Goal: Transaction & Acquisition: Book appointment/travel/reservation

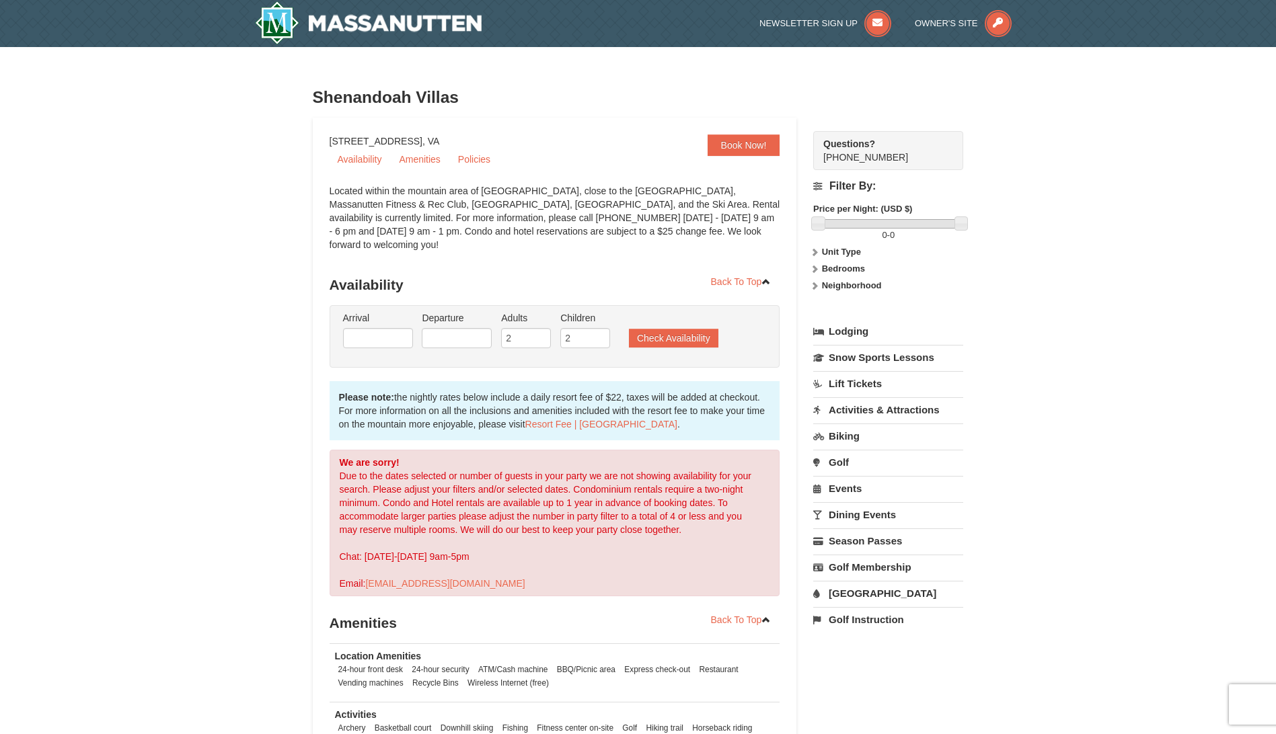
click at [178, 435] on div "× [GEOGRAPHIC_DATA] Book Now! [STREET_ADDRESS], VA Availability Amenities Polic…" at bounding box center [638, 475] width 1276 height 856
click at [389, 328] on input "text" at bounding box center [378, 338] width 70 height 20
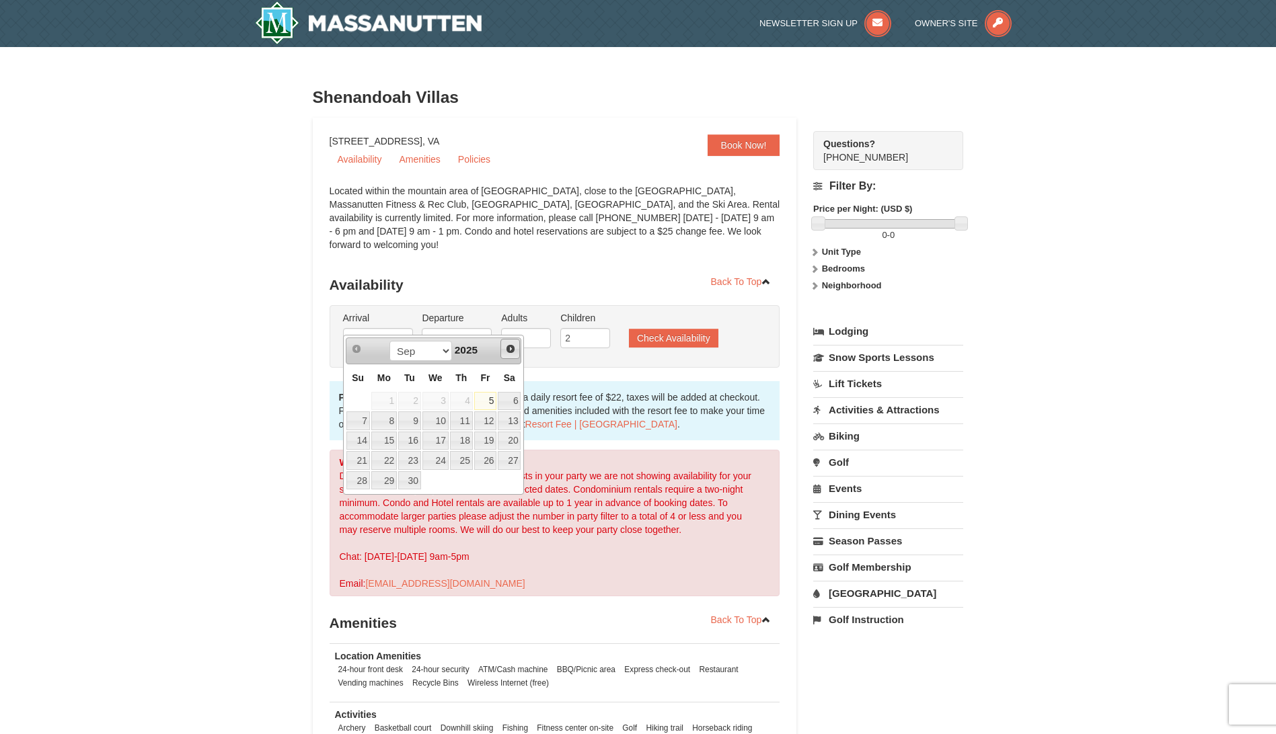
click at [512, 344] on span "Next" at bounding box center [510, 349] width 11 height 11
click at [506, 438] on link "20" at bounding box center [509, 441] width 23 height 19
type input "[DATE]"
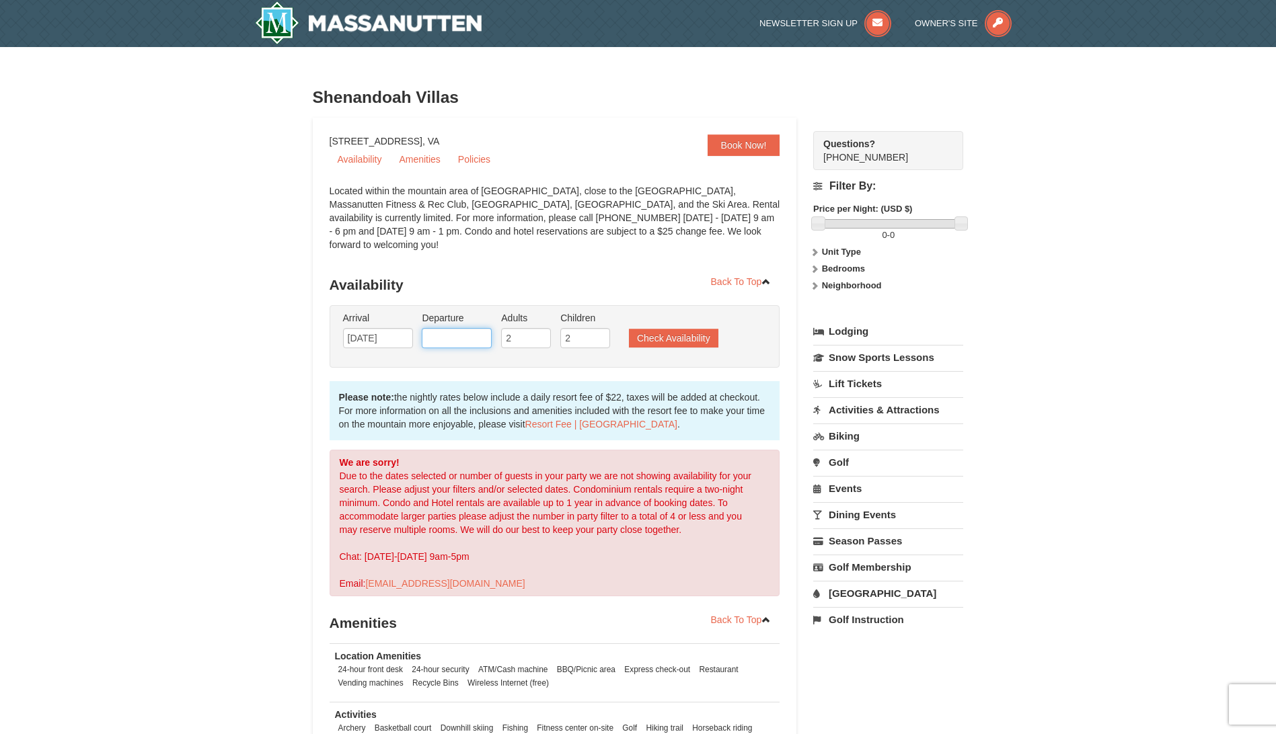
click at [465, 328] on input "text" at bounding box center [457, 338] width 70 height 20
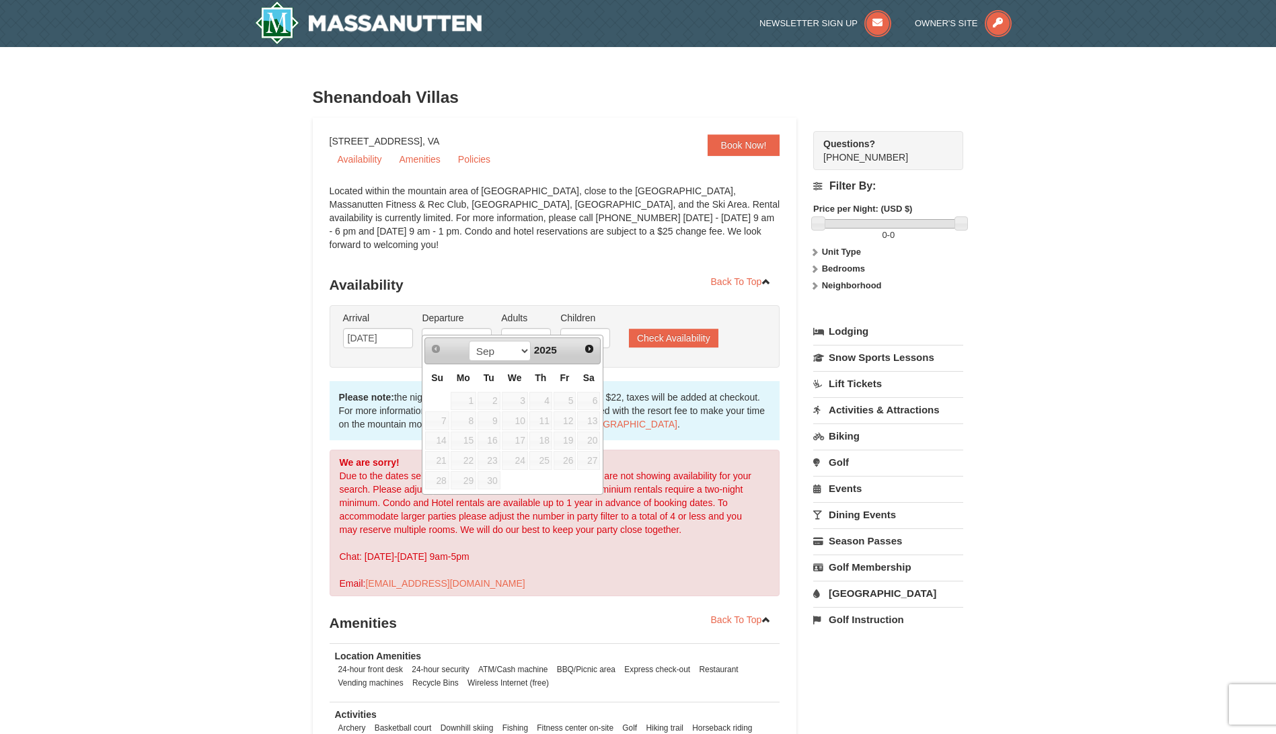
click at [515, 461] on span "24" at bounding box center [515, 460] width 26 height 19
click at [587, 348] on span "Next" at bounding box center [589, 349] width 11 height 11
click at [502, 457] on link "24" at bounding box center [515, 460] width 26 height 19
type input "[DATE]"
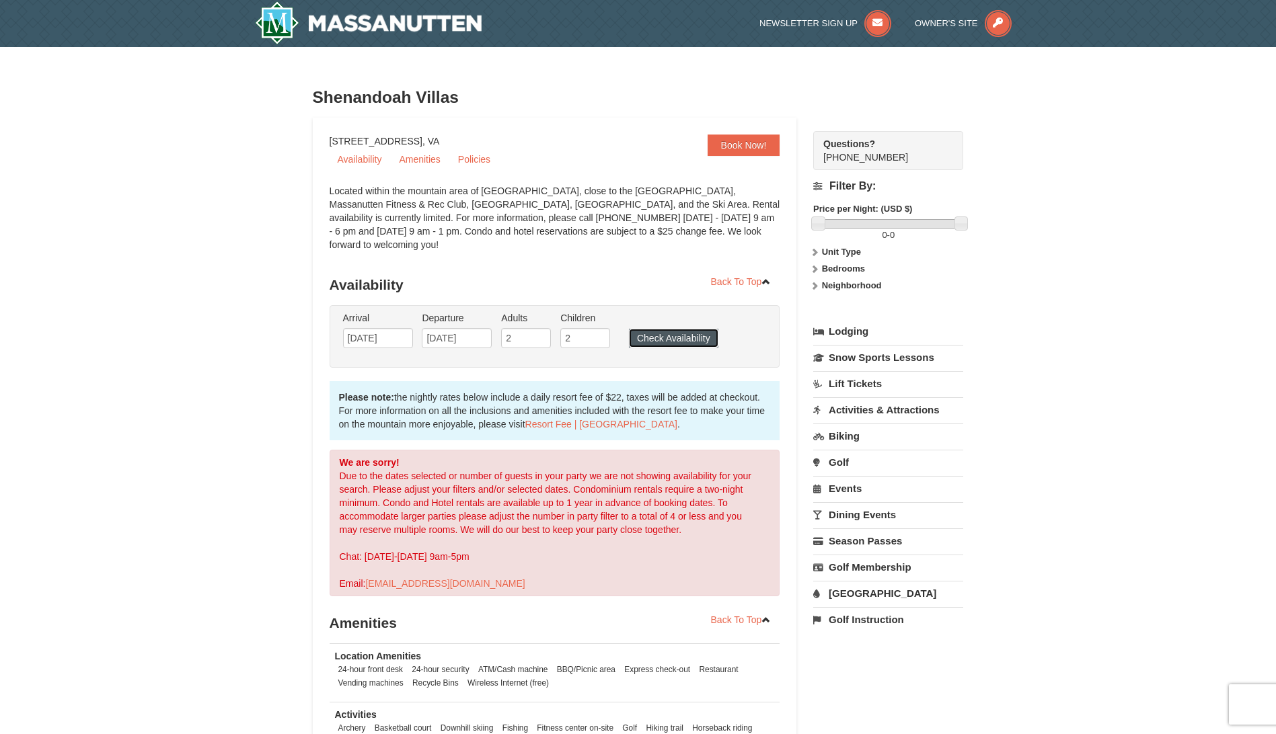
click at [643, 329] on button "Check Availability" at bounding box center [673, 338] width 89 height 19
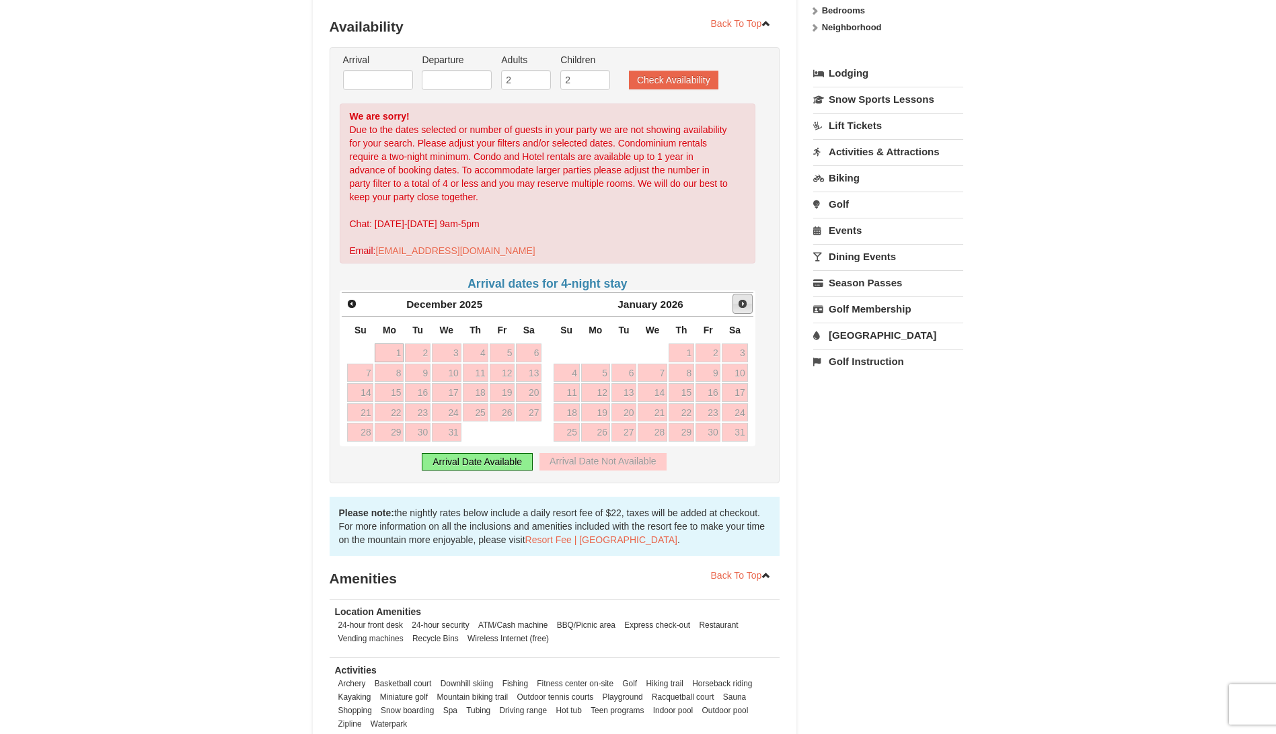
click at [745, 299] on span "Next" at bounding box center [742, 304] width 11 height 11
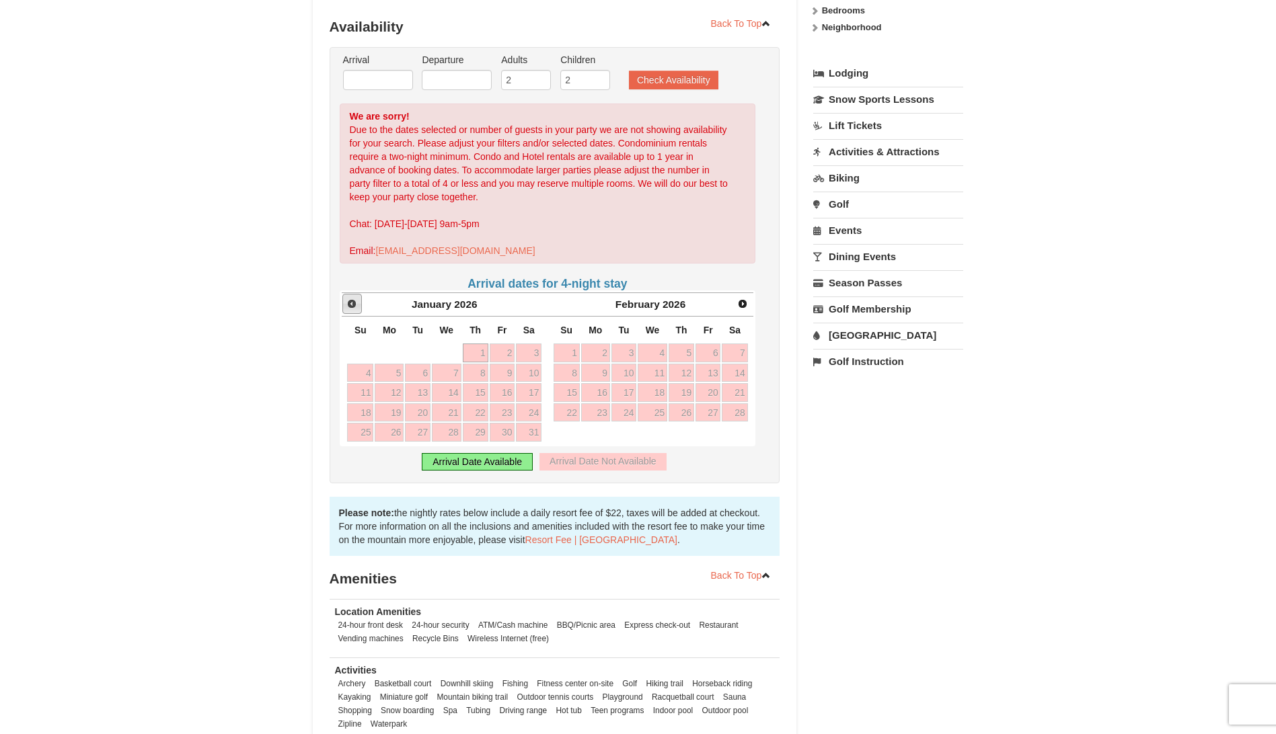
click at [348, 299] on span "Prev" at bounding box center [351, 304] width 11 height 11
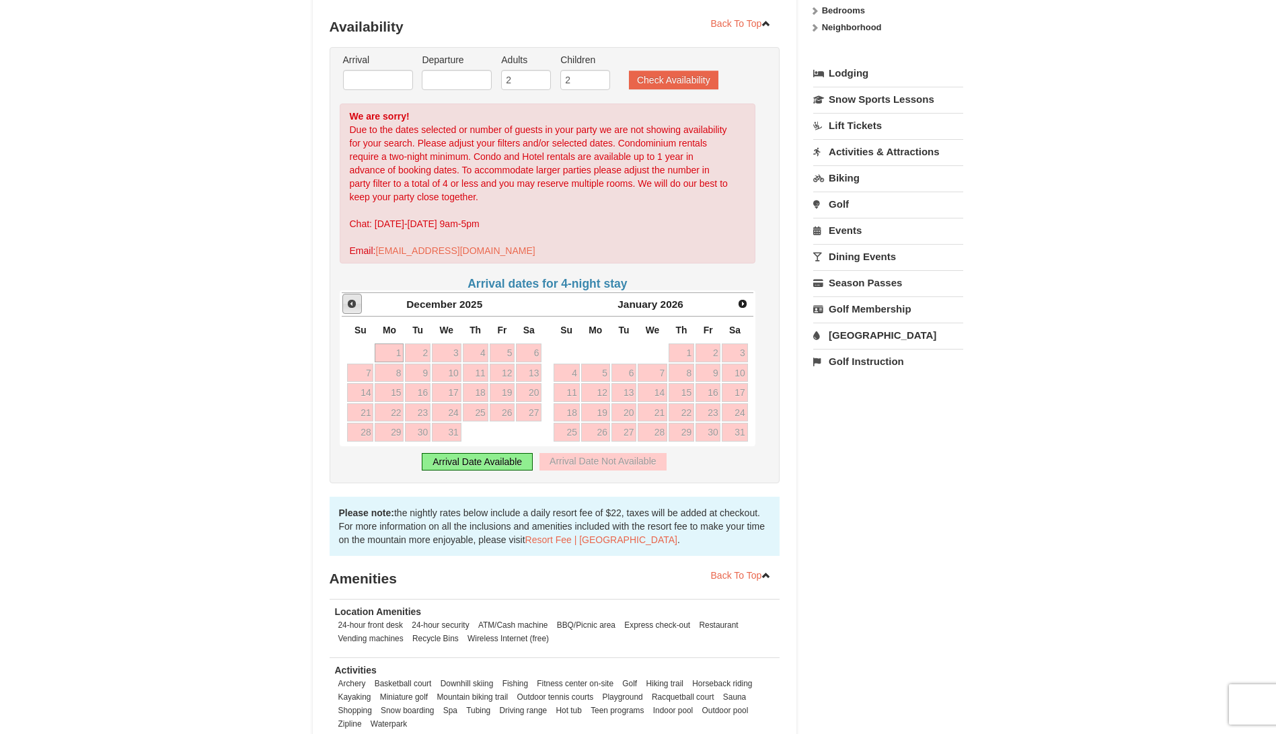
click at [348, 299] on span "Prev" at bounding box center [351, 304] width 11 height 11
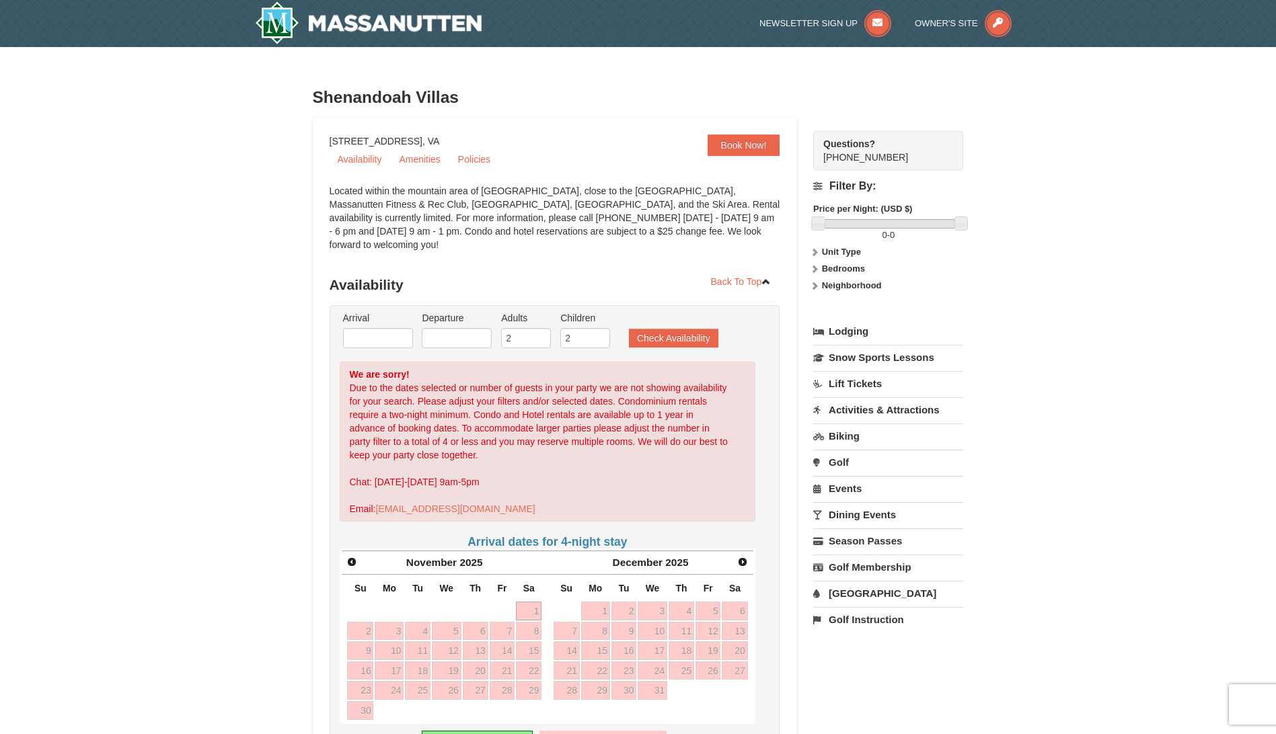
click at [279, 268] on div "× [GEOGRAPHIC_DATA] Book Now! [STREET_ADDRESS], VA Availability Amenities Polic…" at bounding box center [638, 591] width 1276 height 1089
click at [430, 27] on img at bounding box center [368, 22] width 227 height 43
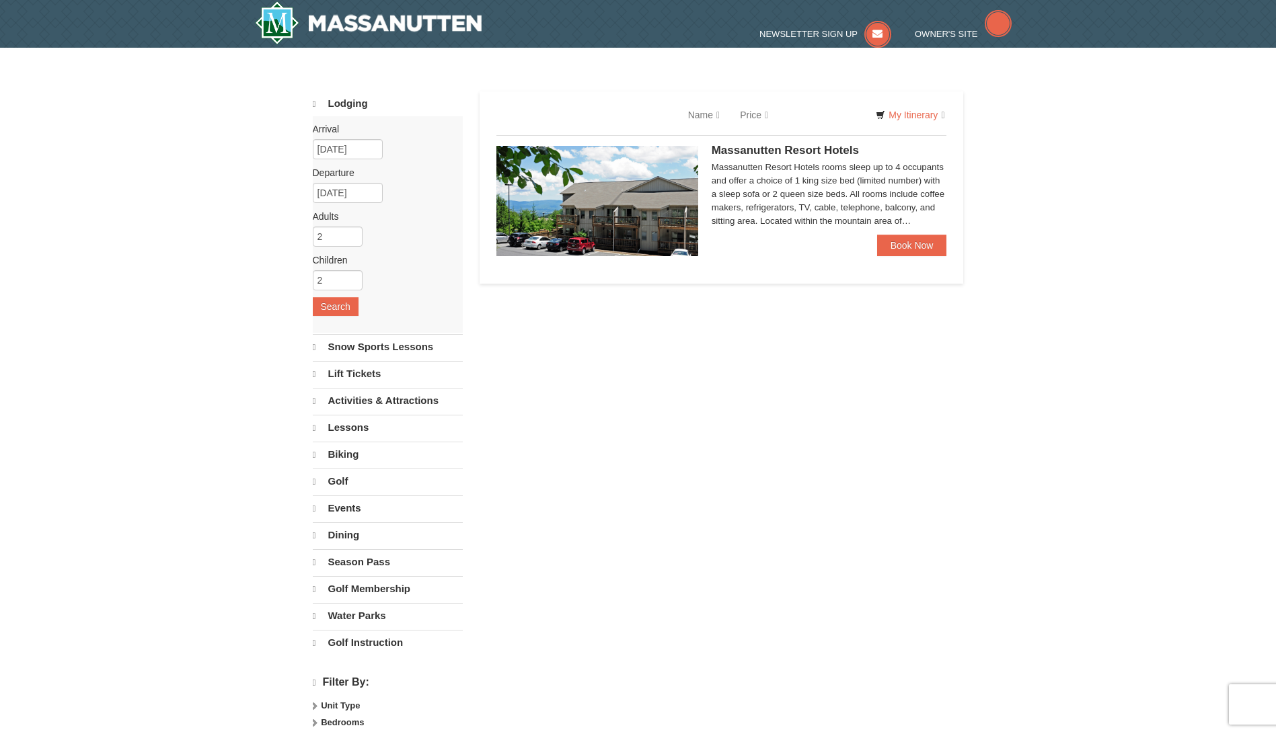
select select "9"
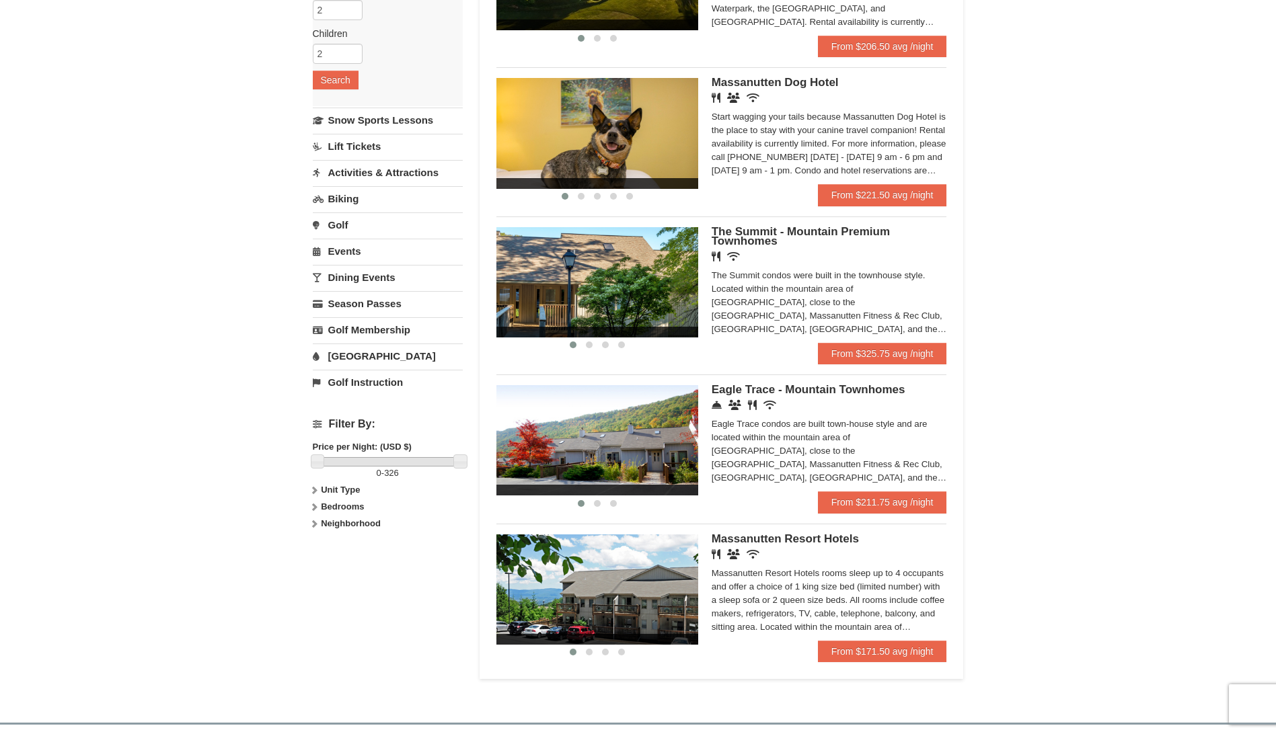
scroll to position [269, 0]
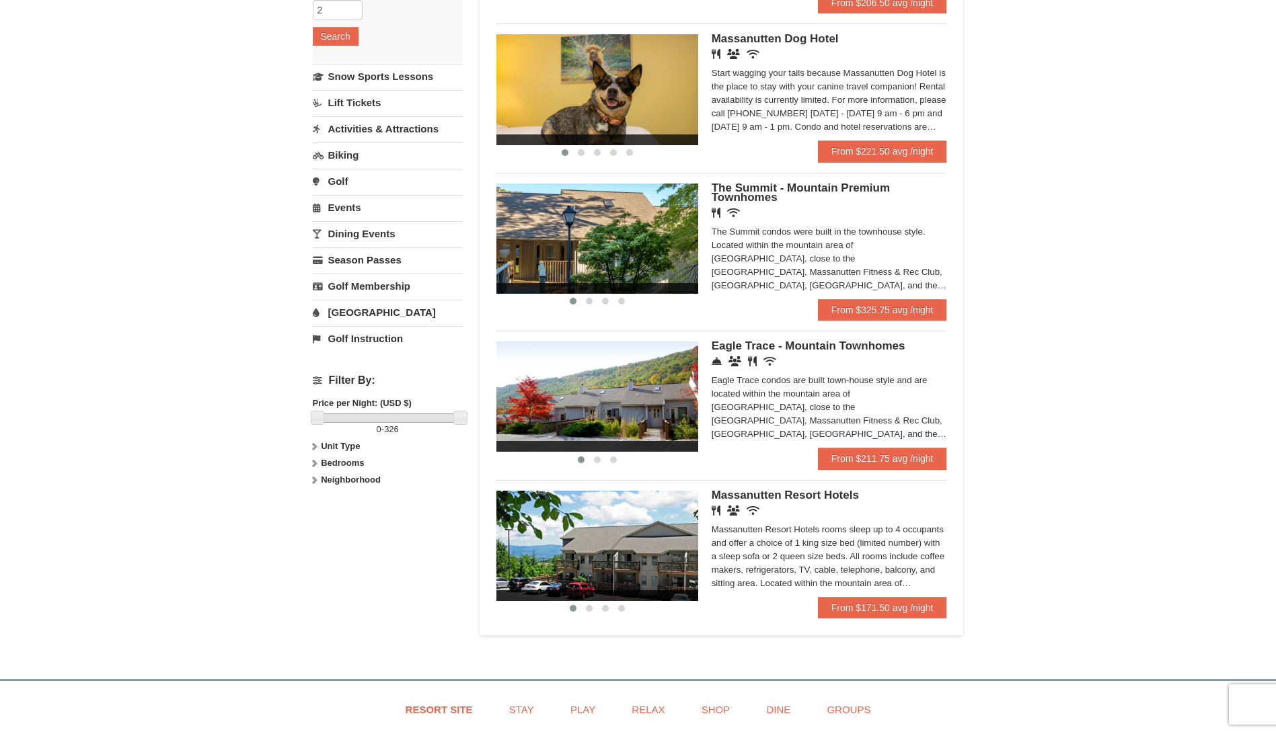
click at [746, 353] on div "Eagle Trace - Mountain Townhomes Concierge Desk Conference Facilities Restauran…" at bounding box center [828, 395] width 235 height 106
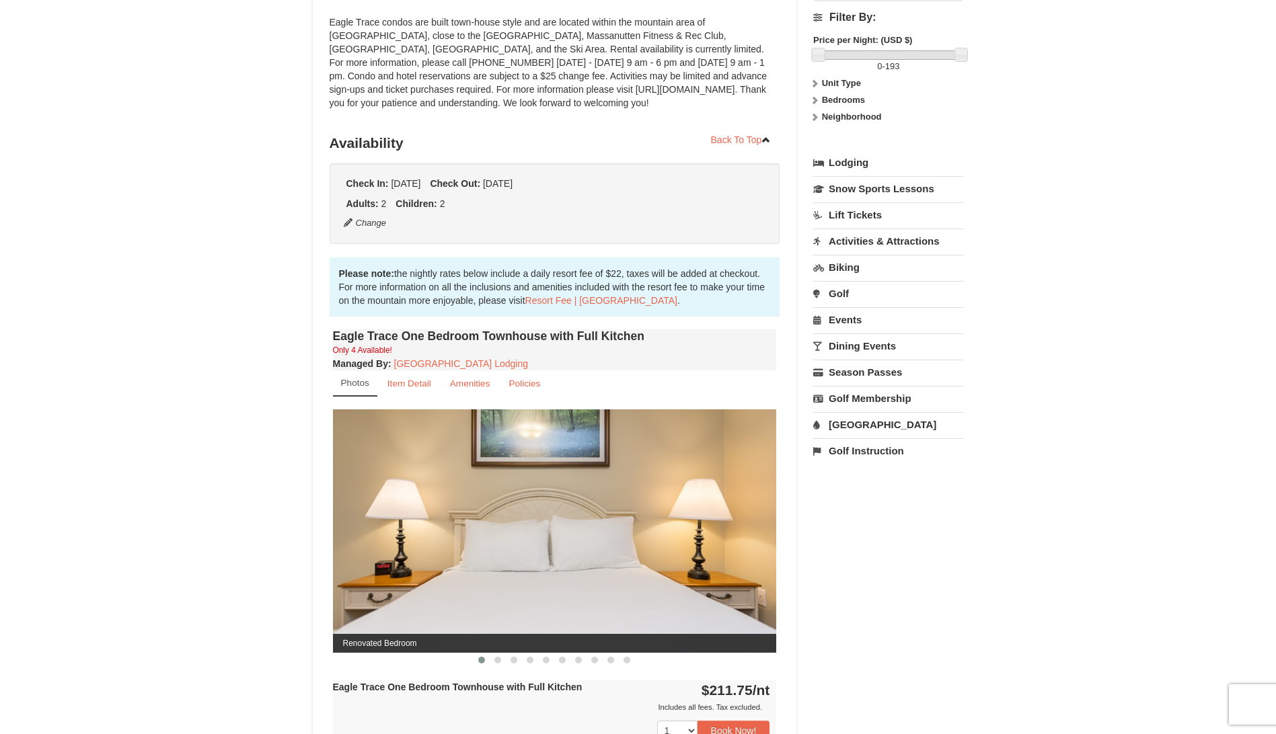
scroll to position [67, 0]
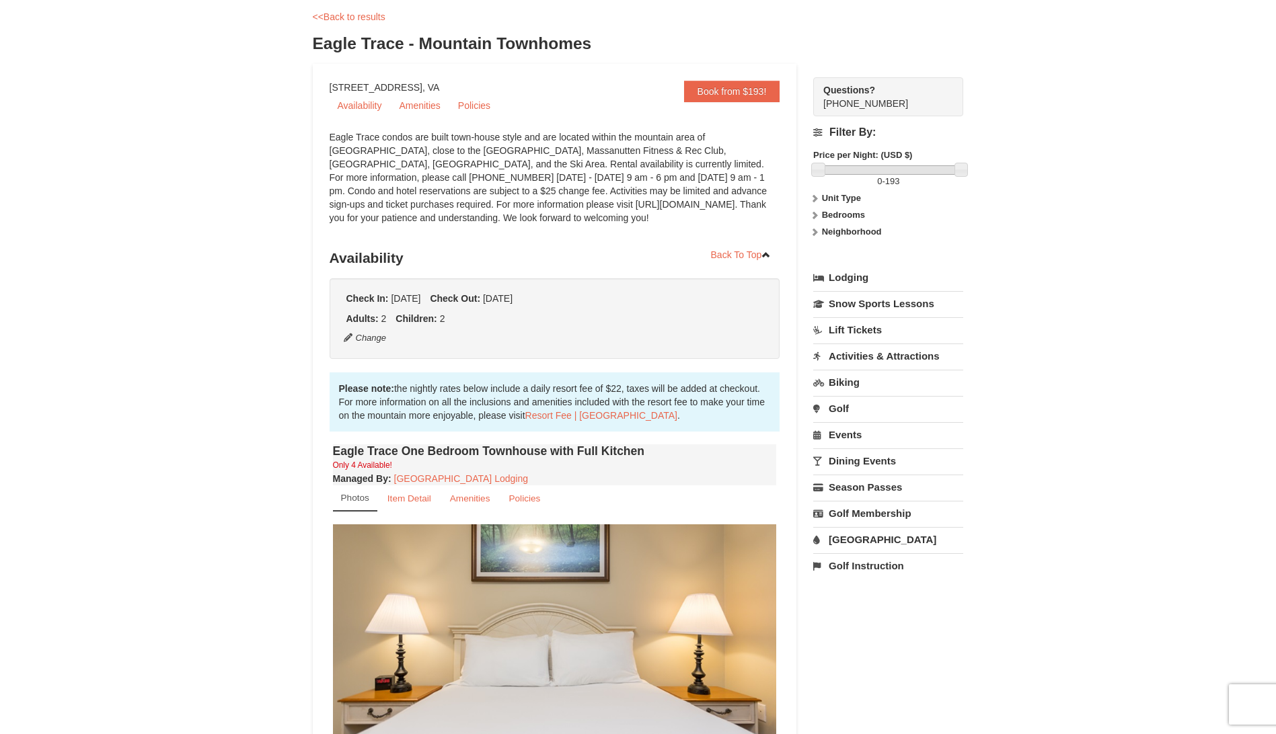
click at [303, 233] on div "× <<Back to results Eagle Trace - Mountain Townhomes Book from $193! 1822 Resor…" at bounding box center [638, 642] width 678 height 1299
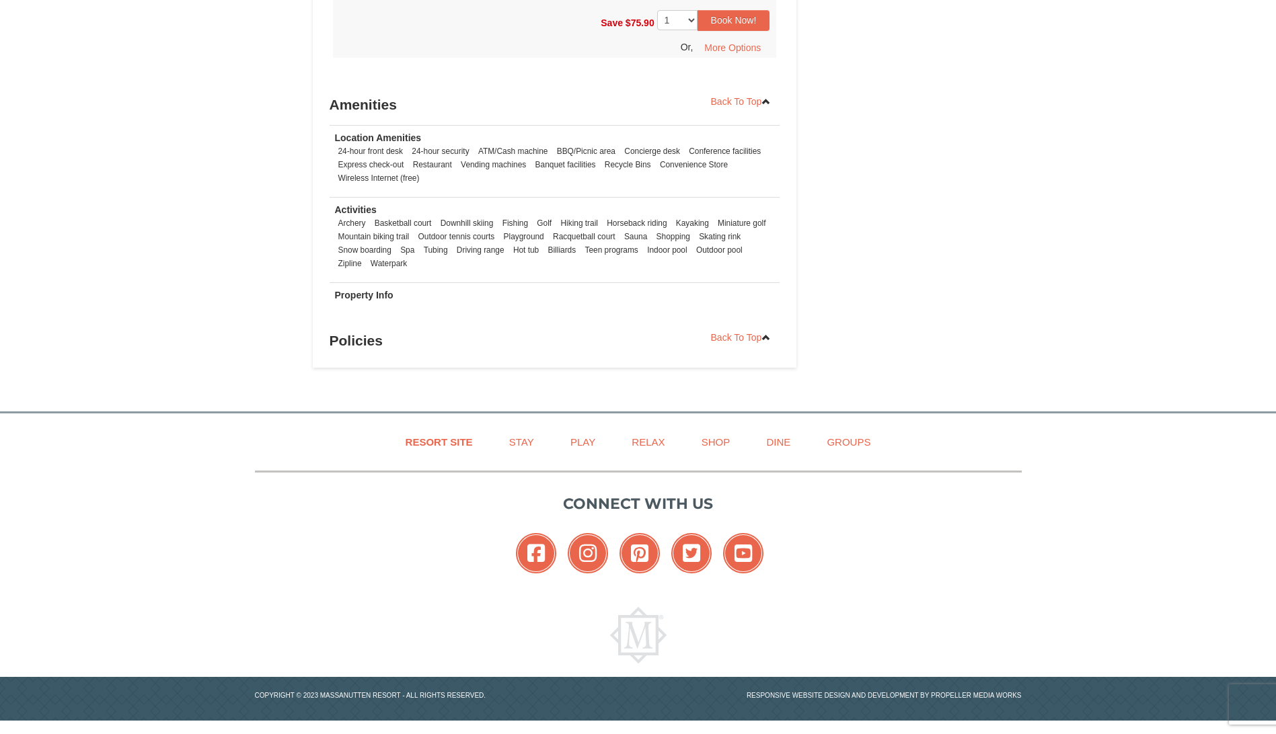
scroll to position [639, 0]
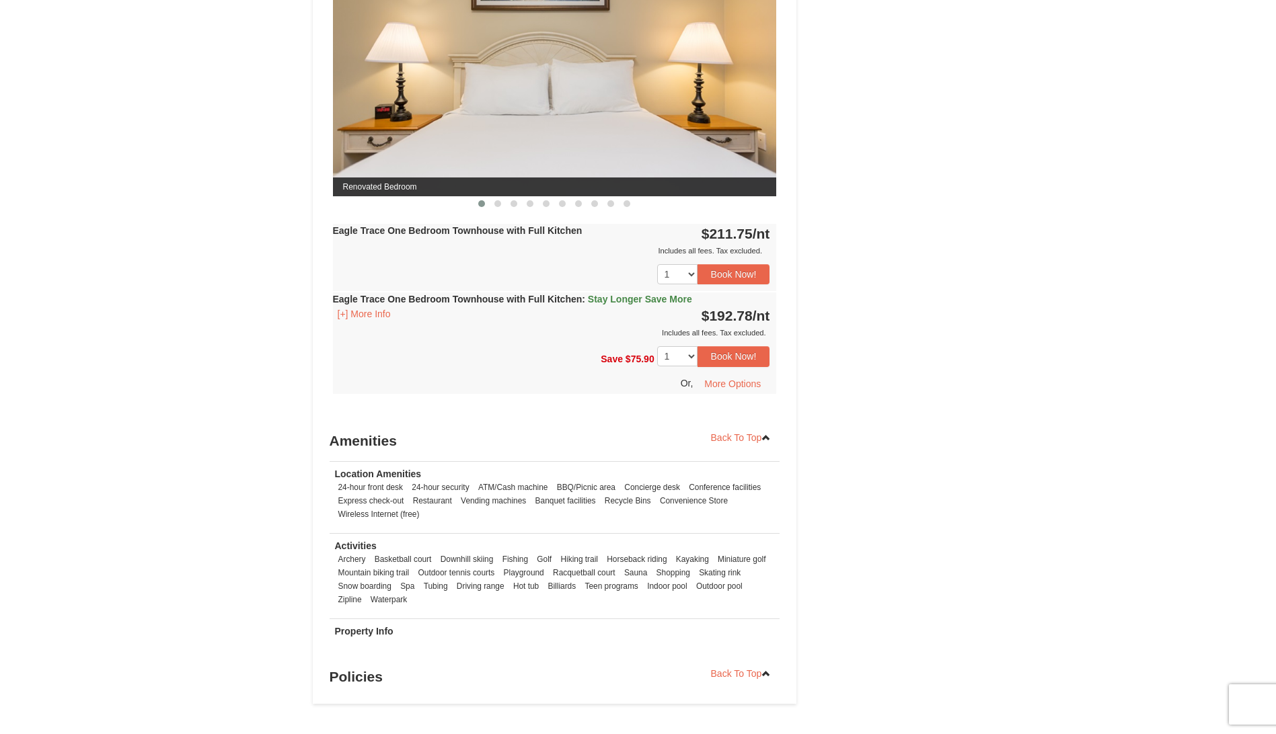
click at [244, 461] on div "× <<Back to results Eagle Trace - Mountain Townhomes Book from $193! 1822 Resor…" at bounding box center [638, 71] width 1276 height 1326
click at [368, 316] on button "[+] More Info" at bounding box center [364, 314] width 63 height 15
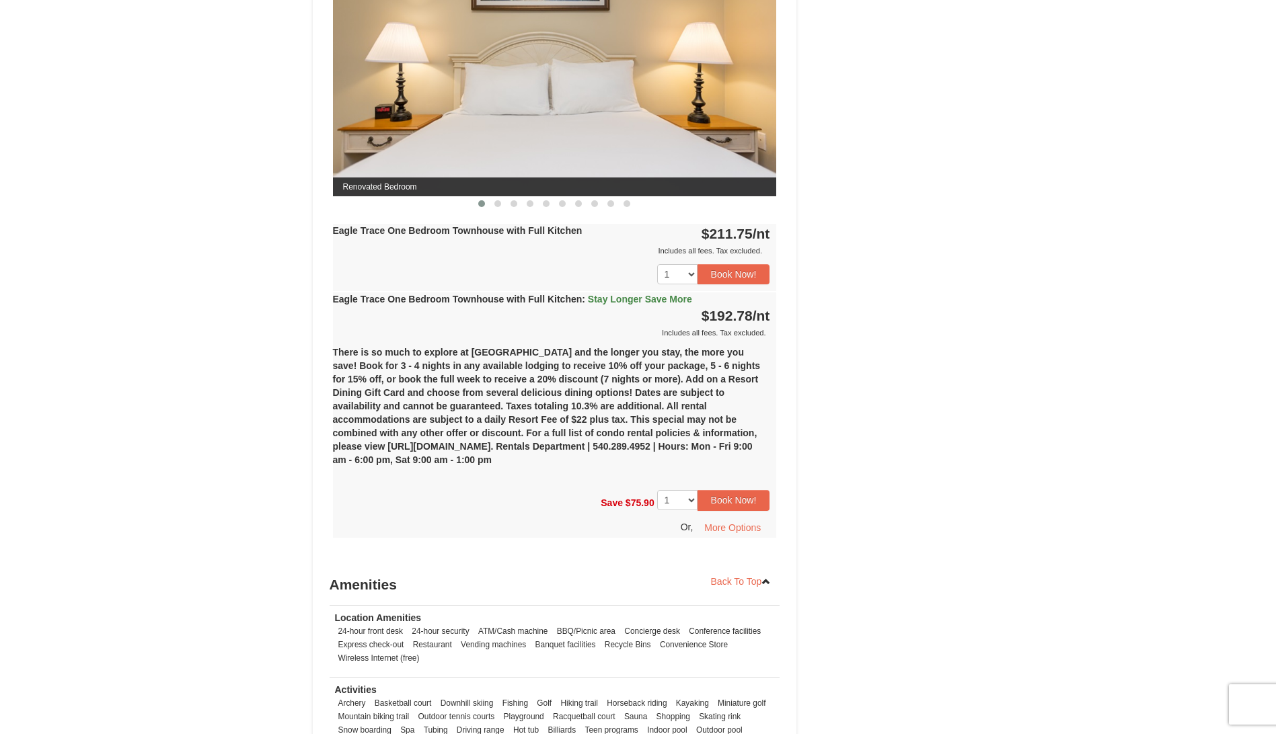
click at [237, 409] on div "× <<Back to results Eagle Trace - Mountain Townhomes Book from $193! 1822 Resor…" at bounding box center [638, 143] width 1276 height 1470
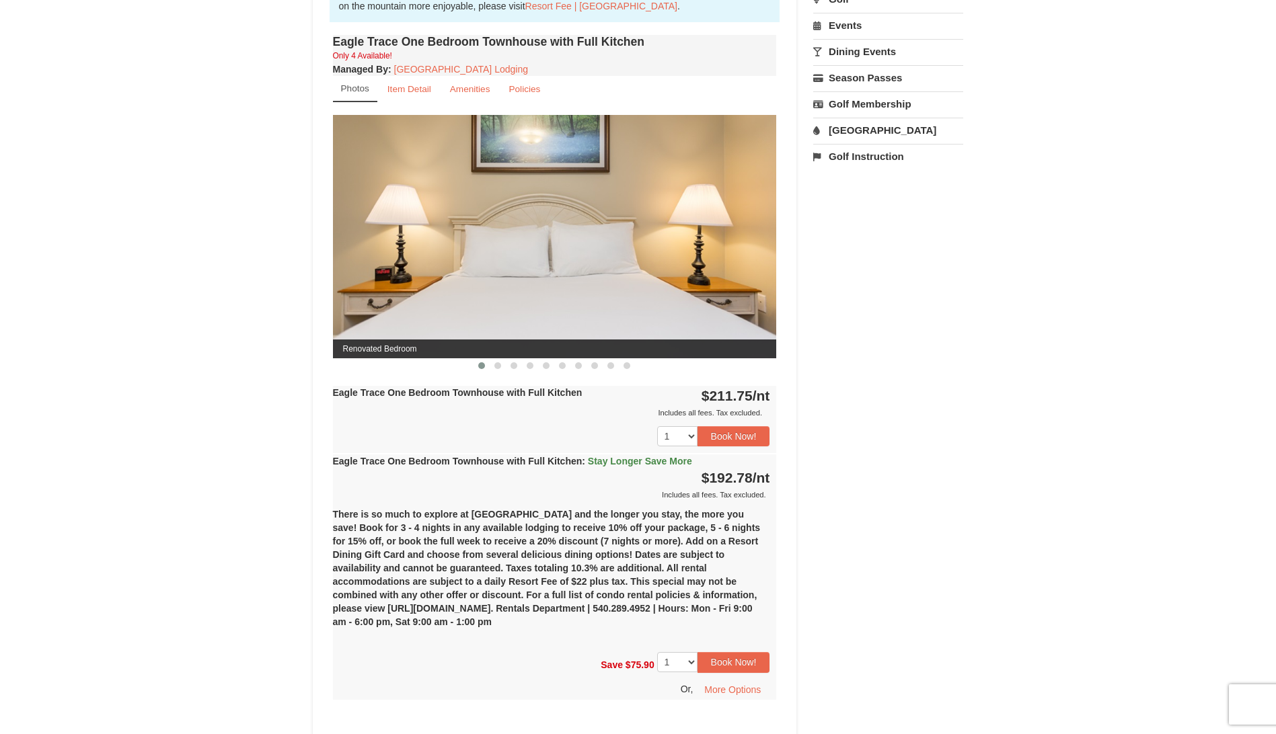
scroll to position [437, 0]
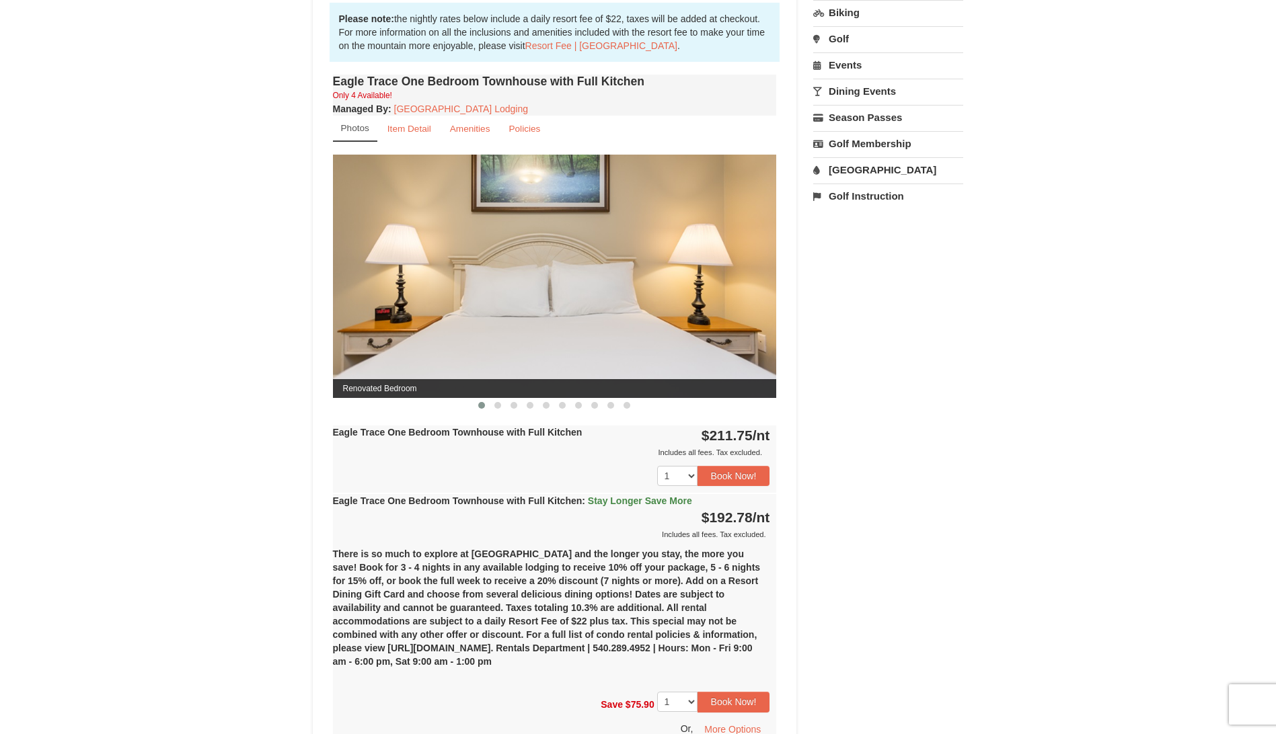
click at [548, 427] on strong "Eagle Trace One Bedroom Townhouse with Full Kitchen" at bounding box center [457, 432] width 249 height 11
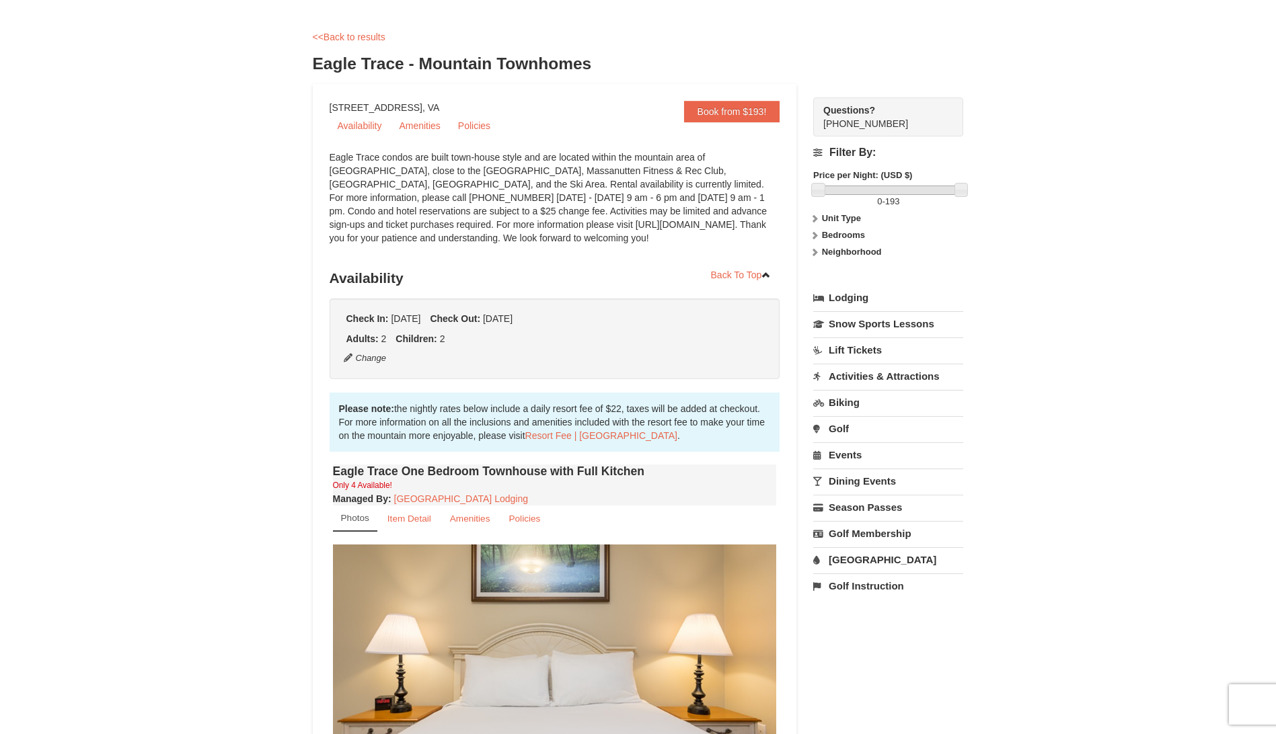
scroll to position [0, 0]
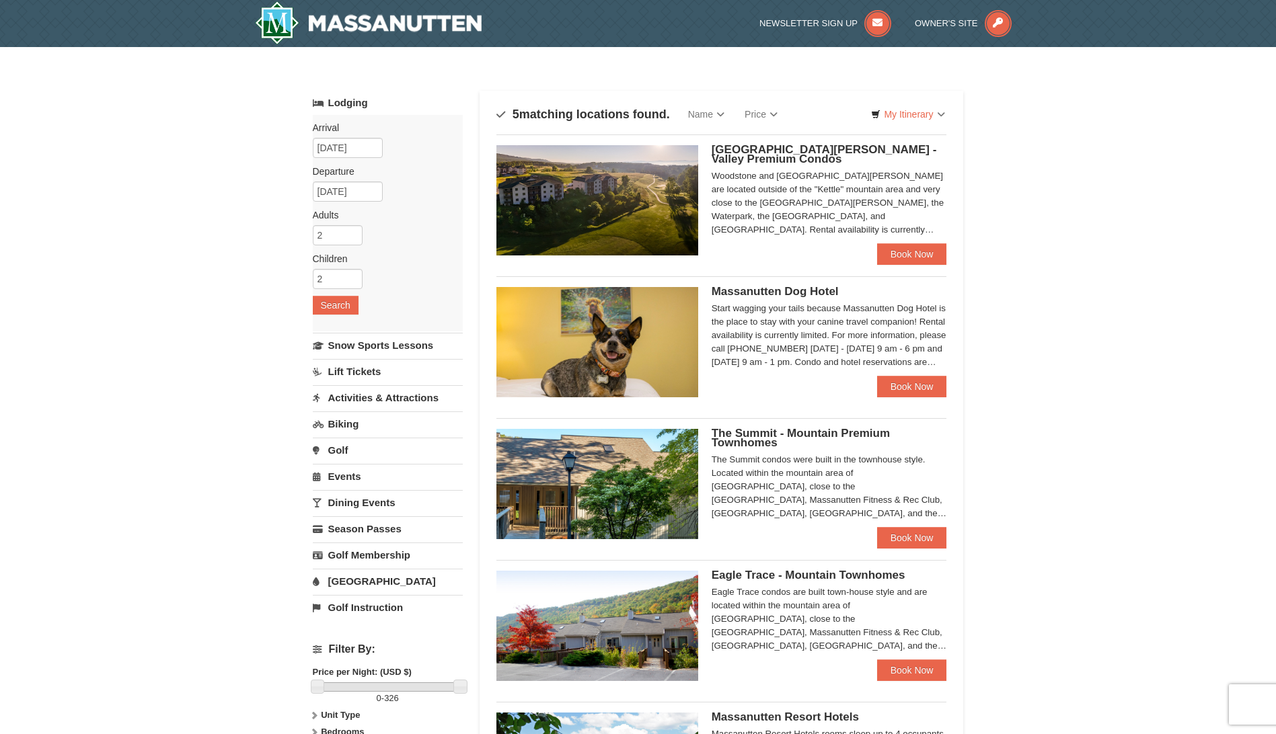
click at [258, 187] on div "× Categories Map List Filter My Itinerary Questions? 1-540-289-9441 Lodging Arr…" at bounding box center [638, 464] width 1276 height 834
click at [1106, 193] on div "× Categories Map List Filter My Itinerary Questions? 1-540-289-9441 Lodging Arr…" at bounding box center [638, 464] width 1276 height 834
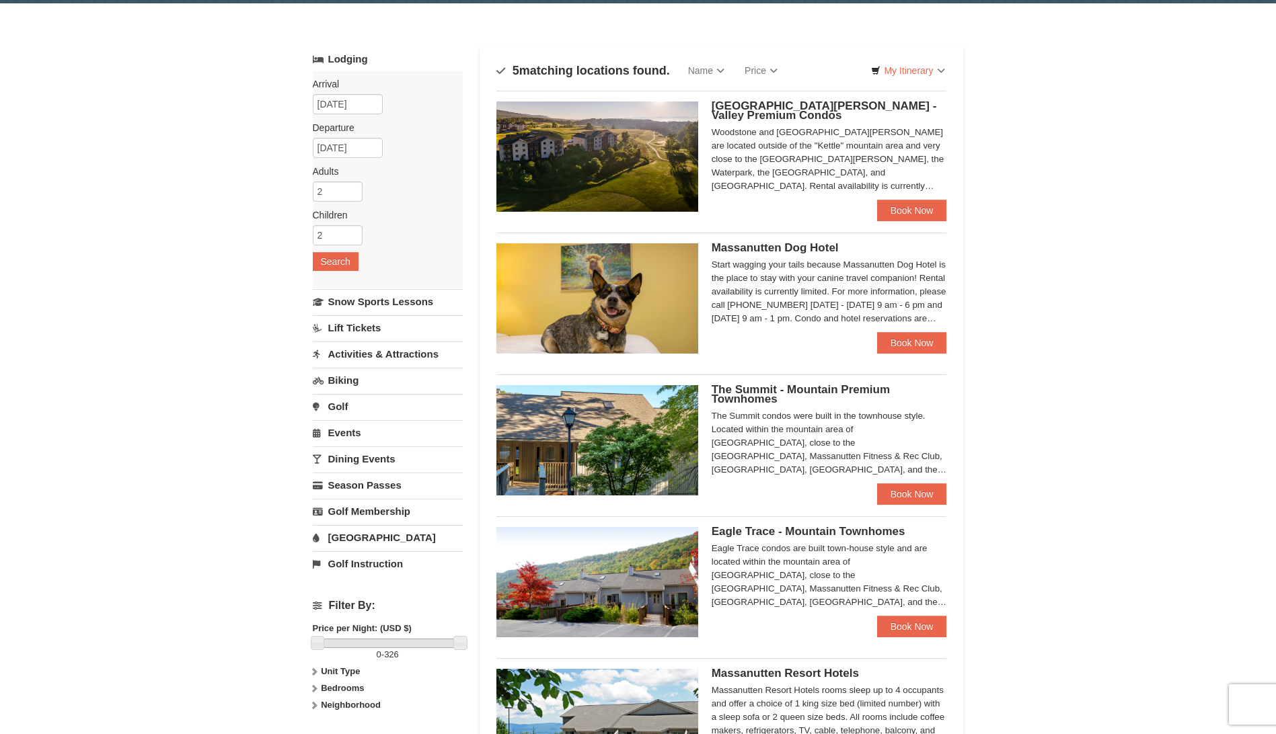
scroll to position [67, 0]
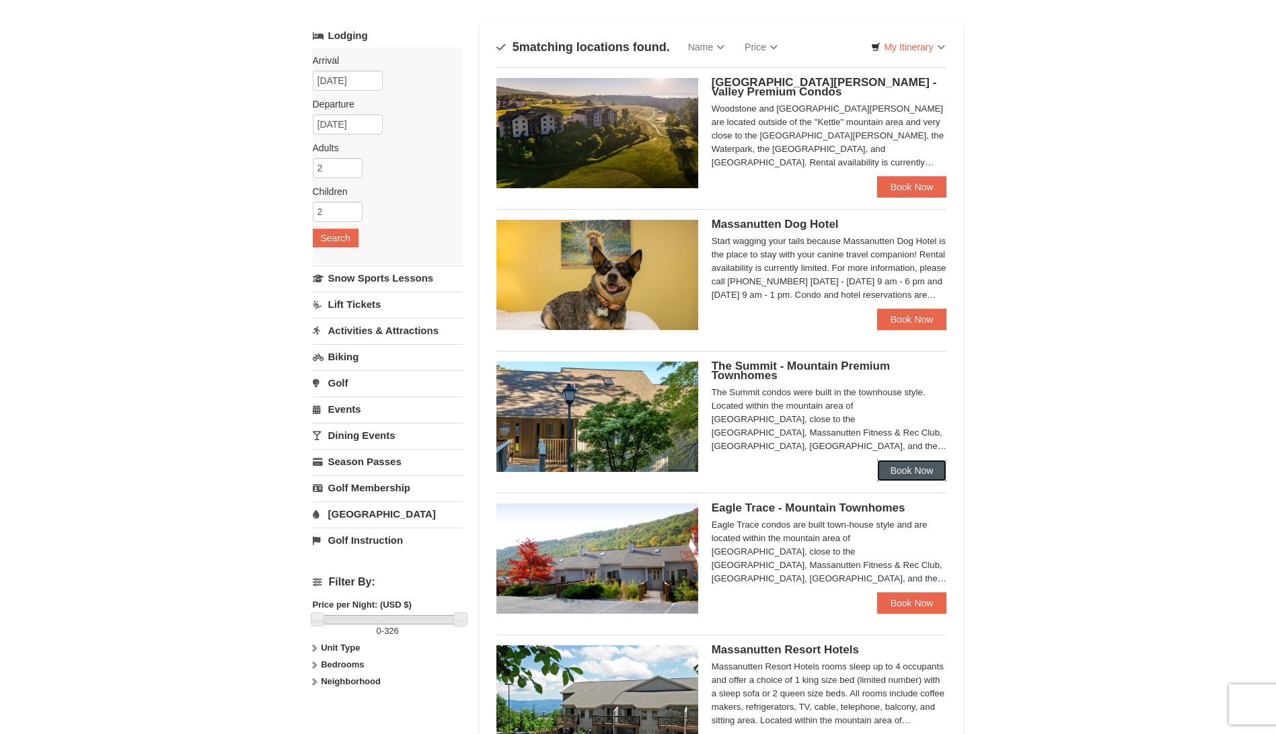
click at [906, 473] on link "Book Now" at bounding box center [912, 471] width 70 height 22
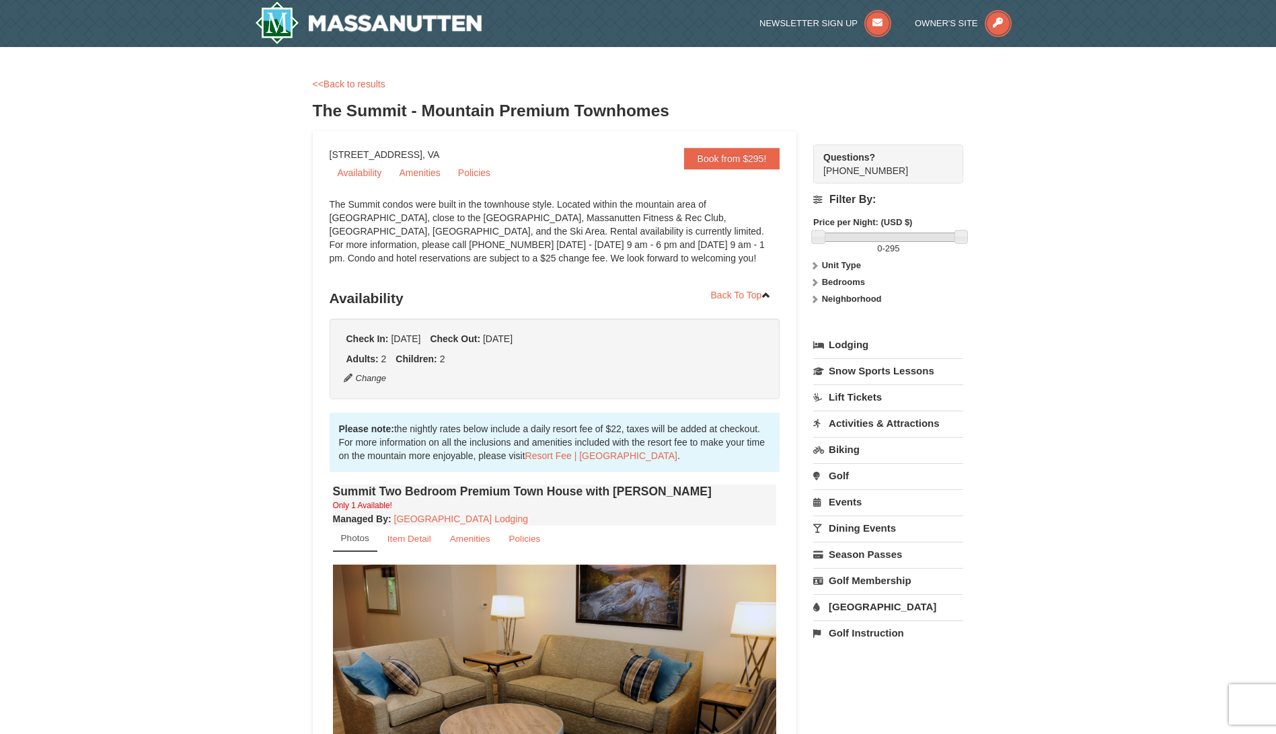
click at [253, 521] on div "× <<Back to results The Summit - Mountain Premium Townhomes Book from $295! [ST…" at bounding box center [638, 683] width 1276 height 1272
click at [224, 270] on div "× <<Back to results The Summit - Mountain Premium Townhomes Book from $295! [ST…" at bounding box center [638, 683] width 1276 height 1272
click at [226, 356] on div "× <<Back to results The Summit - Mountain Premium Townhomes Book from $295! [ST…" at bounding box center [638, 683] width 1276 height 1272
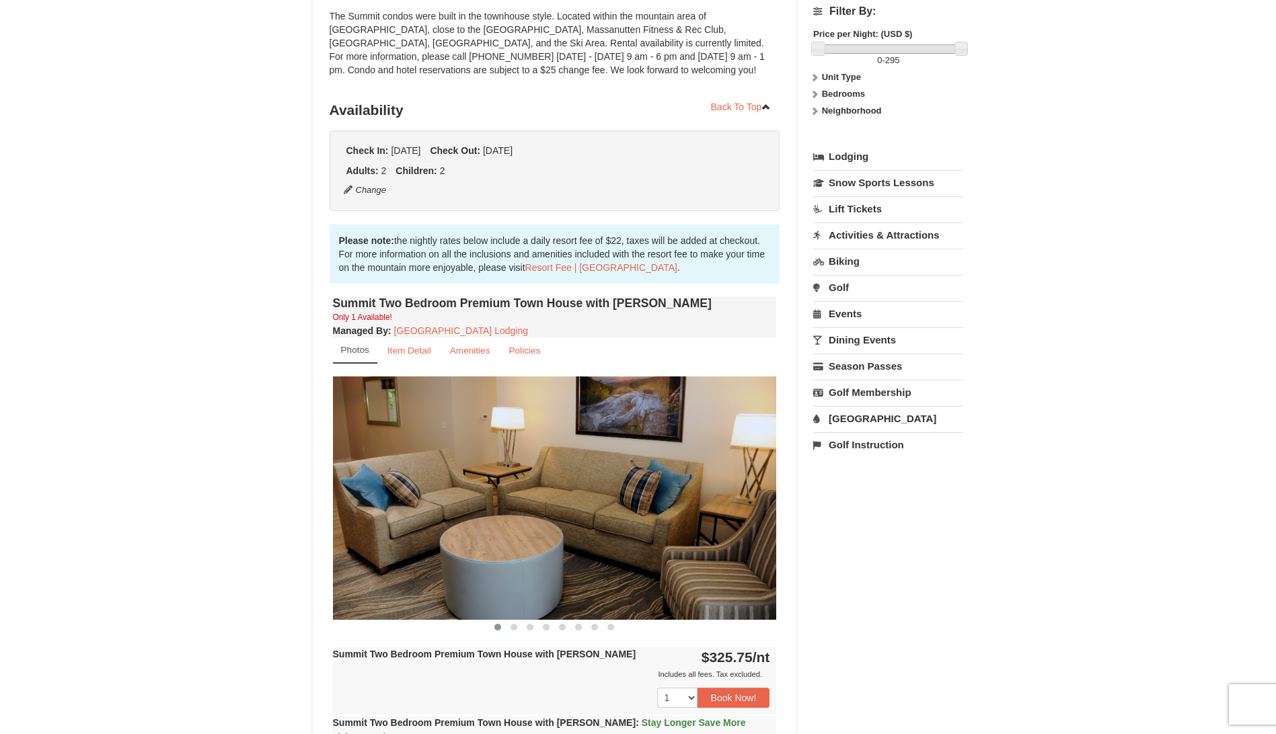
scroll to position [202, 0]
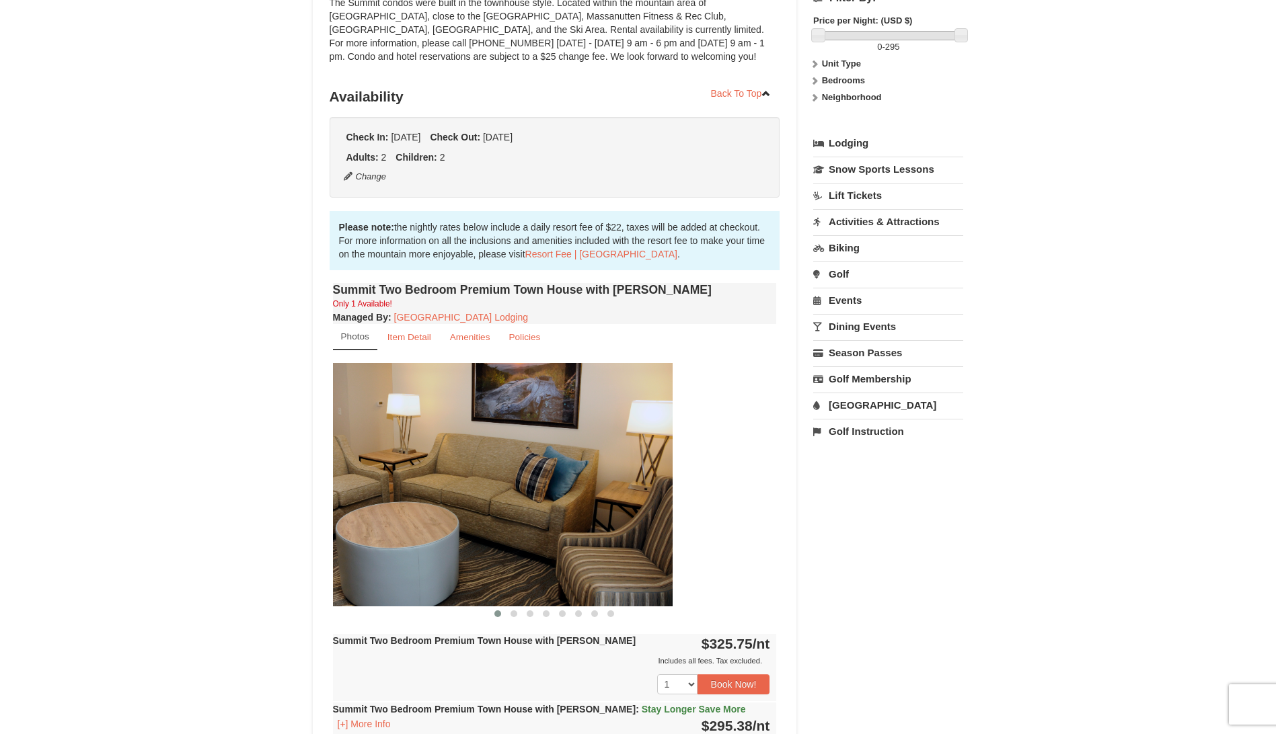
drag, startPoint x: 759, startPoint y: 489, endPoint x: 651, endPoint y: 486, distance: 107.6
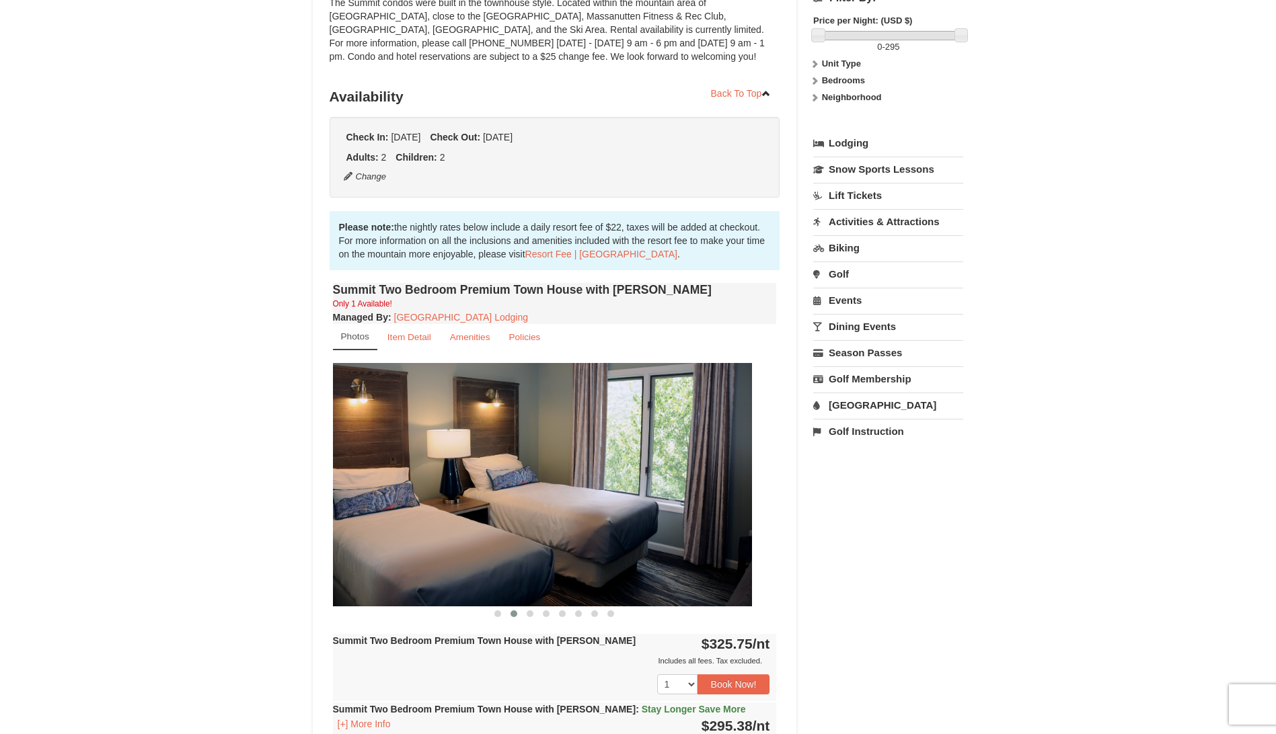
drag, startPoint x: 718, startPoint y: 468, endPoint x: 600, endPoint y: 470, distance: 118.4
click at [600, 470] on img at bounding box center [530, 484] width 444 height 243
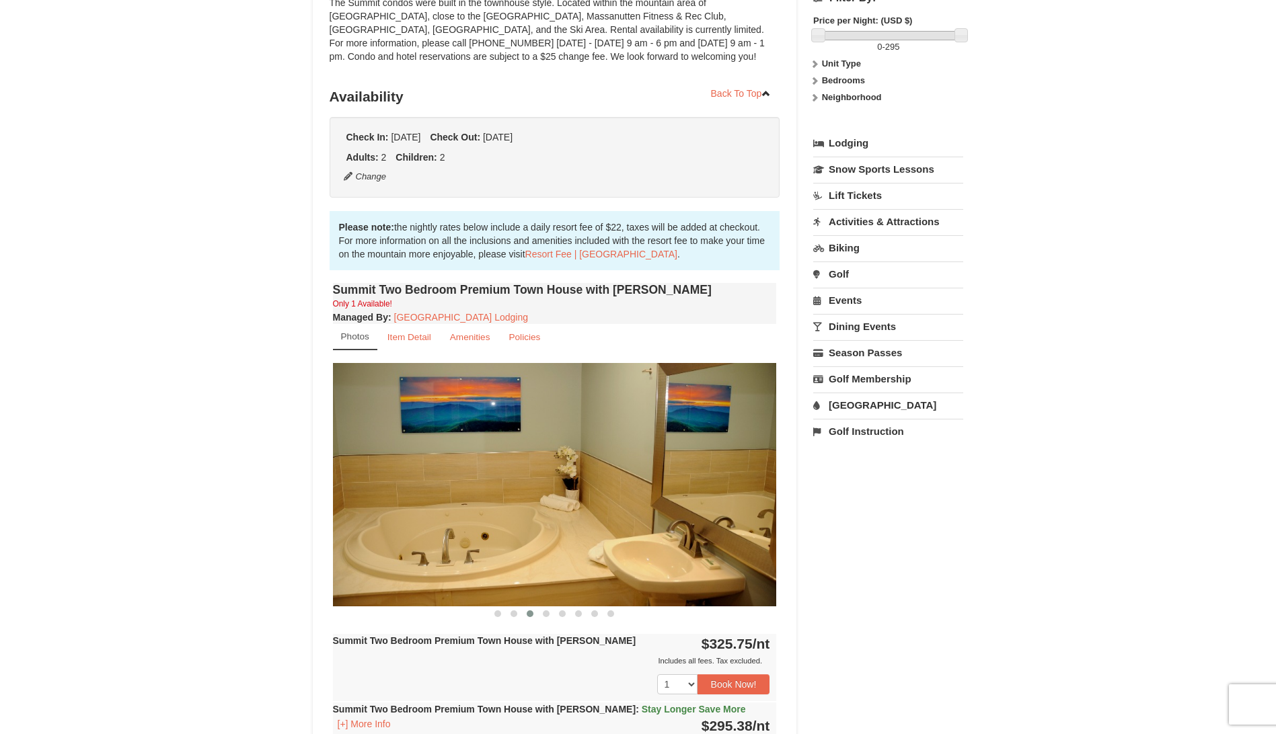
drag, startPoint x: 726, startPoint y: 444, endPoint x: 603, endPoint y: 454, distance: 123.4
click at [605, 454] on img at bounding box center [555, 484] width 444 height 243
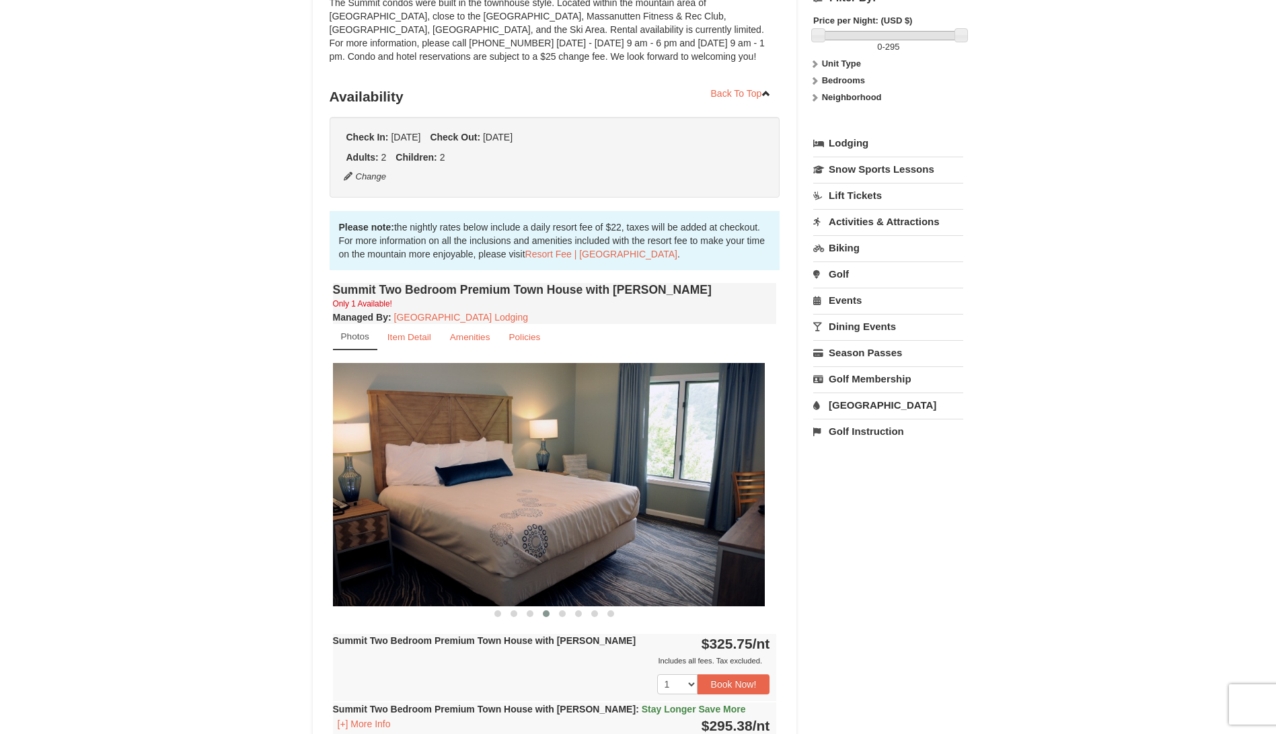
drag, startPoint x: 697, startPoint y: 438, endPoint x: 602, endPoint y: 447, distance: 95.8
click at [619, 446] on img at bounding box center [543, 484] width 444 height 243
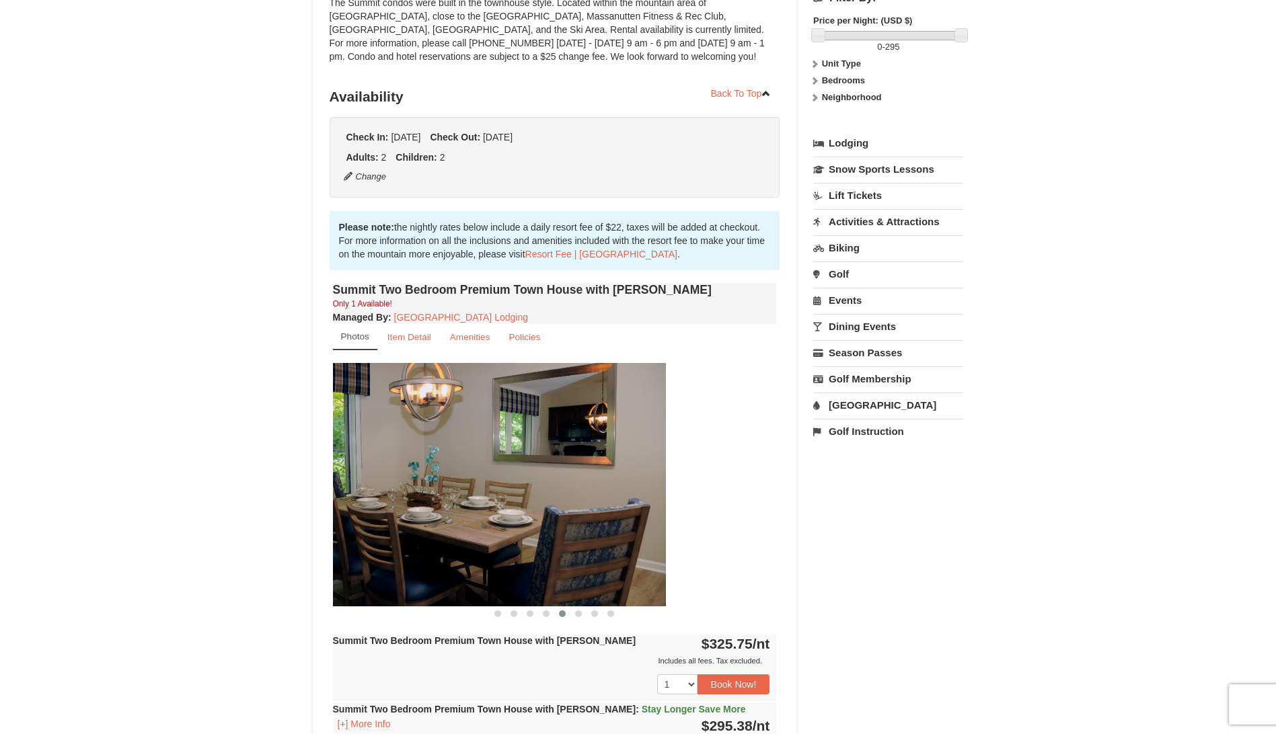
drag, startPoint x: 697, startPoint y: 436, endPoint x: 583, endPoint y: 447, distance: 114.8
click at [584, 447] on img at bounding box center [444, 484] width 444 height 243
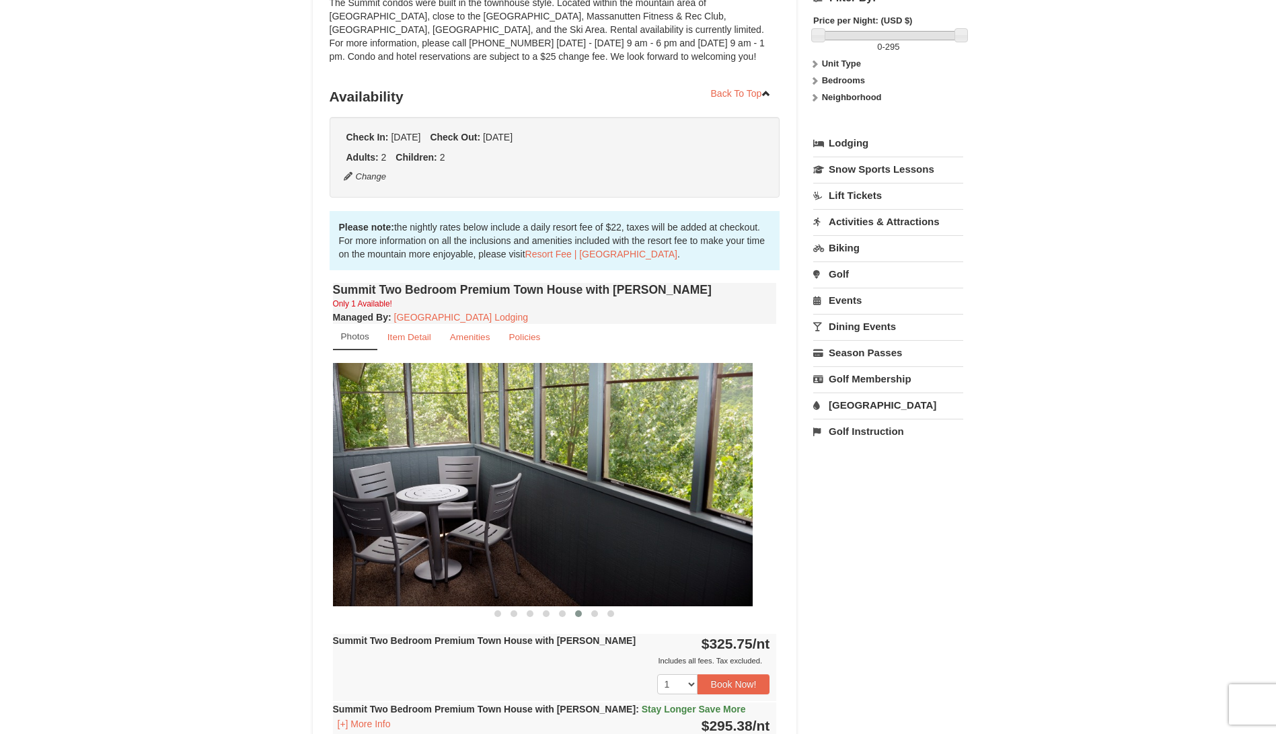
drag, startPoint x: 676, startPoint y: 435, endPoint x: 598, endPoint y: 442, distance: 79.0
click at [598, 442] on img at bounding box center [531, 484] width 444 height 243
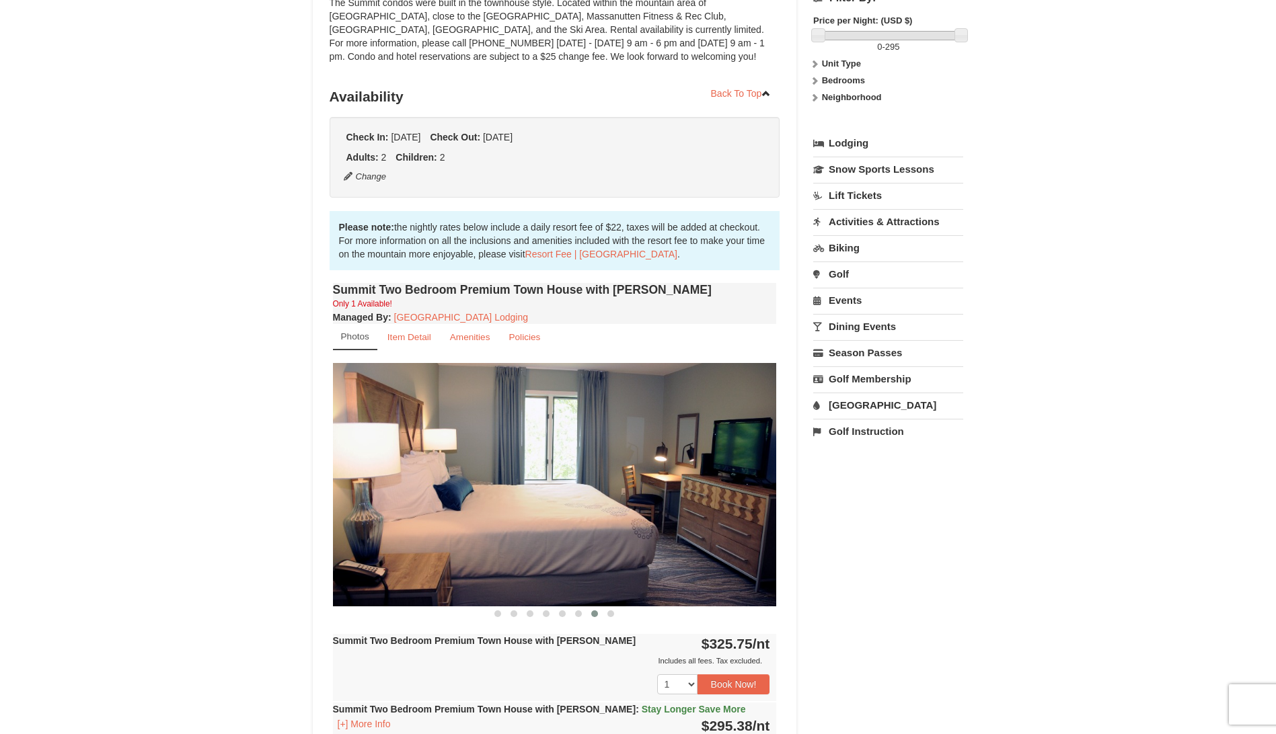
drag, startPoint x: 711, startPoint y: 438, endPoint x: 496, endPoint y: 466, distance: 217.0
click at [498, 466] on img at bounding box center [555, 484] width 444 height 243
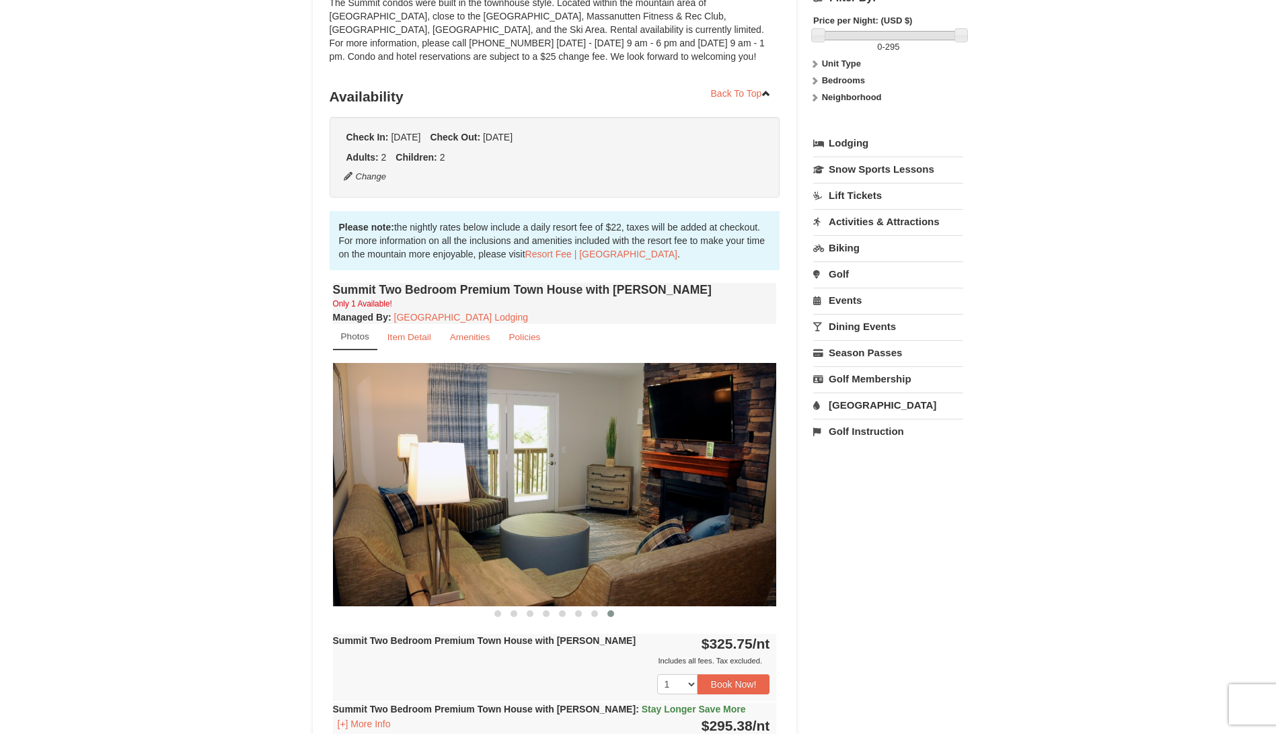
click at [131, 453] on div "× <<Back to results The Summit - Mountain Premium Townhomes Book from $295! 182…" at bounding box center [638, 481] width 1276 height 1272
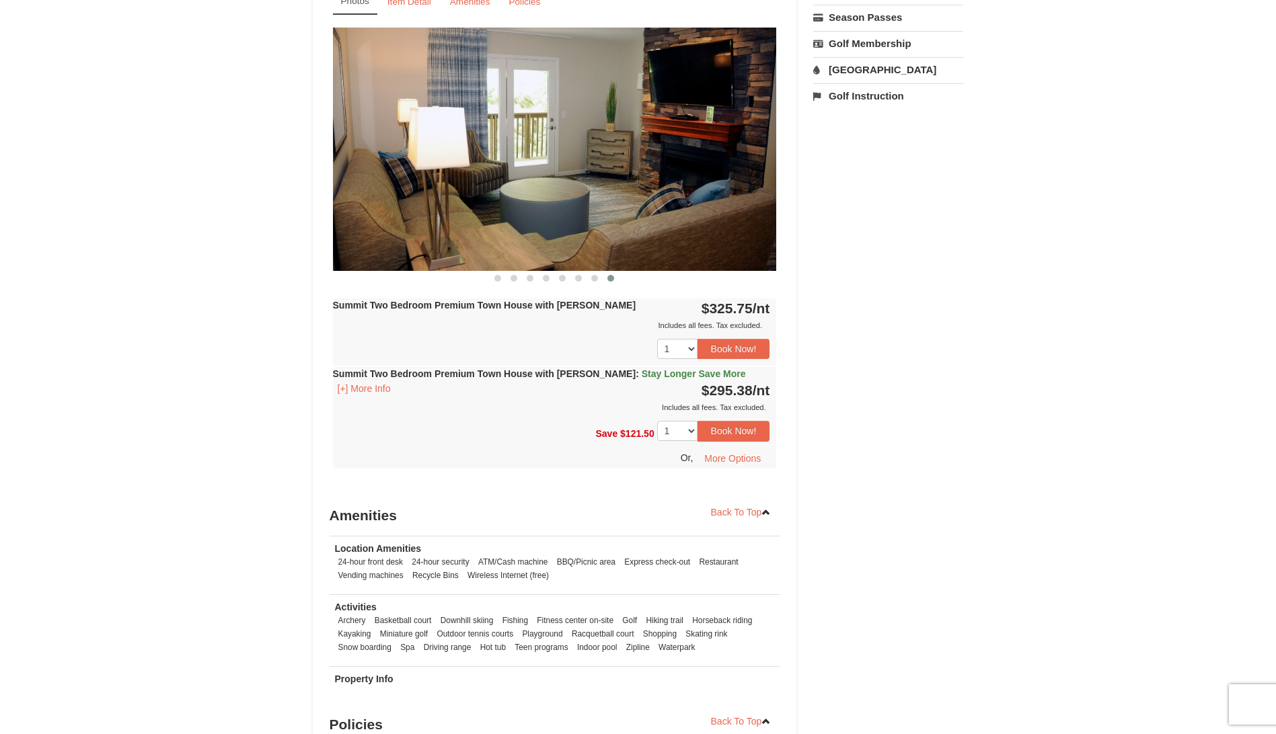
scroll to position [538, 0]
click at [260, 448] on div "× <<Back to results The Summit - Mountain Premium Townhomes Book from $295! 182…" at bounding box center [638, 145] width 1276 height 1272
click at [453, 376] on strong "Summit Two Bedroom Premium Town House with Jacuzzi : Stay Longer Save More" at bounding box center [539, 373] width 413 height 11
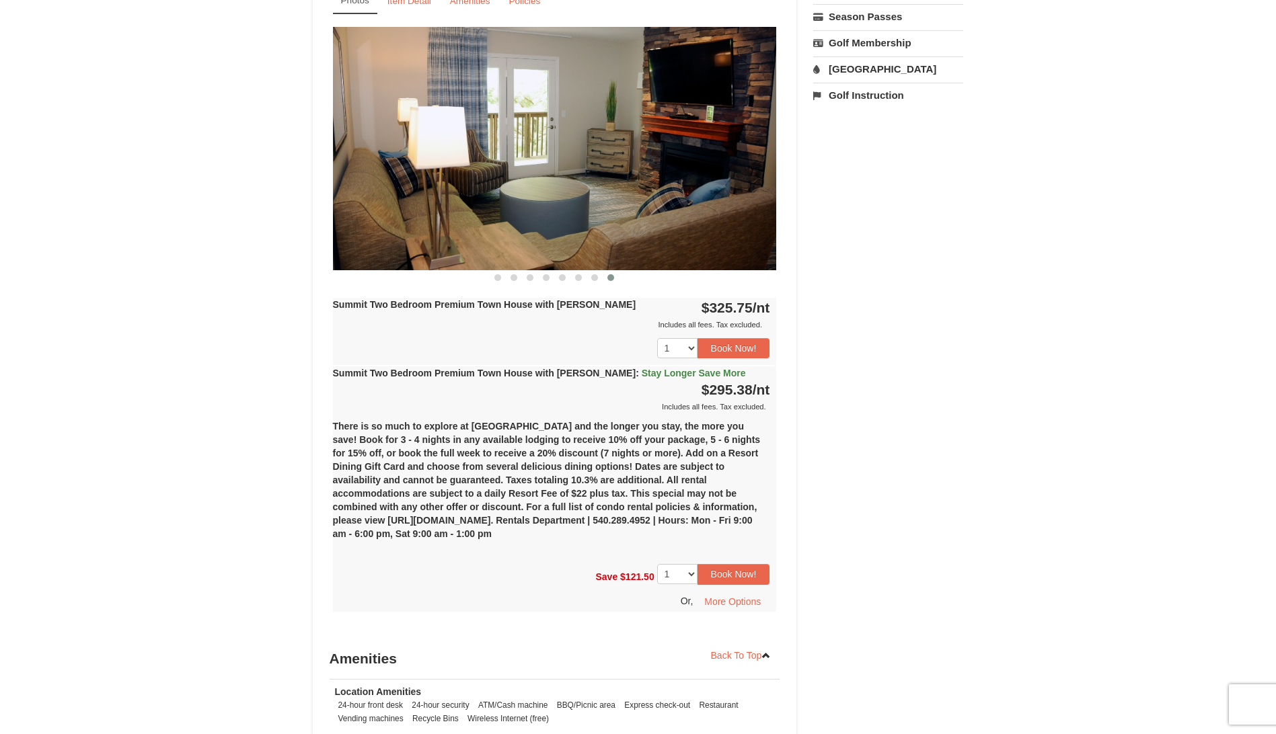
click at [986, 395] on div "× <<Back to results The Summit - Mountain Premium Townhomes Book from $295! 182…" at bounding box center [638, 217] width 1276 height 1416
click at [961, 381] on div "Book from $295! 1822 Resort Drive, Massanutten, VA Availability Amenities Polic…" at bounding box center [638, 244] width 651 height 1302
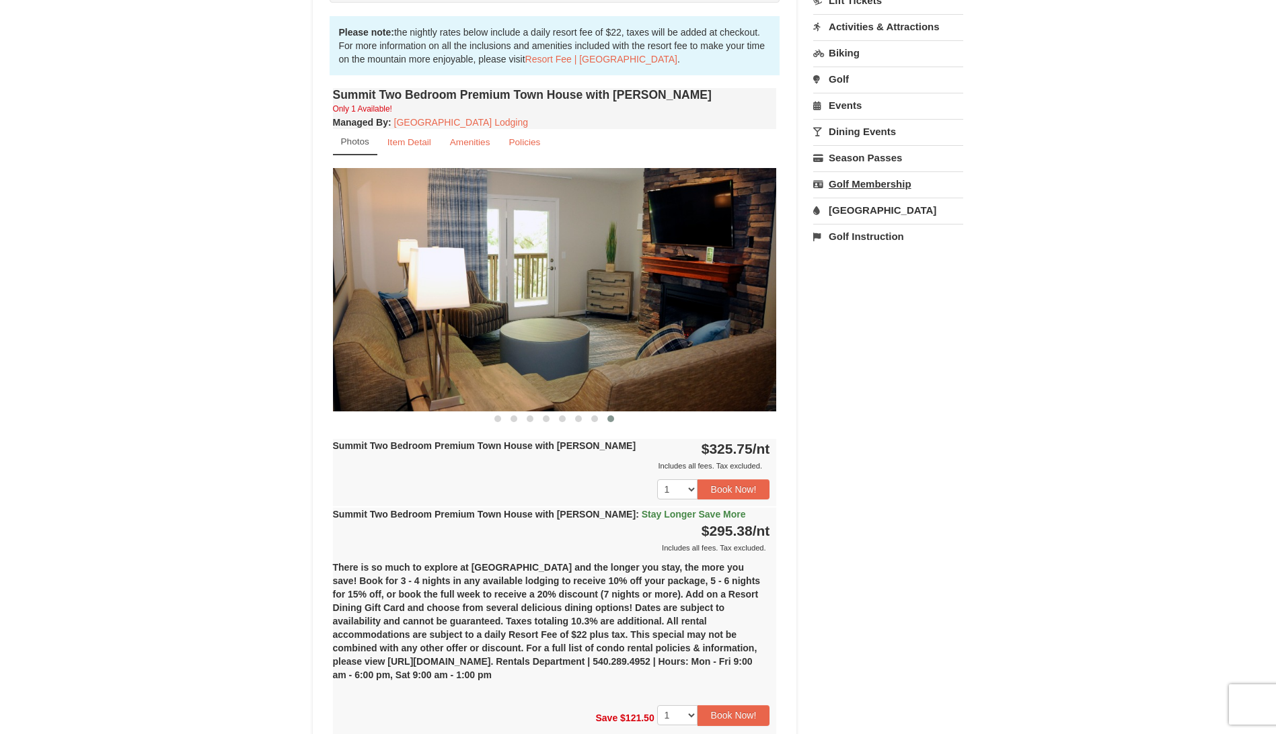
scroll to position [403, 0]
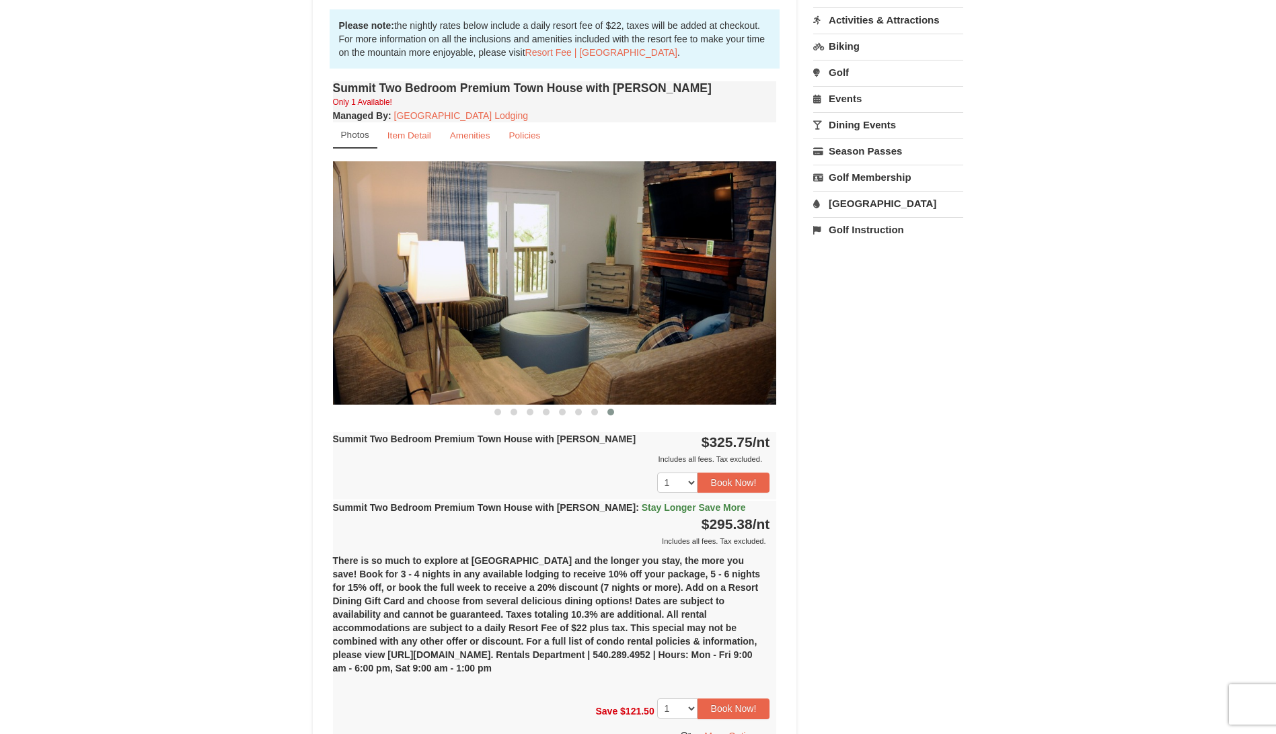
click at [249, 584] on div "× <<Back to results The Summit - Mountain Premium Townhomes Book from $295! 182…" at bounding box center [638, 352] width 1276 height 1416
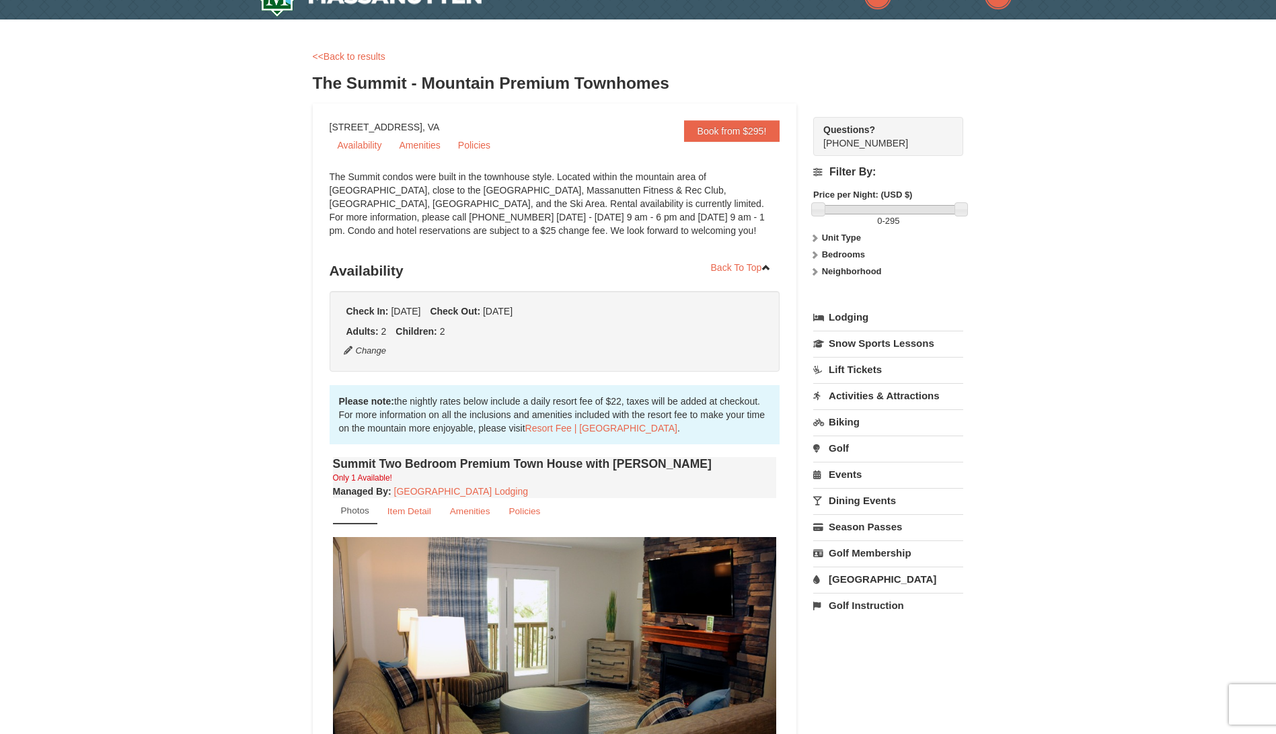
scroll to position [0, 0]
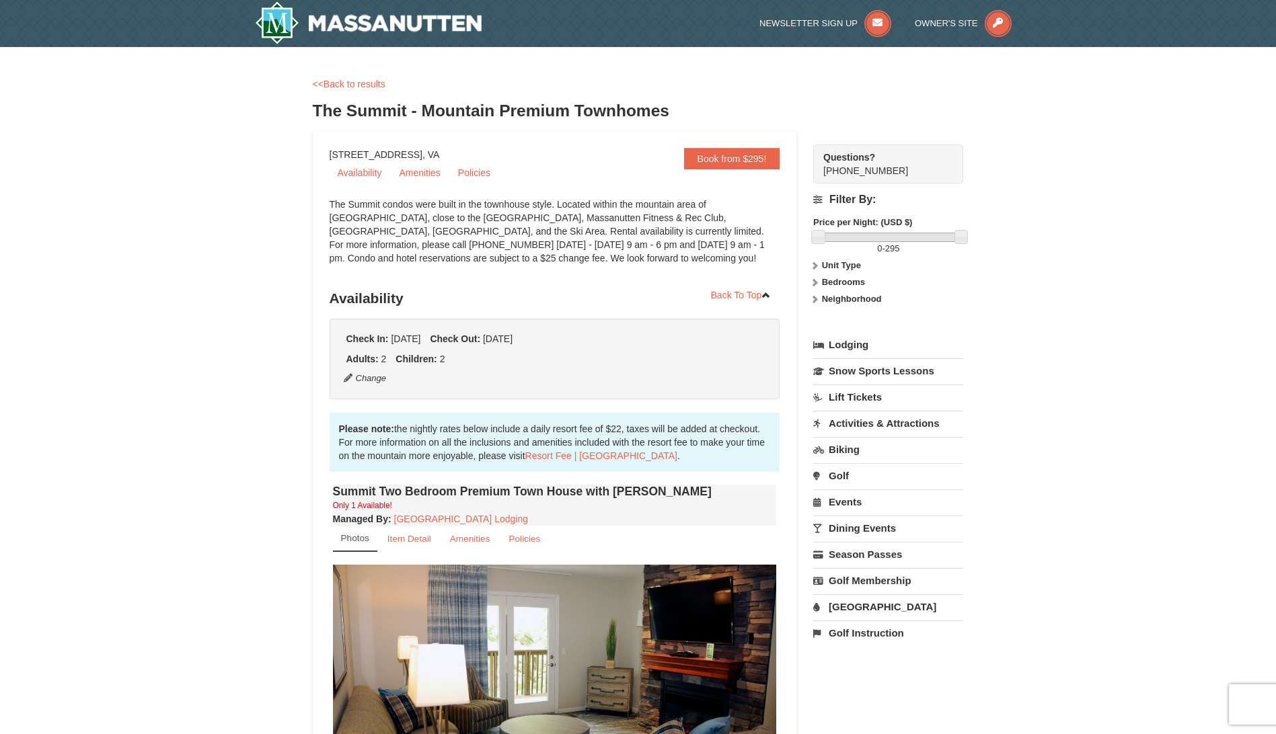
click at [629, 221] on div "The Summit condos were built in the townhouse style. Located within the mountai…" at bounding box center [555, 238] width 451 height 81
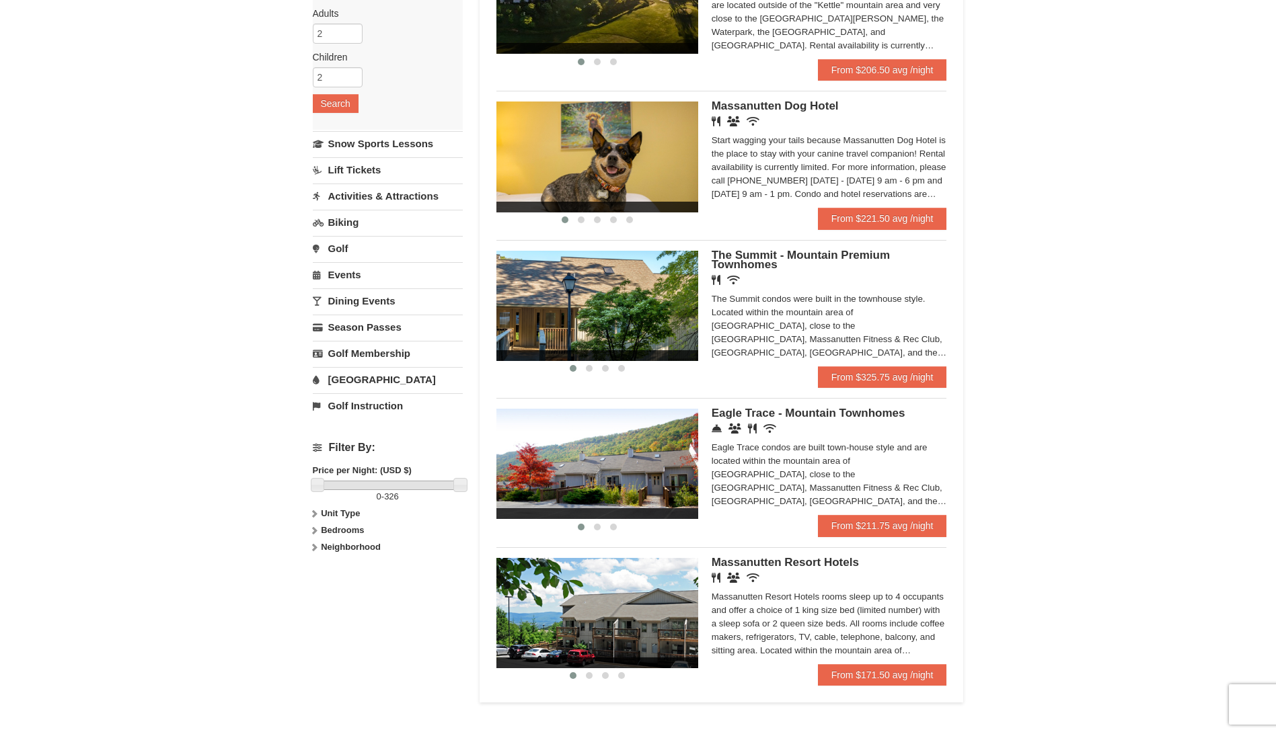
scroll to position [269, 0]
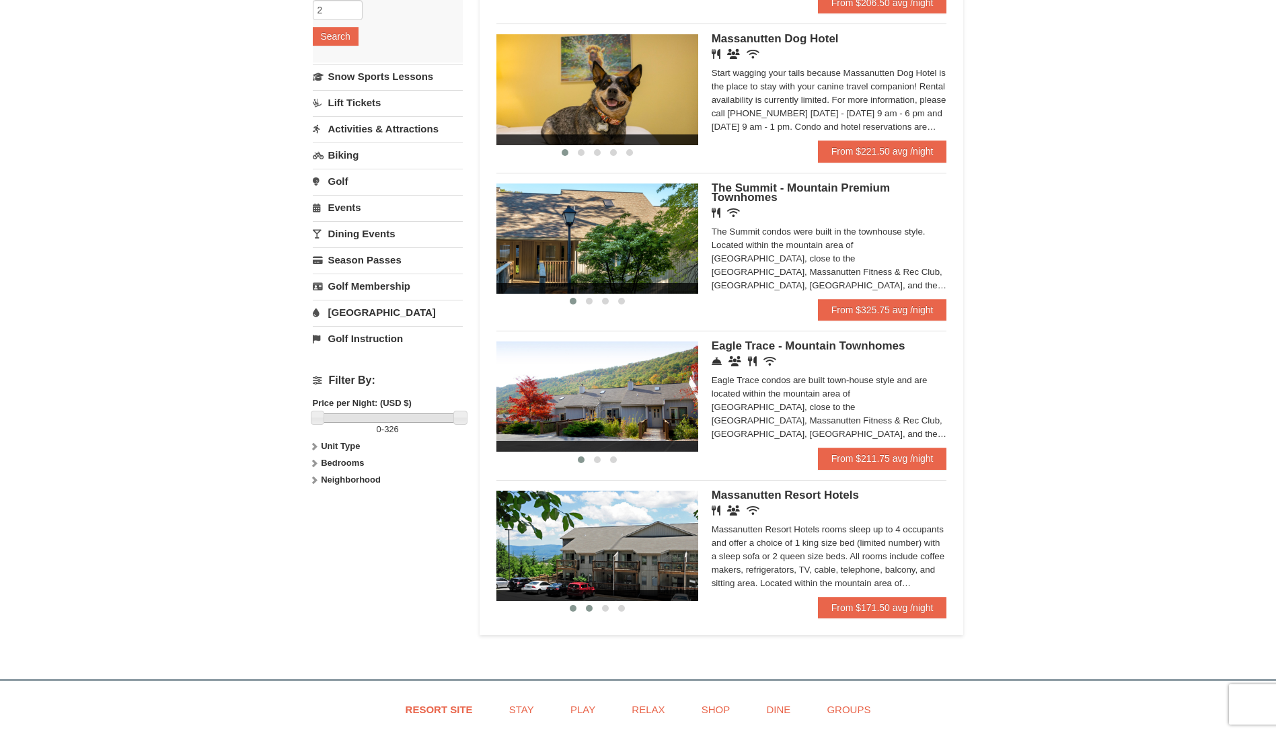
click at [591, 613] on button at bounding box center [589, 608] width 16 height 13
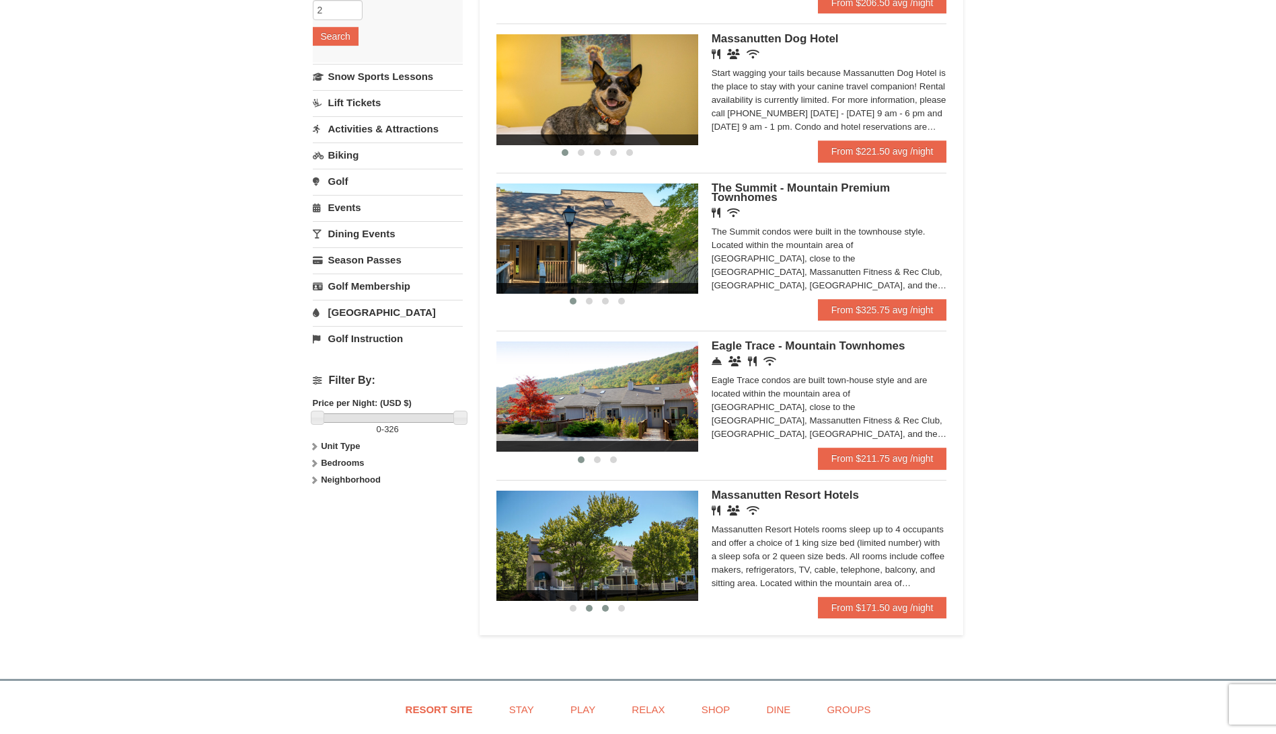
click at [605, 610] on span at bounding box center [605, 608] width 7 height 7
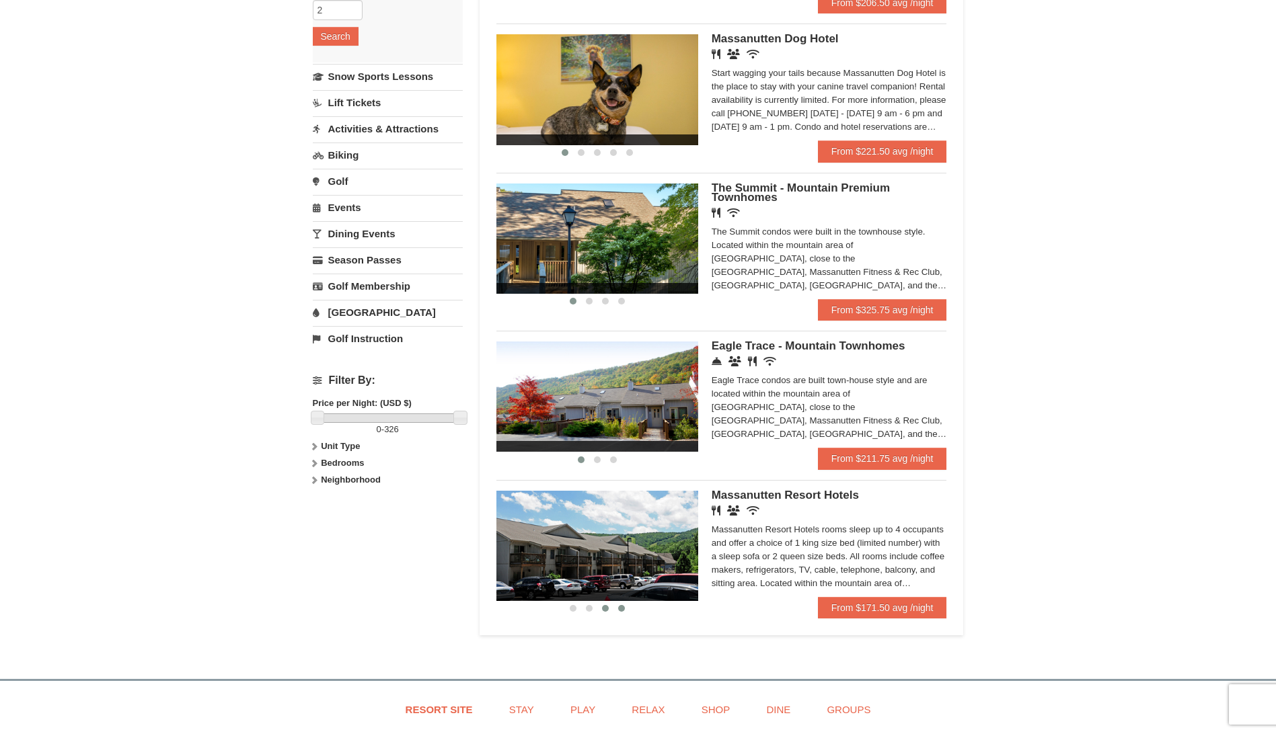
click at [617, 610] on button at bounding box center [621, 608] width 16 height 13
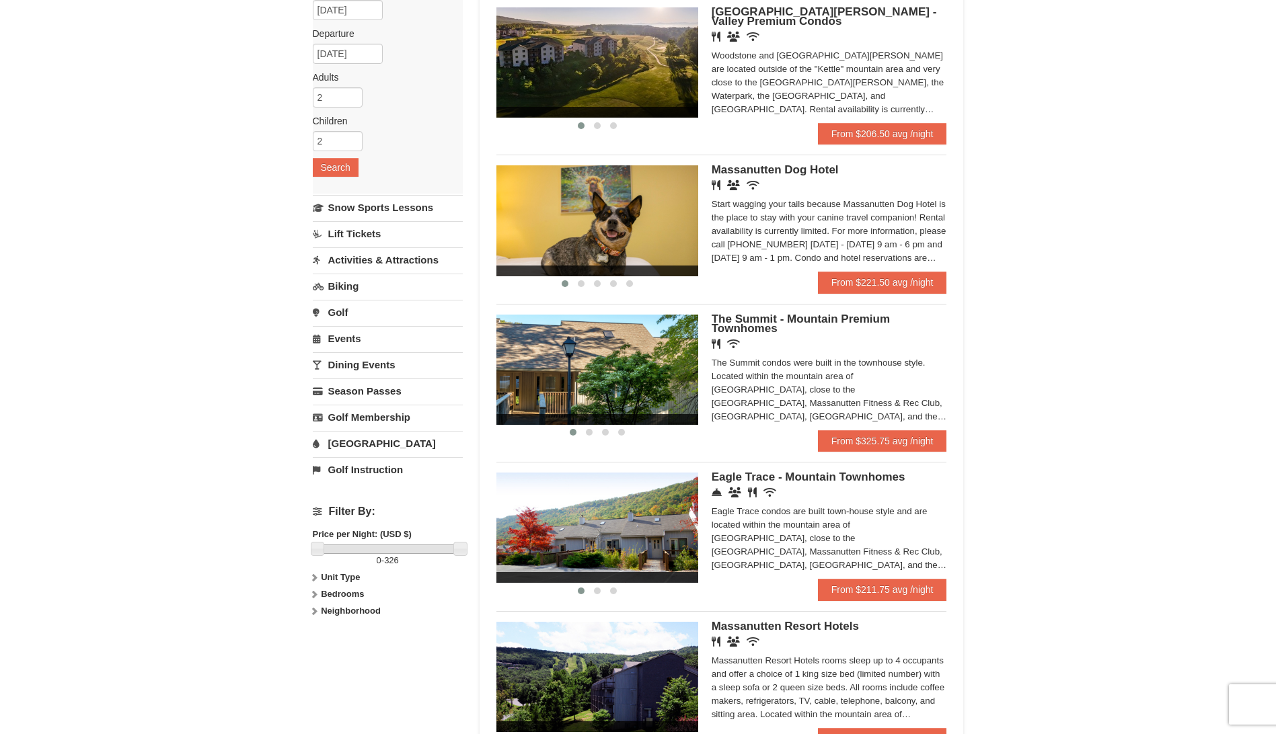
scroll to position [0, 0]
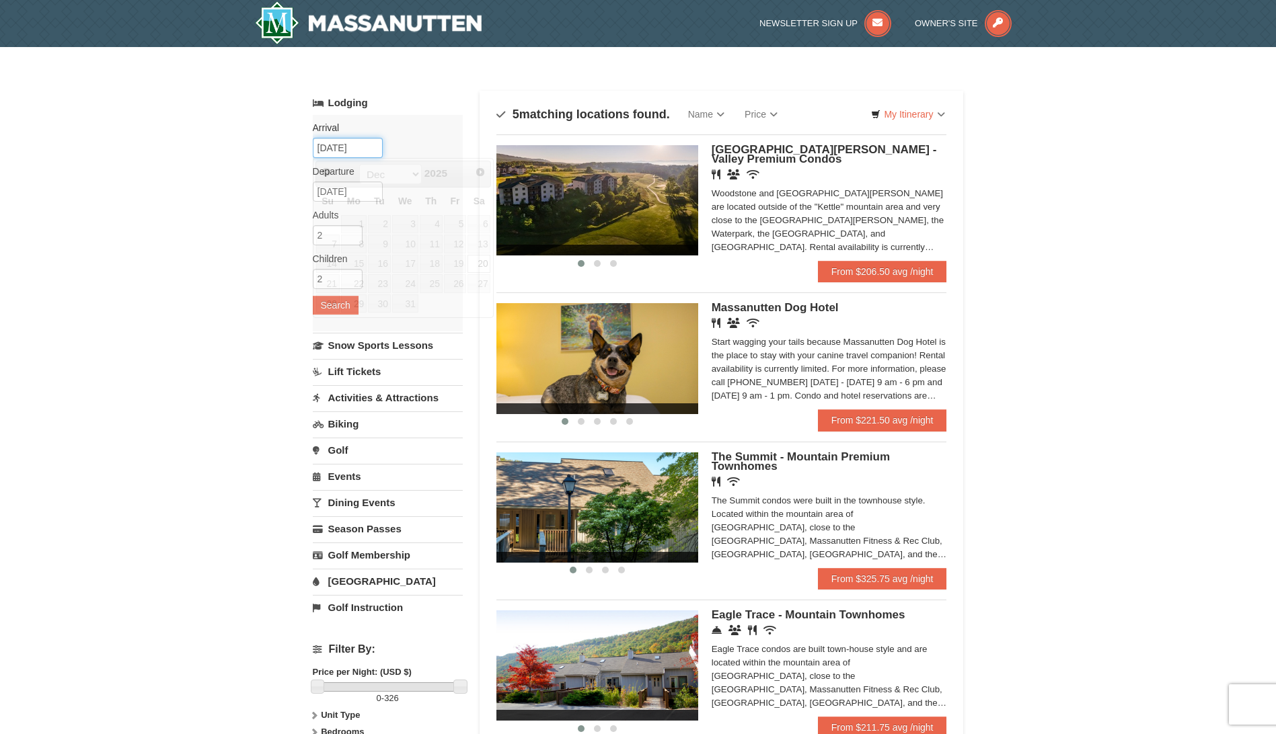
click at [355, 143] on input "12/20/2025" at bounding box center [348, 148] width 70 height 20
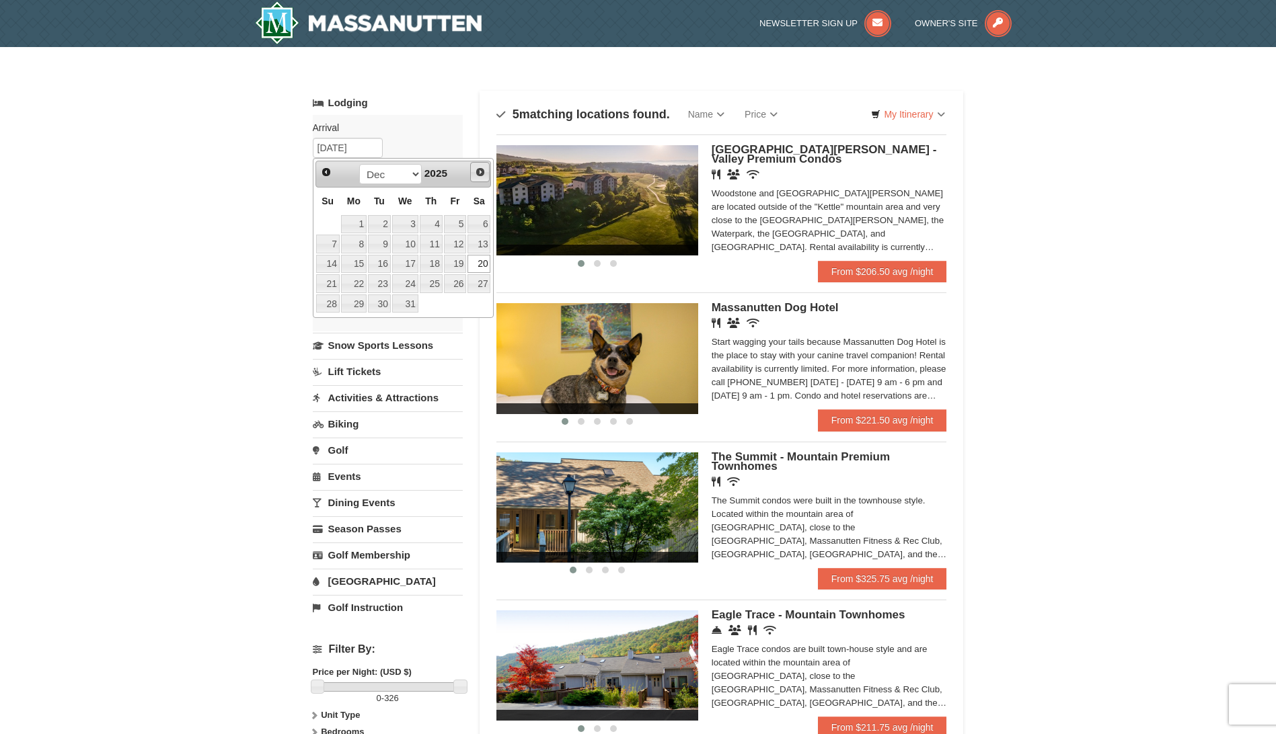
click at [484, 179] on link "Next" at bounding box center [480, 172] width 20 height 20
click at [326, 173] on span "Prev" at bounding box center [326, 172] width 11 height 11
click at [454, 282] on link "26" at bounding box center [455, 283] width 23 height 19
type input "12/26/2025"
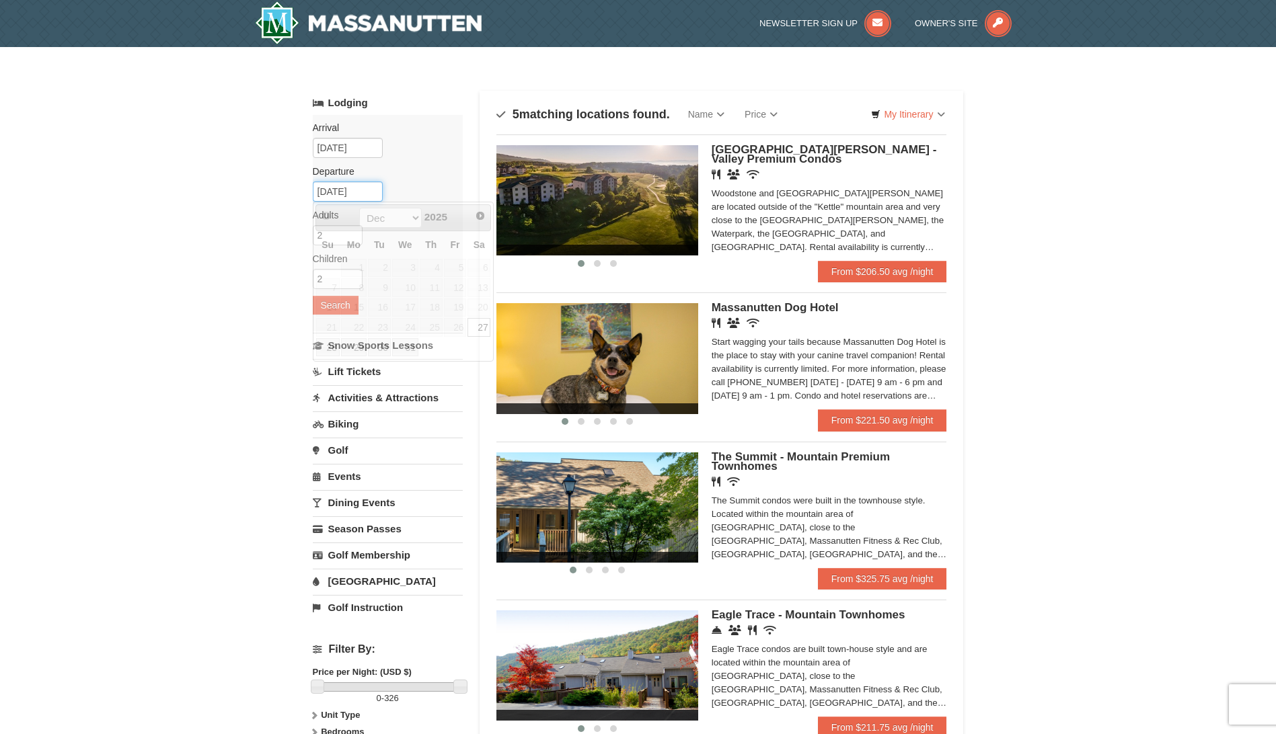
click at [368, 192] on input "12/27/2025" at bounding box center [348, 192] width 70 height 20
click at [331, 351] on link "28" at bounding box center [328, 347] width 24 height 19
type input "12/28/2025"
click at [181, 321] on div "× Categories Map List Filter My Itinerary Questions? 1-540-289-9441 Lodging Arr…" at bounding box center [638, 491] width 1276 height 888
click at [325, 309] on button "Search" at bounding box center [336, 305] width 46 height 19
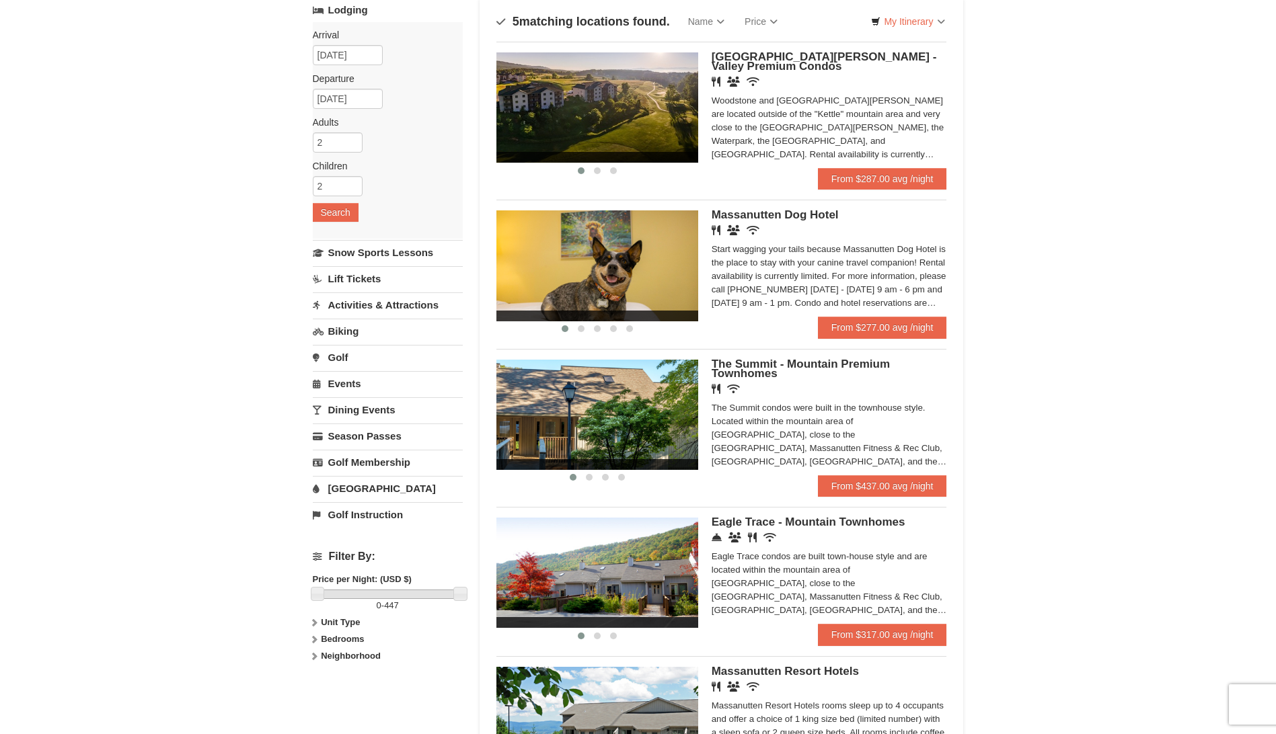
scroll to position [67, 0]
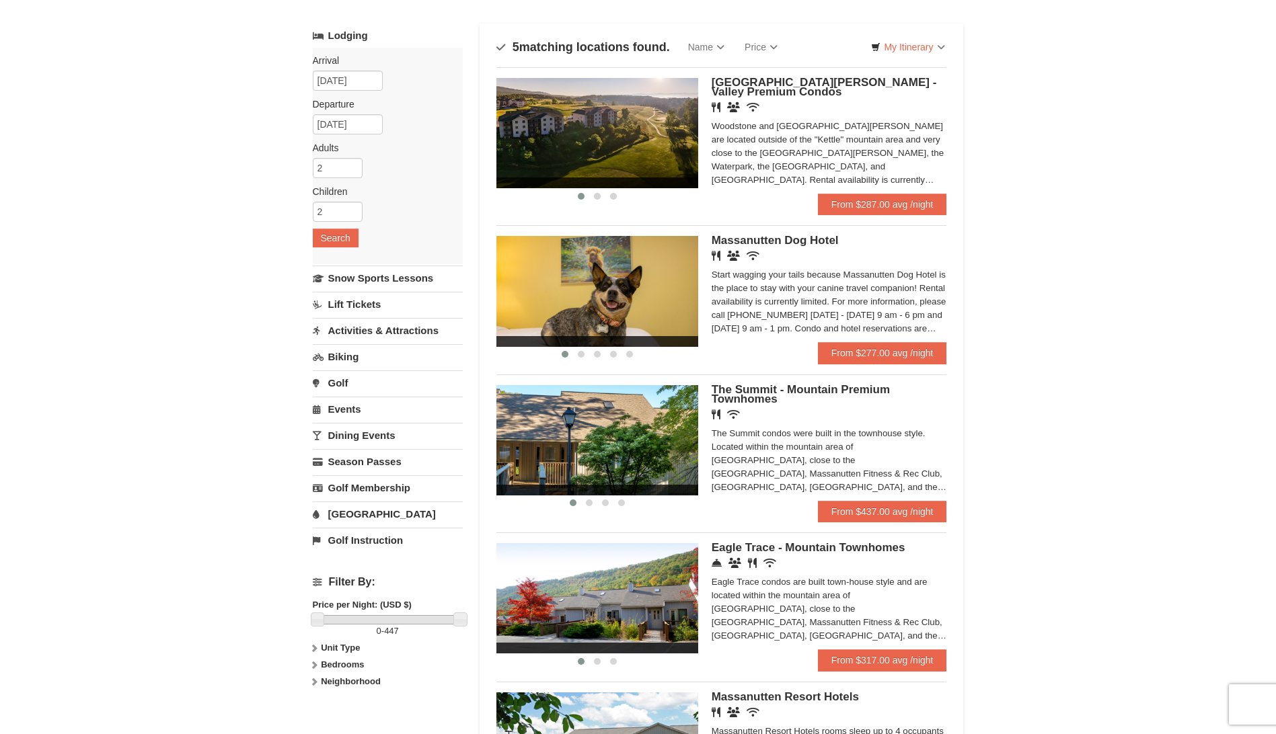
click at [634, 128] on img at bounding box center [597, 133] width 202 height 110
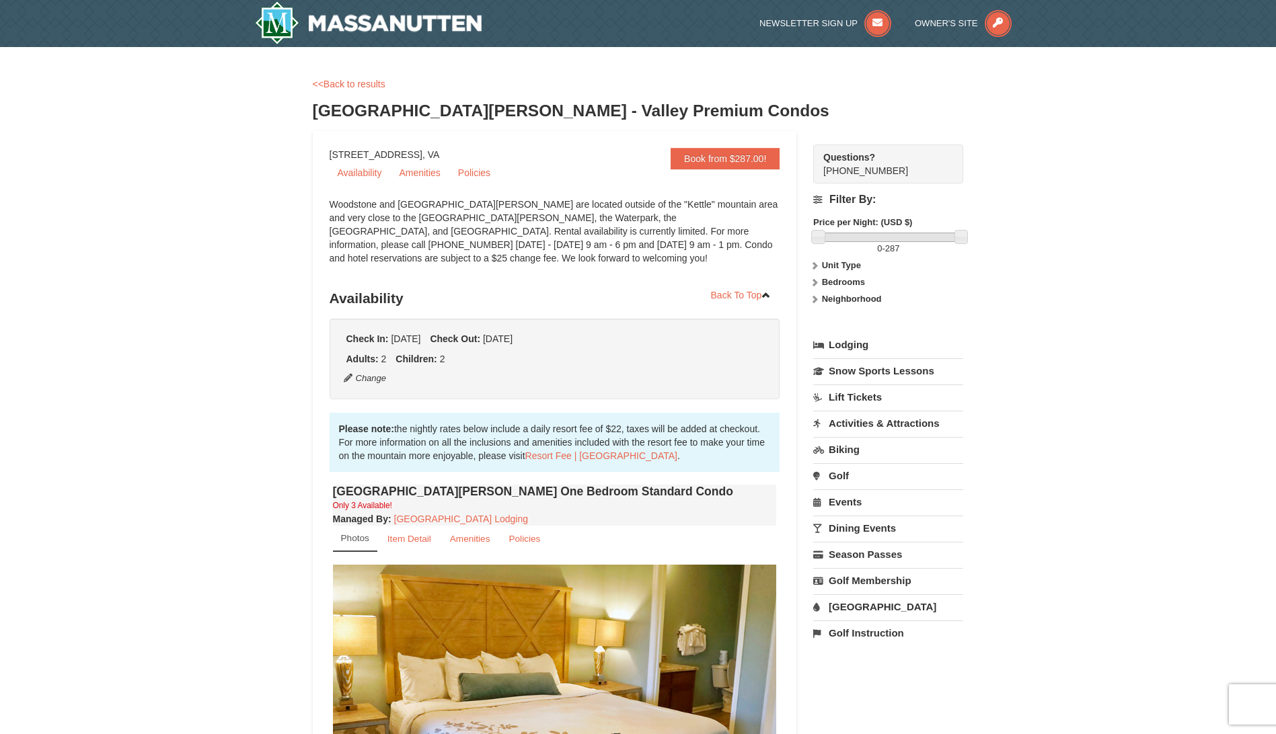
click at [150, 540] on div "× <<Back to results [GEOGRAPHIC_DATA][PERSON_NAME] - Valley Premium Condos Book…" at bounding box center [638, 638] width 1276 height 1183
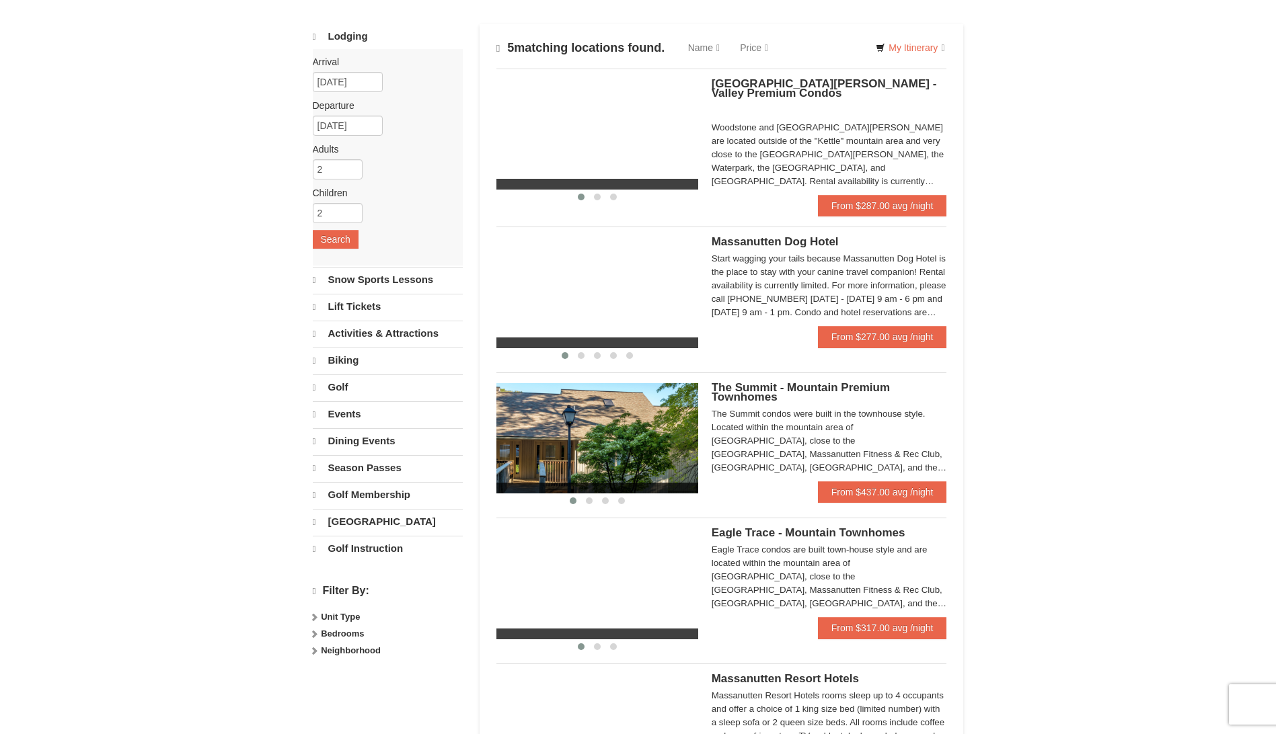
click at [151, 350] on div "× Categories Map List Filter My Itinerary Questions? [PHONE_NUMBER] Lodging Arr…" at bounding box center [638, 413] width 1276 height 866
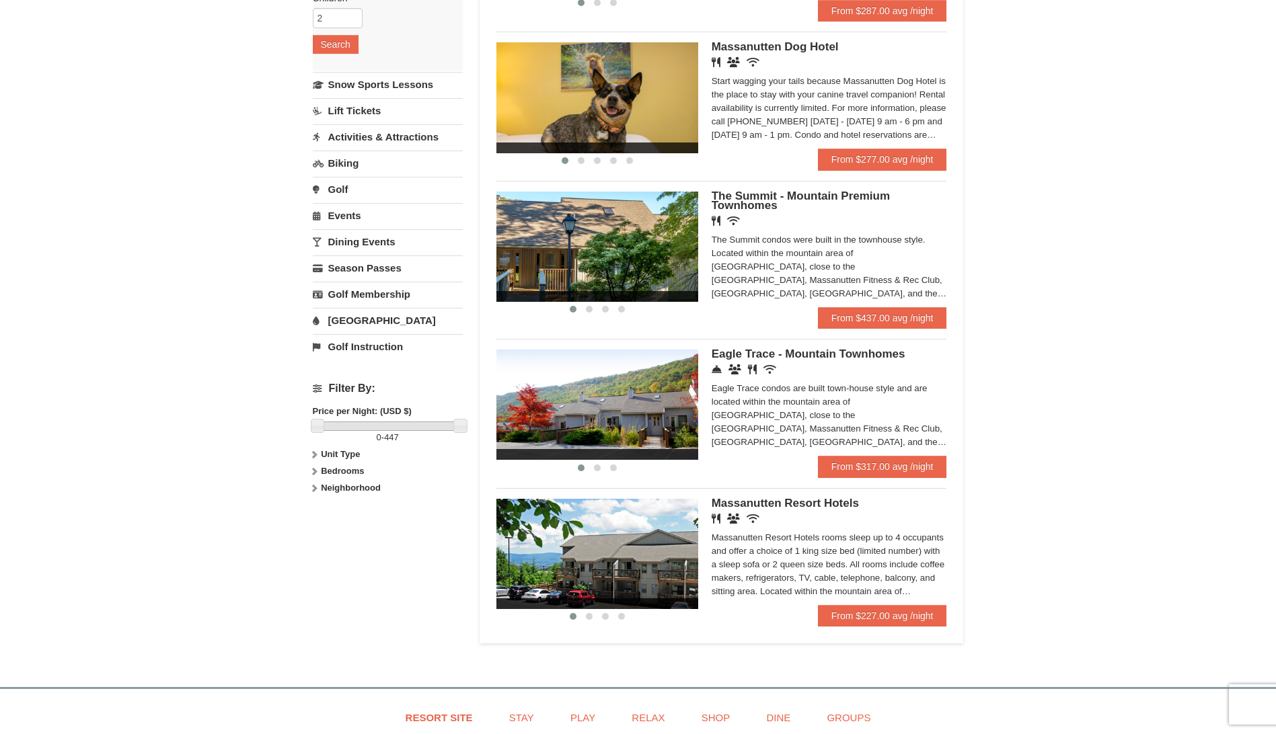
scroll to position [269, 0]
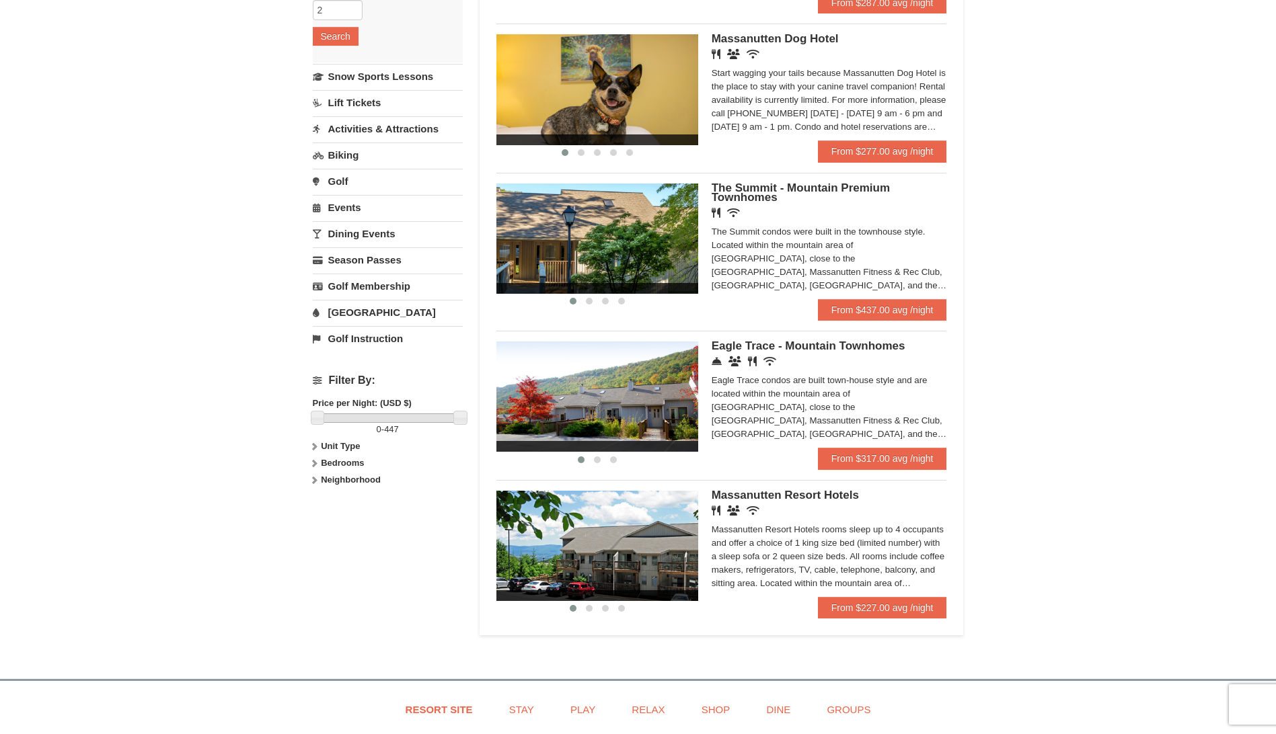
click at [752, 348] on span "Eagle Trace - Mountain Townhomes" at bounding box center [808, 346] width 194 height 13
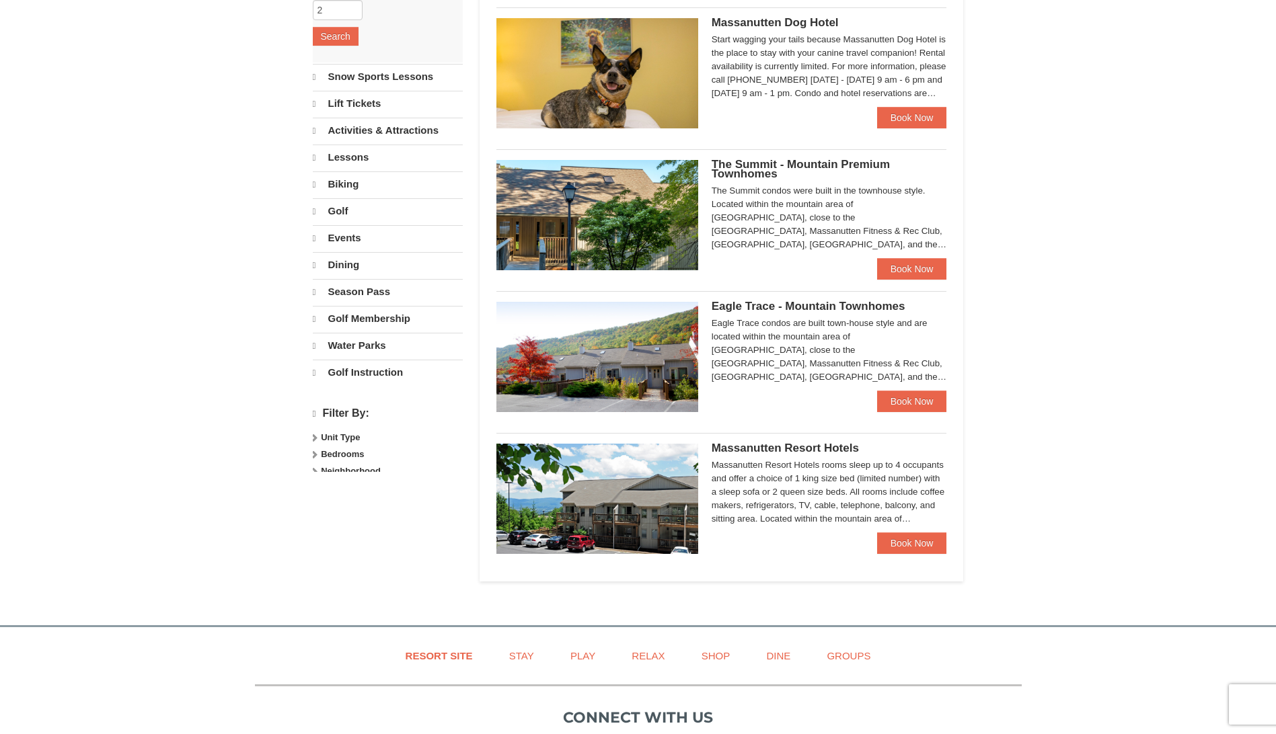
select select "9"
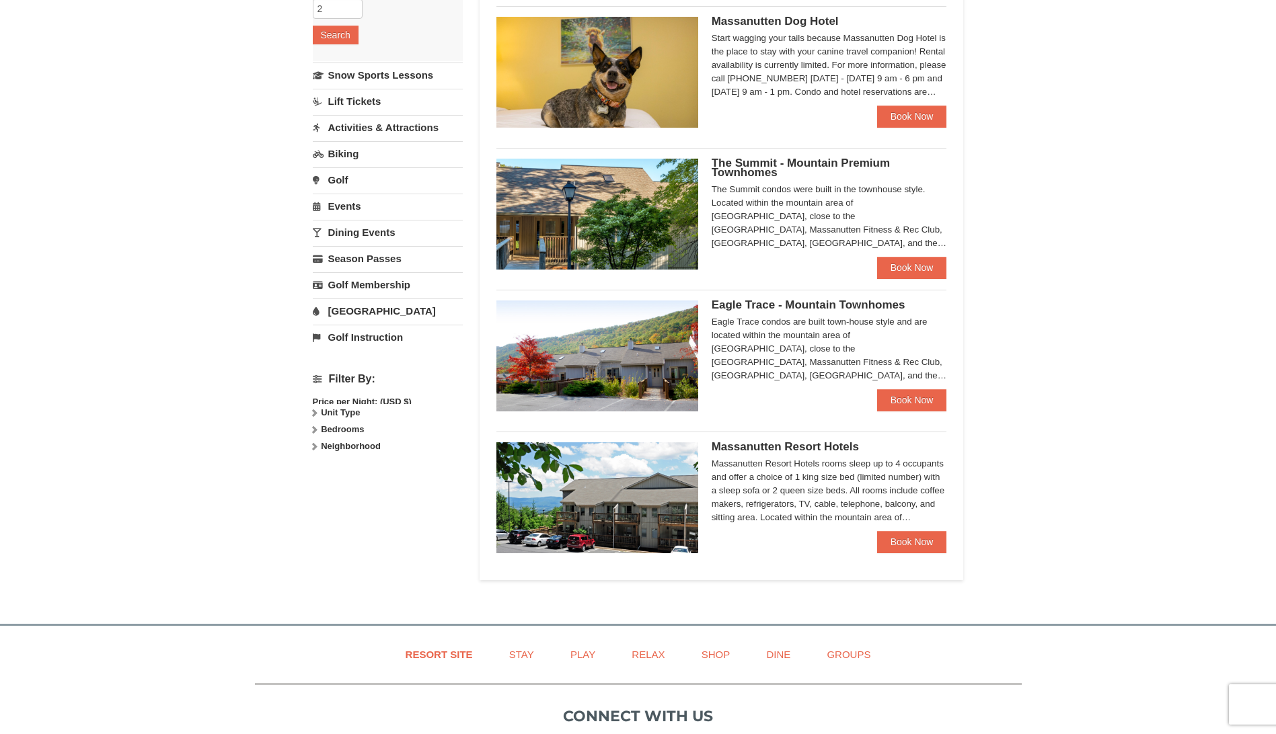
scroll to position [269, 0]
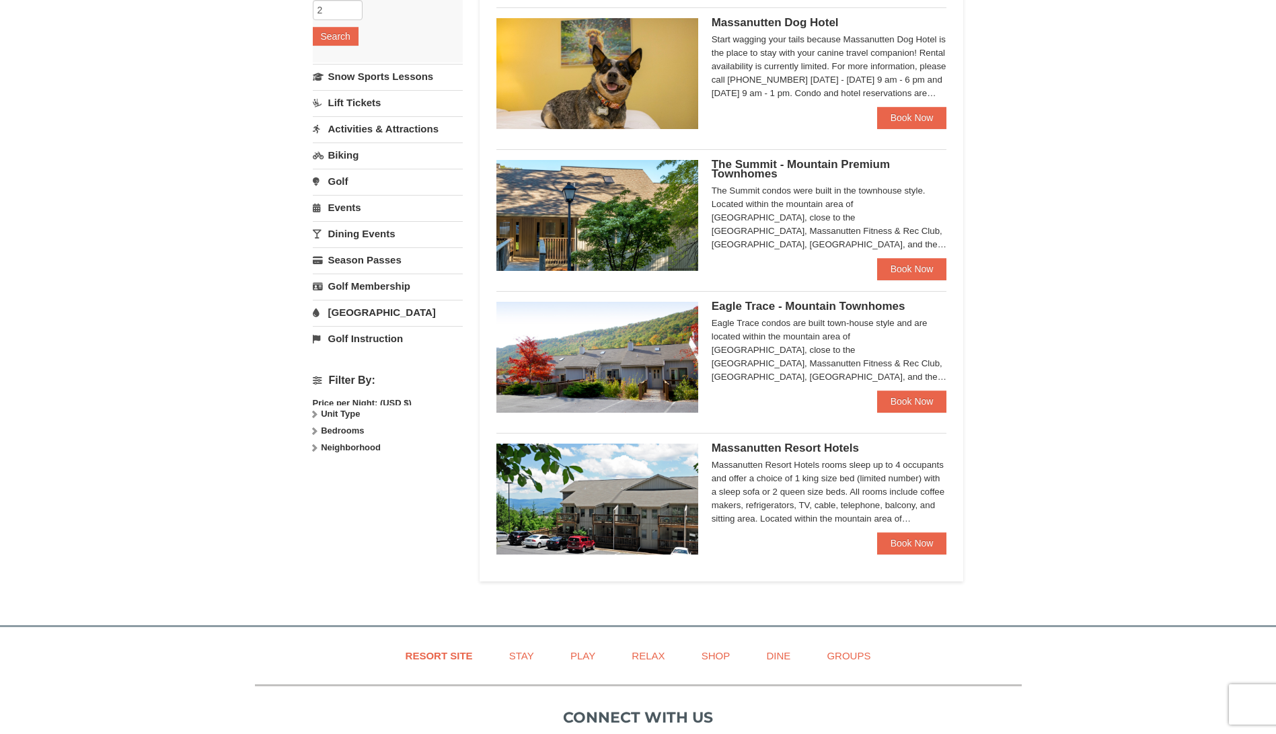
click at [87, 427] on div "× Categories Map List Filter My Itinerary Questions? 1-540-289-9441 Lodging Arr…" at bounding box center [638, 195] width 1276 height 834
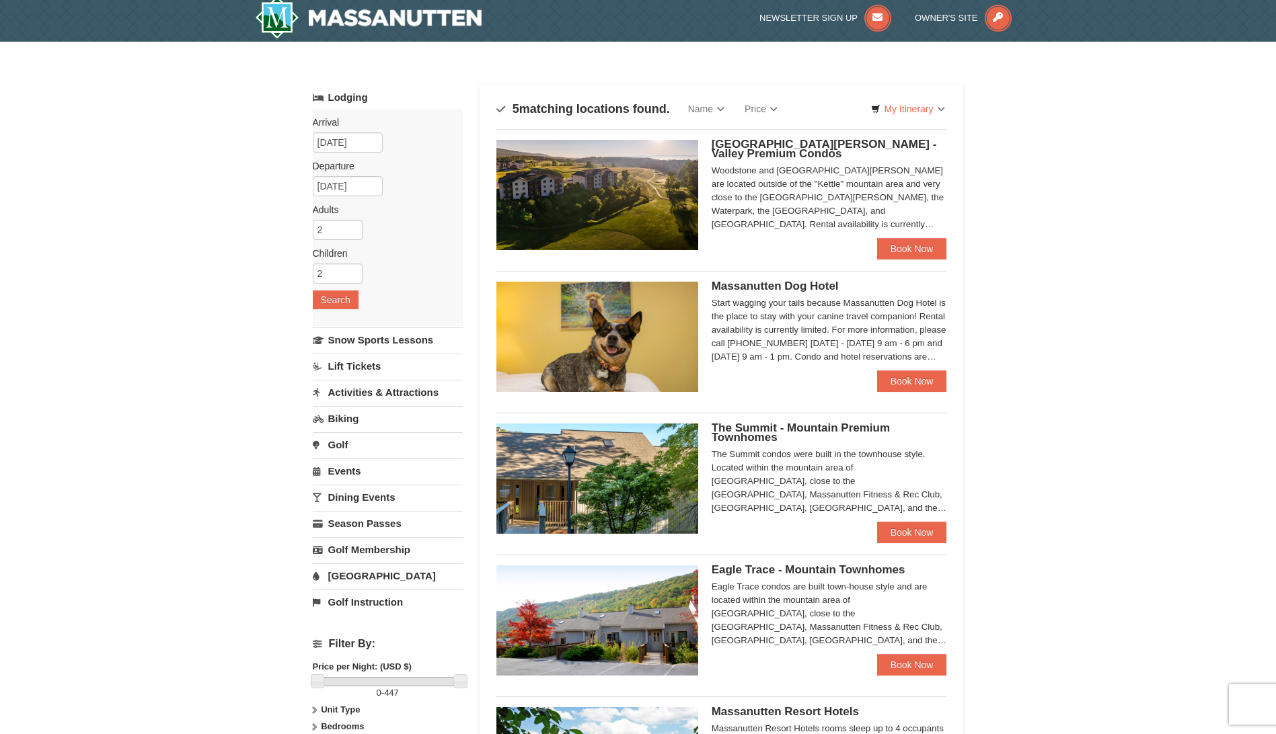
scroll to position [0, 0]
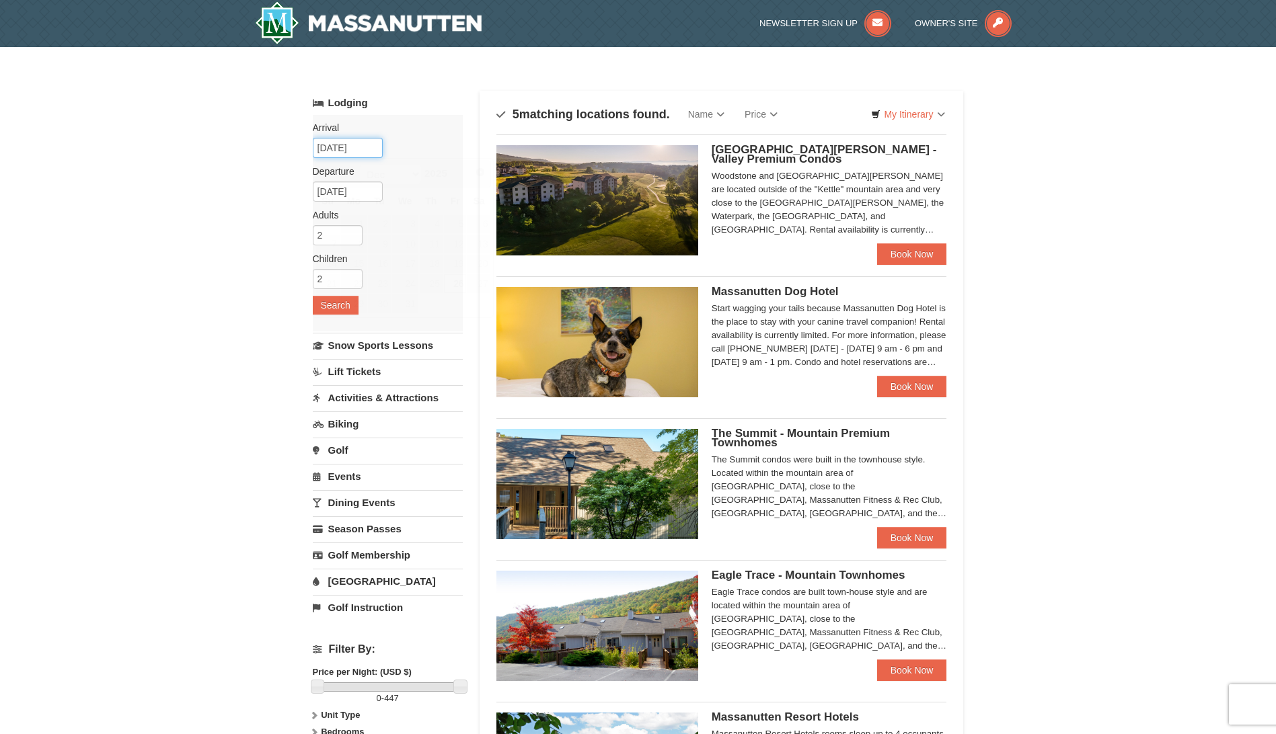
click at [366, 151] on input "12/26/2025" at bounding box center [348, 148] width 70 height 20
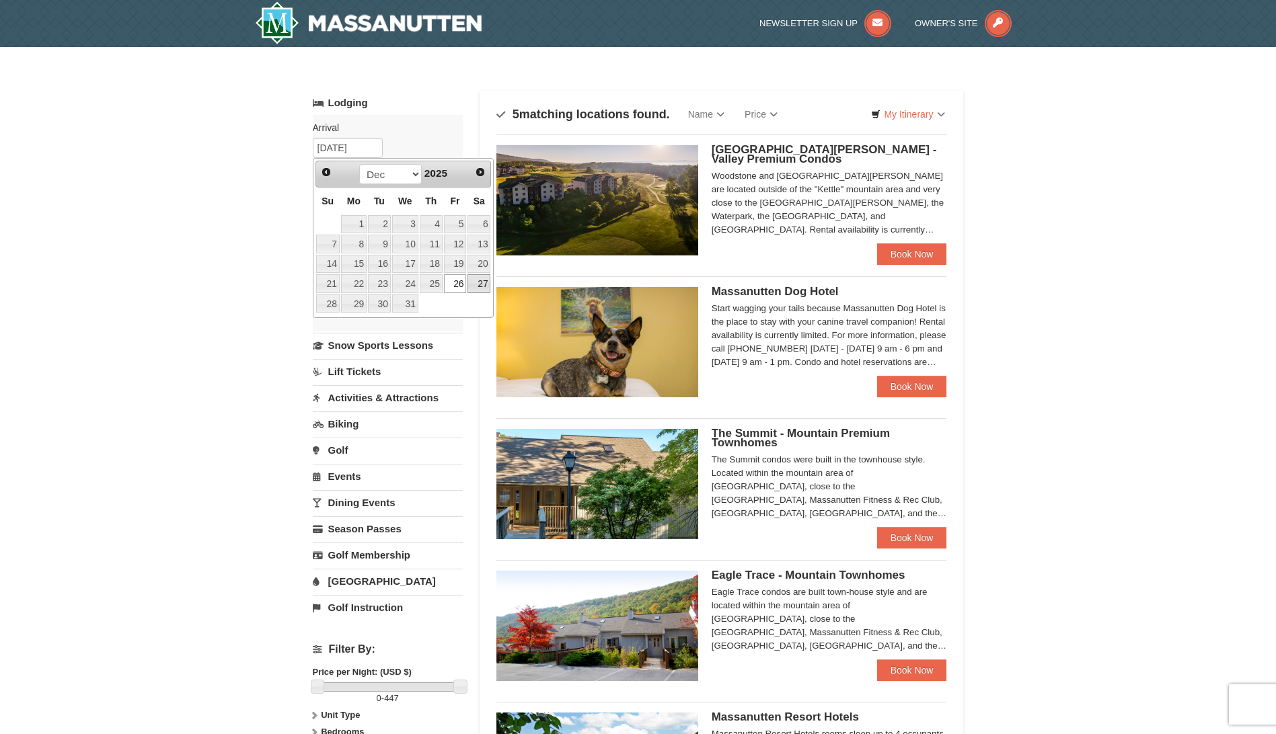
click at [474, 285] on link "27" at bounding box center [478, 283] width 23 height 19
type input "12/27/2025"
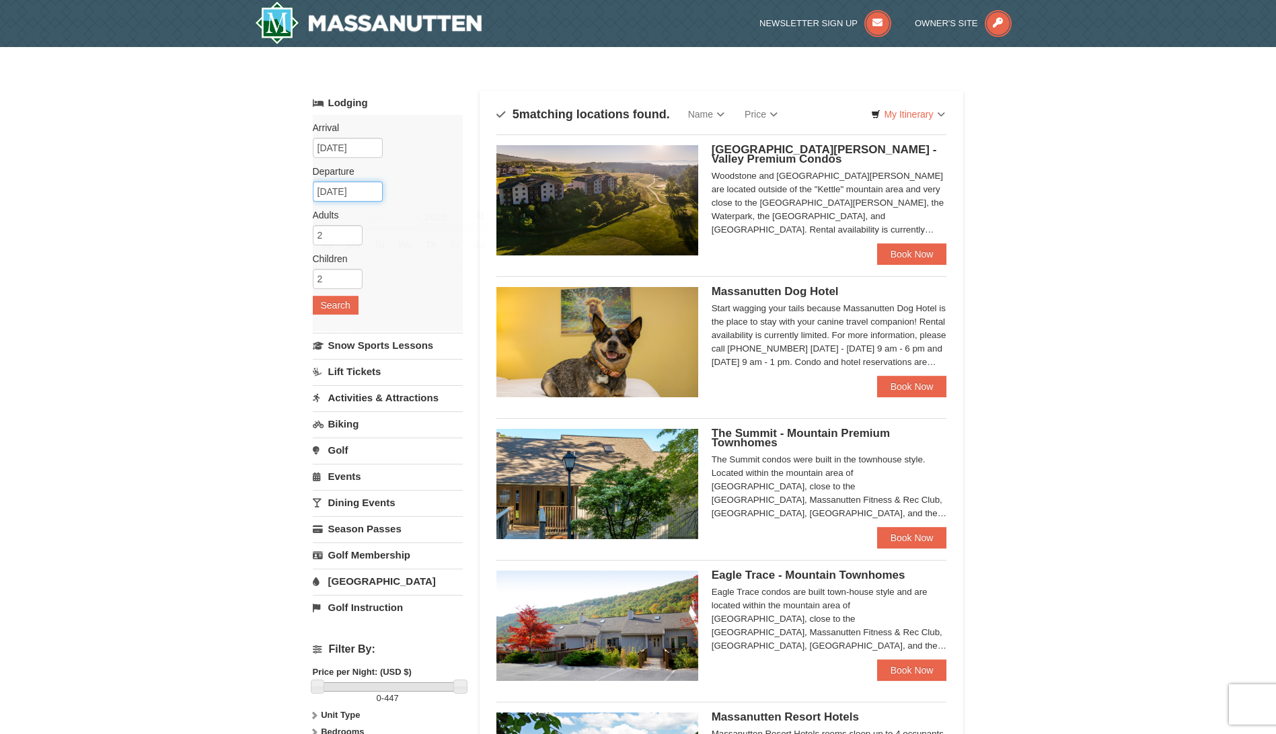
click at [356, 192] on input "12/28/2025" at bounding box center [348, 192] width 70 height 20
click at [377, 344] on link "30" at bounding box center [379, 347] width 23 height 19
type input "12/30/2025"
click at [338, 311] on button "Search" at bounding box center [336, 305] width 46 height 19
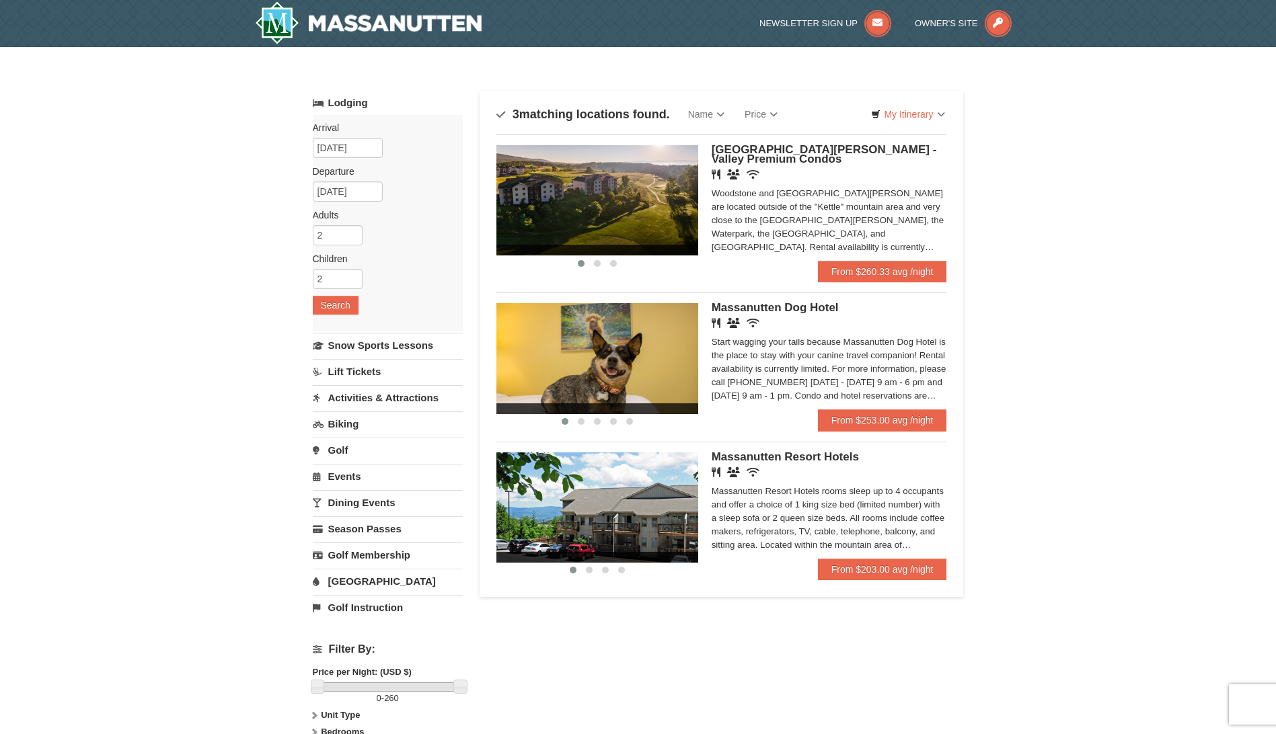
click at [131, 198] on div "× Categories Map List Filter My Itinerary Questions? 1-540-289-9441 Lodging Arr…" at bounding box center [638, 430] width 1276 height 766
click at [576, 187] on img at bounding box center [597, 200] width 202 height 110
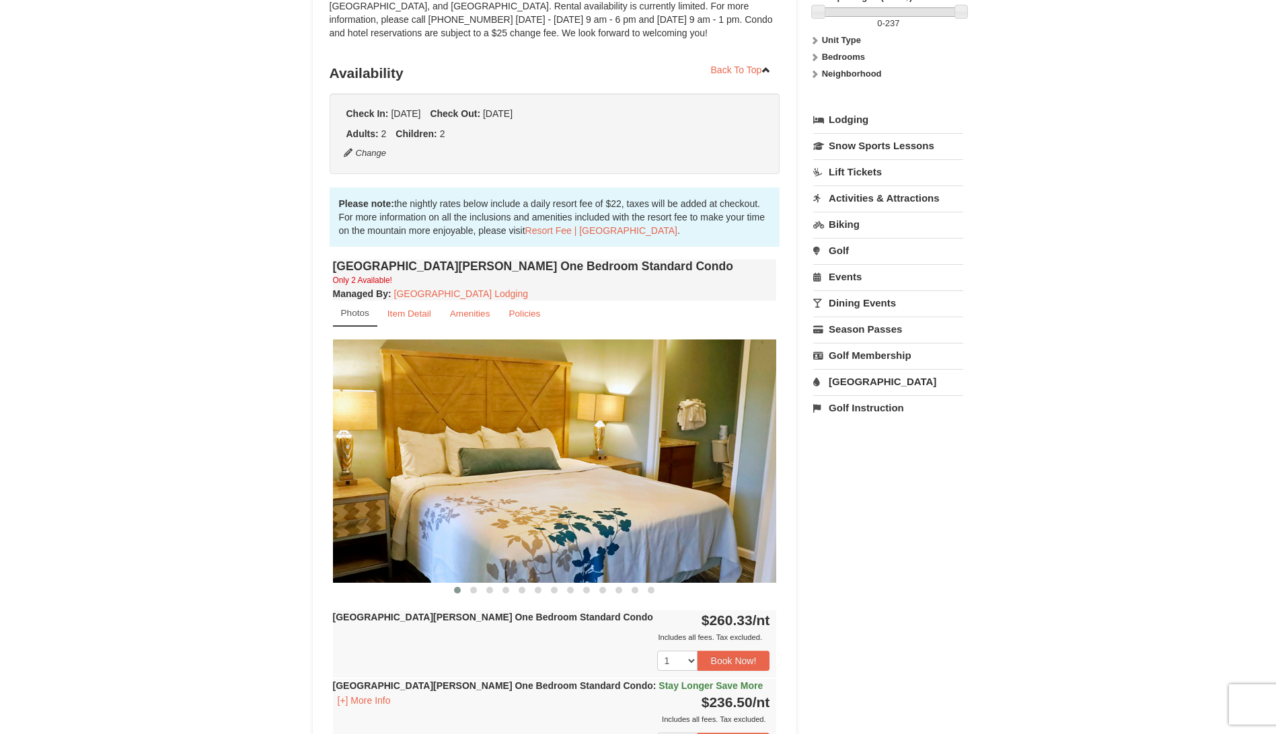
scroll to position [269, 0]
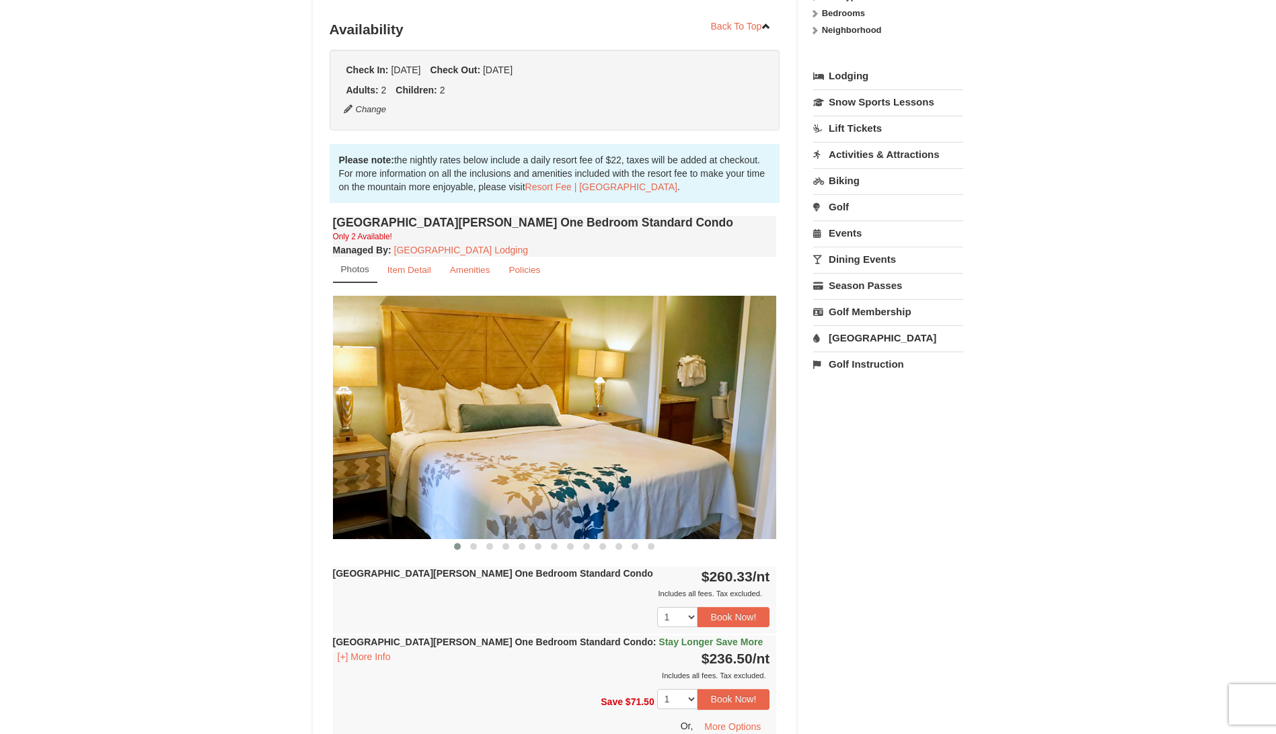
click at [736, 415] on img at bounding box center [555, 417] width 444 height 243
click at [759, 431] on img at bounding box center [555, 417] width 444 height 243
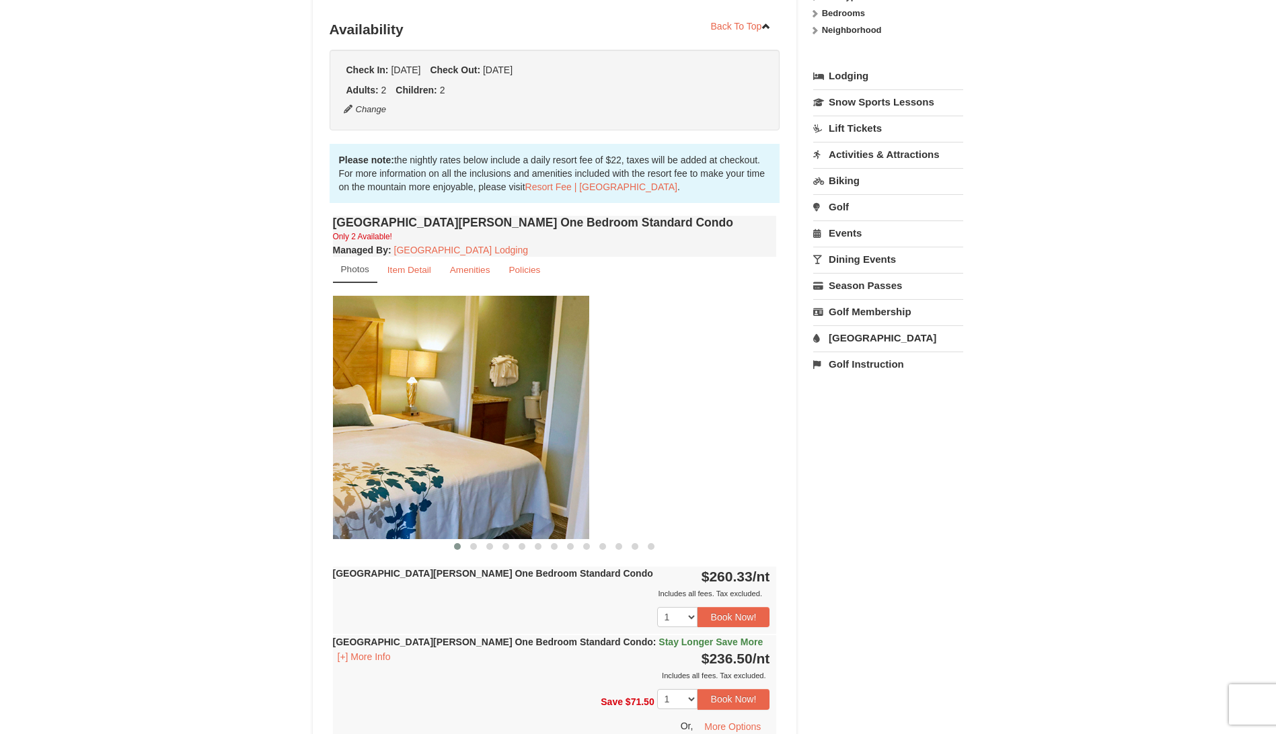
drag, startPoint x: 764, startPoint y: 434, endPoint x: 578, endPoint y: 449, distance: 186.2
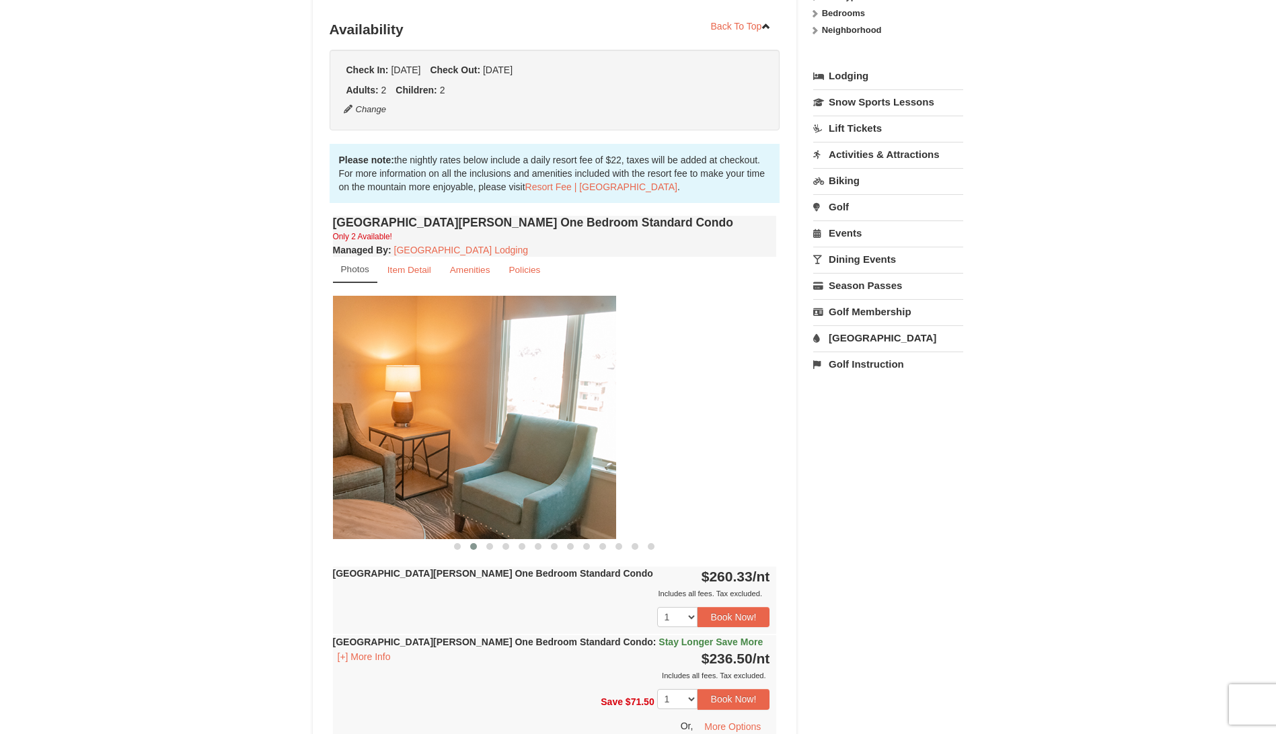
drag, startPoint x: 616, startPoint y: 432, endPoint x: 531, endPoint y: 439, distance: 85.7
click at [531, 439] on img at bounding box center [394, 417] width 444 height 243
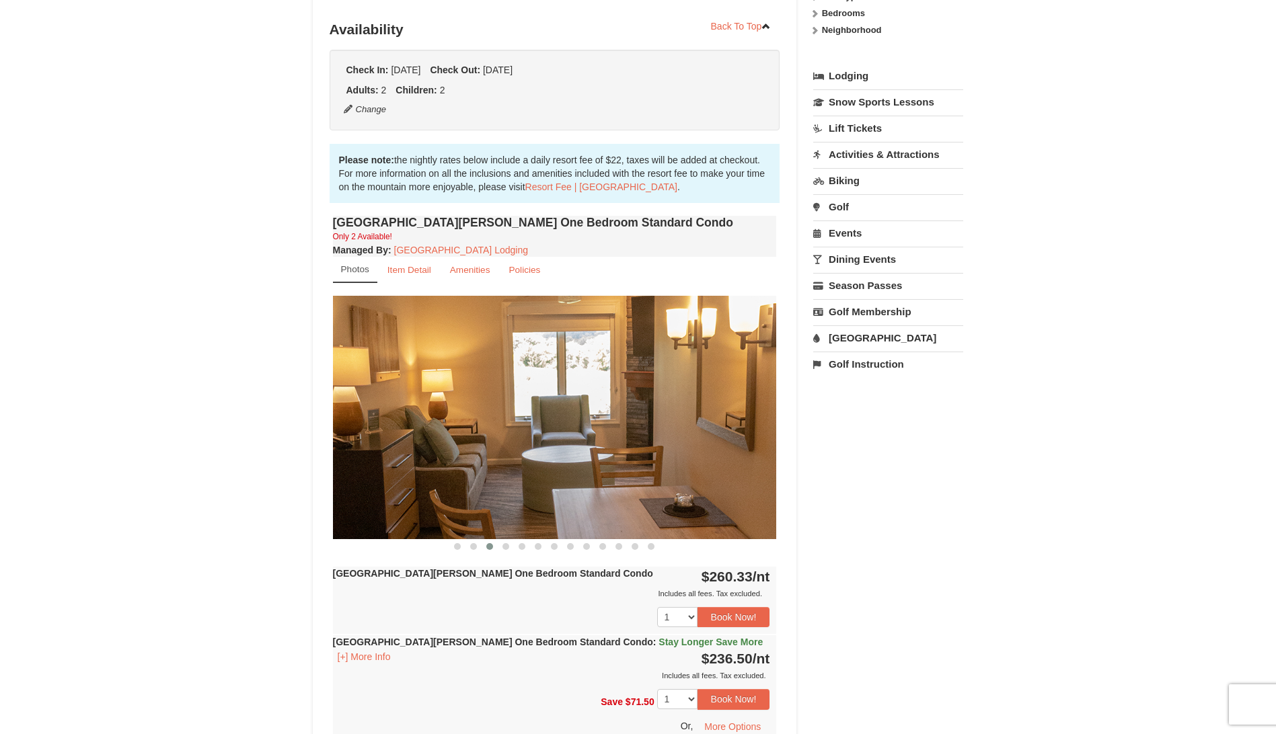
drag, startPoint x: 674, startPoint y: 440, endPoint x: 464, endPoint y: 432, distance: 210.6
click at [464, 432] on img at bounding box center [555, 417] width 444 height 243
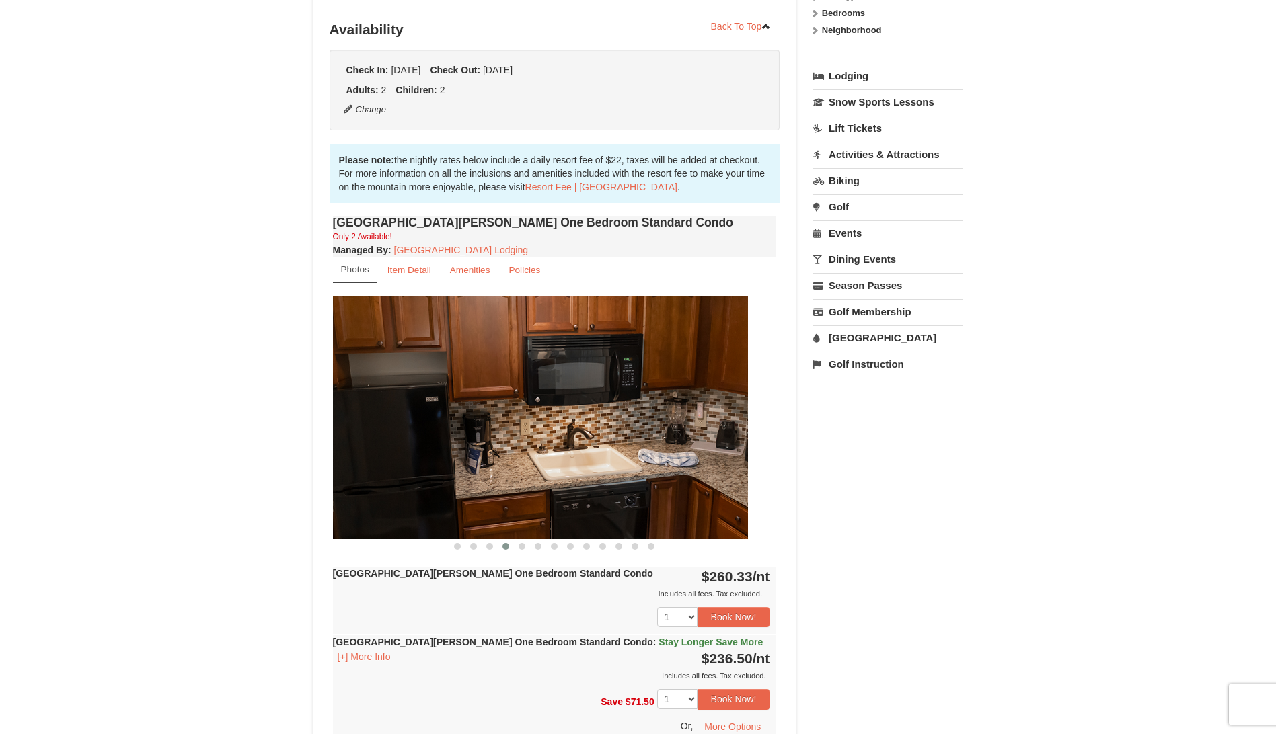
drag, startPoint x: 706, startPoint y: 434, endPoint x: 582, endPoint y: 435, distance: 123.7
click at [587, 435] on img at bounding box center [526, 417] width 444 height 243
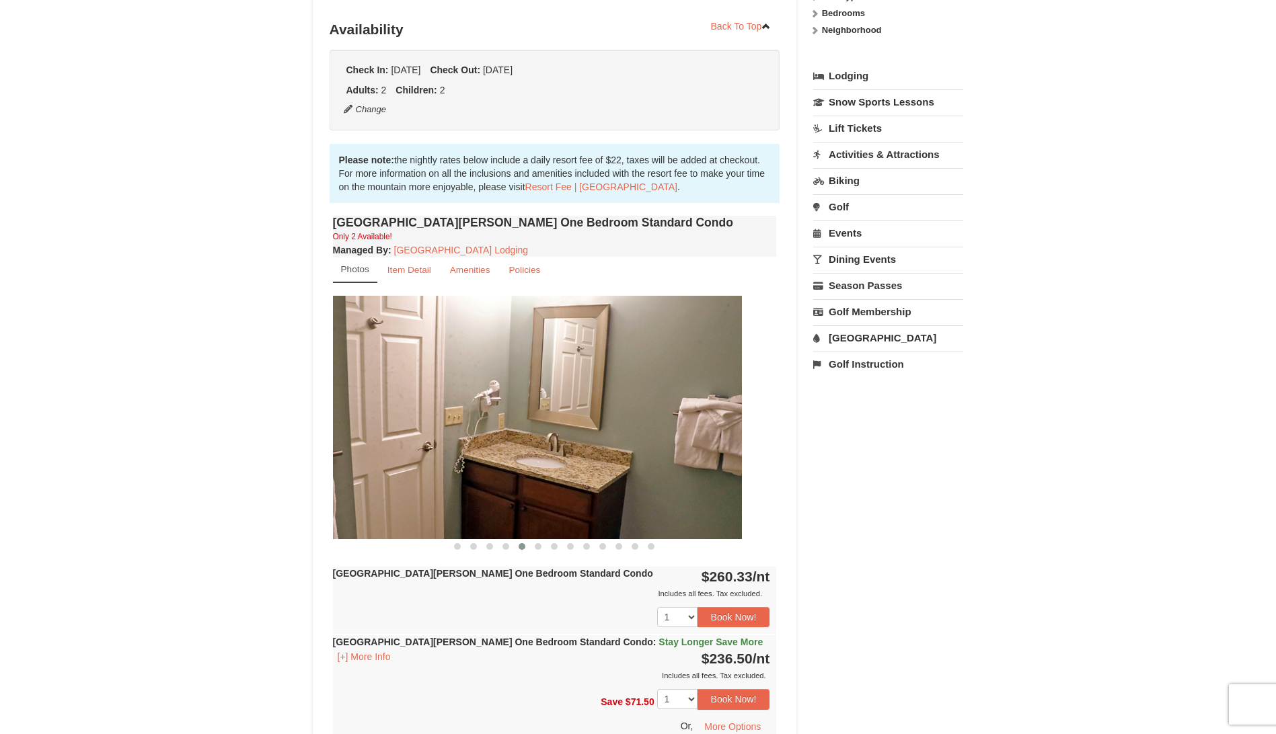
drag, startPoint x: 677, startPoint y: 435, endPoint x: 566, endPoint y: 449, distance: 112.4
click at [573, 447] on img at bounding box center [520, 417] width 444 height 243
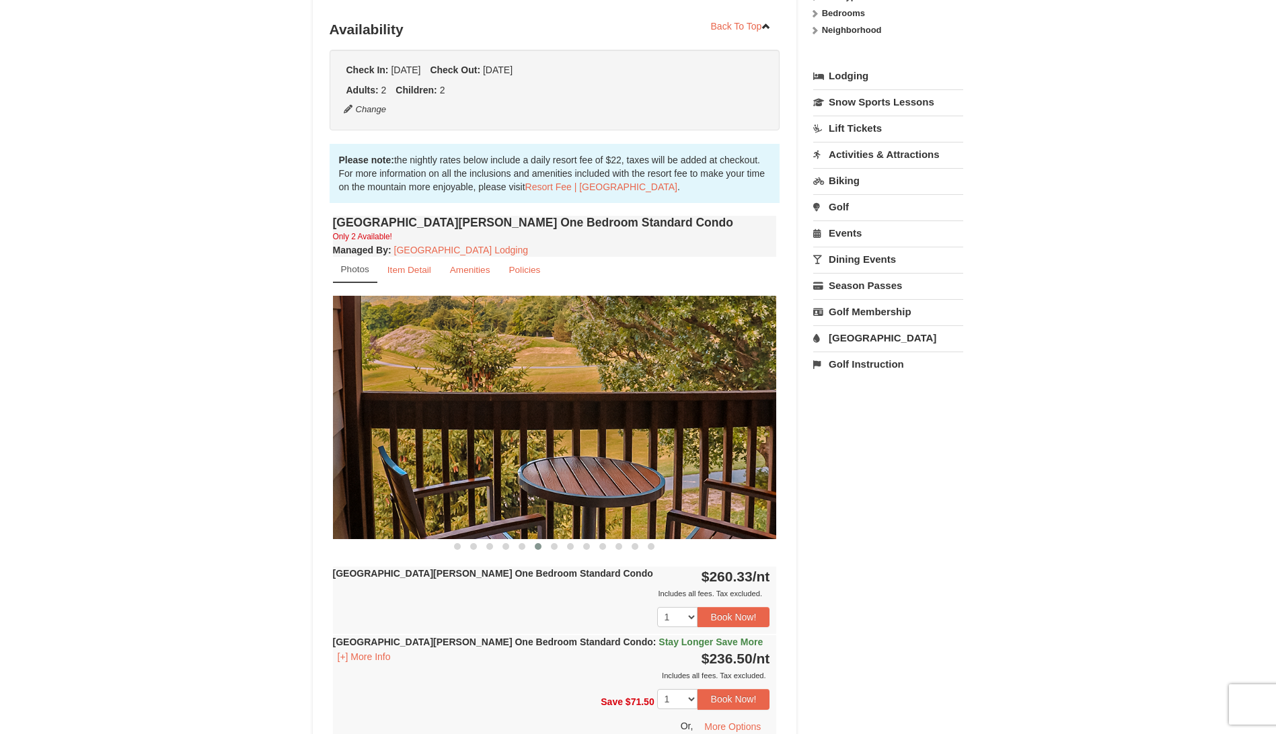
drag, startPoint x: 689, startPoint y: 455, endPoint x: 541, endPoint y: 467, distance: 148.4
click at [549, 465] on img at bounding box center [555, 417] width 444 height 243
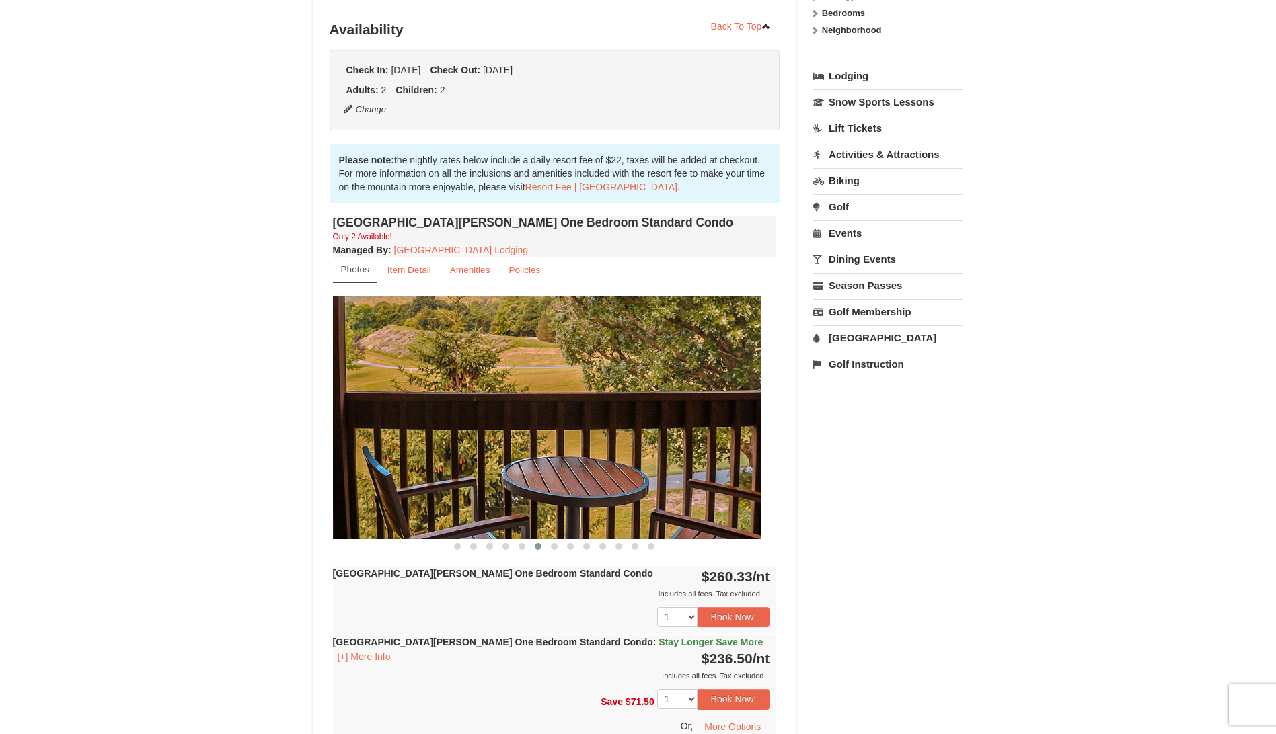
drag, startPoint x: 727, startPoint y: 453, endPoint x: 620, endPoint y: 457, distance: 107.0
click at [625, 457] on img at bounding box center [539, 417] width 444 height 243
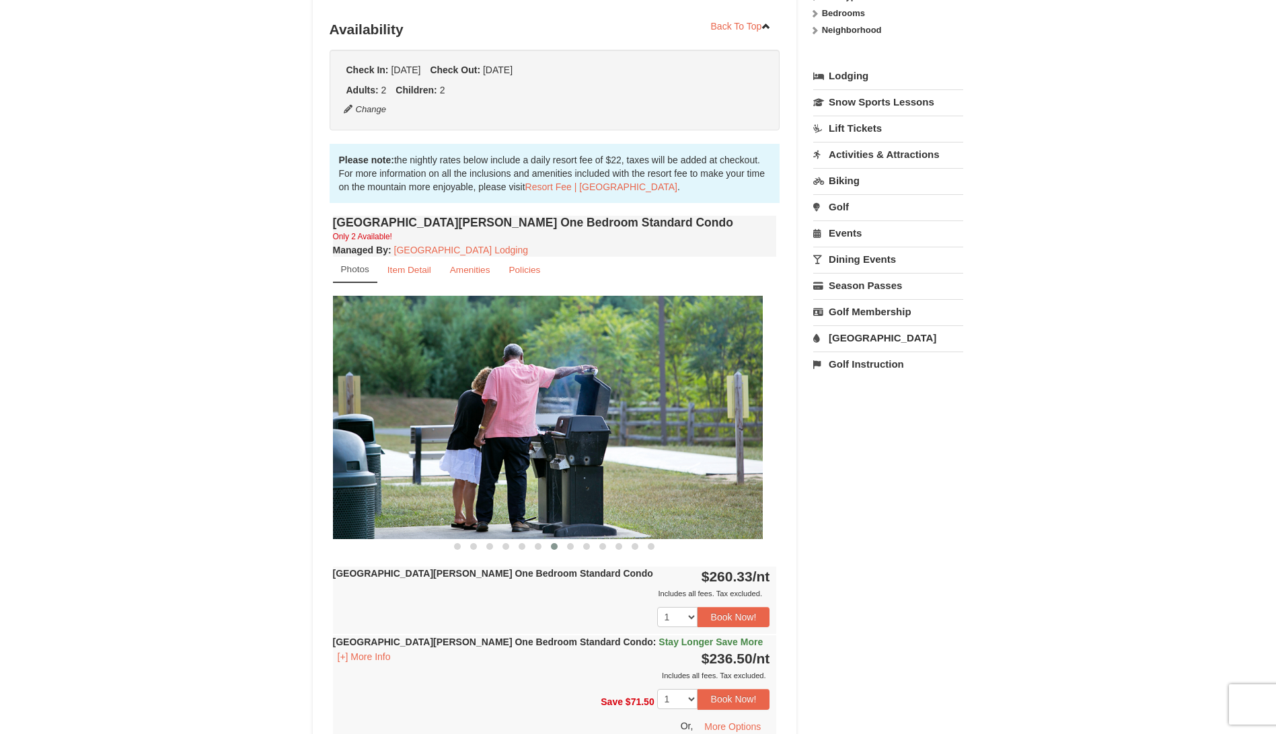
drag, startPoint x: 700, startPoint y: 449, endPoint x: 503, endPoint y: 456, distance: 197.1
click at [502, 456] on img at bounding box center [541, 417] width 444 height 243
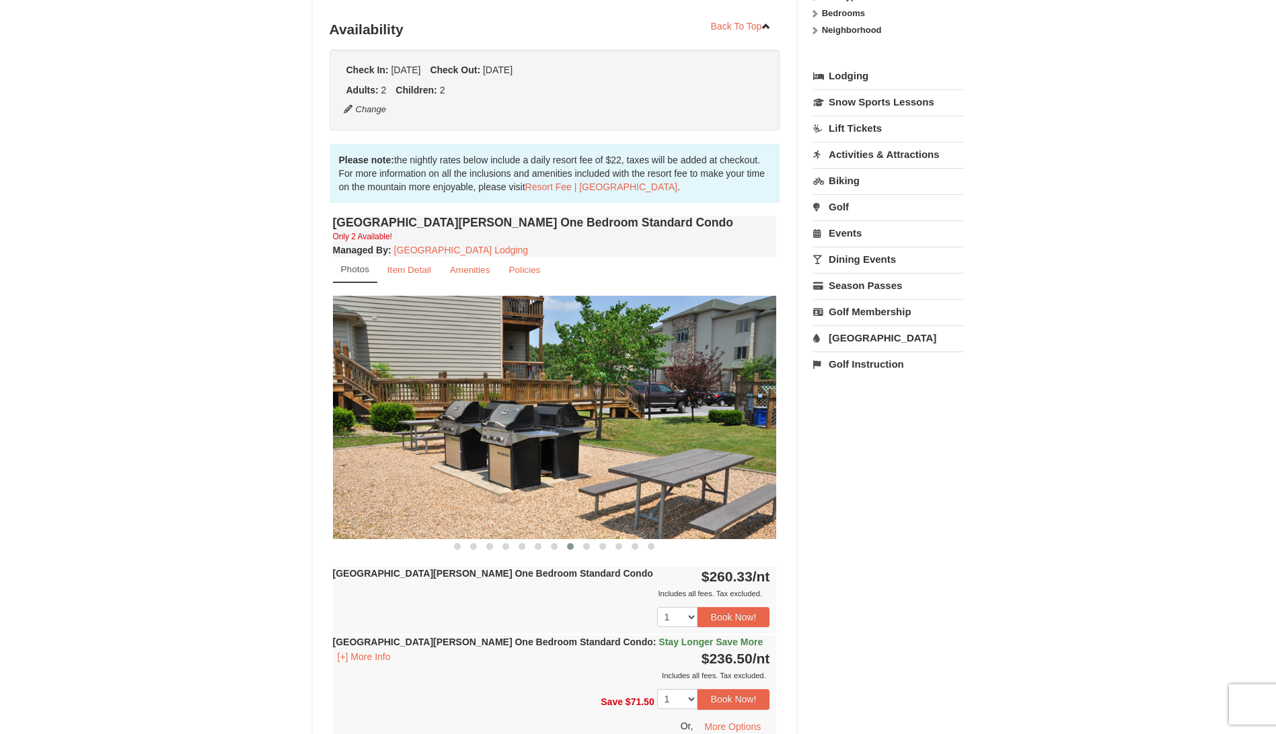
drag, startPoint x: 690, startPoint y: 449, endPoint x: 508, endPoint y: 461, distance: 182.6
click at [508, 460] on img at bounding box center [555, 417] width 444 height 243
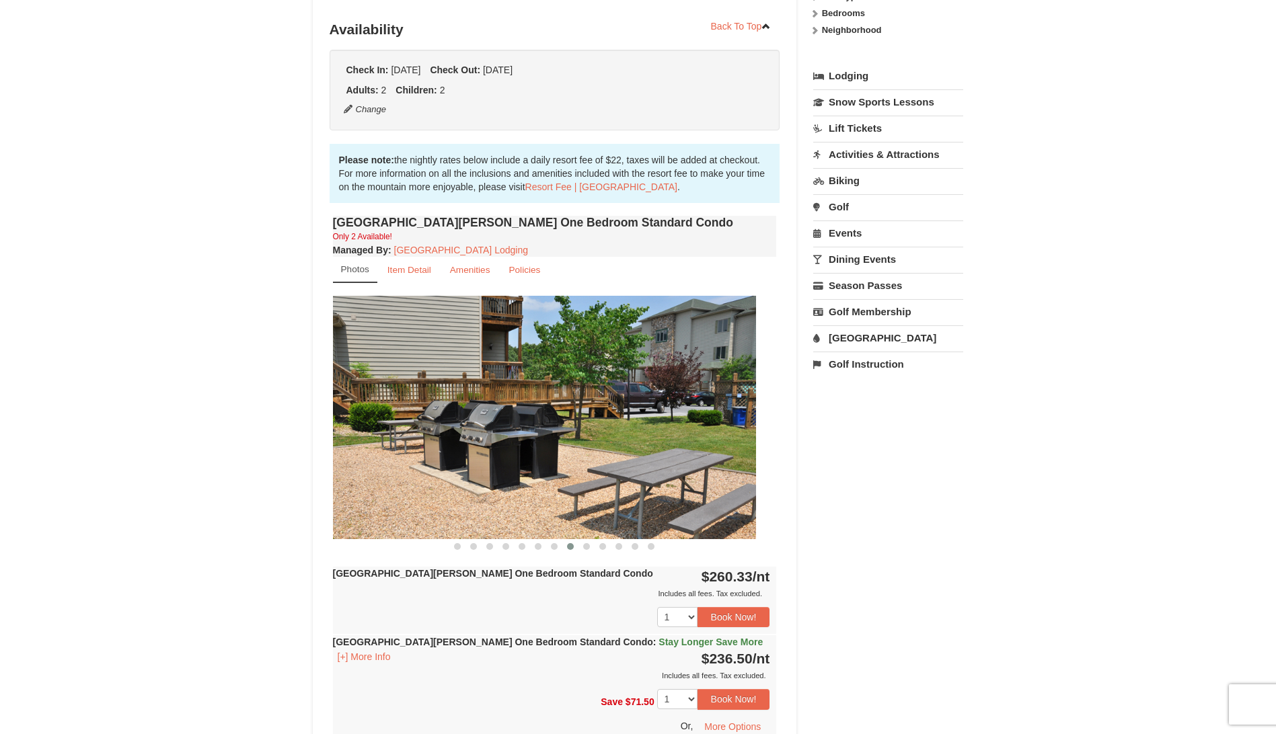
drag, startPoint x: 744, startPoint y: 416, endPoint x: 600, endPoint y: 432, distance: 145.5
click at [600, 432] on img at bounding box center [534, 417] width 444 height 243
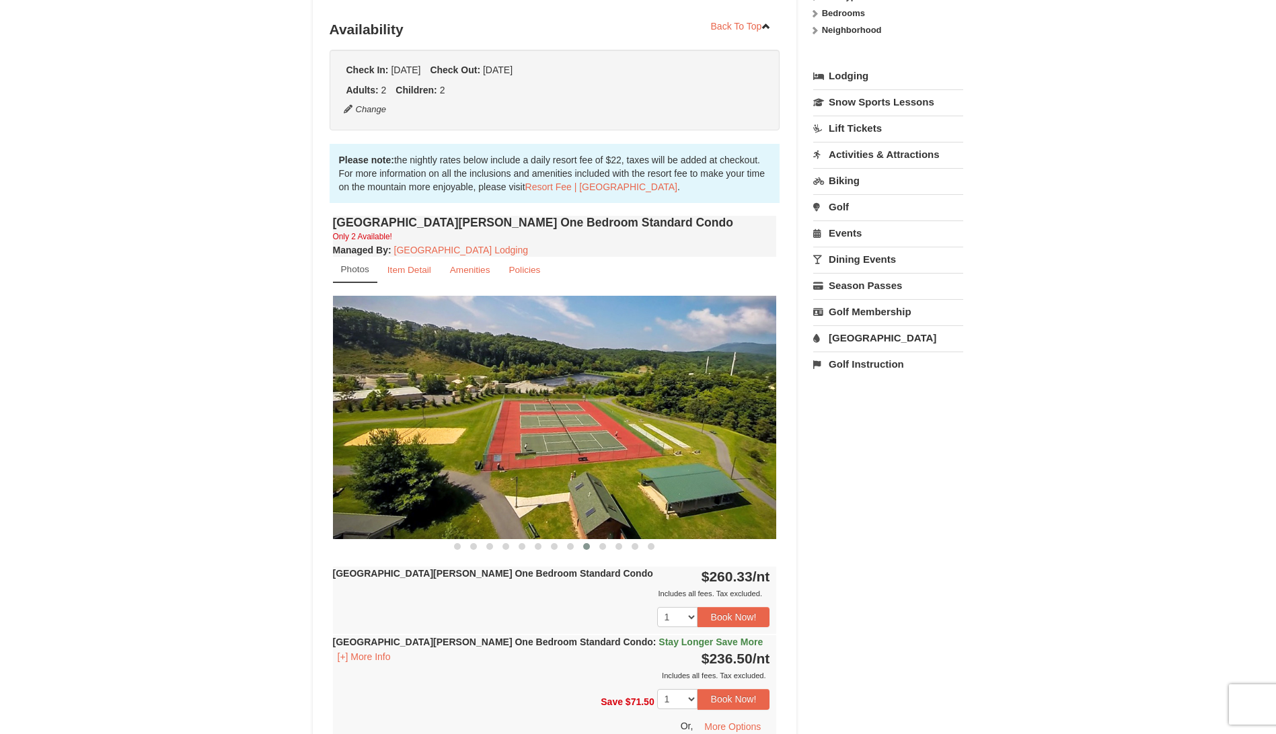
drag, startPoint x: 720, startPoint y: 426, endPoint x: 495, endPoint y: 446, distance: 226.2
click at [495, 446] on img at bounding box center [555, 417] width 444 height 243
drag, startPoint x: 652, startPoint y: 420, endPoint x: 381, endPoint y: 437, distance: 272.2
click at [379, 437] on img at bounding box center [555, 417] width 444 height 243
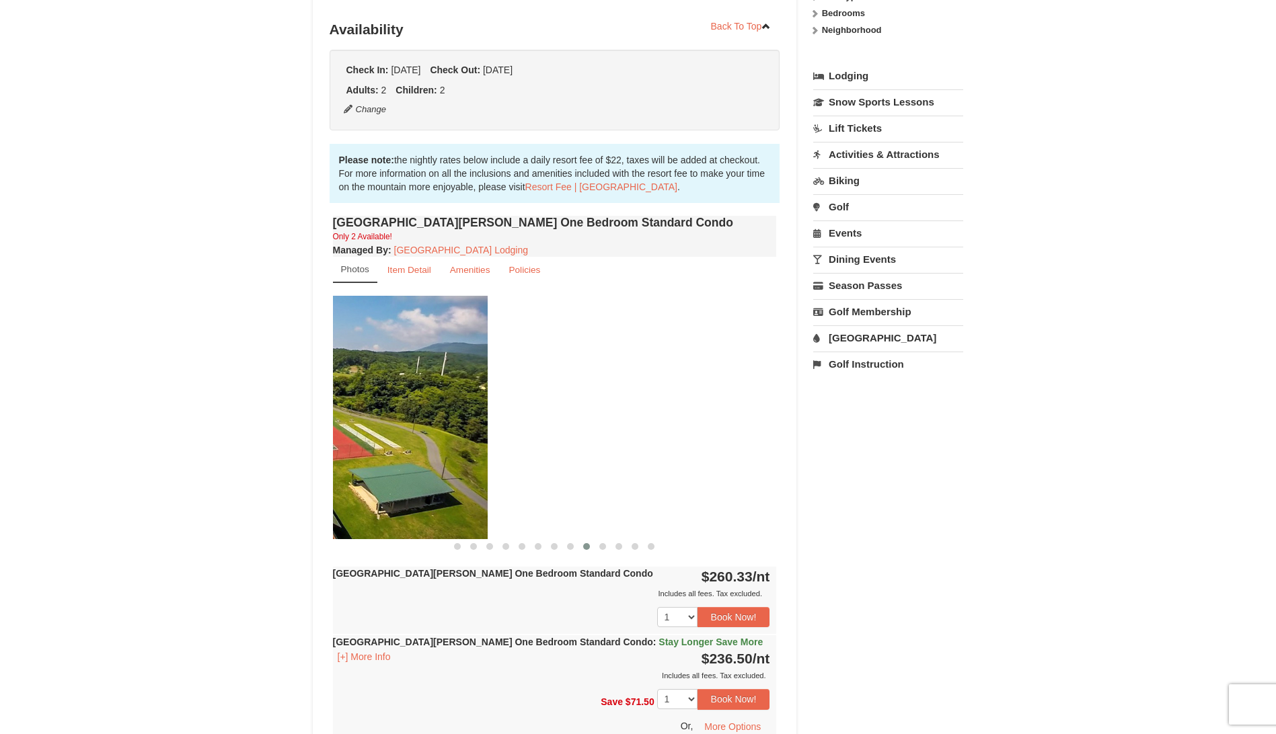
drag, startPoint x: 697, startPoint y: 399, endPoint x: 405, endPoint y: 416, distance: 291.7
click at [405, 416] on img at bounding box center [266, 417] width 444 height 243
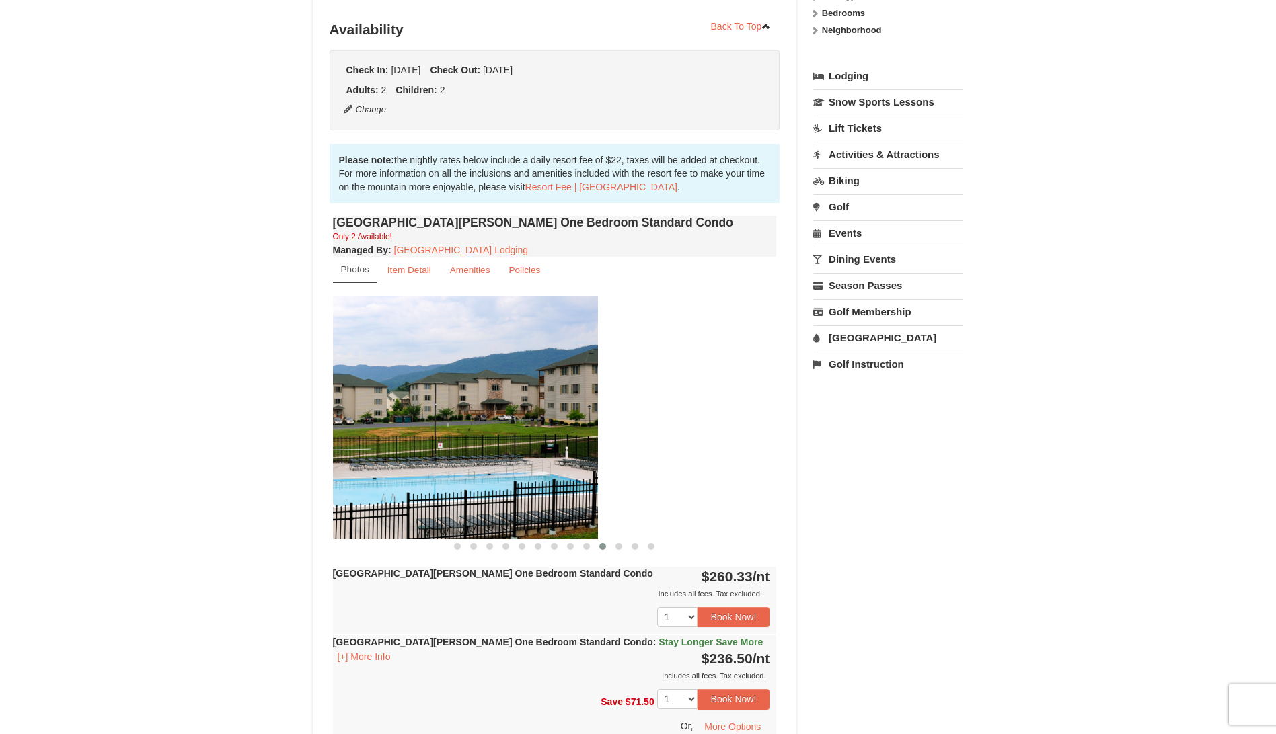
drag, startPoint x: 703, startPoint y: 398, endPoint x: 377, endPoint y: 419, distance: 326.8
click at [375, 418] on img at bounding box center [376, 417] width 444 height 243
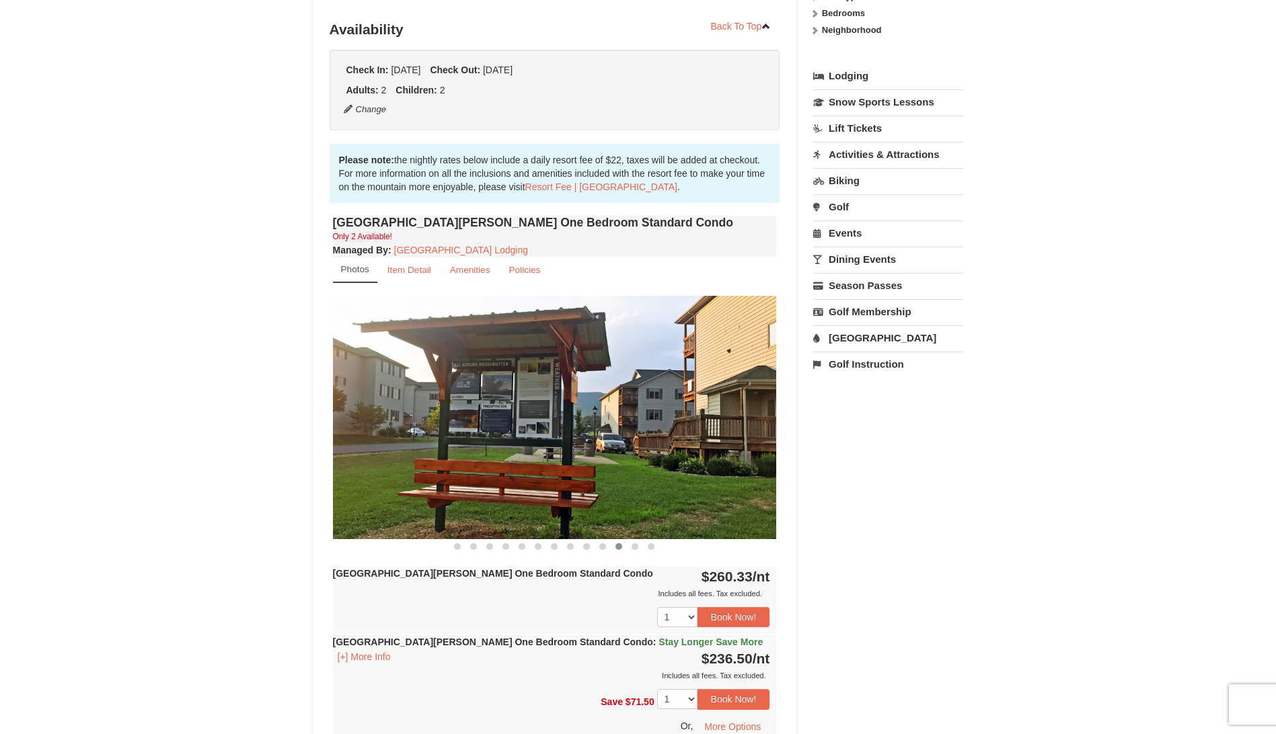
drag, startPoint x: 670, startPoint y: 413, endPoint x: 388, endPoint y: 427, distance: 282.8
click at [388, 427] on img at bounding box center [555, 417] width 444 height 243
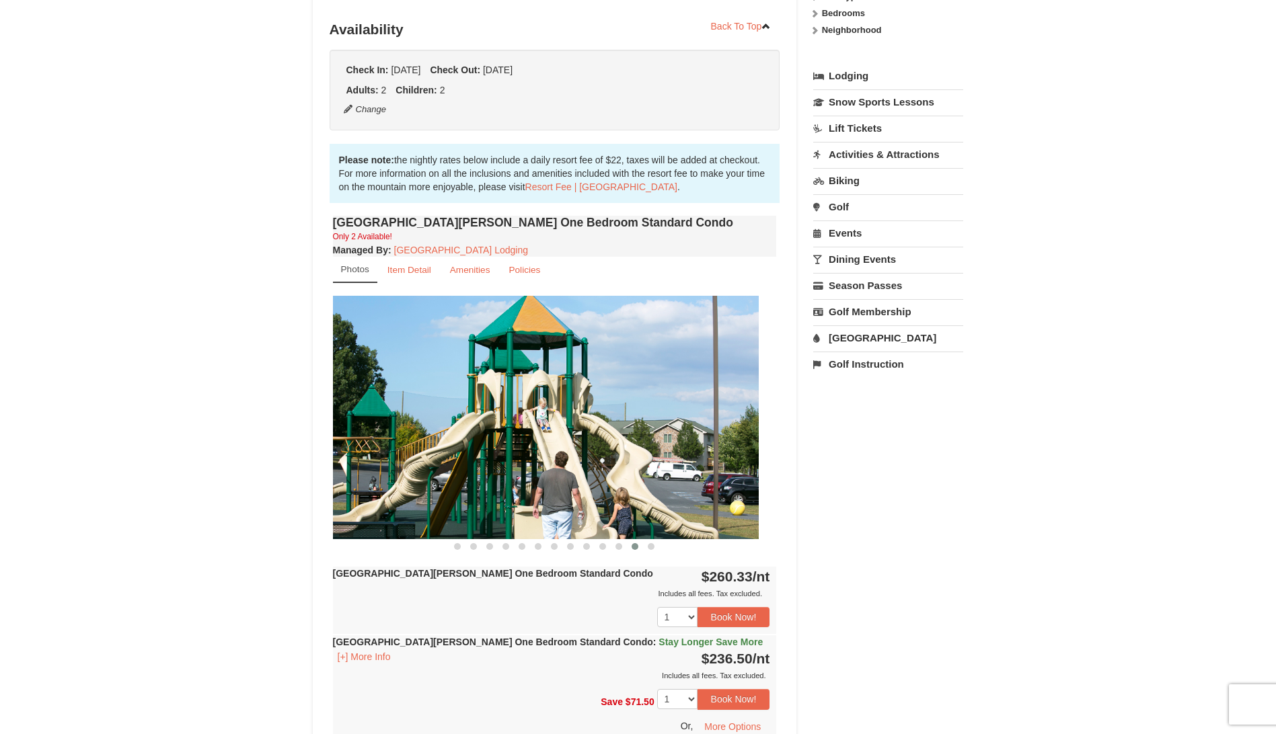
drag, startPoint x: 681, startPoint y: 416, endPoint x: 489, endPoint y: 420, distance: 191.7
click at [494, 420] on img at bounding box center [537, 417] width 444 height 243
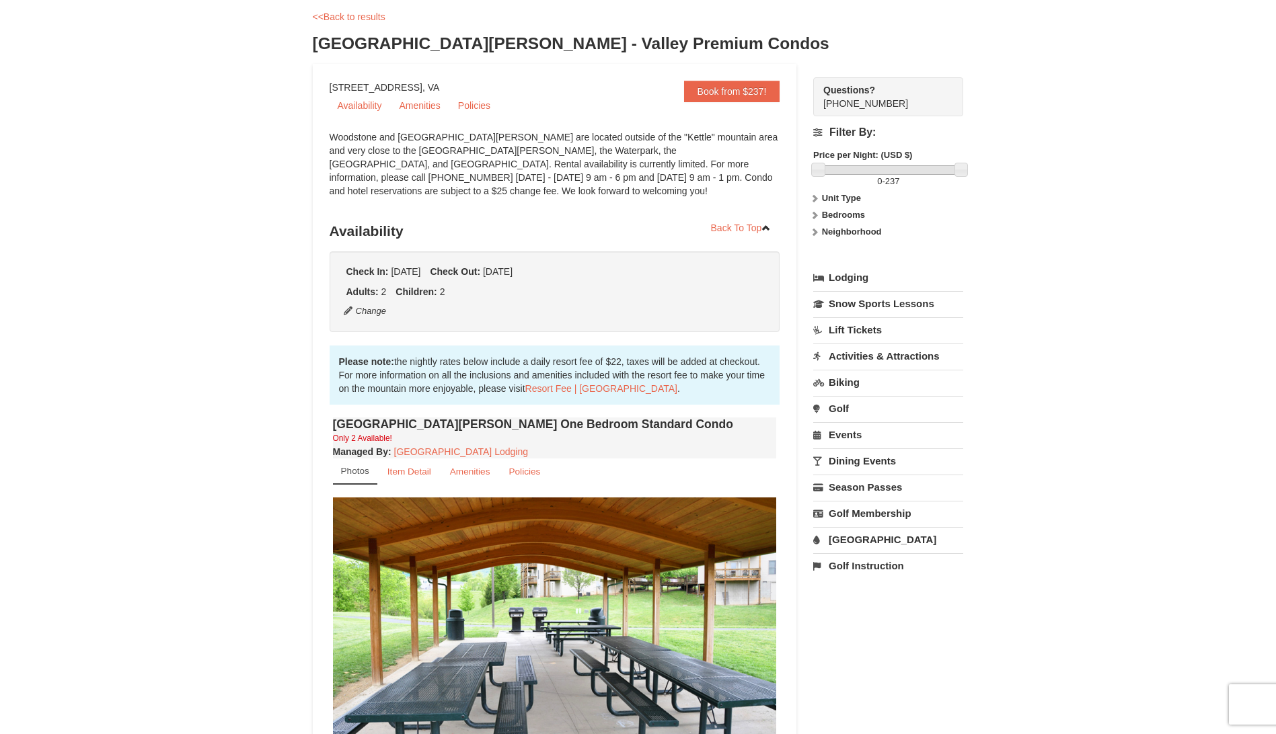
scroll to position [0, 0]
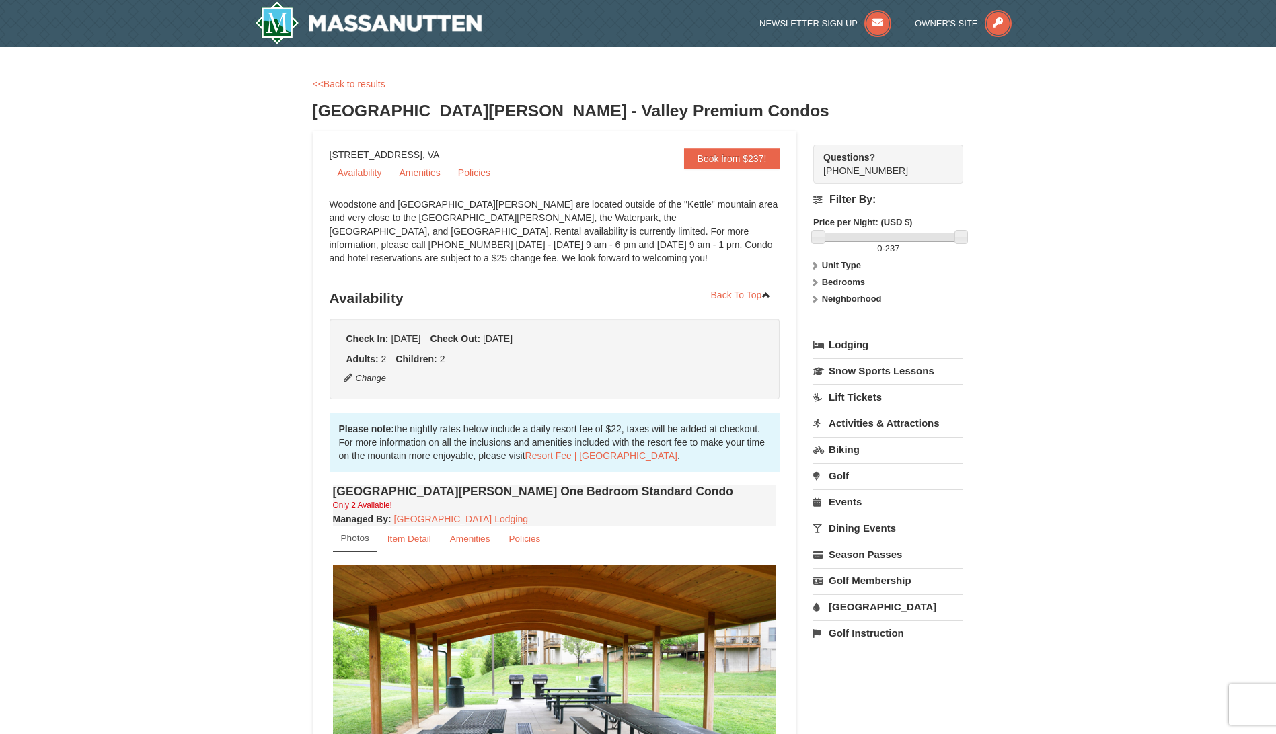
click at [272, 293] on div "× <<Back to results Woodstone Meadows - Valley Premium Condos Book from $237! 1…" at bounding box center [638, 690] width 1276 height 1286
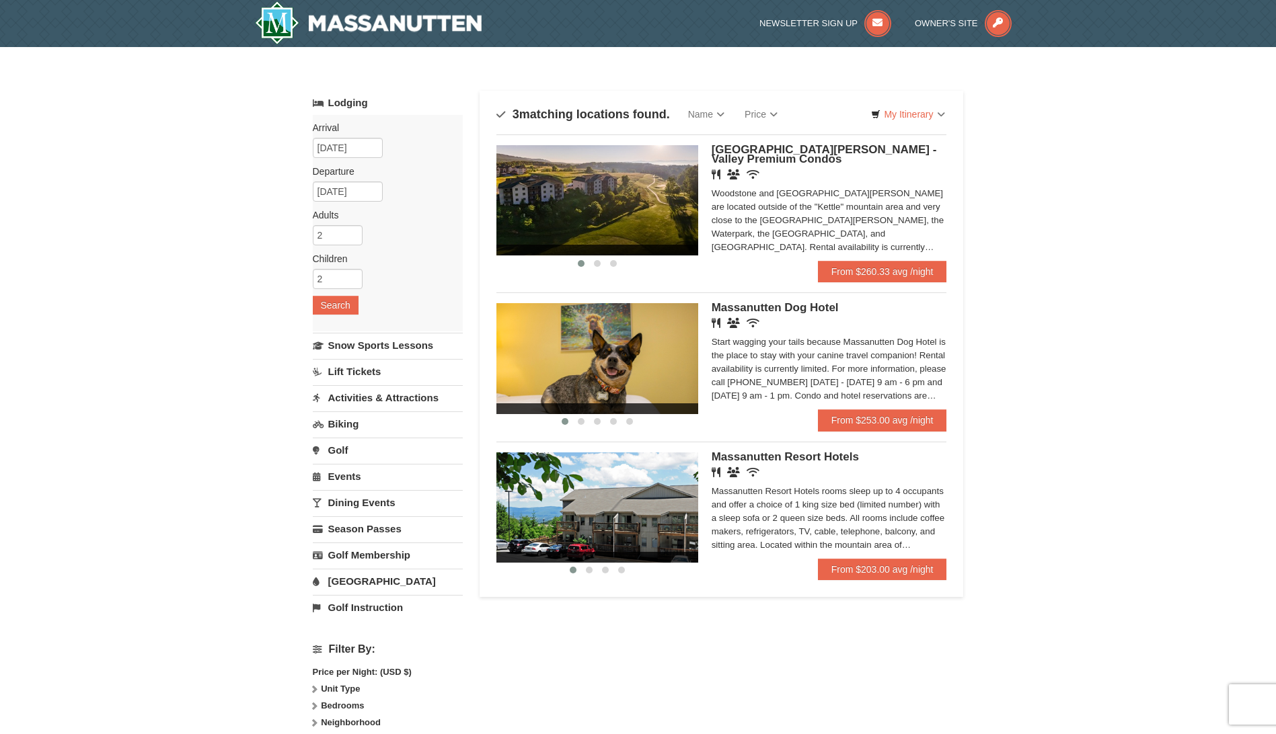
click at [169, 313] on div "× Categories Map List Filter My Itinerary Questions? [PHONE_NUMBER] Lodging Arr…" at bounding box center [638, 417] width 1276 height 740
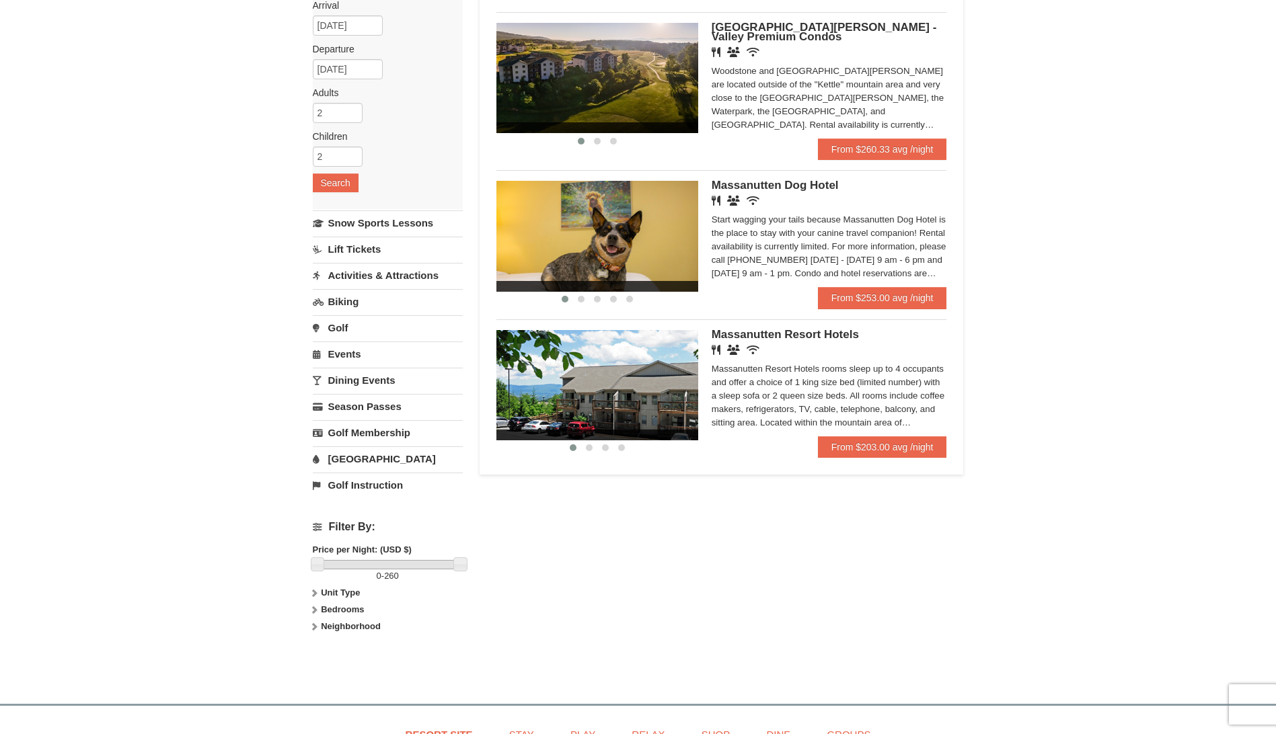
scroll to position [75, 0]
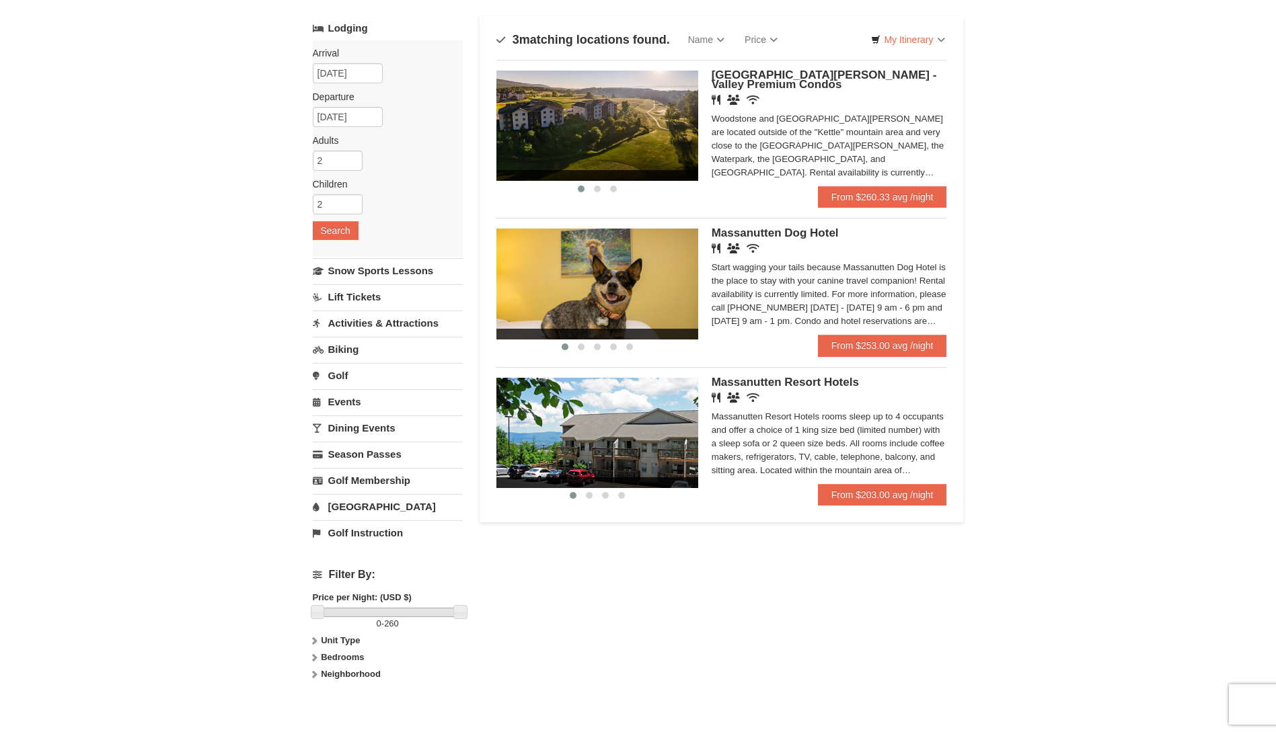
click at [323, 661] on strong "Bedrooms" at bounding box center [342, 657] width 43 height 10
click at [315, 701] on input "checkbox" at bounding box center [317, 703] width 9 height 9
checkbox input "true"
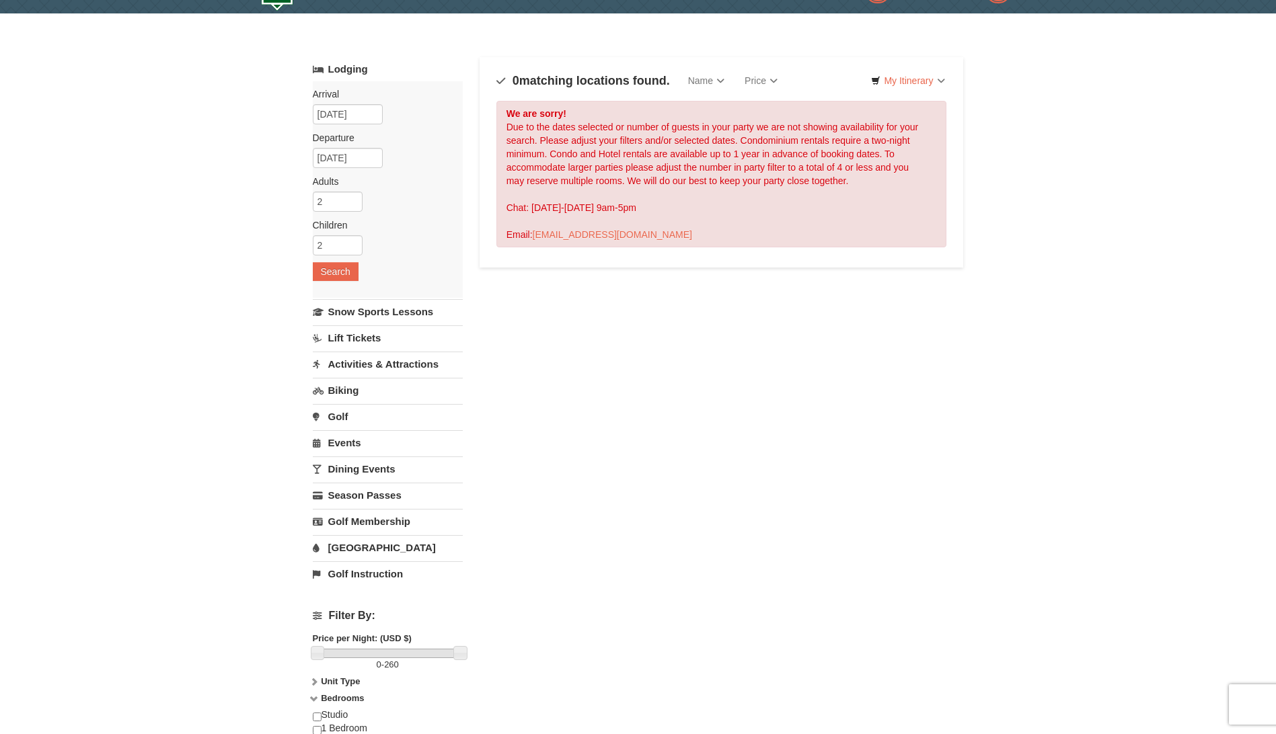
scroll to position [0, 0]
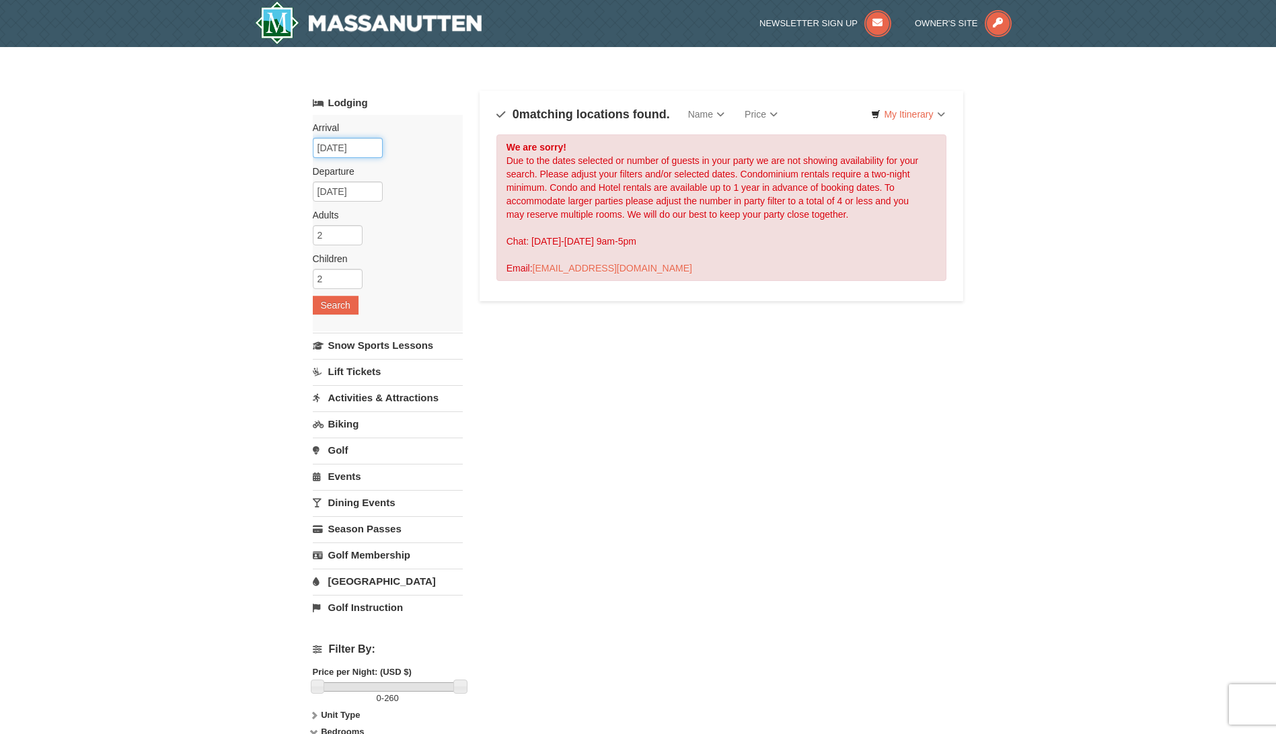
click at [357, 151] on input "[DATE]" at bounding box center [348, 148] width 70 height 20
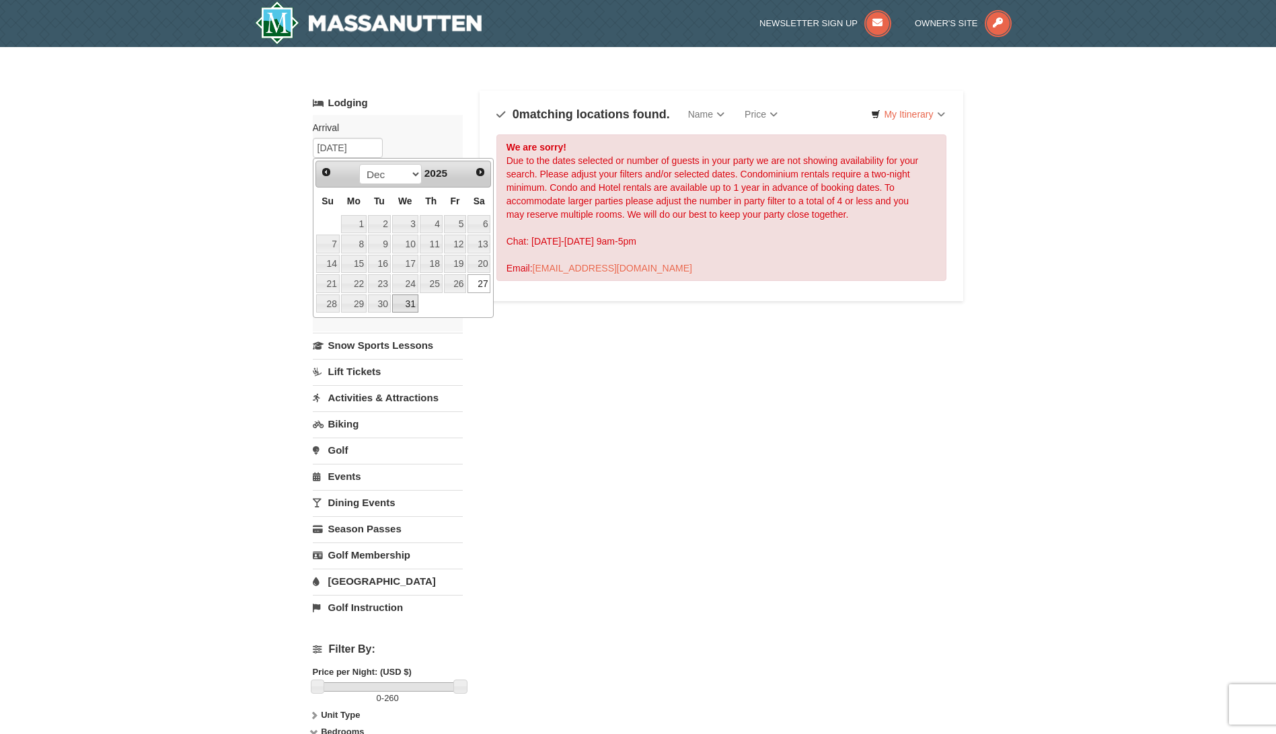
click at [411, 304] on link "31" at bounding box center [405, 304] width 26 height 19
type input "[DATE]"
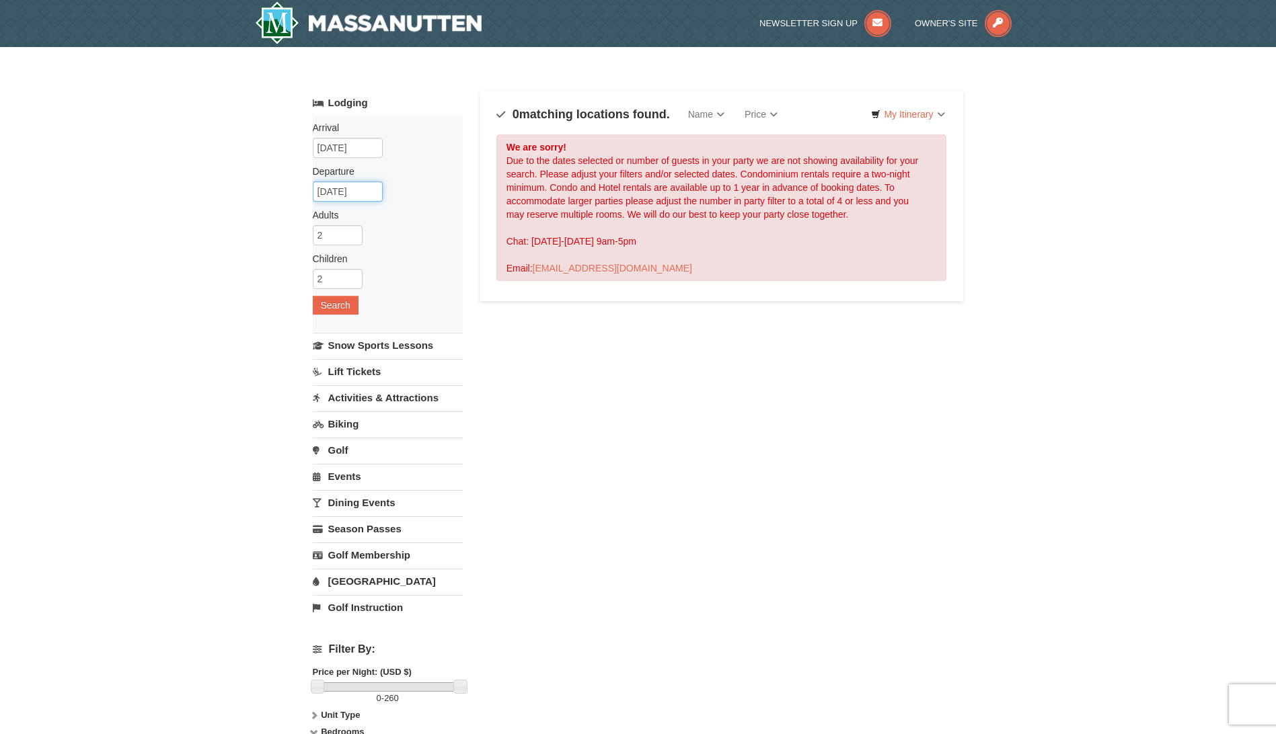
click at [363, 191] on input "[DATE]" at bounding box center [348, 192] width 70 height 20
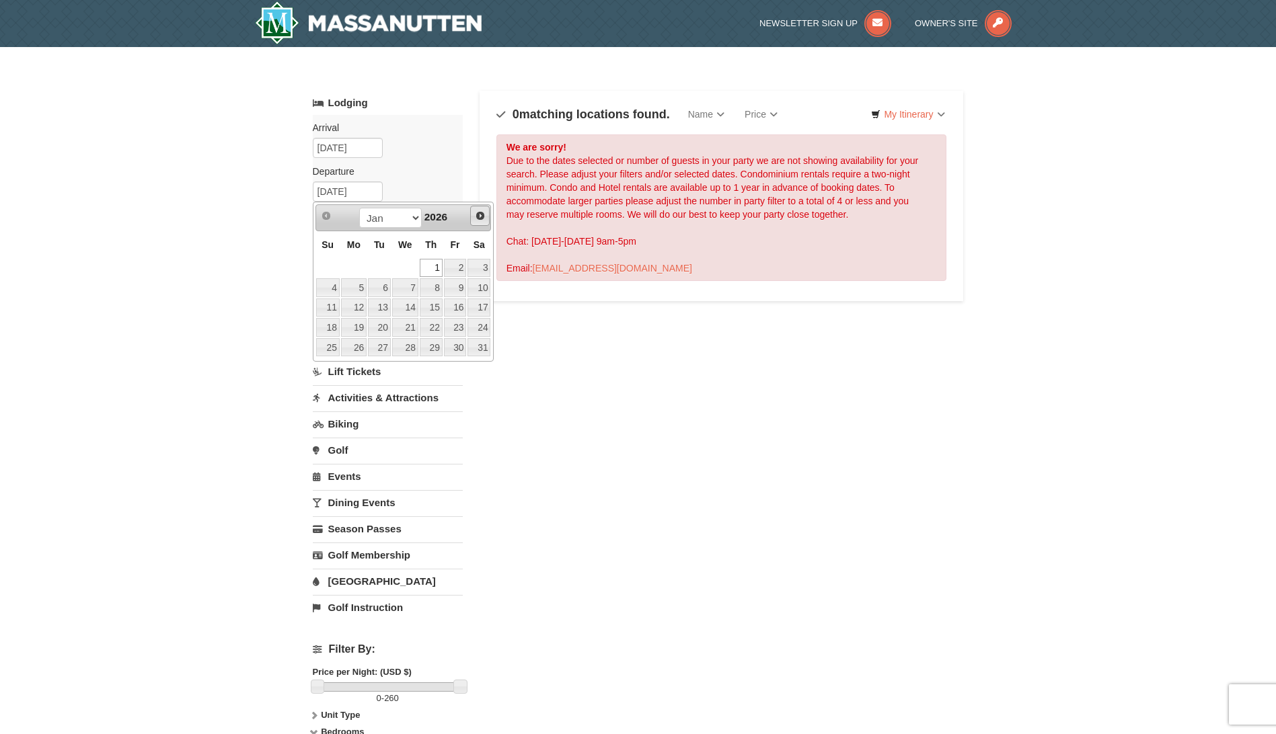
click at [479, 217] on span "Next" at bounding box center [480, 215] width 11 height 11
click at [321, 212] on span "Prev" at bounding box center [326, 215] width 11 height 11
click at [477, 268] on link "3" at bounding box center [478, 268] width 23 height 19
type input "[DATE]"
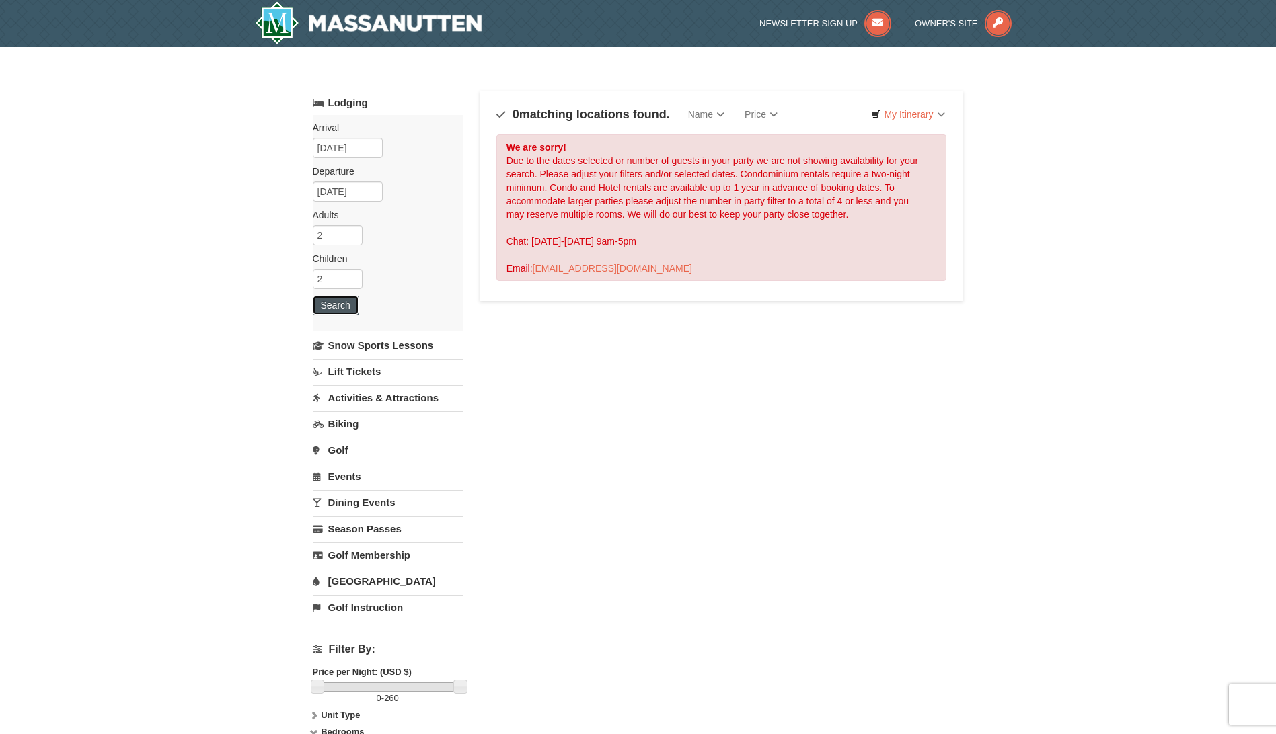
click at [349, 305] on button "Search" at bounding box center [336, 305] width 46 height 19
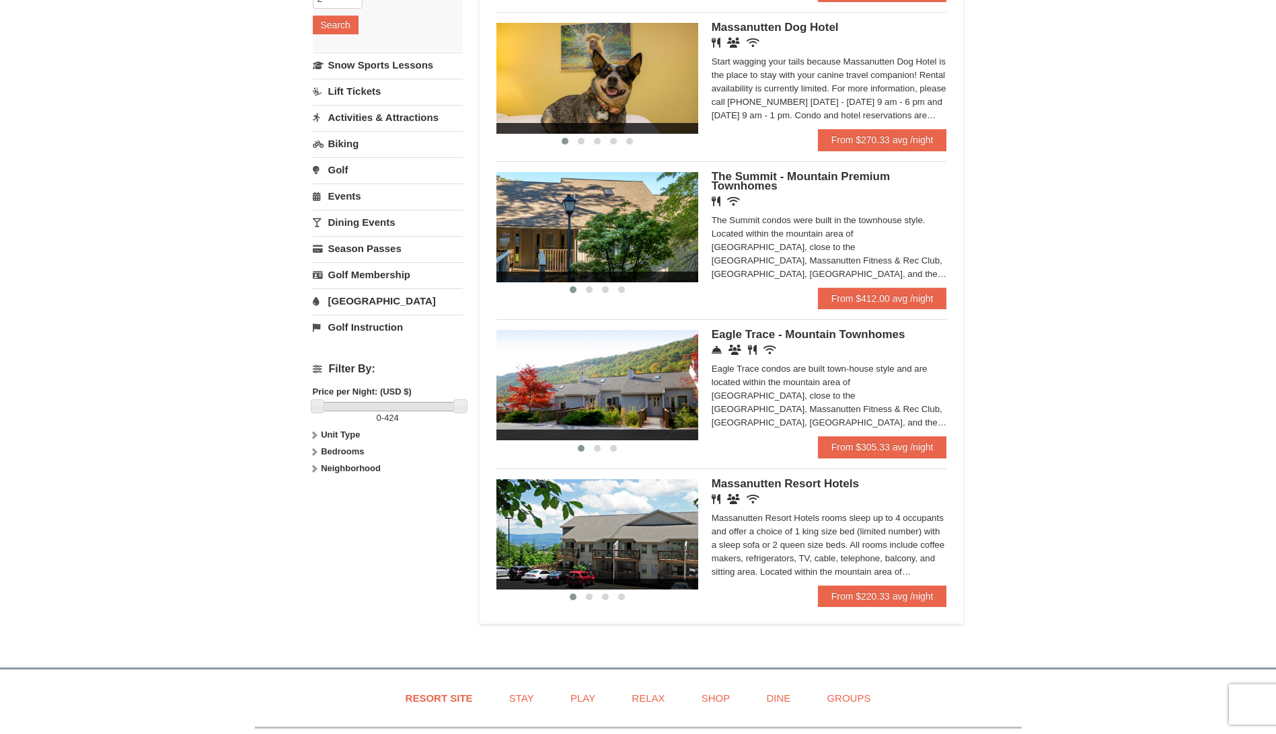
scroll to position [336, 0]
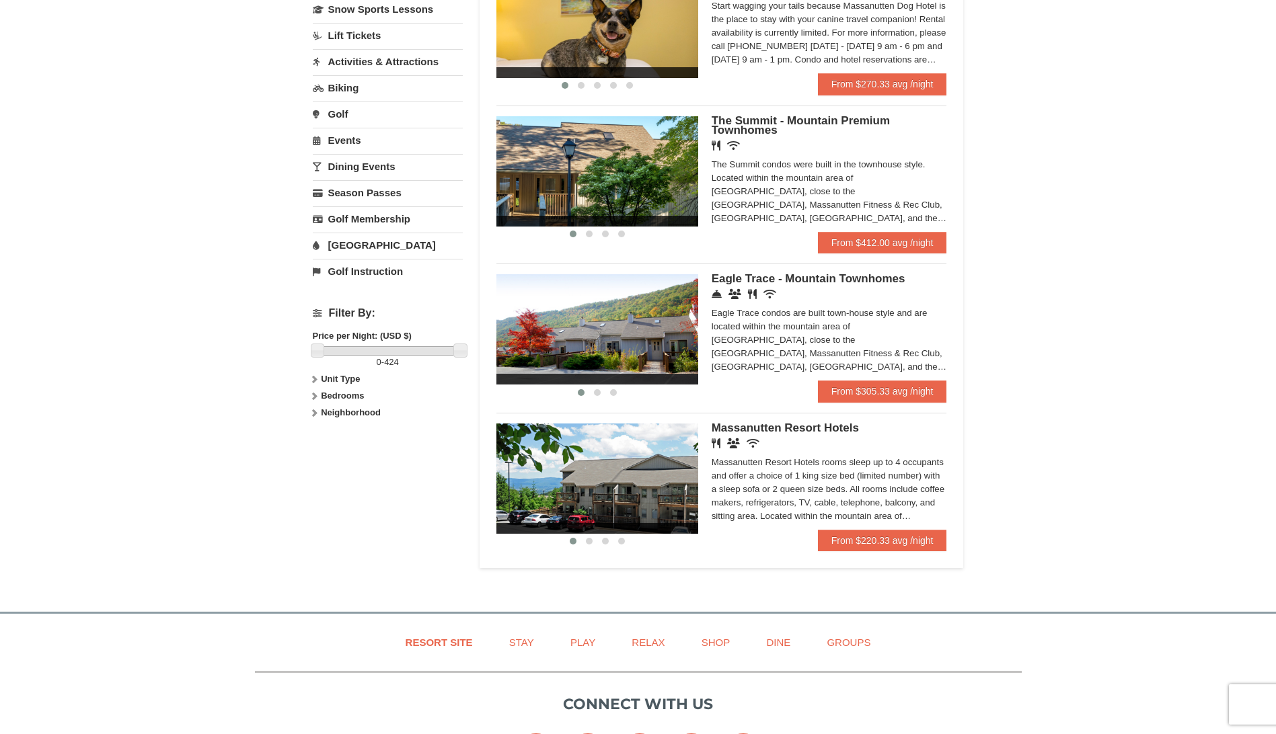
click at [317, 395] on icon at bounding box center [313, 395] width 9 height 9
click at [317, 438] on input "checkbox" at bounding box center [317, 441] width 9 height 9
checkbox input "true"
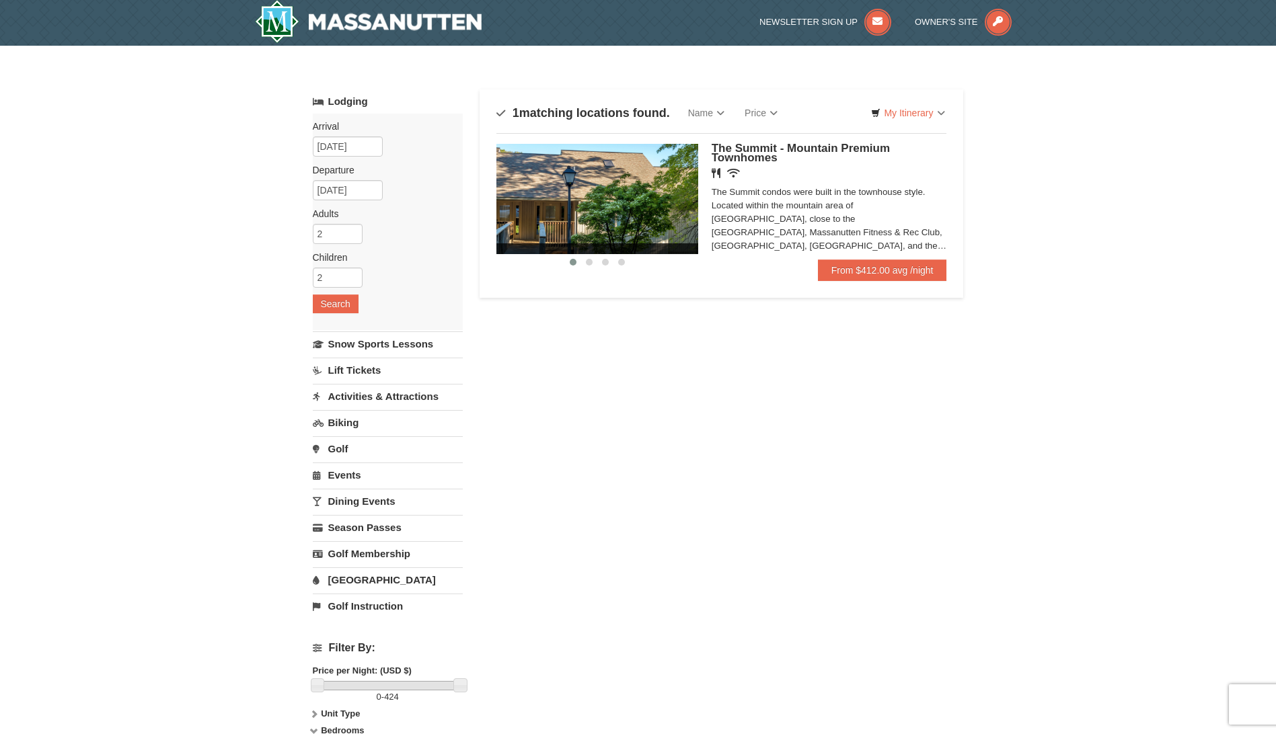
scroll to position [0, 0]
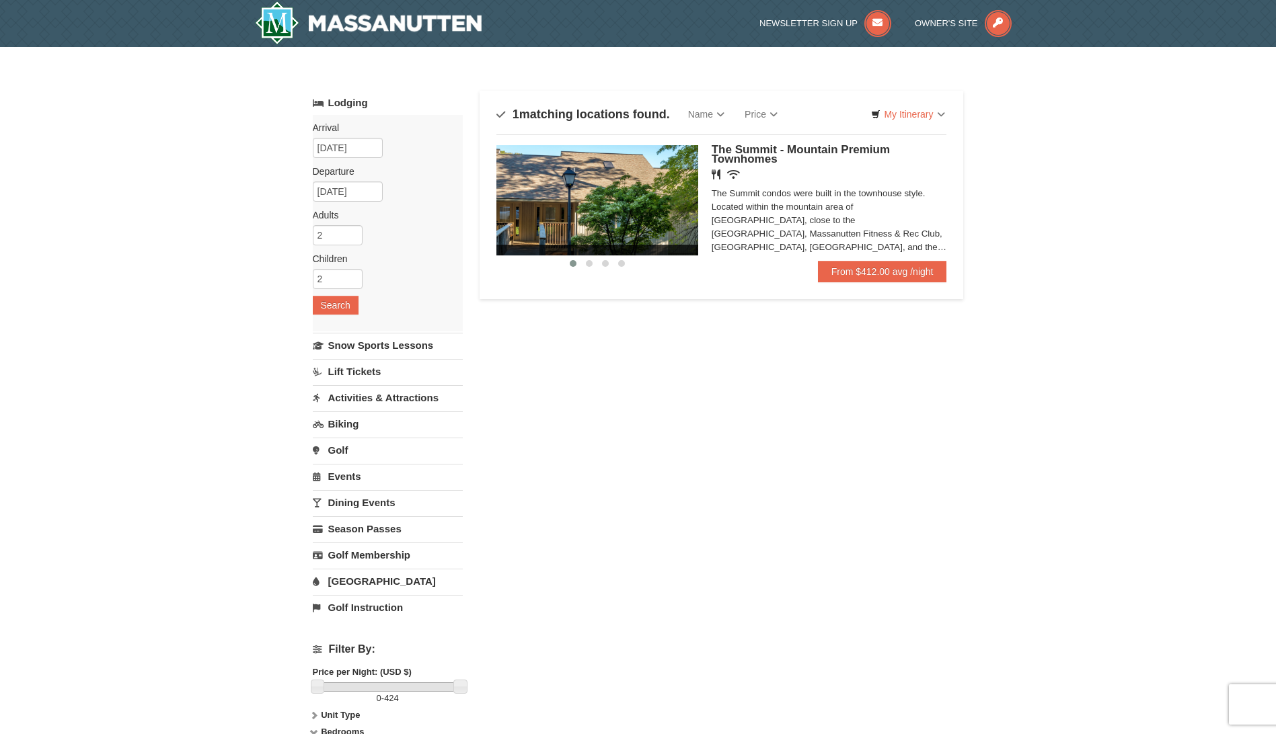
click at [646, 176] on img at bounding box center [597, 200] width 202 height 110
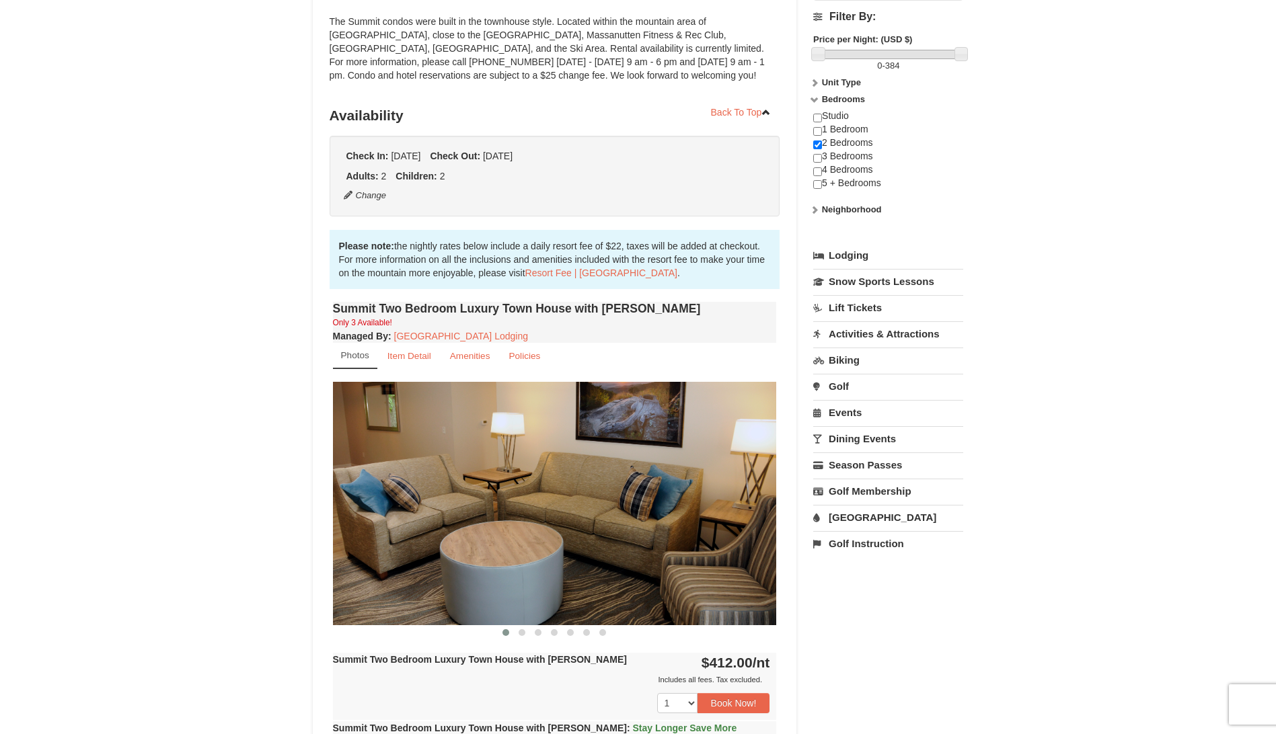
scroll to position [202, 0]
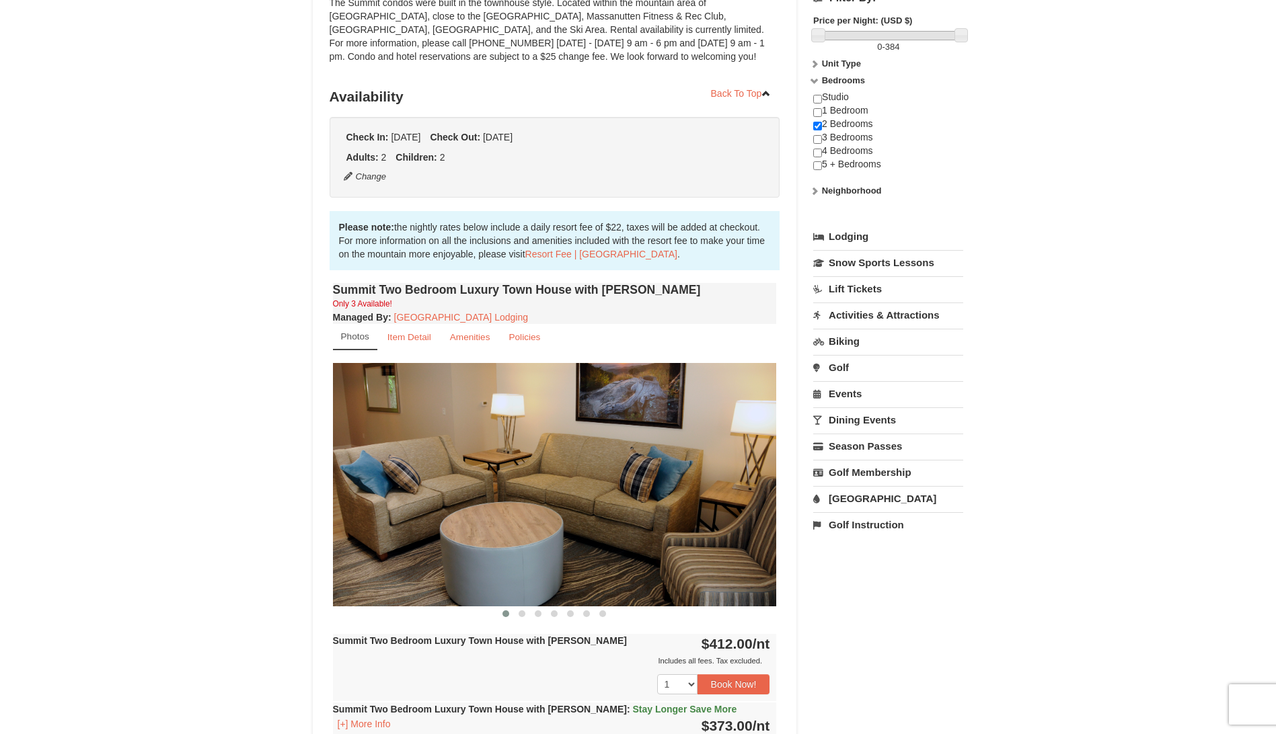
click at [691, 434] on img at bounding box center [555, 484] width 444 height 243
drag, startPoint x: 691, startPoint y: 434, endPoint x: 410, endPoint y: 400, distance: 283.1
click at [410, 400] on img at bounding box center [555, 484] width 444 height 243
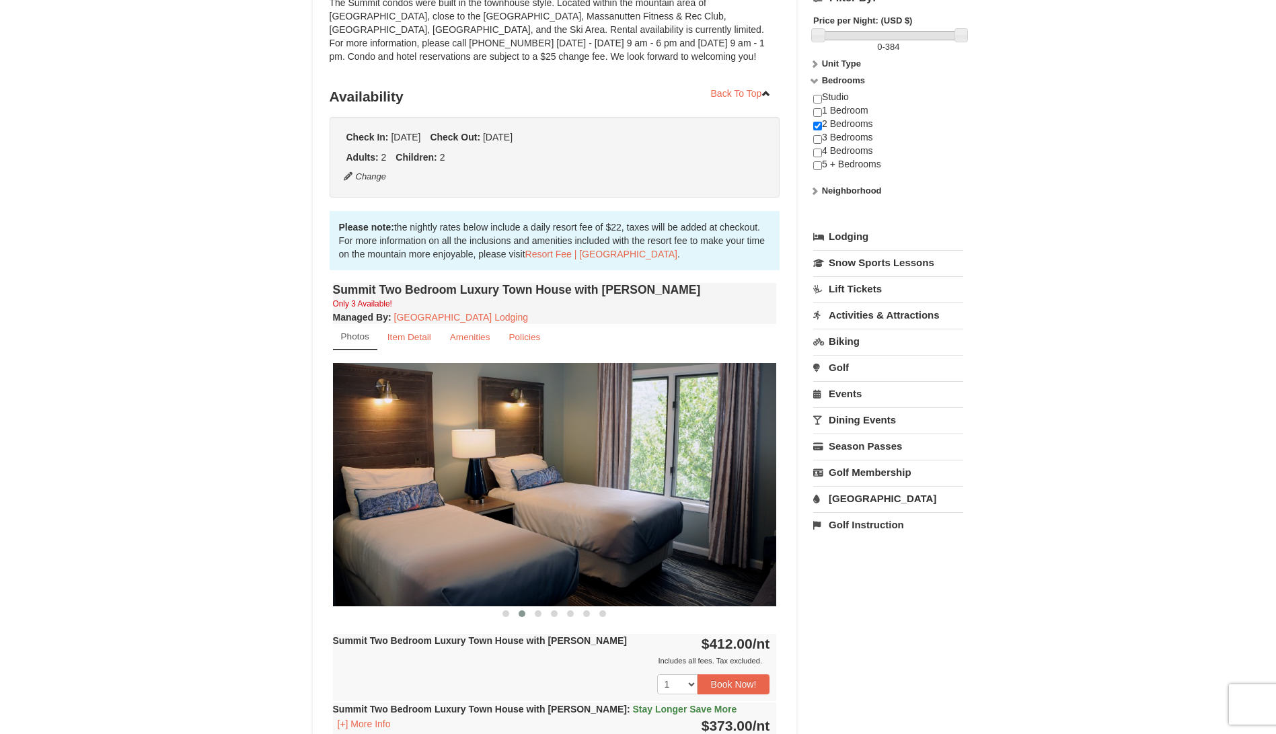
drag, startPoint x: 613, startPoint y: 425, endPoint x: 521, endPoint y: 426, distance: 92.1
click at [527, 426] on img at bounding box center [555, 484] width 444 height 243
drag, startPoint x: 609, startPoint y: 426, endPoint x: 478, endPoint y: 427, distance: 130.5
click at [481, 426] on img at bounding box center [555, 484] width 444 height 243
drag, startPoint x: 617, startPoint y: 432, endPoint x: 427, endPoint y: 444, distance: 190.1
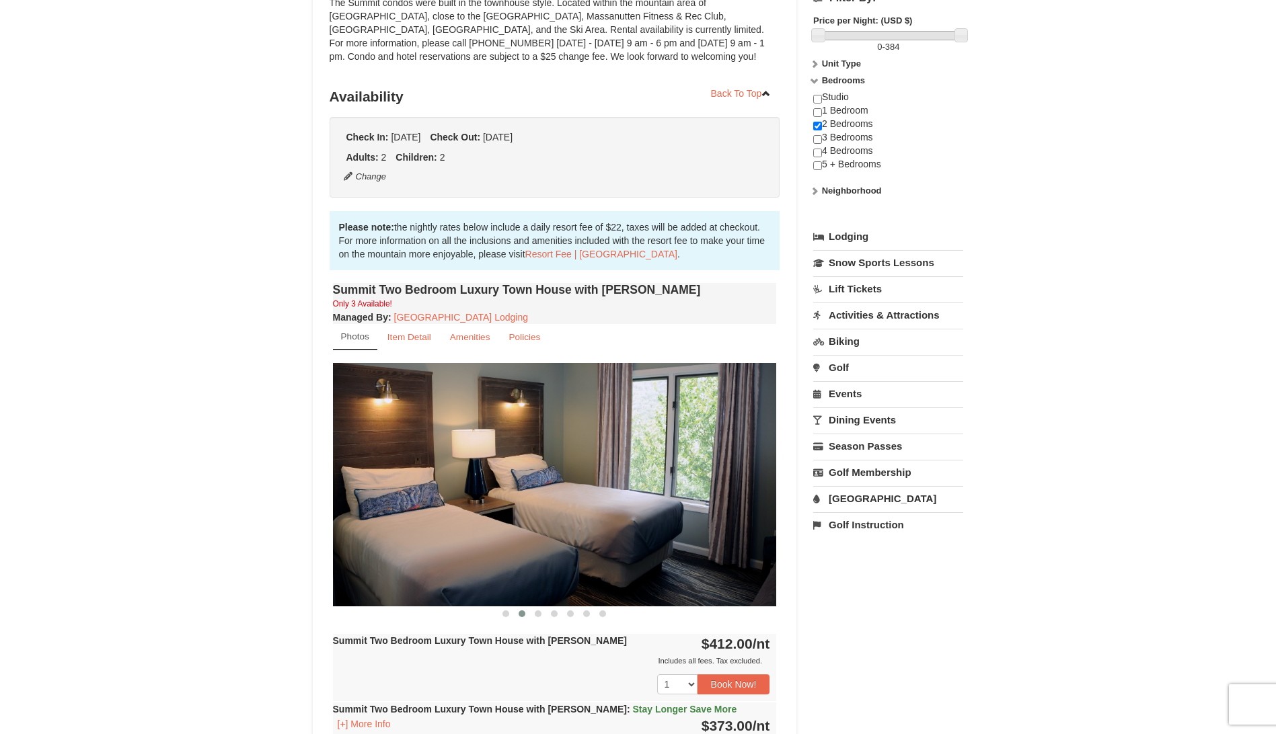
click at [427, 444] on img at bounding box center [555, 484] width 444 height 243
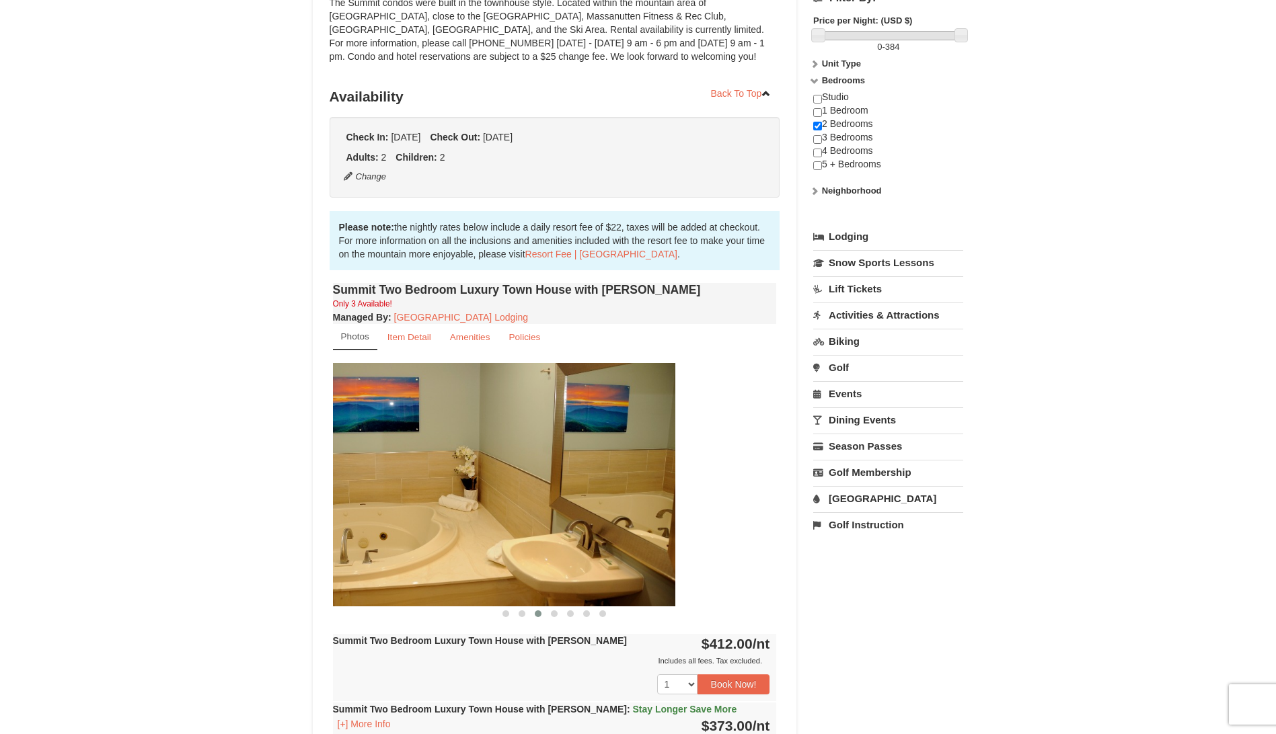
drag, startPoint x: 630, startPoint y: 447, endPoint x: 453, endPoint y: 459, distance: 177.9
click at [453, 459] on img at bounding box center [453, 484] width 444 height 243
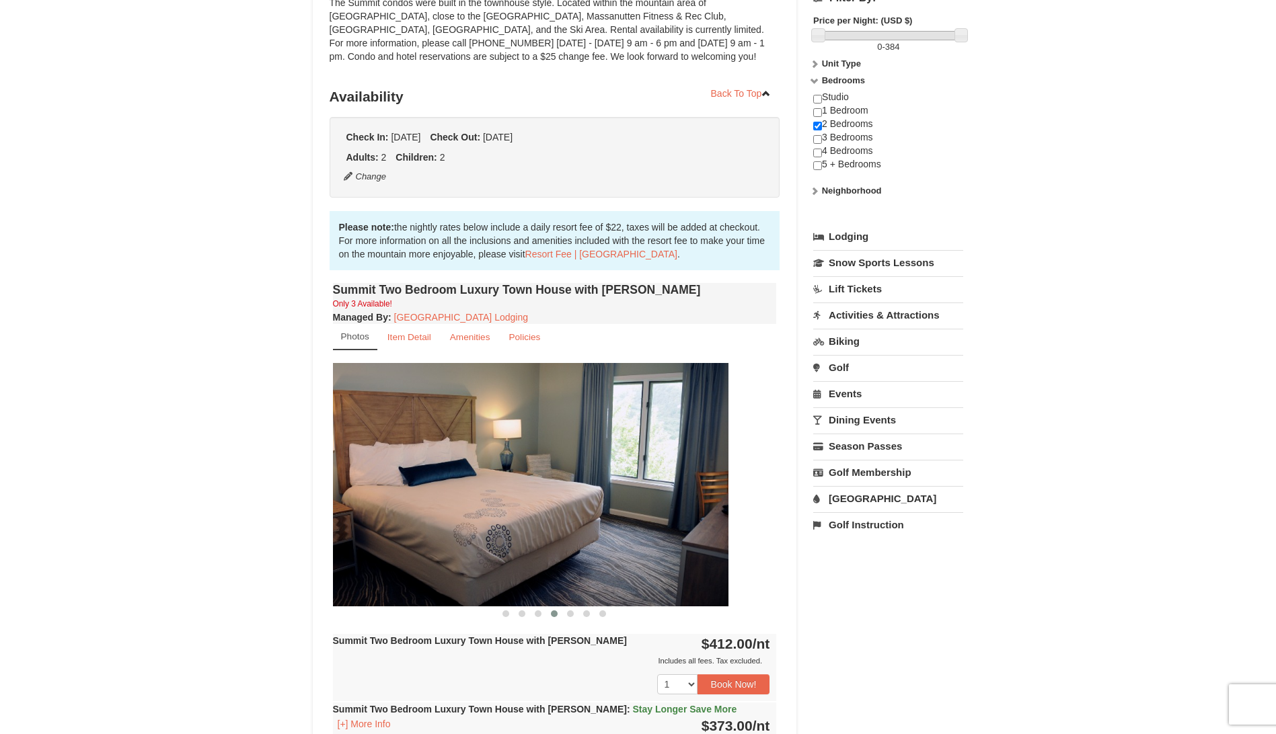
drag, startPoint x: 580, startPoint y: 459, endPoint x: 451, endPoint y: 465, distance: 129.3
click at [451, 465] on img at bounding box center [506, 484] width 444 height 243
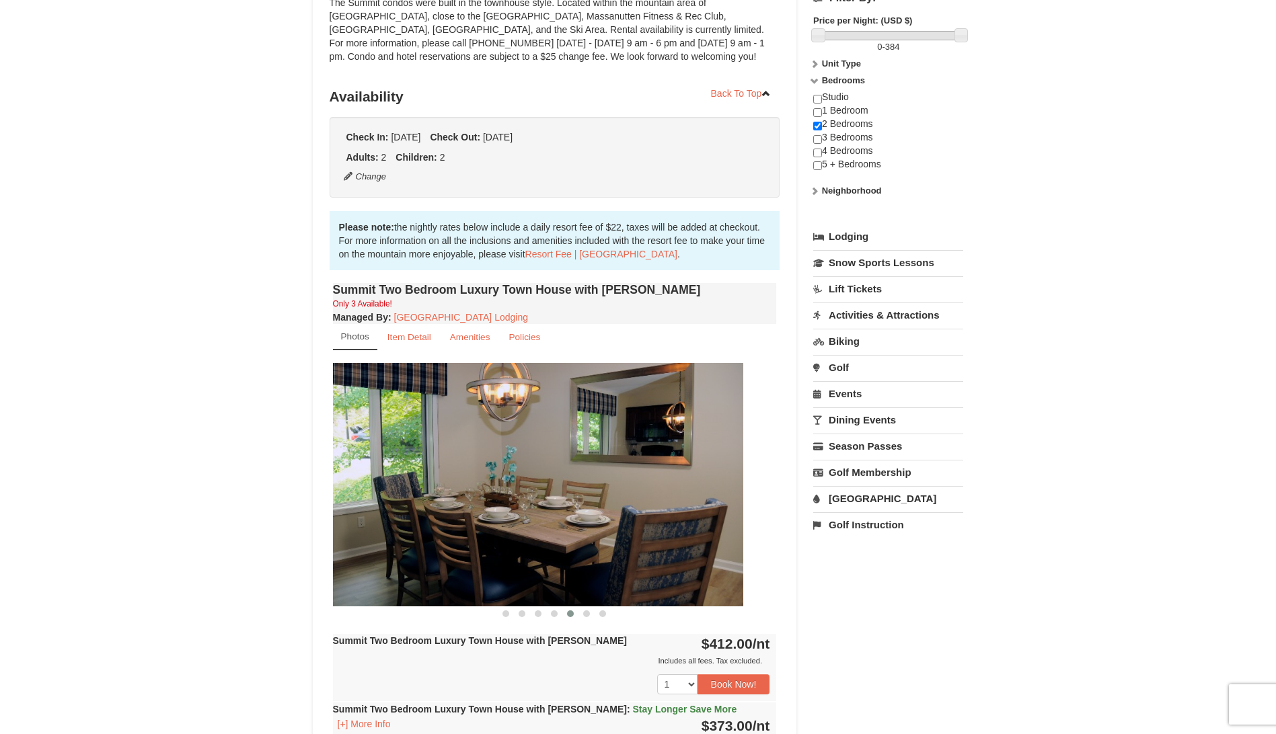
drag, startPoint x: 615, startPoint y: 469, endPoint x: 448, endPoint y: 476, distance: 167.6
click at [451, 475] on img at bounding box center [521, 484] width 444 height 243
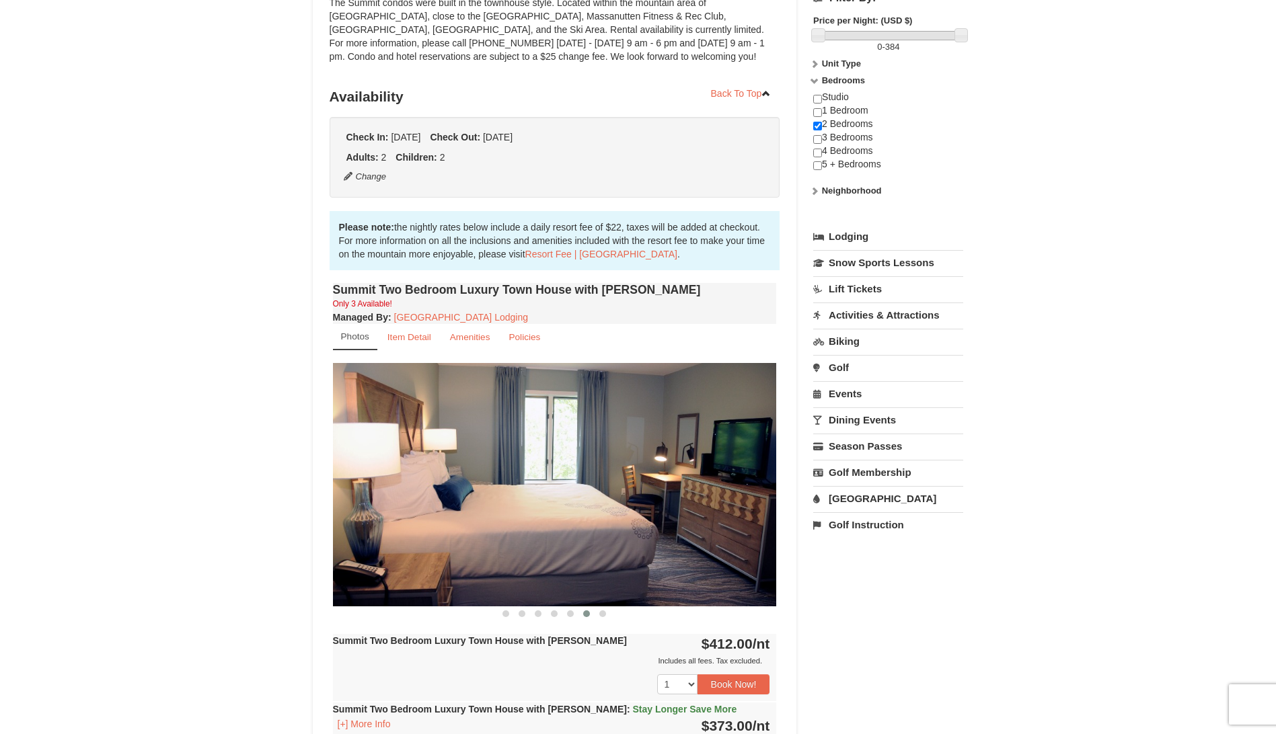
drag, startPoint x: 582, startPoint y: 475, endPoint x: 422, endPoint y: 491, distance: 160.9
click at [426, 490] on img at bounding box center [555, 484] width 444 height 243
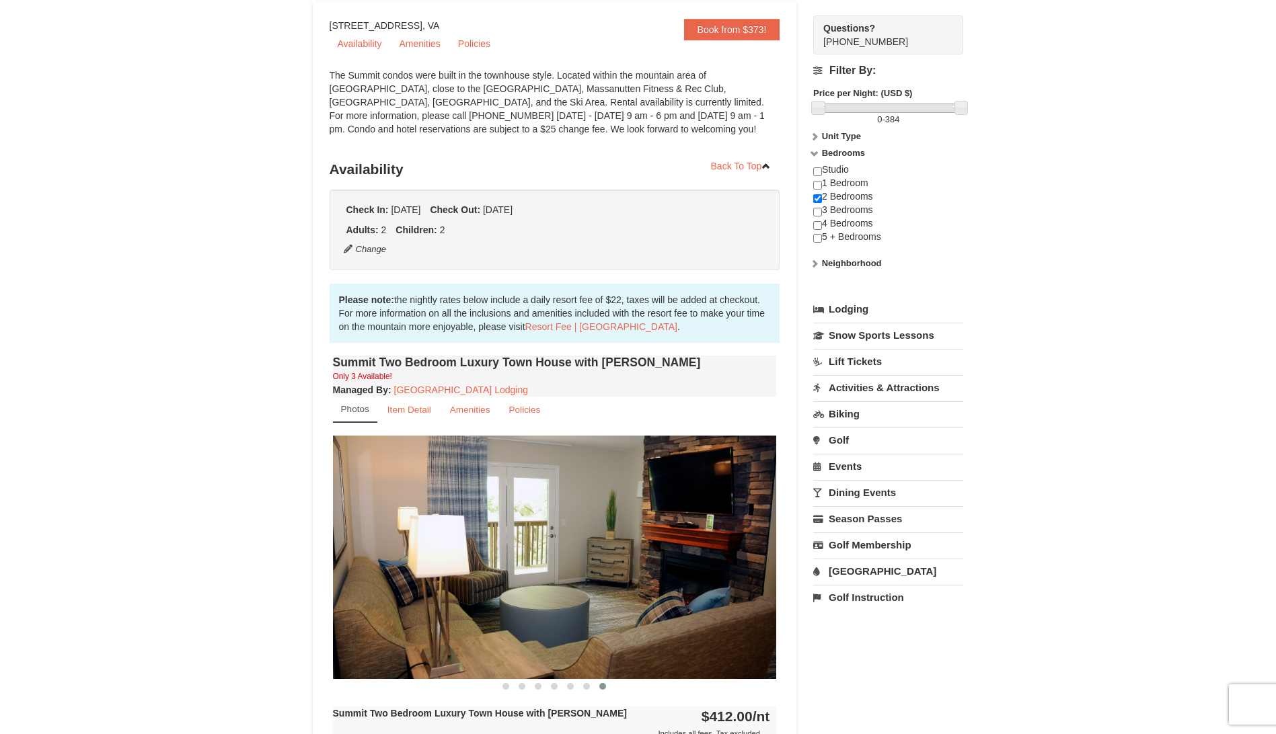
scroll to position [0, 0]
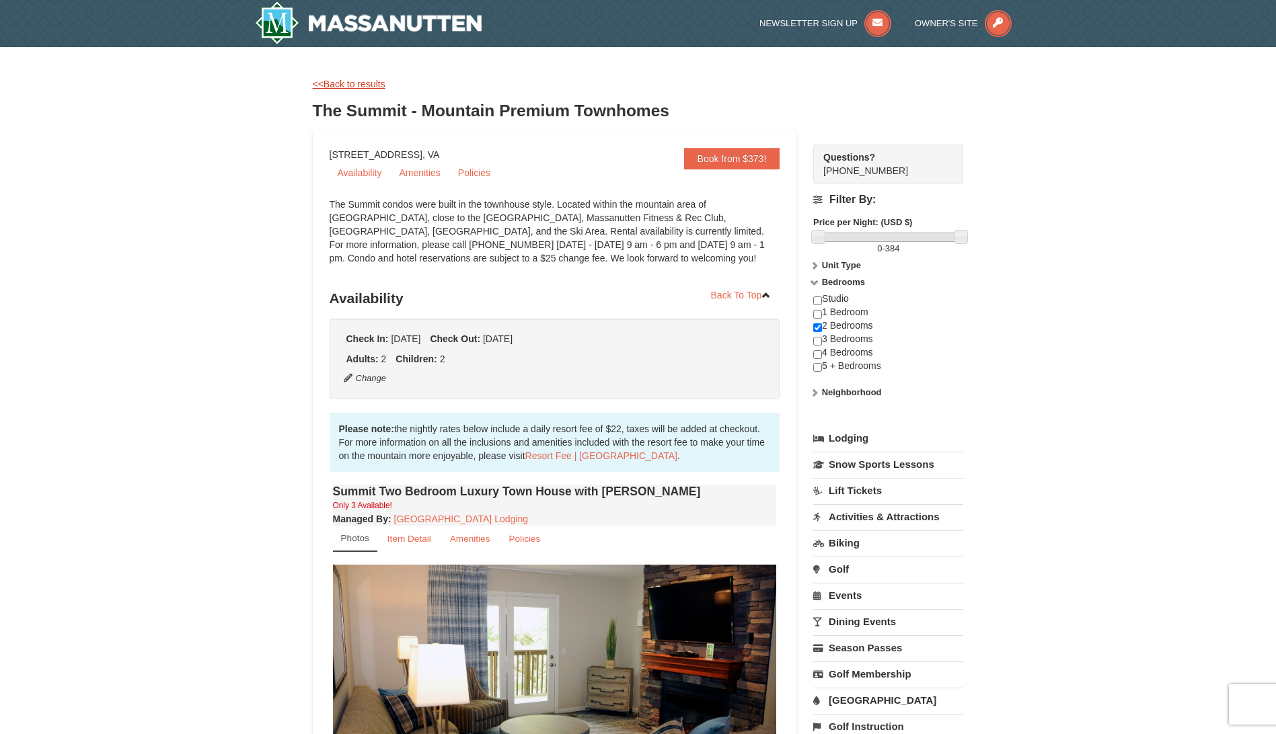
click at [367, 81] on link "<<Back to results" at bounding box center [349, 84] width 73 height 11
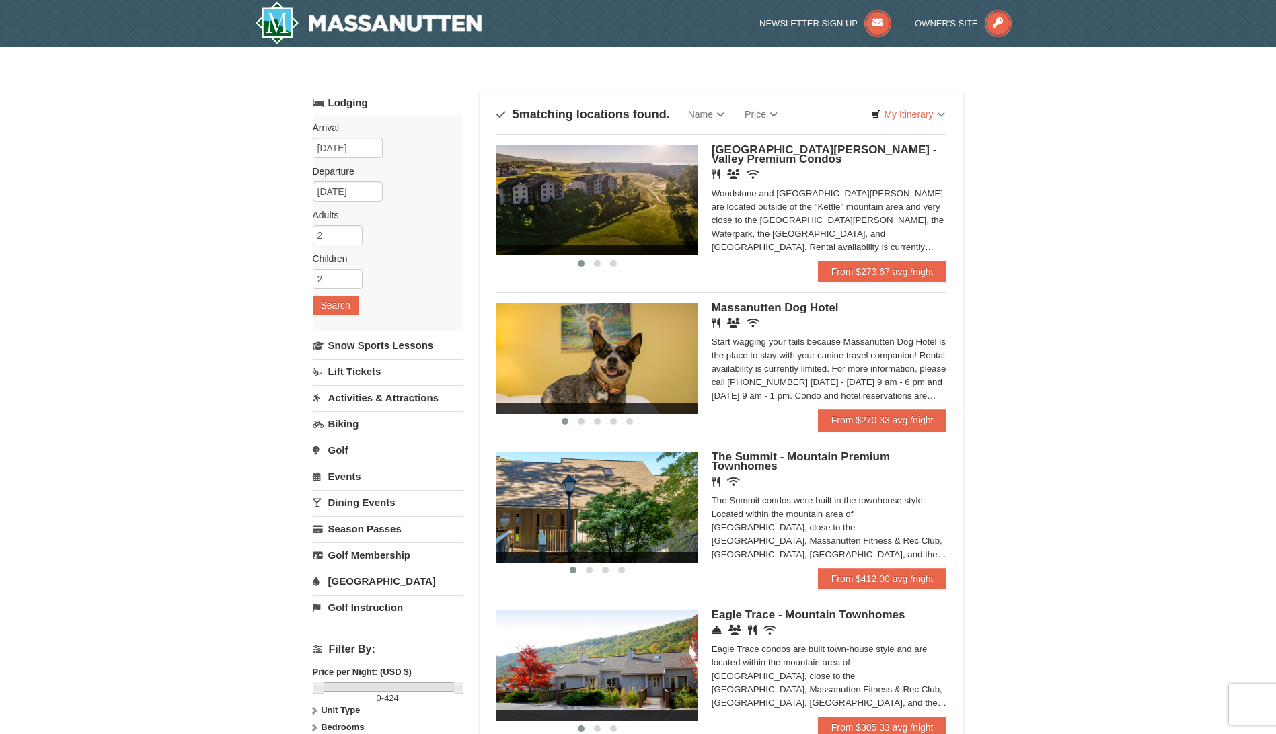
click at [1050, 250] on div "× Categories Map List Filter My Itinerary Questions? [PHONE_NUMBER] Lodging Arr…" at bounding box center [638, 491] width 1276 height 888
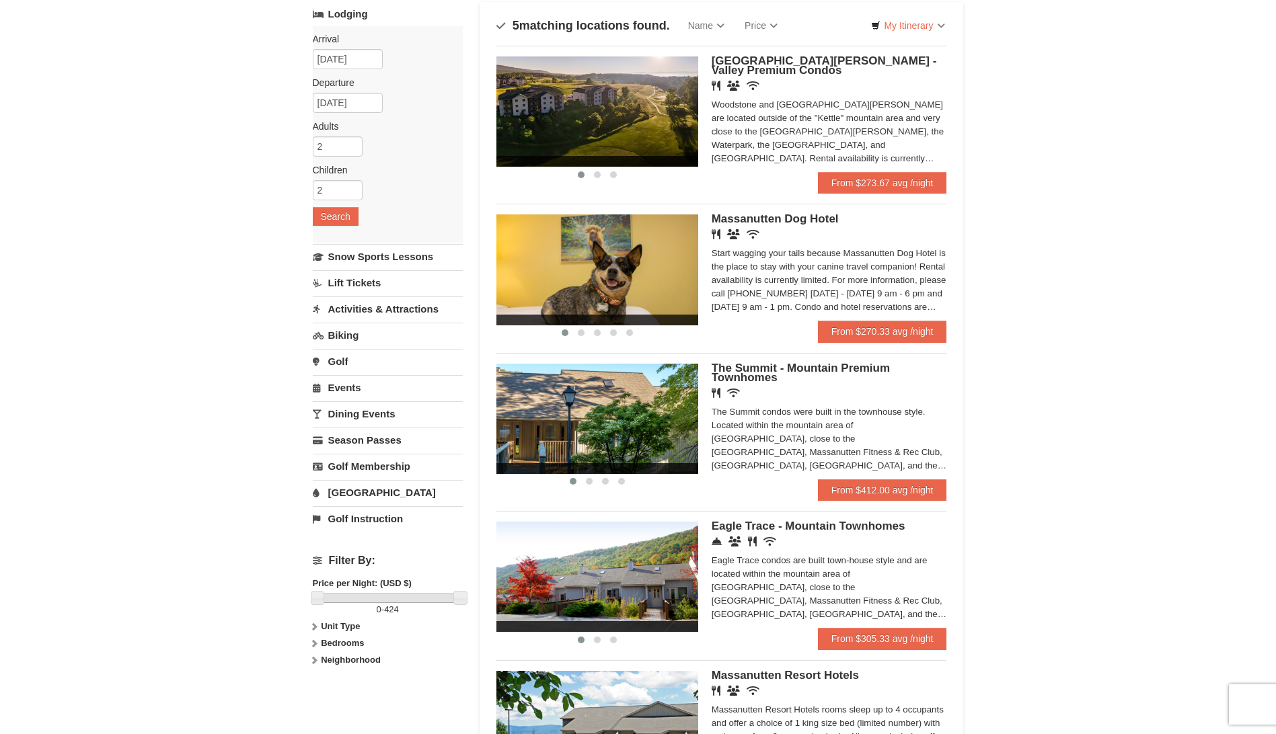
scroll to position [269, 0]
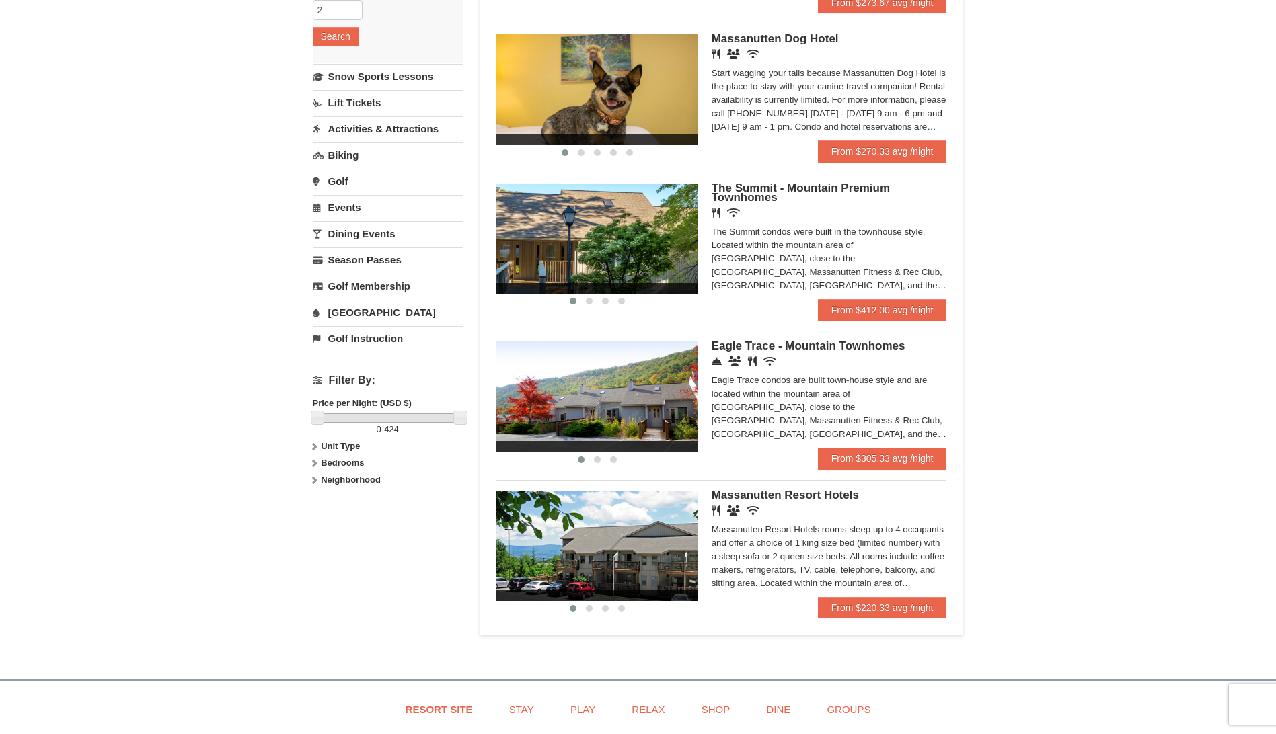
click at [791, 493] on span "Massanutten Resort Hotels" at bounding box center [784, 495] width 147 height 13
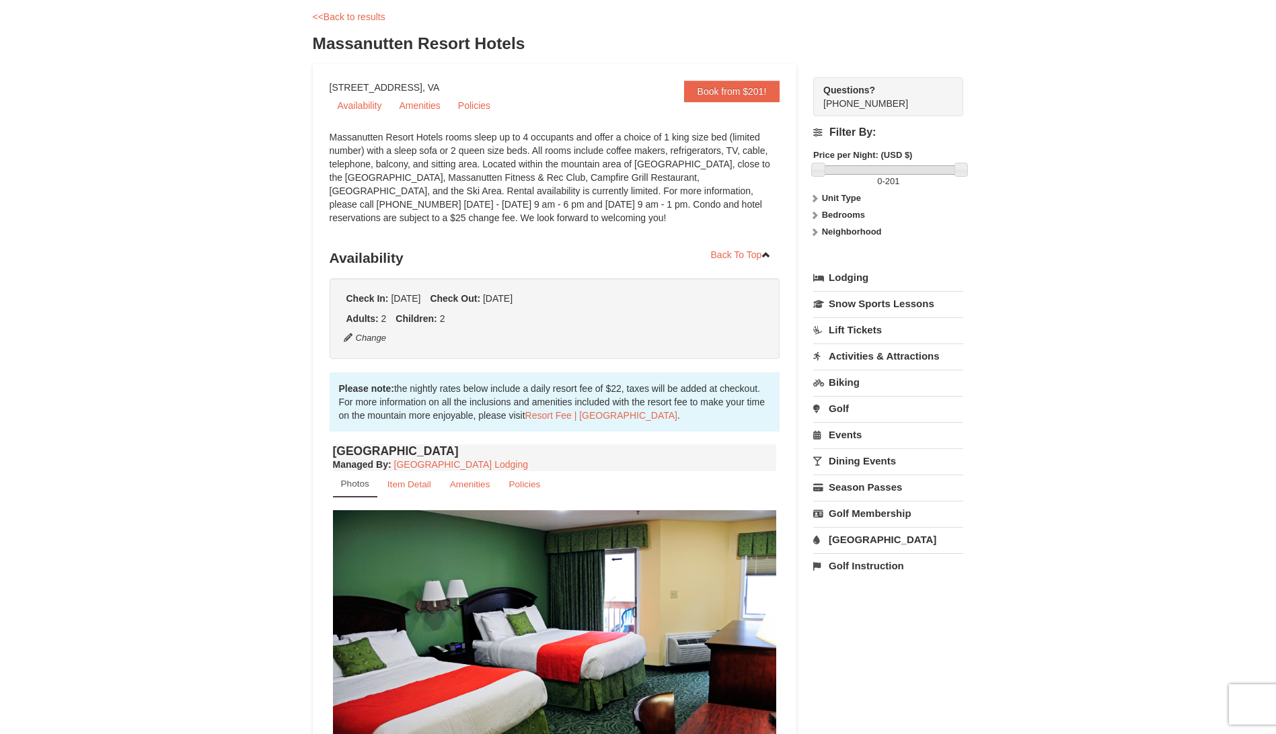
scroll to position [202, 0]
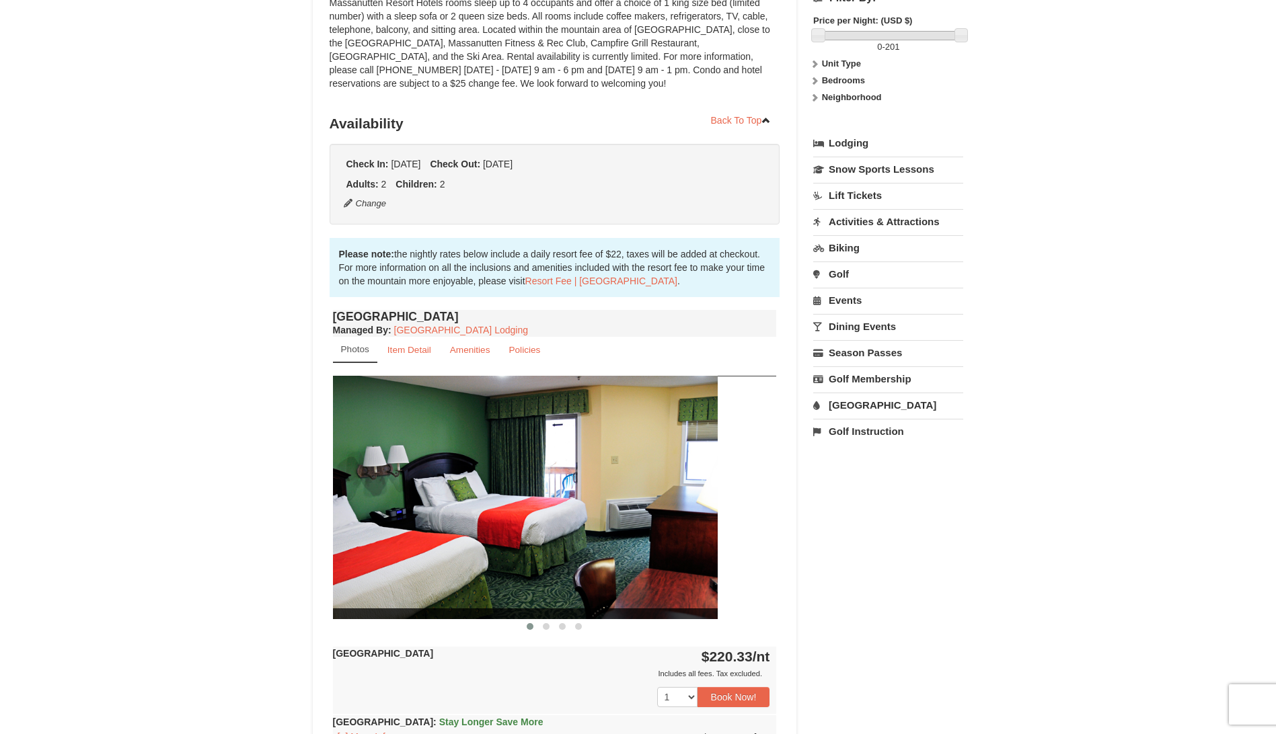
drag, startPoint x: 617, startPoint y: 516, endPoint x: 447, endPoint y: 521, distance: 170.2
click at [443, 520] on img at bounding box center [496, 497] width 444 height 243
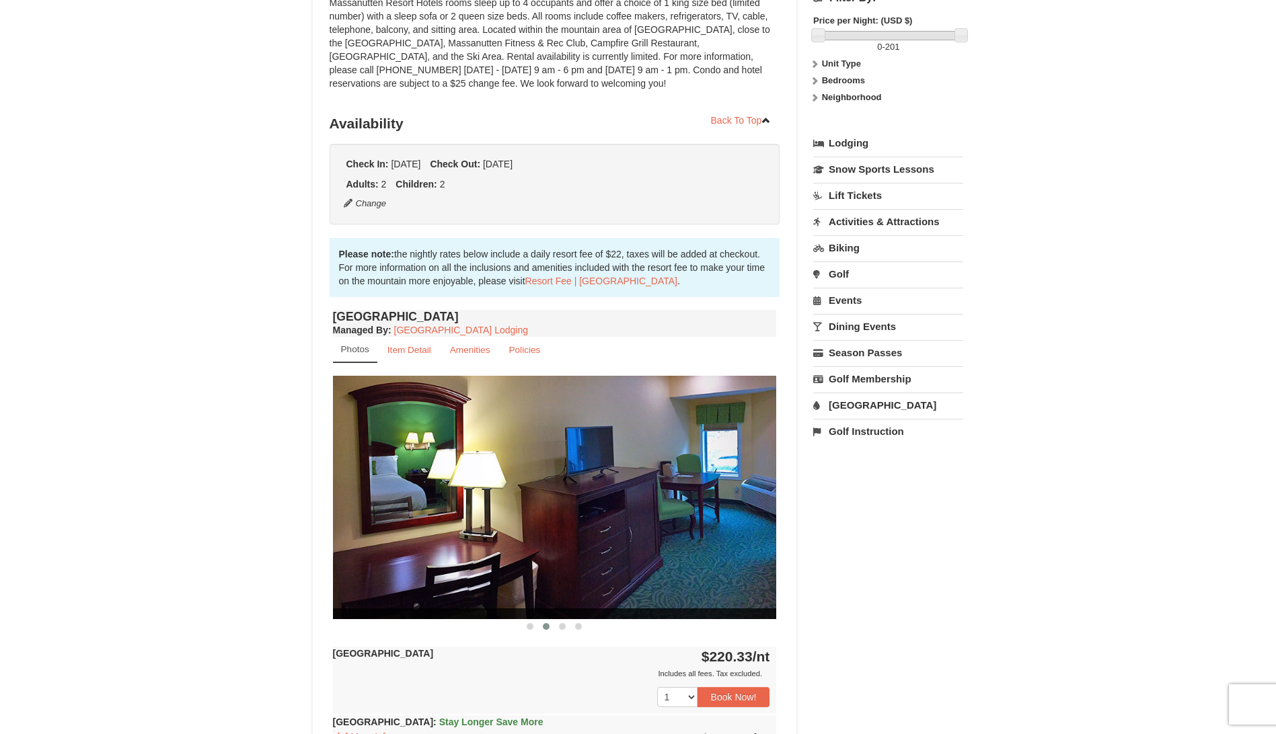
drag, startPoint x: 606, startPoint y: 497, endPoint x: 500, endPoint y: 505, distance: 105.9
click at [501, 505] on img at bounding box center [555, 497] width 444 height 243
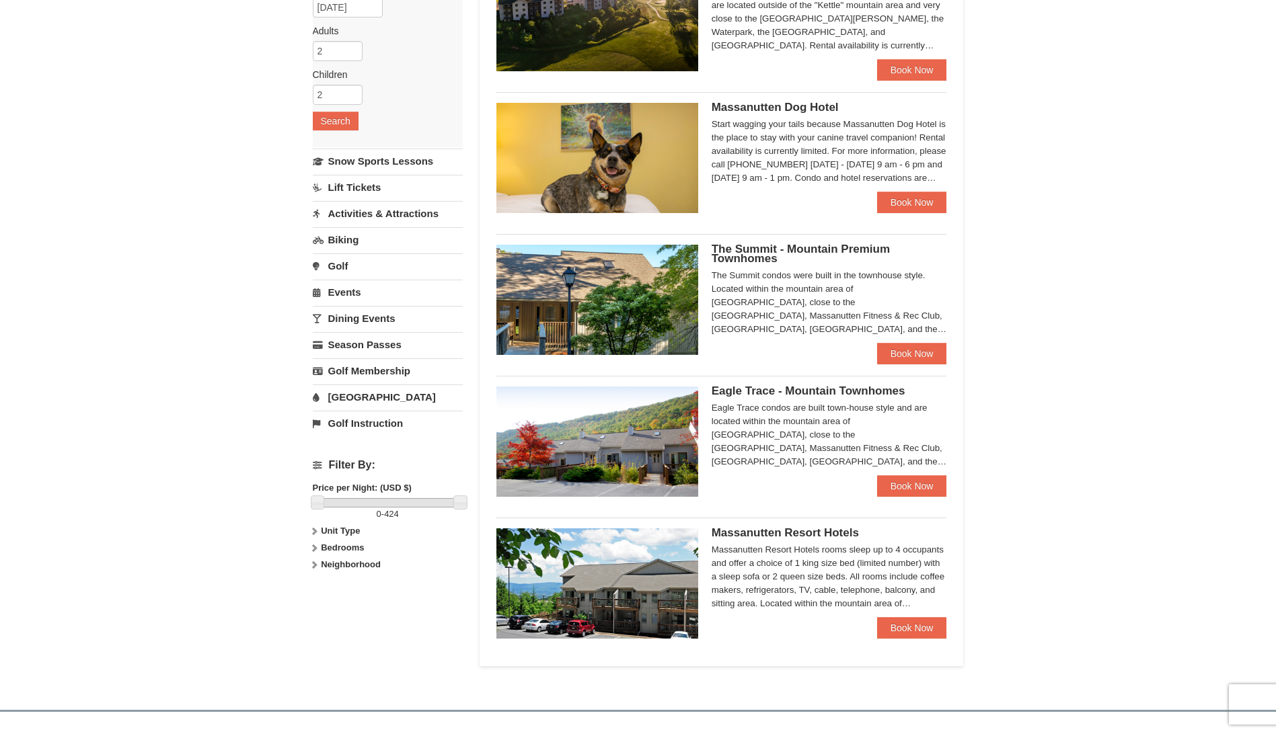
scroll to position [202, 0]
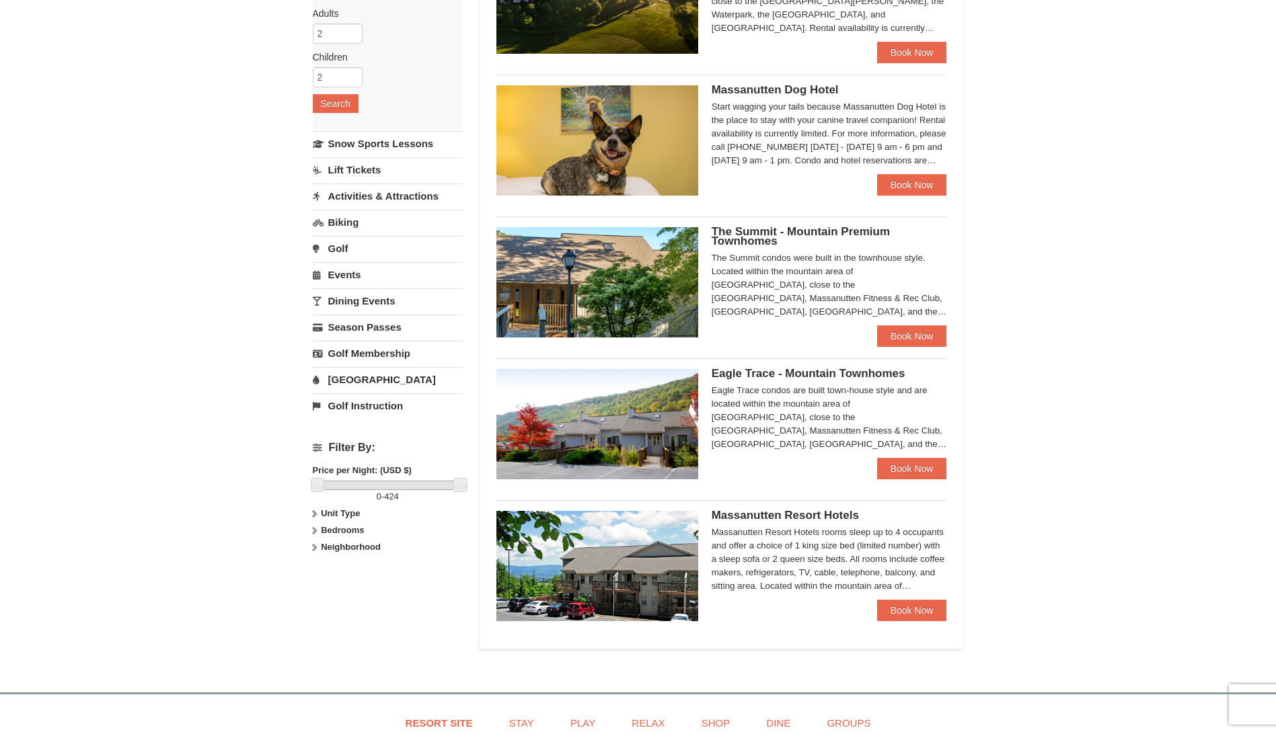
click at [1137, 346] on div "× Categories Map List Filter My Itinerary Questions? 1-540-289-9441 Lodging Arr…" at bounding box center [638, 262] width 1276 height 834
click at [639, 420] on img at bounding box center [597, 424] width 202 height 110
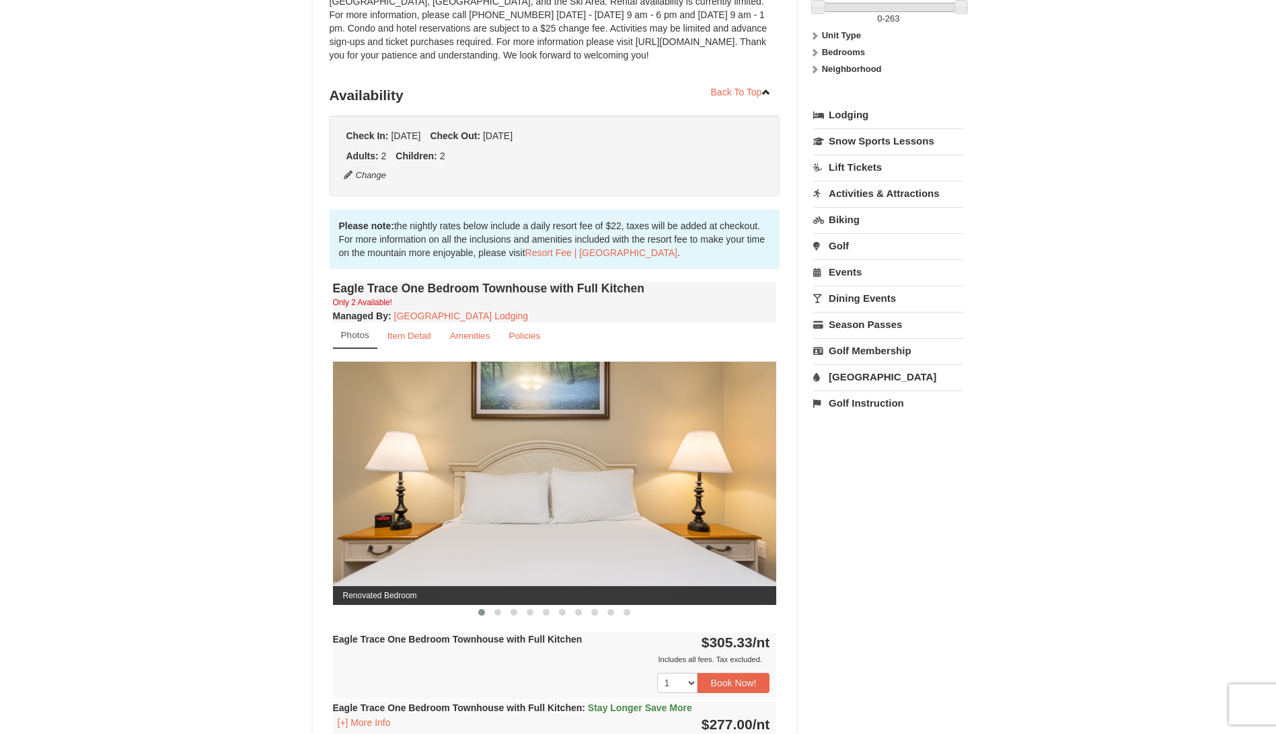
scroll to position [269, 0]
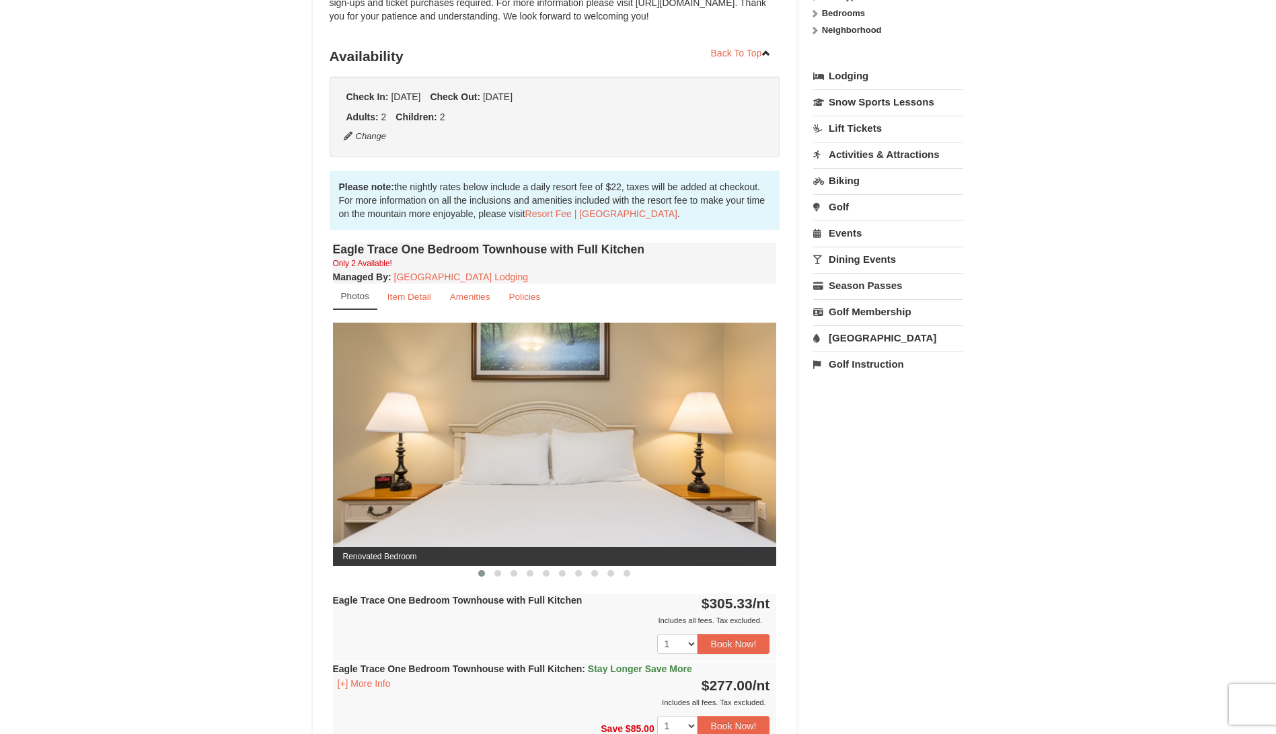
drag, startPoint x: 633, startPoint y: 449, endPoint x: 415, endPoint y: 455, distance: 218.0
click at [416, 455] on img at bounding box center [555, 444] width 444 height 243
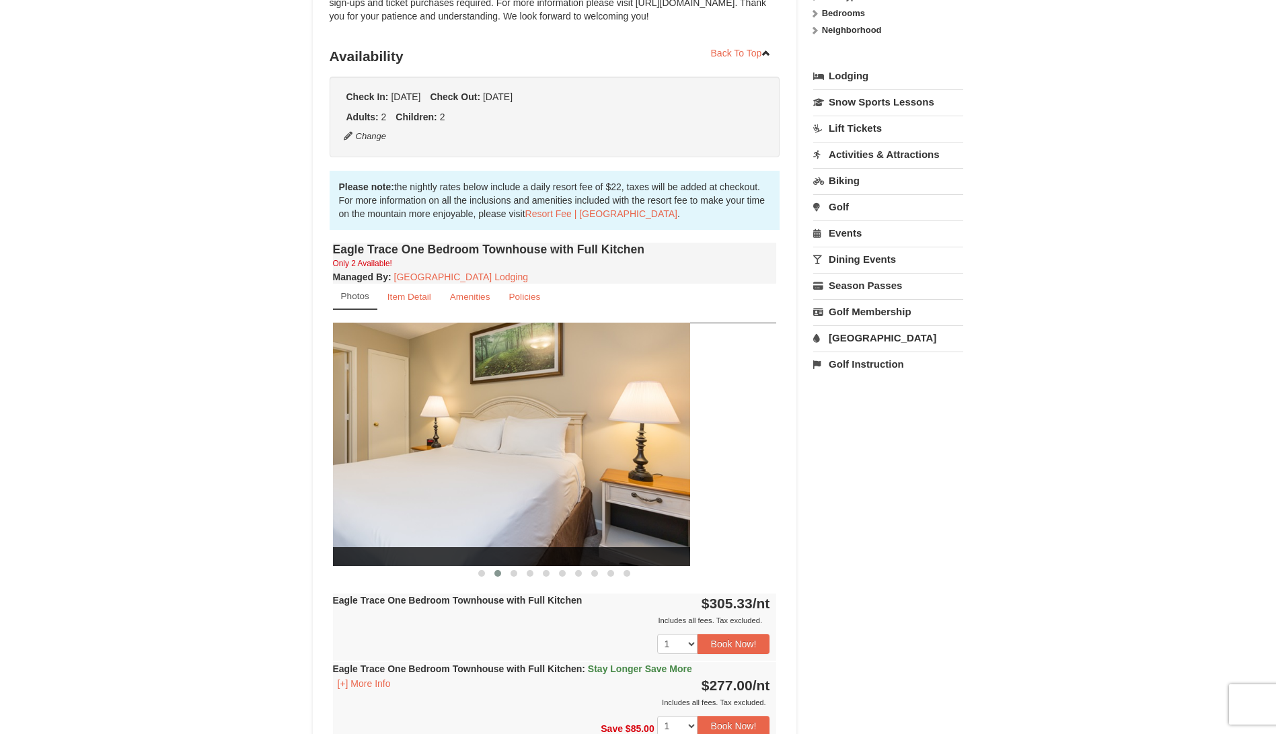
drag, startPoint x: 627, startPoint y: 446, endPoint x: 467, endPoint y: 463, distance: 161.7
click at [467, 463] on img at bounding box center [468, 444] width 444 height 243
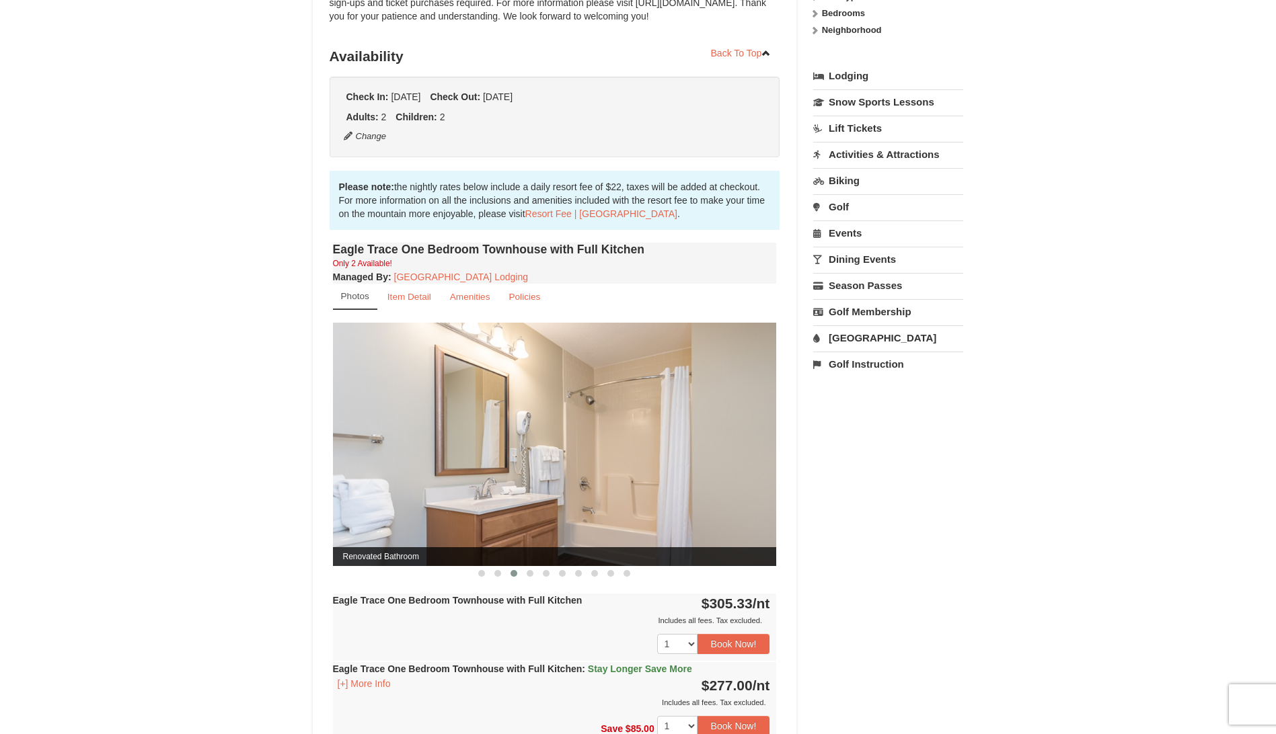
drag, startPoint x: 607, startPoint y: 457, endPoint x: 504, endPoint y: 463, distance: 102.4
click at [506, 461] on img at bounding box center [555, 444] width 444 height 243
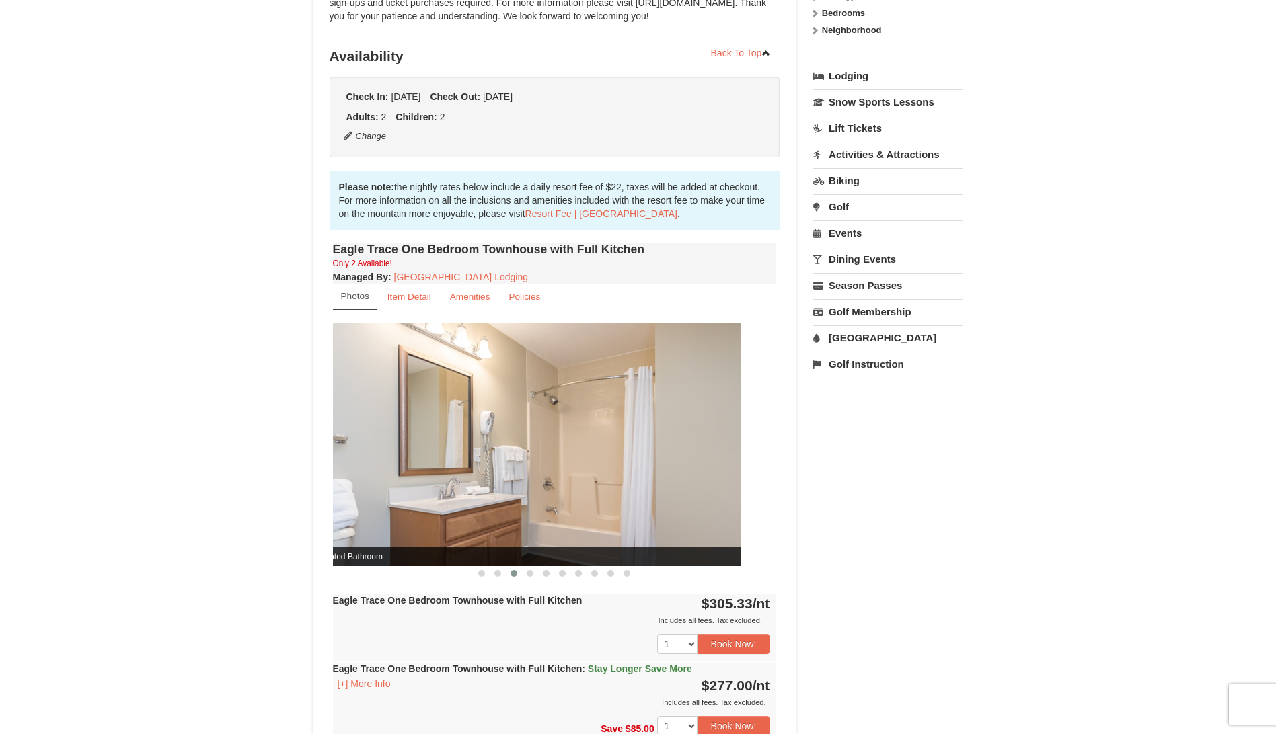
drag, startPoint x: 704, startPoint y: 438, endPoint x: 586, endPoint y: 453, distance: 118.6
click at [604, 449] on img at bounding box center [519, 444] width 444 height 243
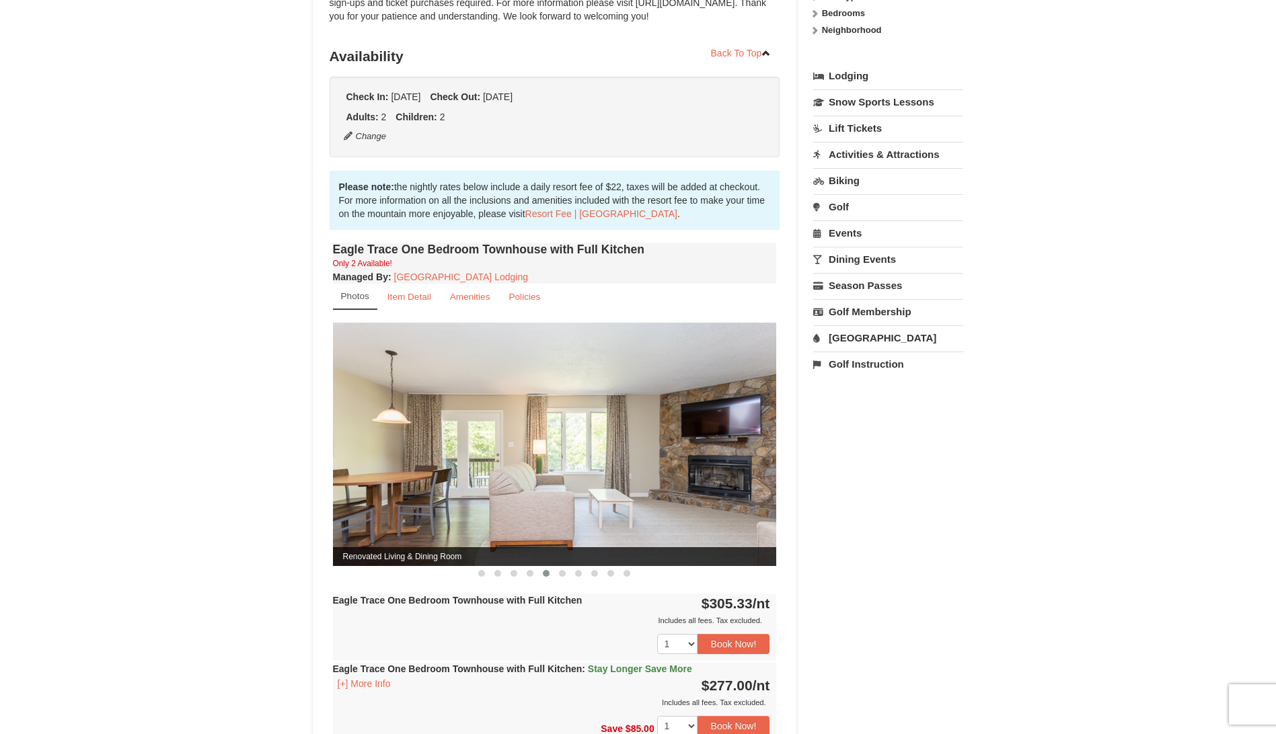
drag, startPoint x: 692, startPoint y: 444, endPoint x: 516, endPoint y: 458, distance: 176.0
click at [516, 457] on img at bounding box center [555, 444] width 444 height 243
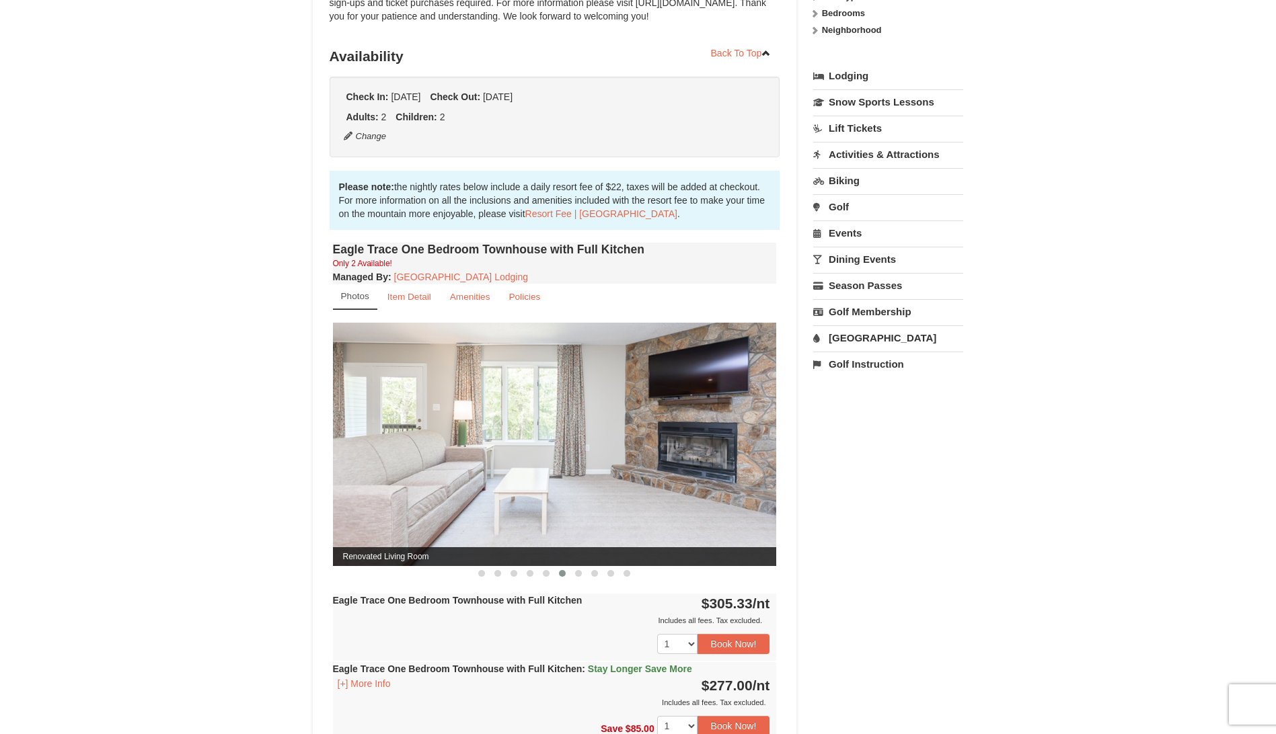
drag, startPoint x: 711, startPoint y: 447, endPoint x: 453, endPoint y: 477, distance: 259.9
click at [445, 475] on img at bounding box center [555, 444] width 444 height 243
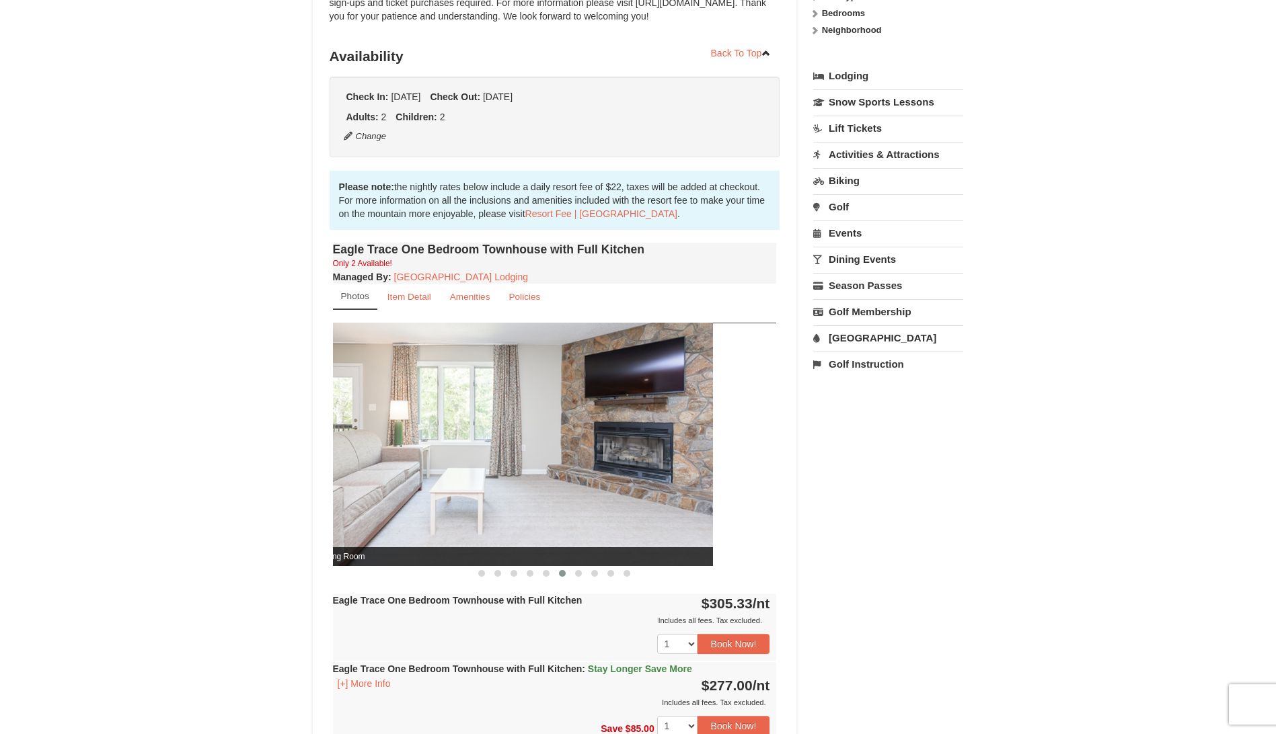
drag, startPoint x: 588, startPoint y: 449, endPoint x: 489, endPoint y: 461, distance: 100.3
click at [496, 461] on img at bounding box center [491, 444] width 444 height 243
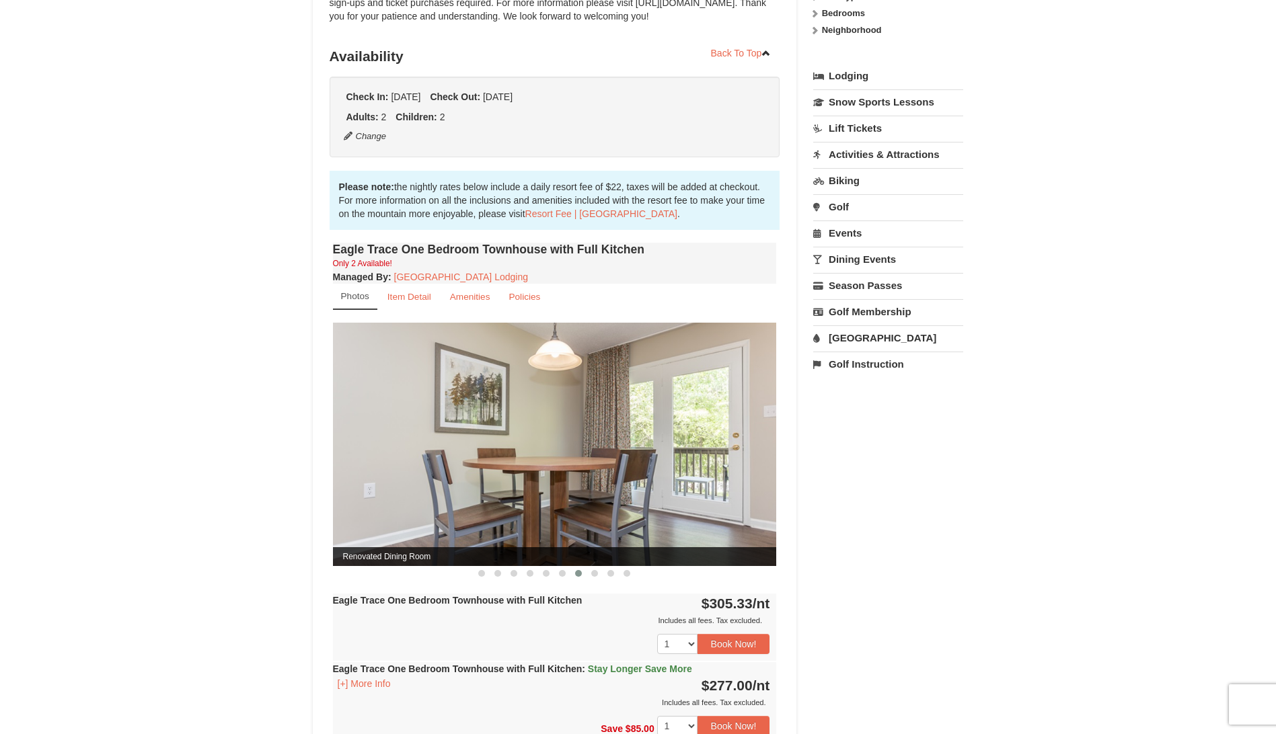
drag, startPoint x: 416, startPoint y: 458, endPoint x: 244, endPoint y: 475, distance: 173.0
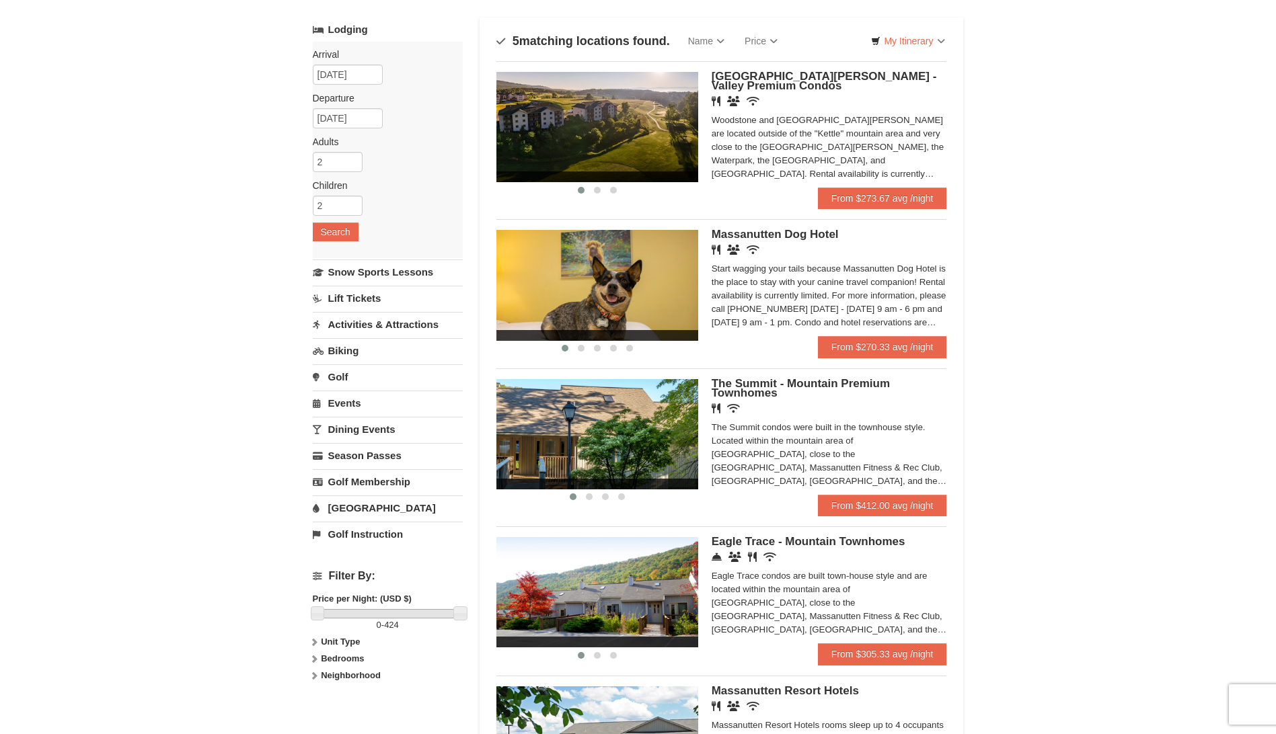
scroll to position [67, 0]
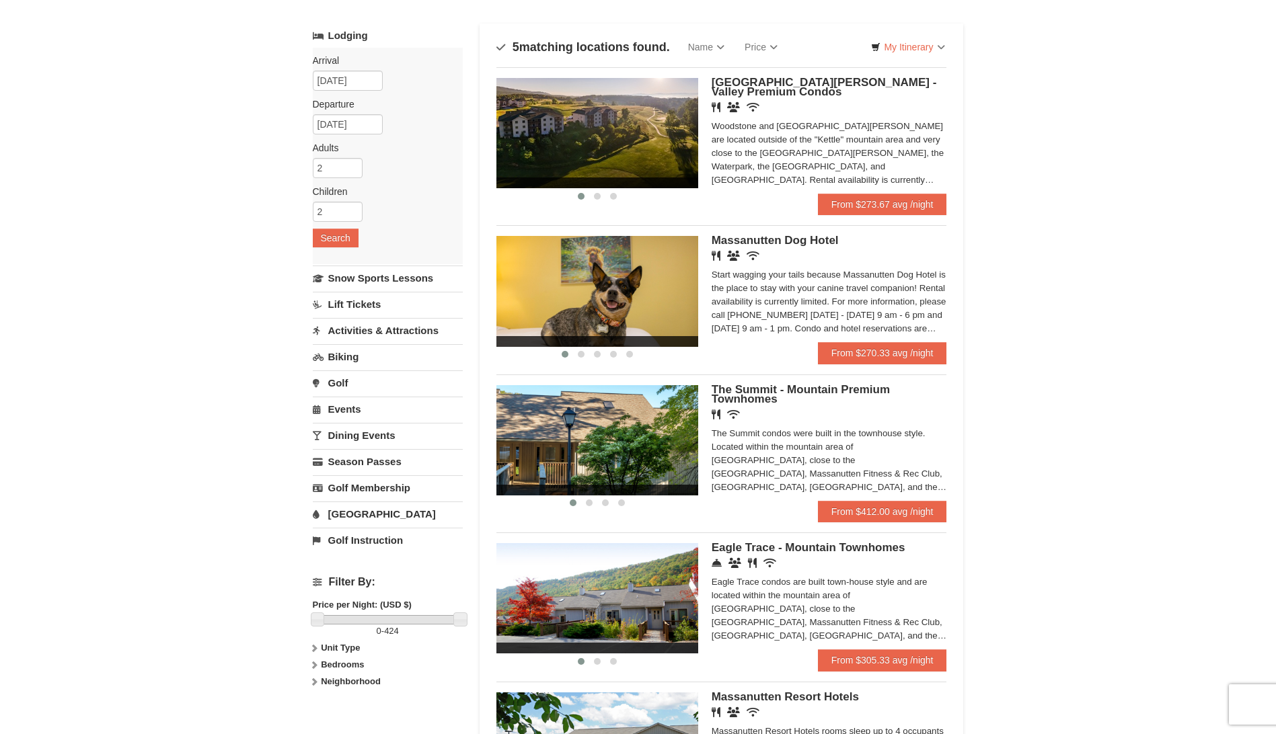
click at [1016, 365] on div "× Categories Map List Filter My Itinerary Questions? [PHONE_NUMBER] Lodging Arr…" at bounding box center [638, 424] width 1276 height 888
click at [618, 446] on img at bounding box center [597, 440] width 202 height 110
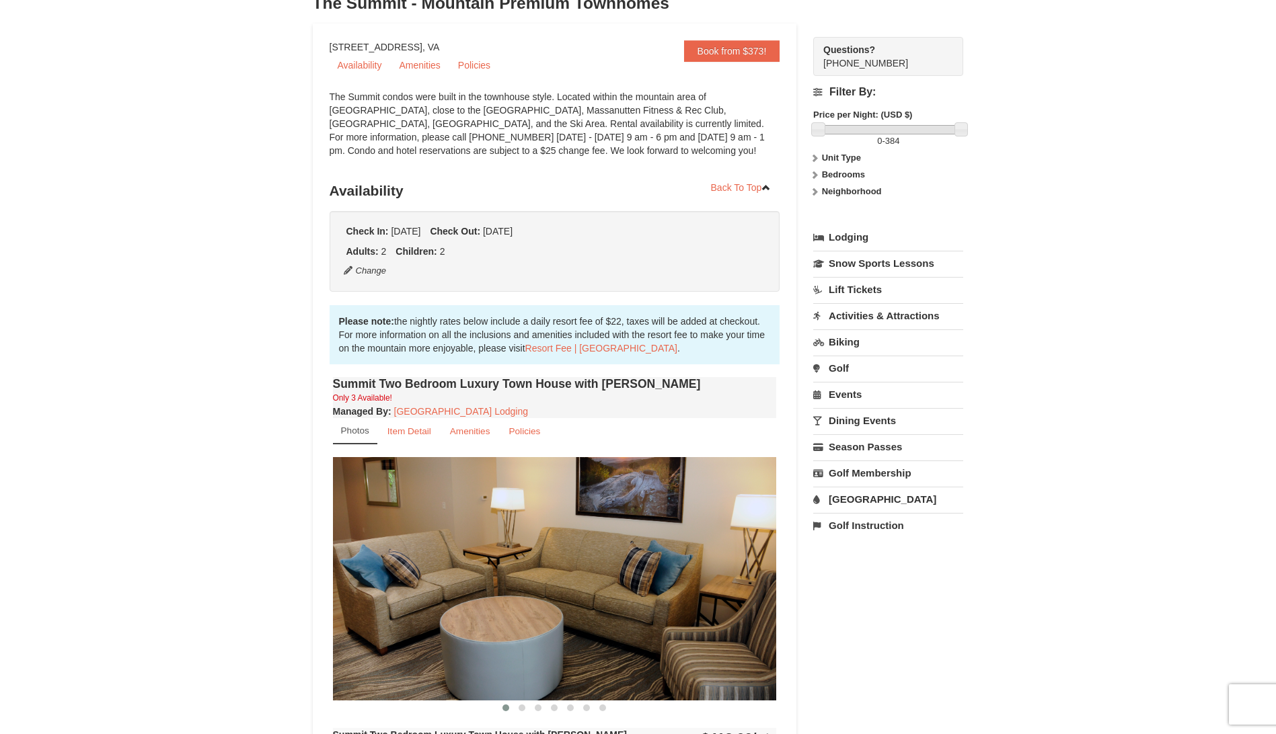
scroll to position [134, 0]
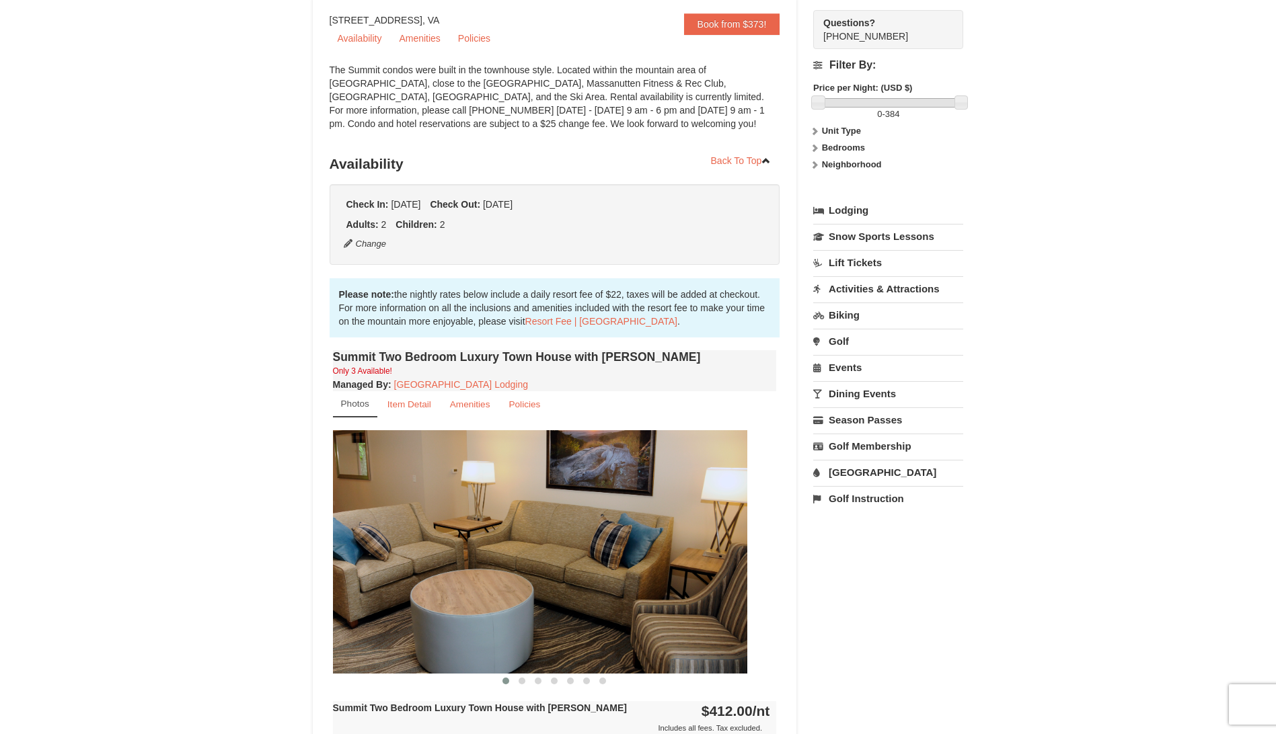
drag, startPoint x: 662, startPoint y: 537, endPoint x: 508, endPoint y: 551, distance: 154.6
click at [508, 551] on img at bounding box center [525, 551] width 444 height 243
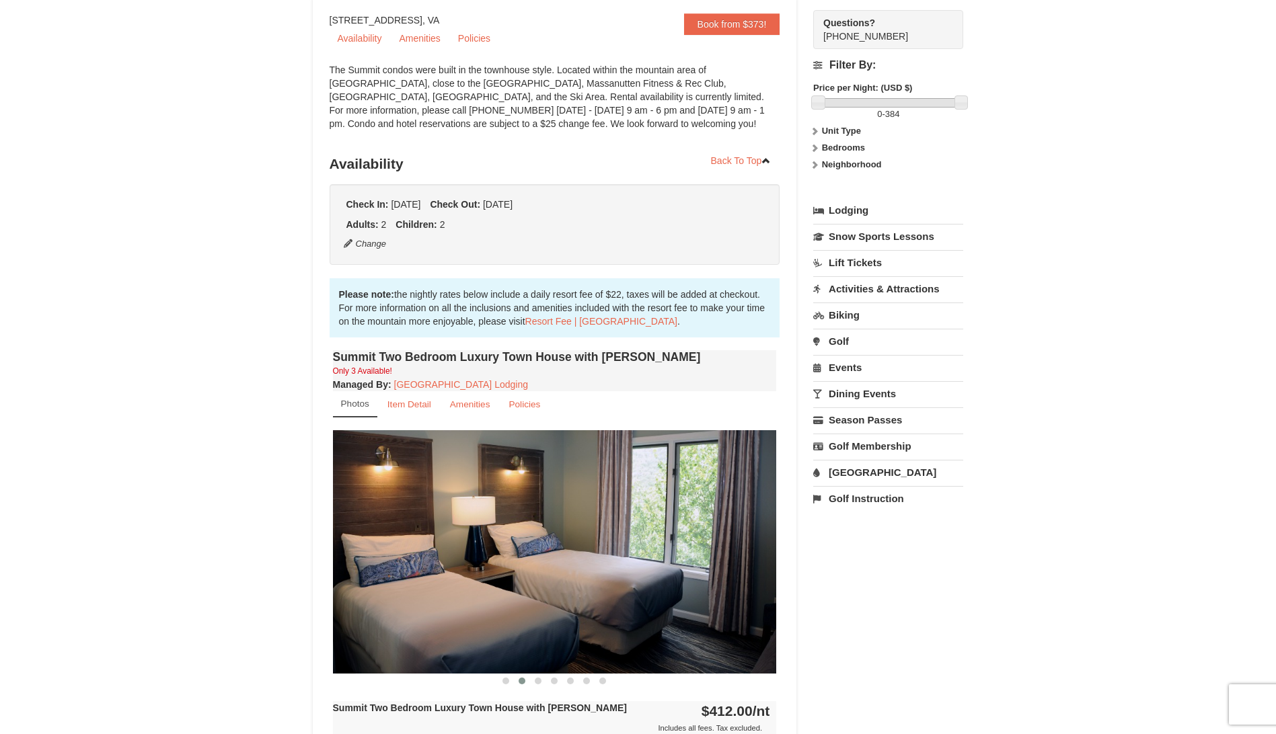
drag, startPoint x: 655, startPoint y: 534, endPoint x: 482, endPoint y: 535, distance: 172.8
click at [483, 535] on img at bounding box center [555, 551] width 444 height 243
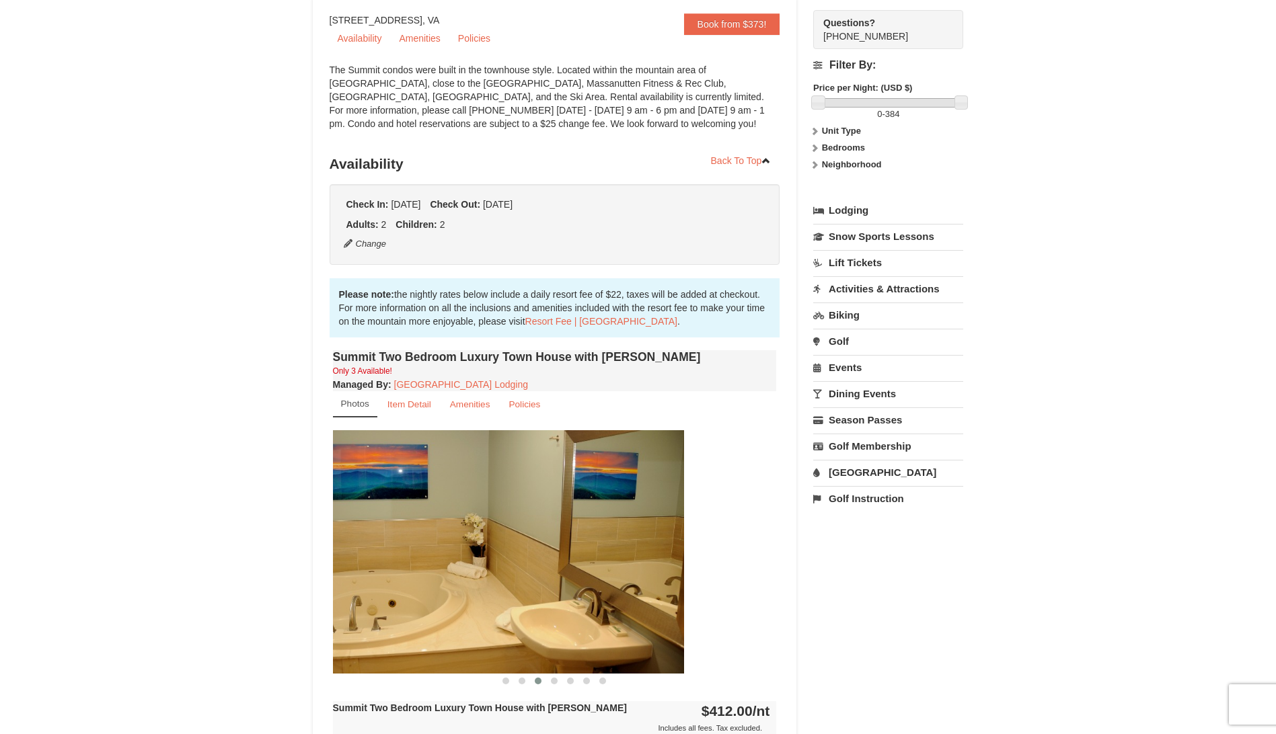
drag, startPoint x: 626, startPoint y: 518, endPoint x: 514, endPoint y: 522, distance: 111.7
click at [514, 522] on img at bounding box center [462, 551] width 444 height 243
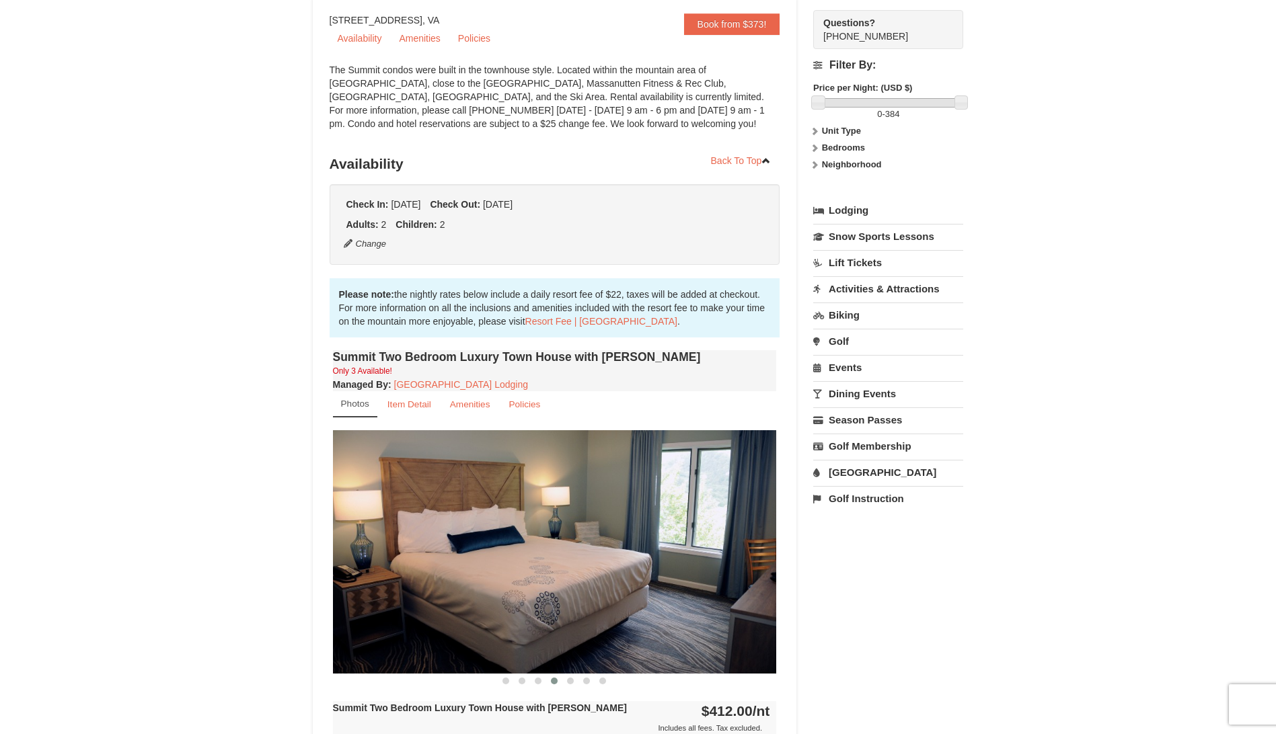
drag, startPoint x: 590, startPoint y: 519, endPoint x: 494, endPoint y: 524, distance: 96.3
click at [494, 524] on img at bounding box center [555, 551] width 444 height 243
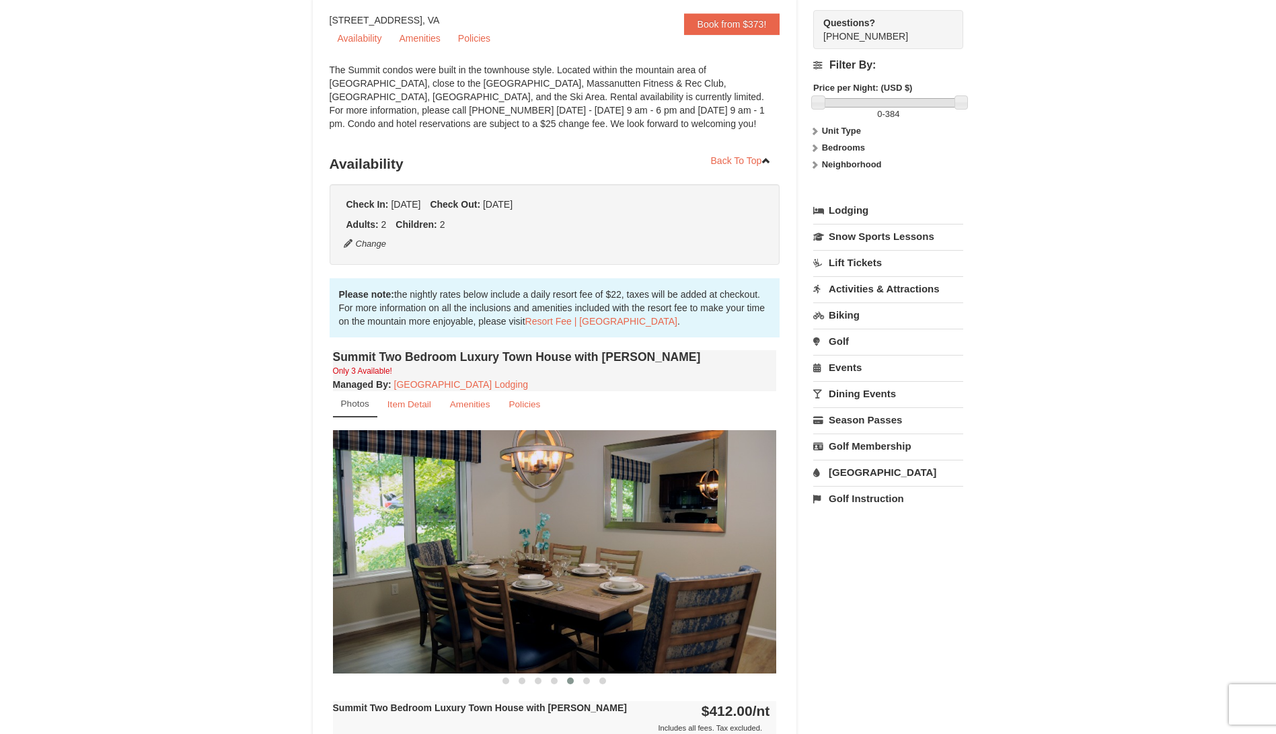
drag, startPoint x: 620, startPoint y: 518, endPoint x: 438, endPoint y: 534, distance: 182.3
click at [438, 534] on img at bounding box center [555, 551] width 444 height 243
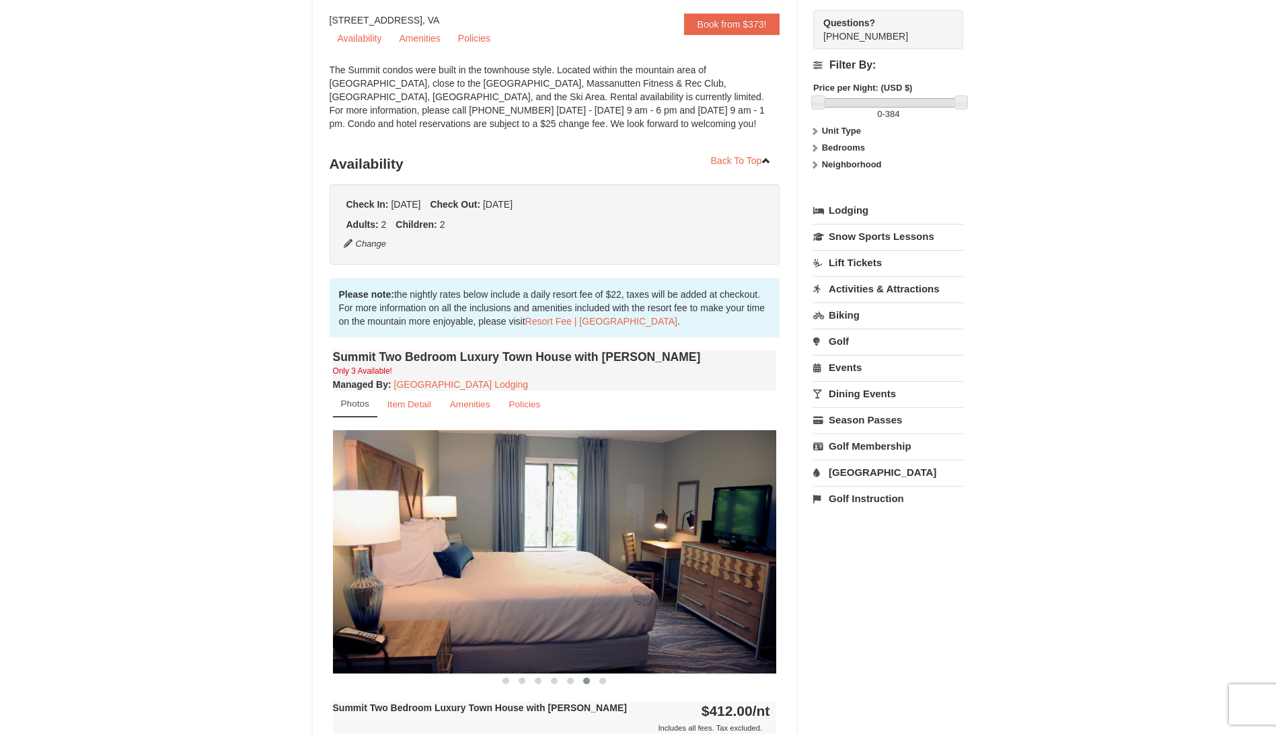
click at [350, 494] on img at bounding box center [555, 551] width 444 height 243
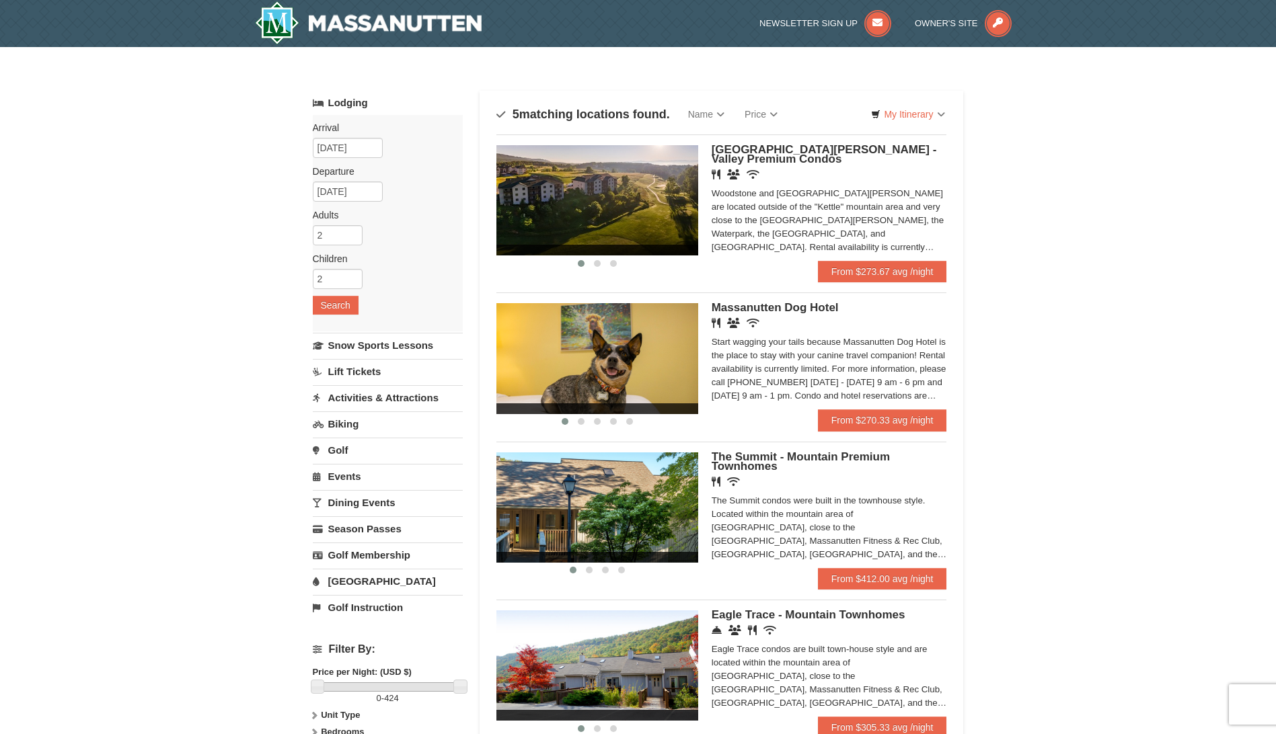
click at [642, 213] on img at bounding box center [597, 200] width 202 height 110
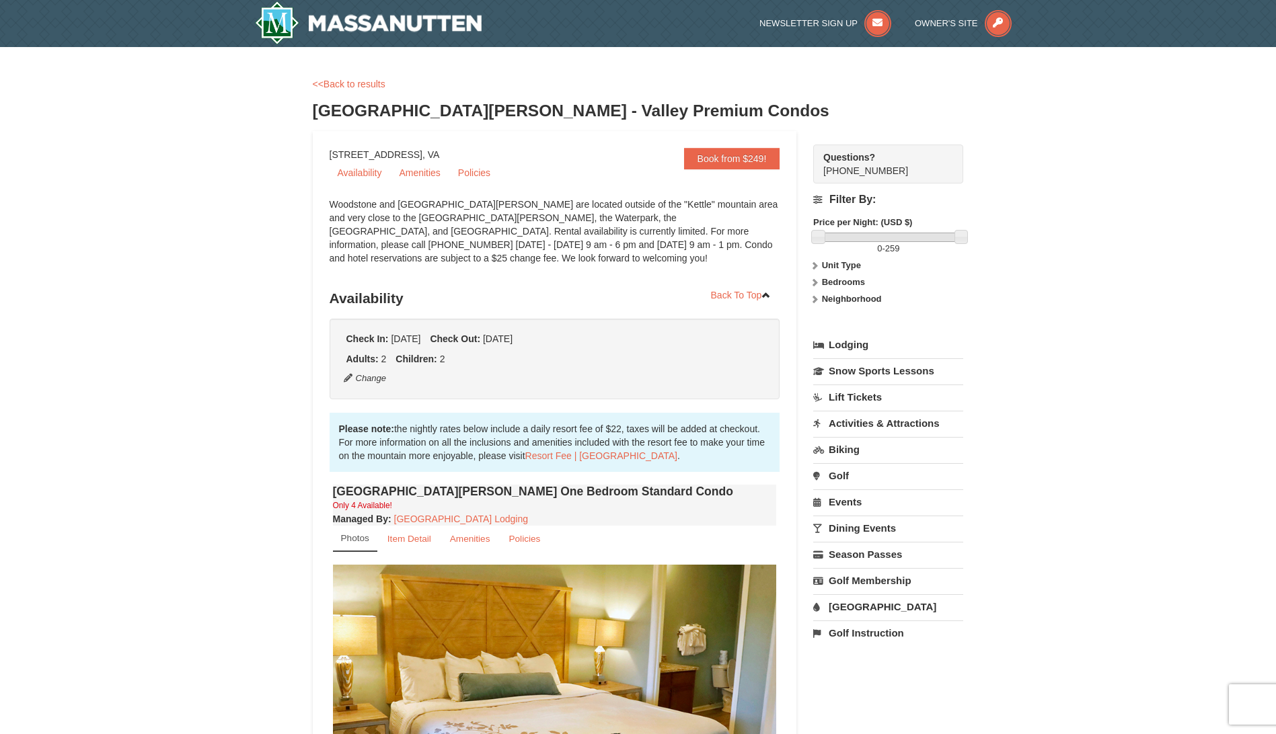
scroll to position [134, 0]
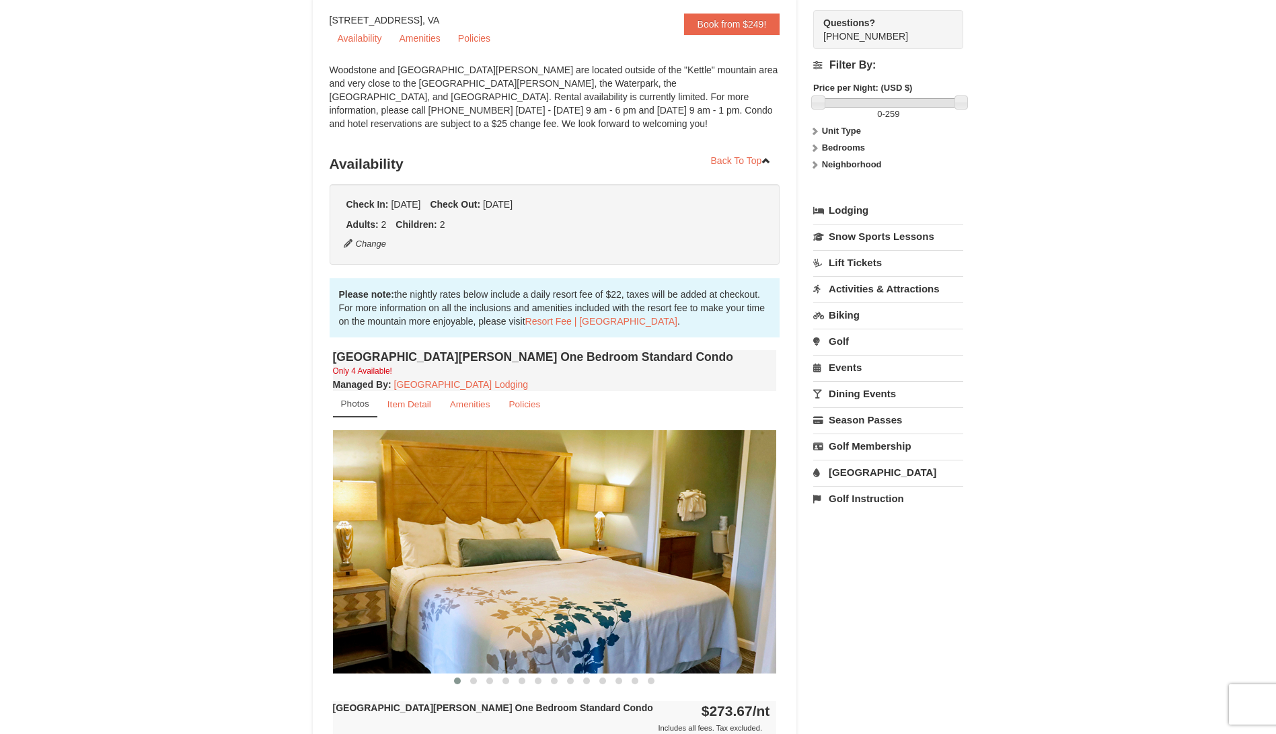
drag, startPoint x: 695, startPoint y: 554, endPoint x: 506, endPoint y: 566, distance: 189.3
click at [493, 563] on img at bounding box center [555, 551] width 444 height 243
drag, startPoint x: 600, startPoint y: 560, endPoint x: 465, endPoint y: 556, distance: 135.2
click at [471, 555] on img at bounding box center [555, 551] width 444 height 243
drag, startPoint x: 611, startPoint y: 543, endPoint x: 353, endPoint y: 547, distance: 258.3
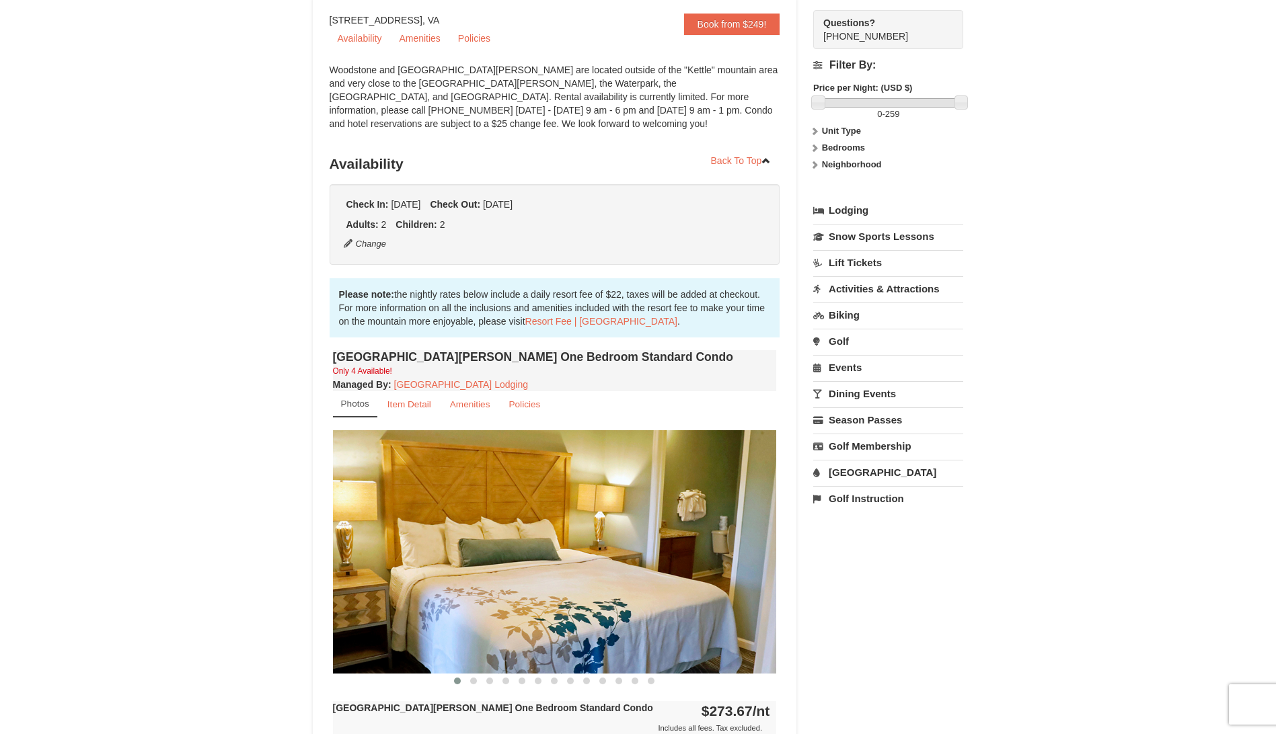
click at [353, 547] on img at bounding box center [555, 551] width 444 height 243
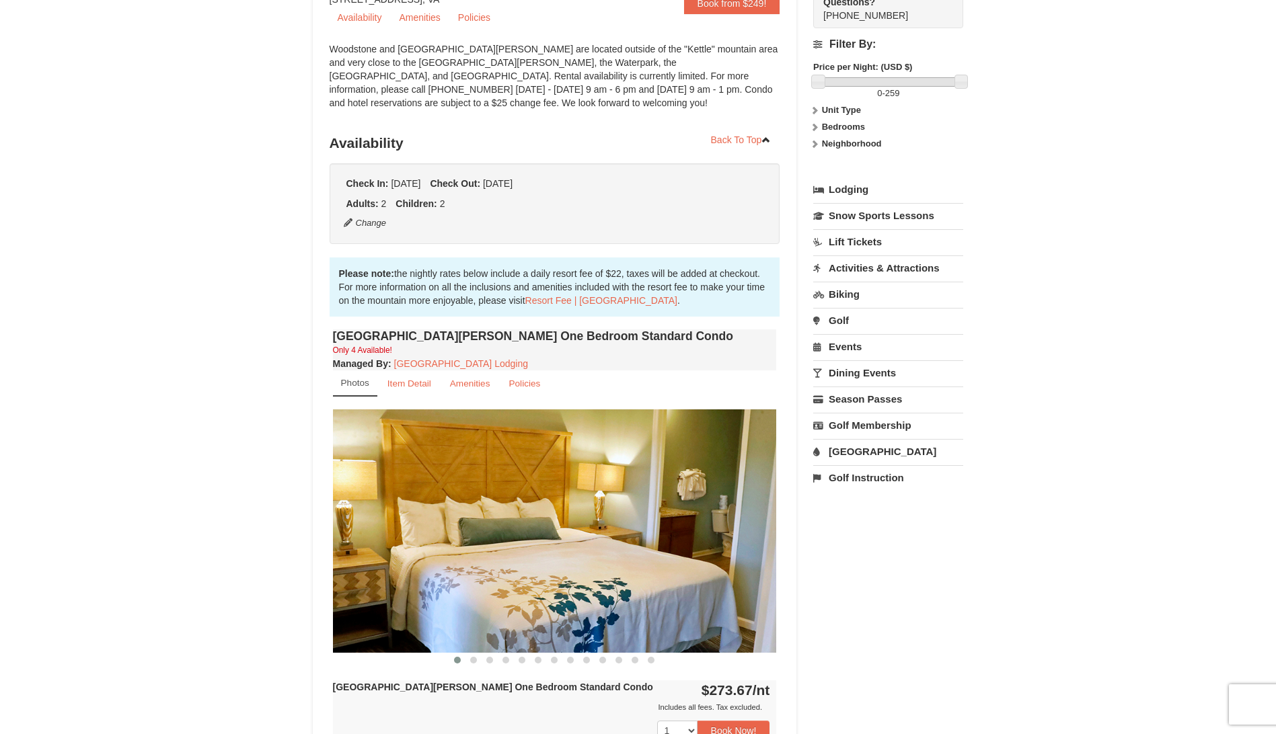
scroll to position [67, 0]
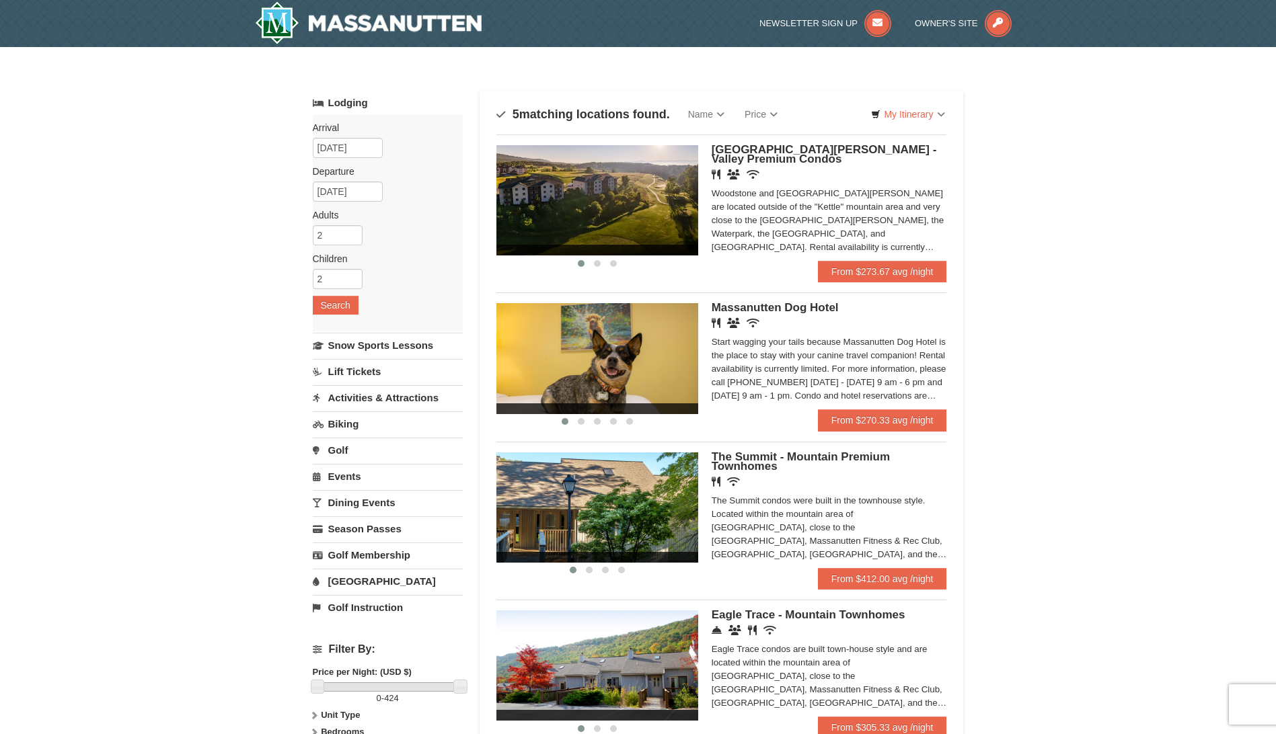
click at [664, 198] on img at bounding box center [597, 200] width 202 height 110
click at [94, 225] on div "× Categories Map List Filter My Itinerary Questions? 1-540-289-9441 Lodging Arr…" at bounding box center [638, 491] width 1276 height 888
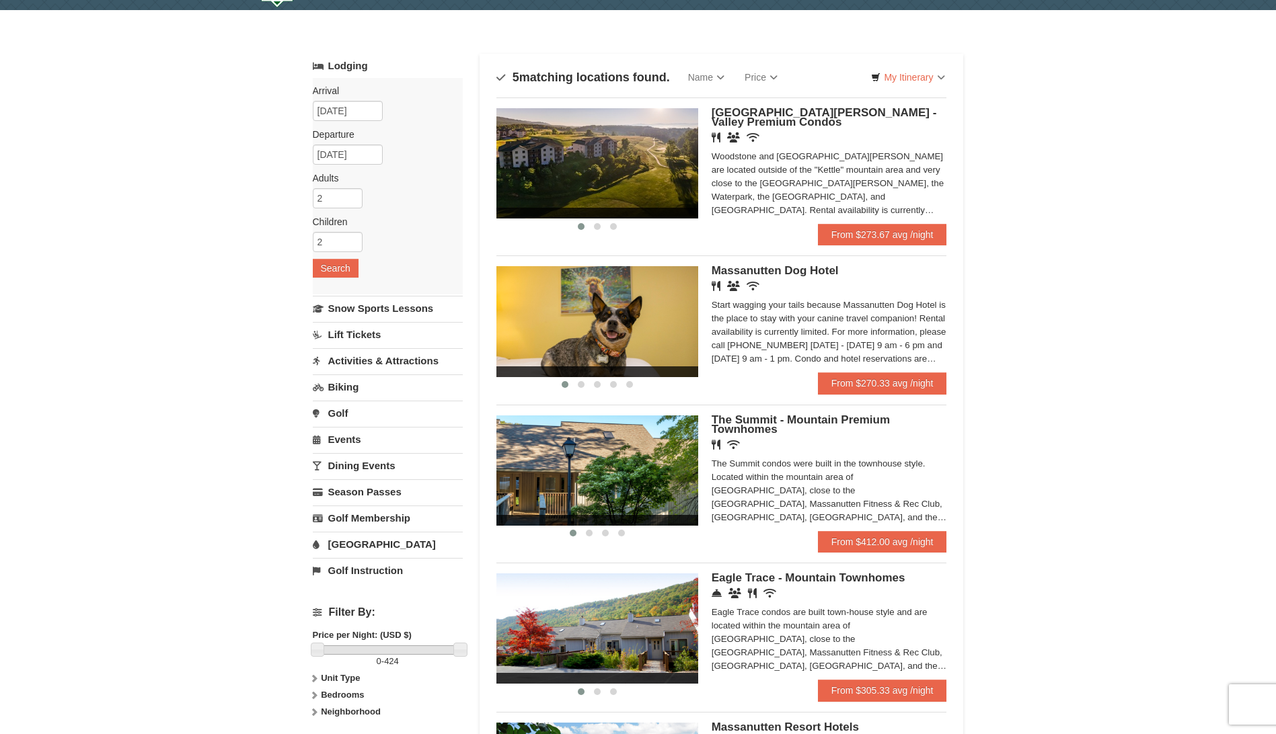
scroll to position [134, 0]
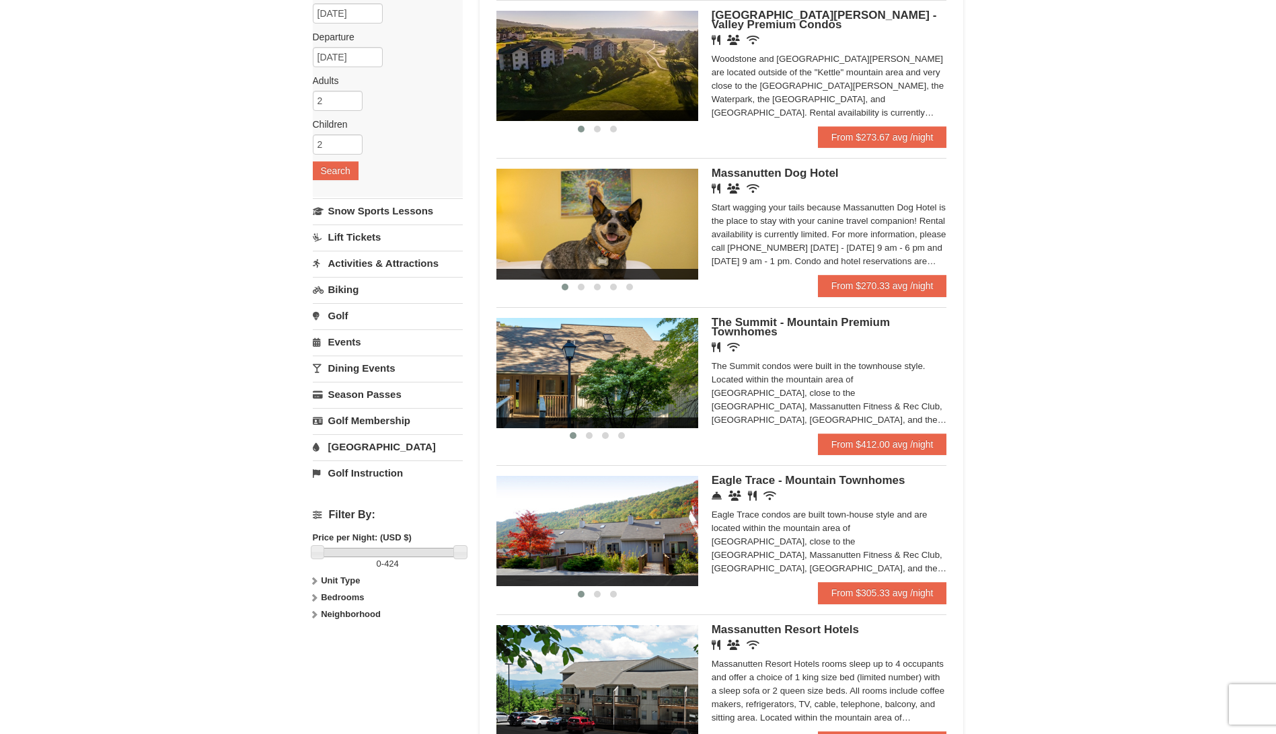
click at [751, 327] on span "The Summit - Mountain Premium Townhomes" at bounding box center [800, 327] width 178 height 22
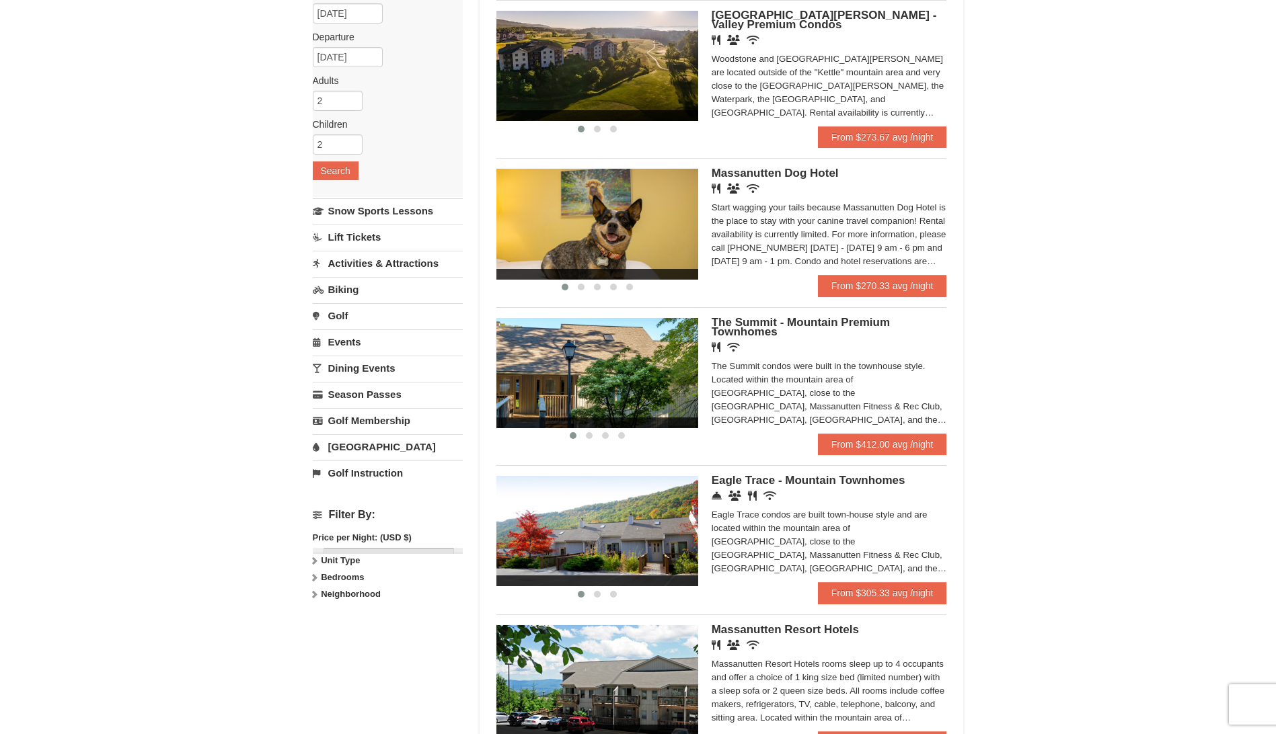
click at [108, 163] on div "× Categories Map List Filter My Itinerary Questions? [PHONE_NUMBER] Lodging Arr…" at bounding box center [638, 357] width 1276 height 888
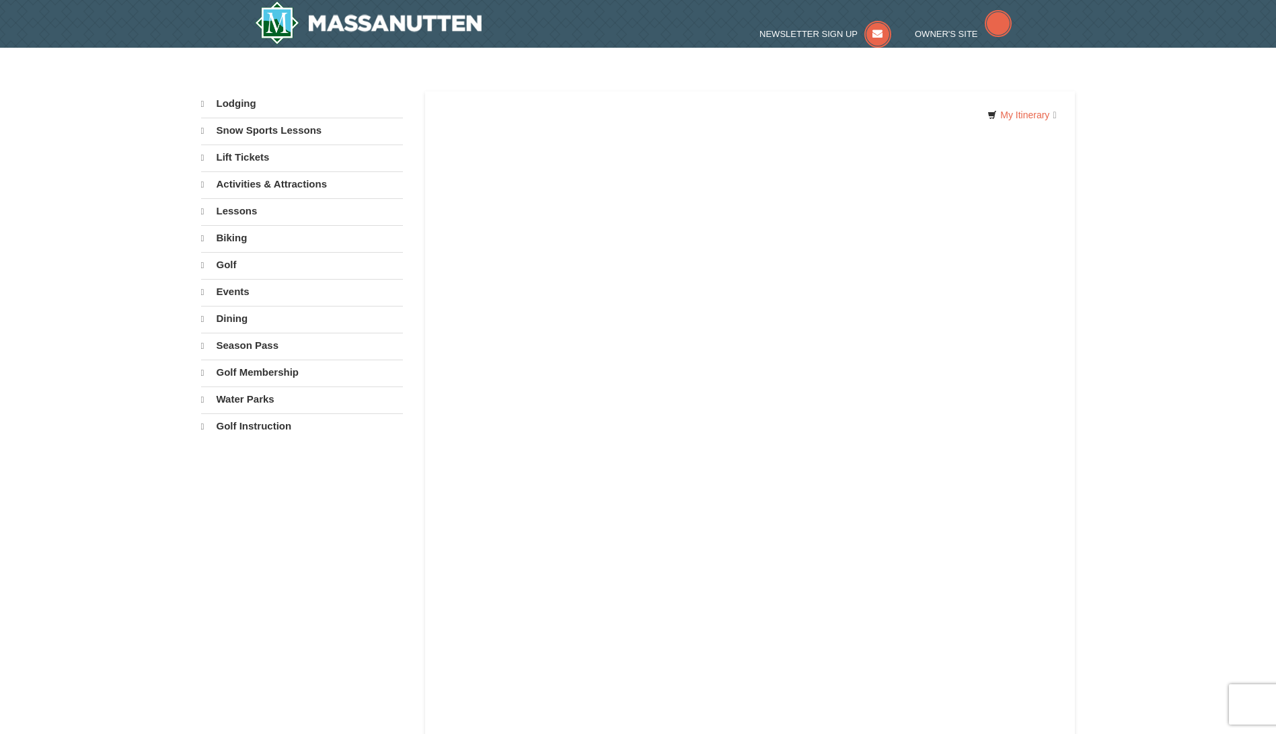
select select "9"
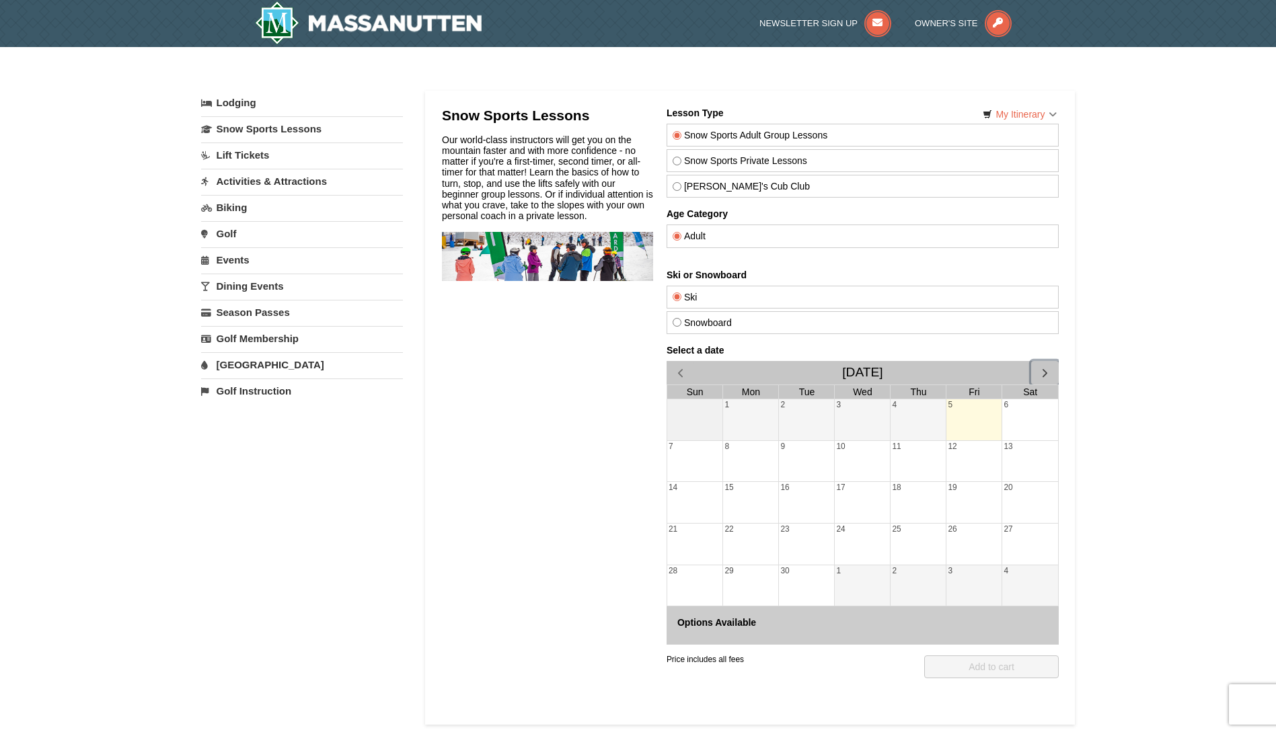
click at [1048, 369] on span "button" at bounding box center [1044, 373] width 14 height 14
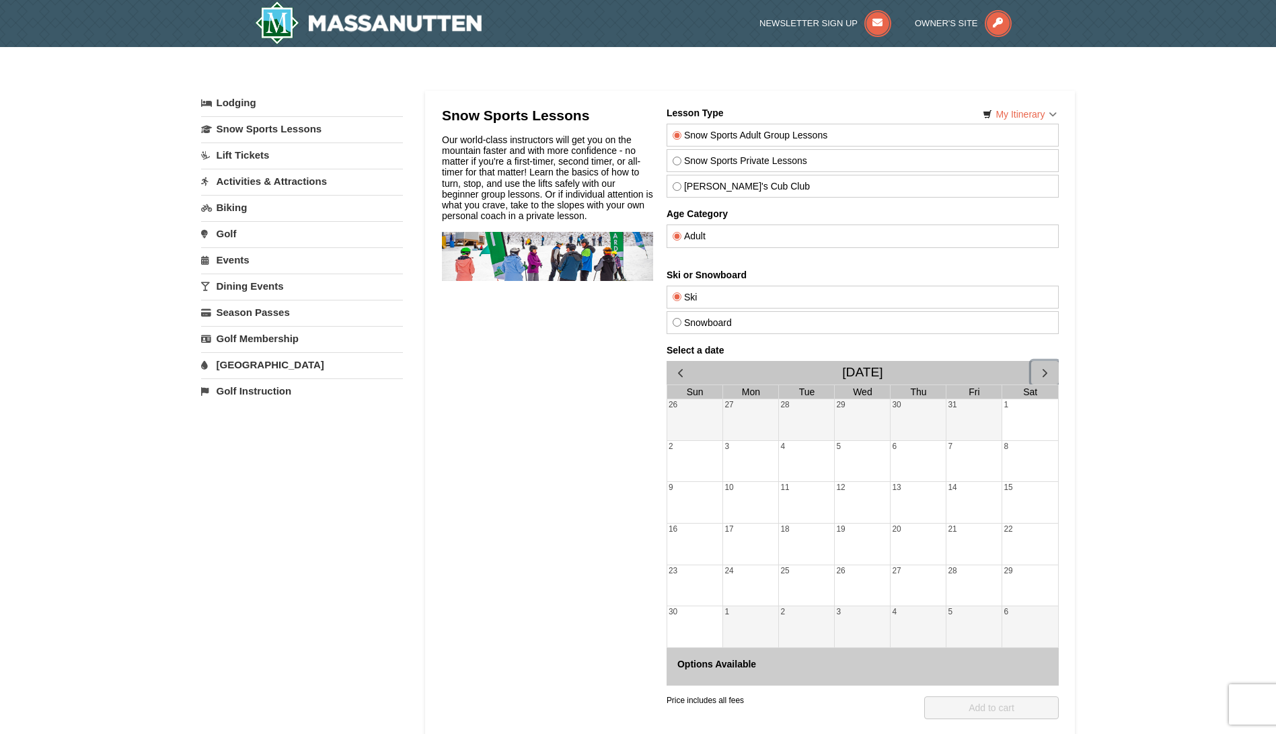
click at [1048, 369] on span "button" at bounding box center [1044, 373] width 14 height 14
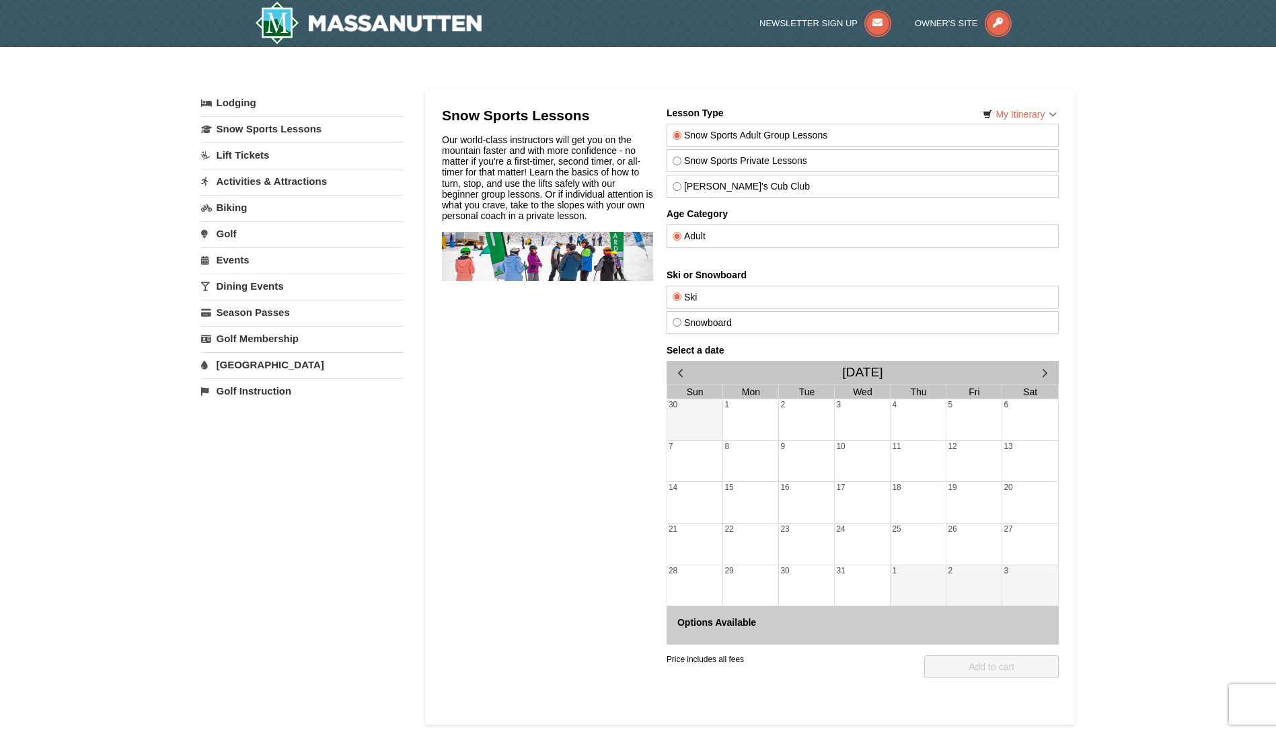
click at [674, 165] on input "Snow Sports Private Lessons" at bounding box center [676, 161] width 9 height 9
radio input "true"
click at [592, 407] on div "Snow Sports Lessons Our world-class instructors will get you on the mountain fa…" at bounding box center [546, 415] width 211 height 614
click at [702, 549] on div "21" at bounding box center [694, 544] width 56 height 41
click at [679, 373] on span "button" at bounding box center [679, 373] width 14 height 14
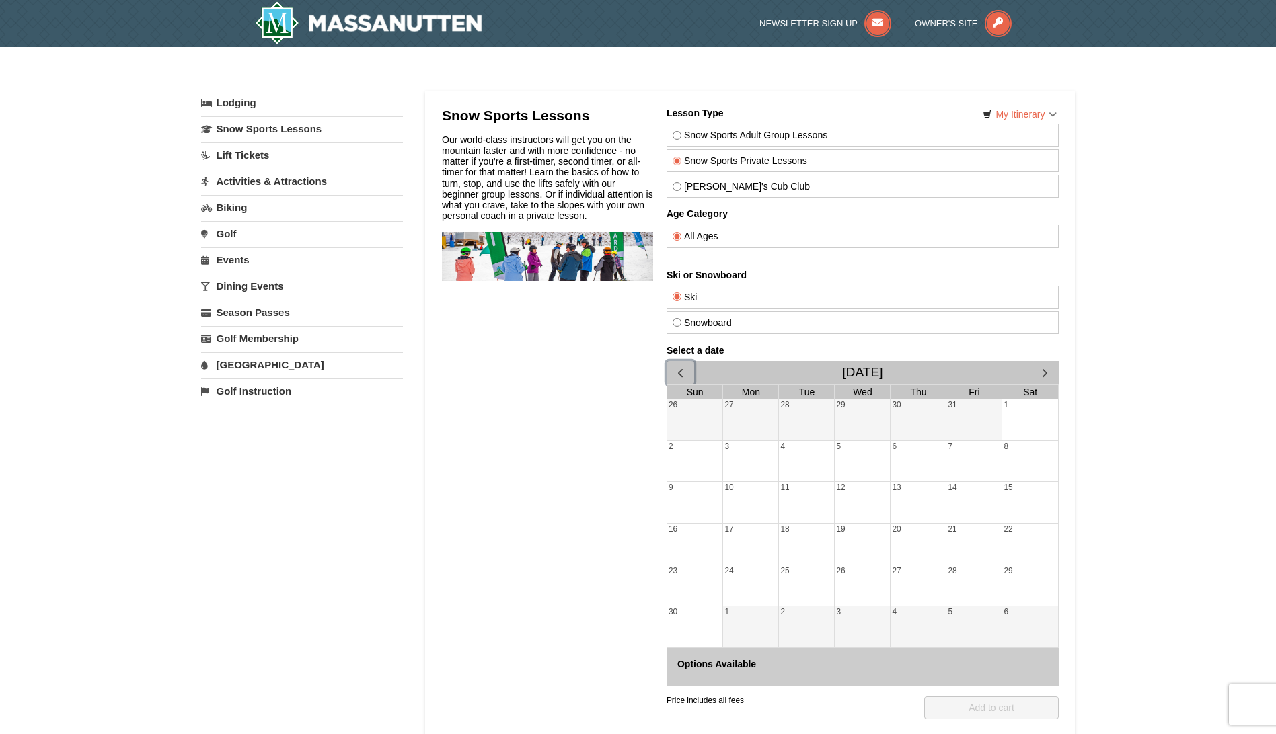
click at [679, 373] on span "button" at bounding box center [679, 373] width 14 height 14
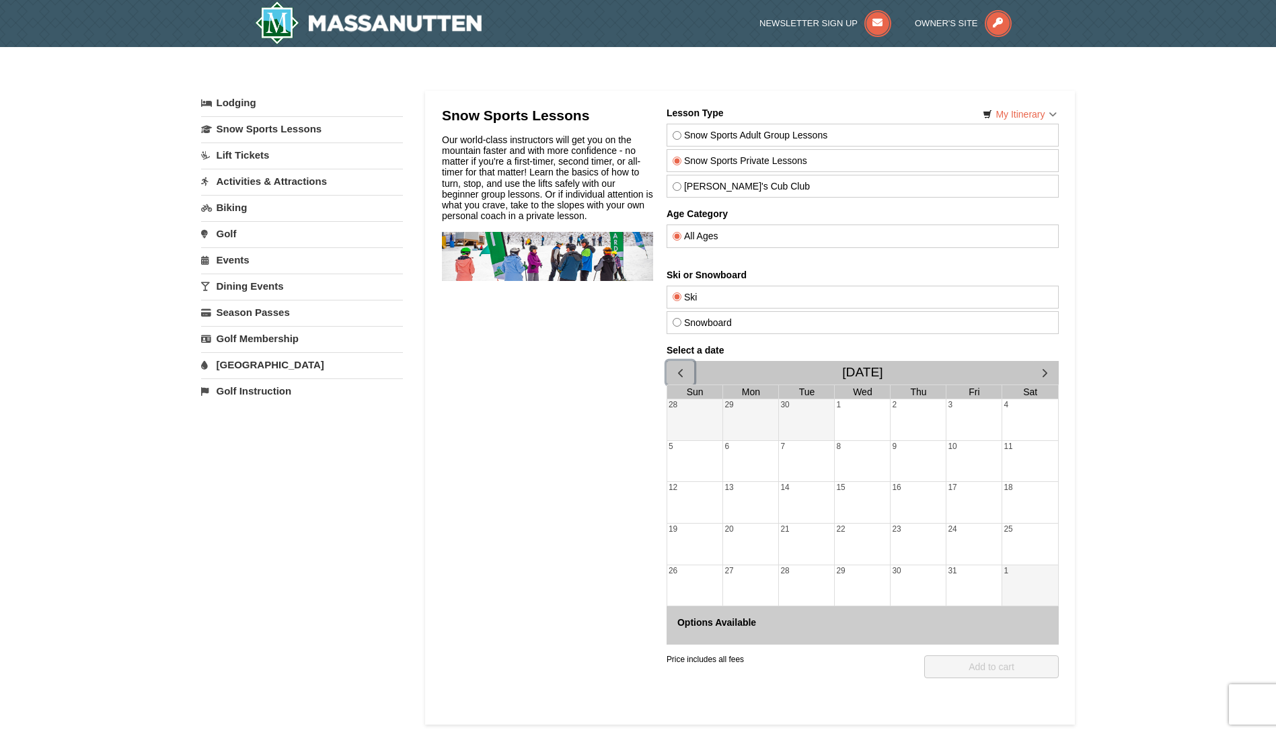
click at [679, 373] on span "button" at bounding box center [679, 373] width 14 height 14
click at [683, 182] on label "[PERSON_NAME]'s Cub Club" at bounding box center [862, 186] width 380 height 11
click at [681, 182] on input "[PERSON_NAME]'s Cub Club" at bounding box center [676, 186] width 9 height 9
radio input "true"
click at [1048, 376] on span "button" at bounding box center [1044, 373] width 14 height 14
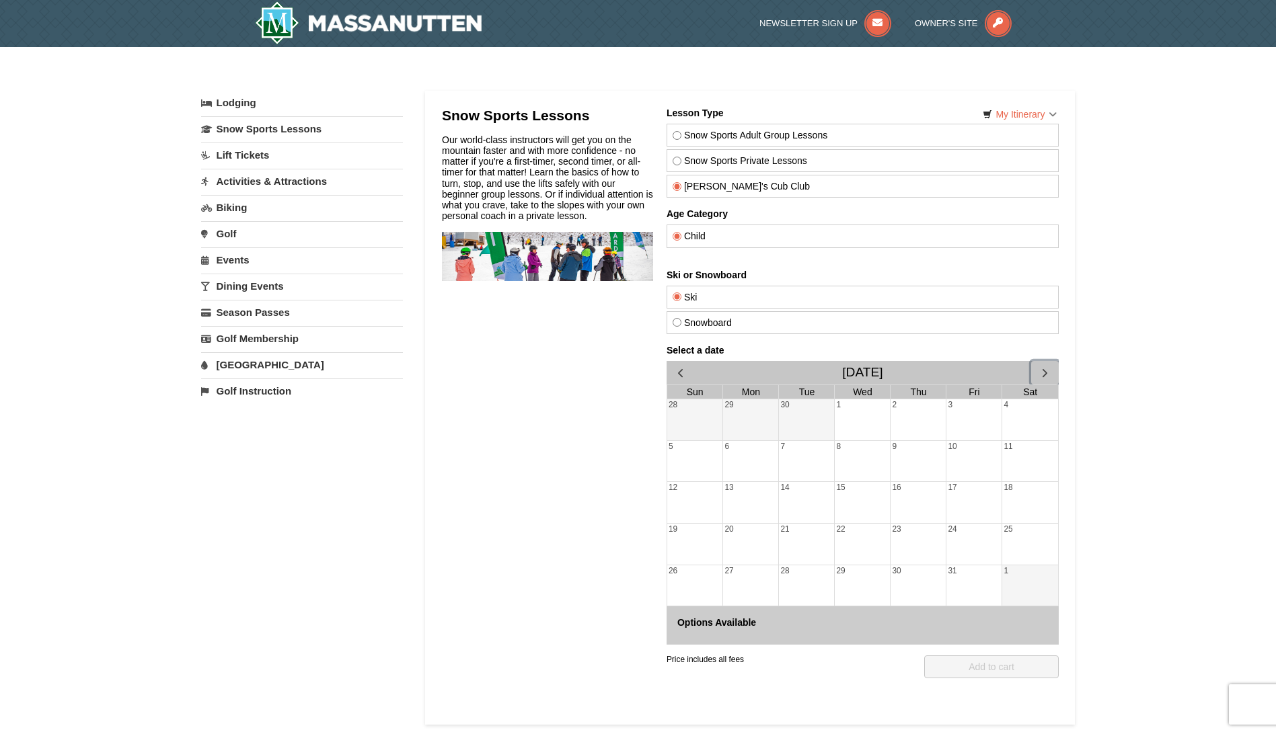
click at [1048, 376] on span "button" at bounding box center [1044, 373] width 14 height 14
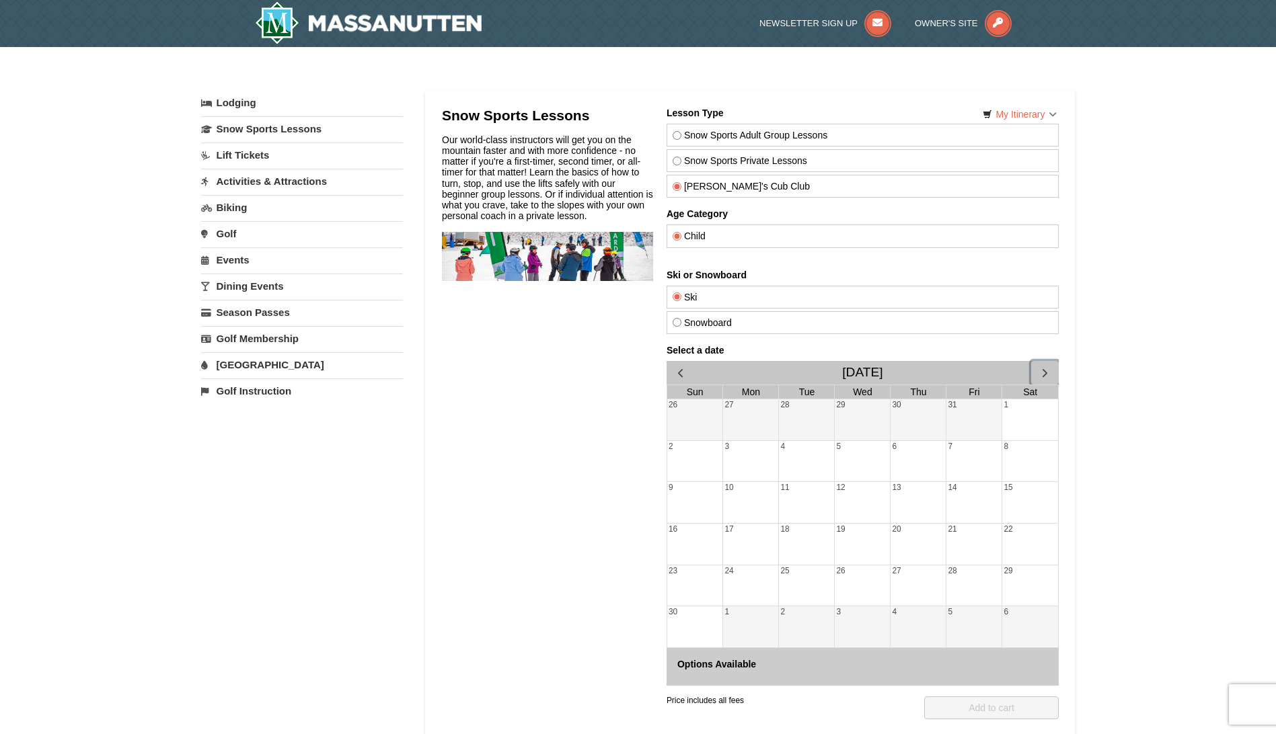
click at [1048, 376] on span "button" at bounding box center [1044, 373] width 14 height 14
